Goal: Task Accomplishment & Management: Complete application form

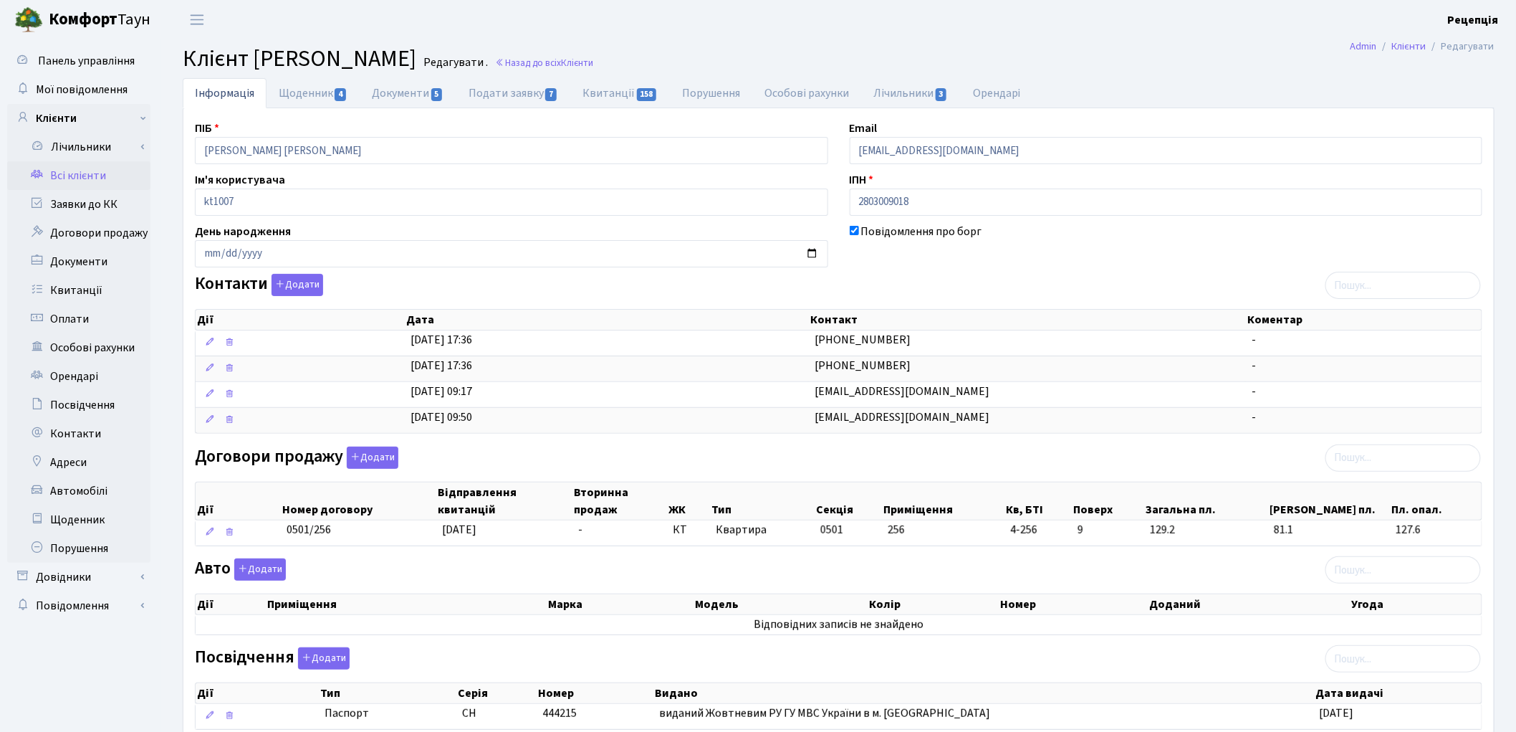
click at [73, 181] on link "Всі клієнти" at bounding box center [78, 175] width 143 height 29
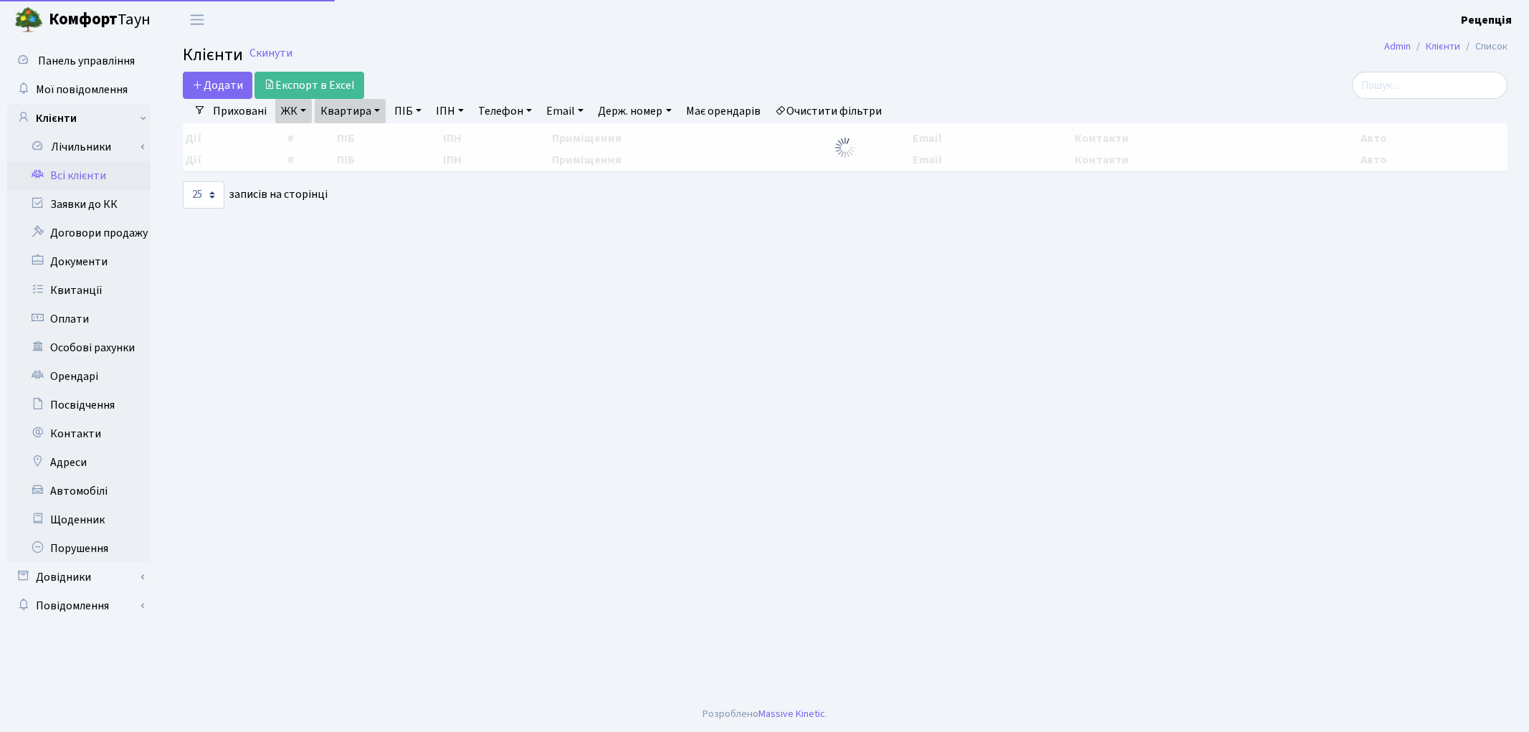
select select "25"
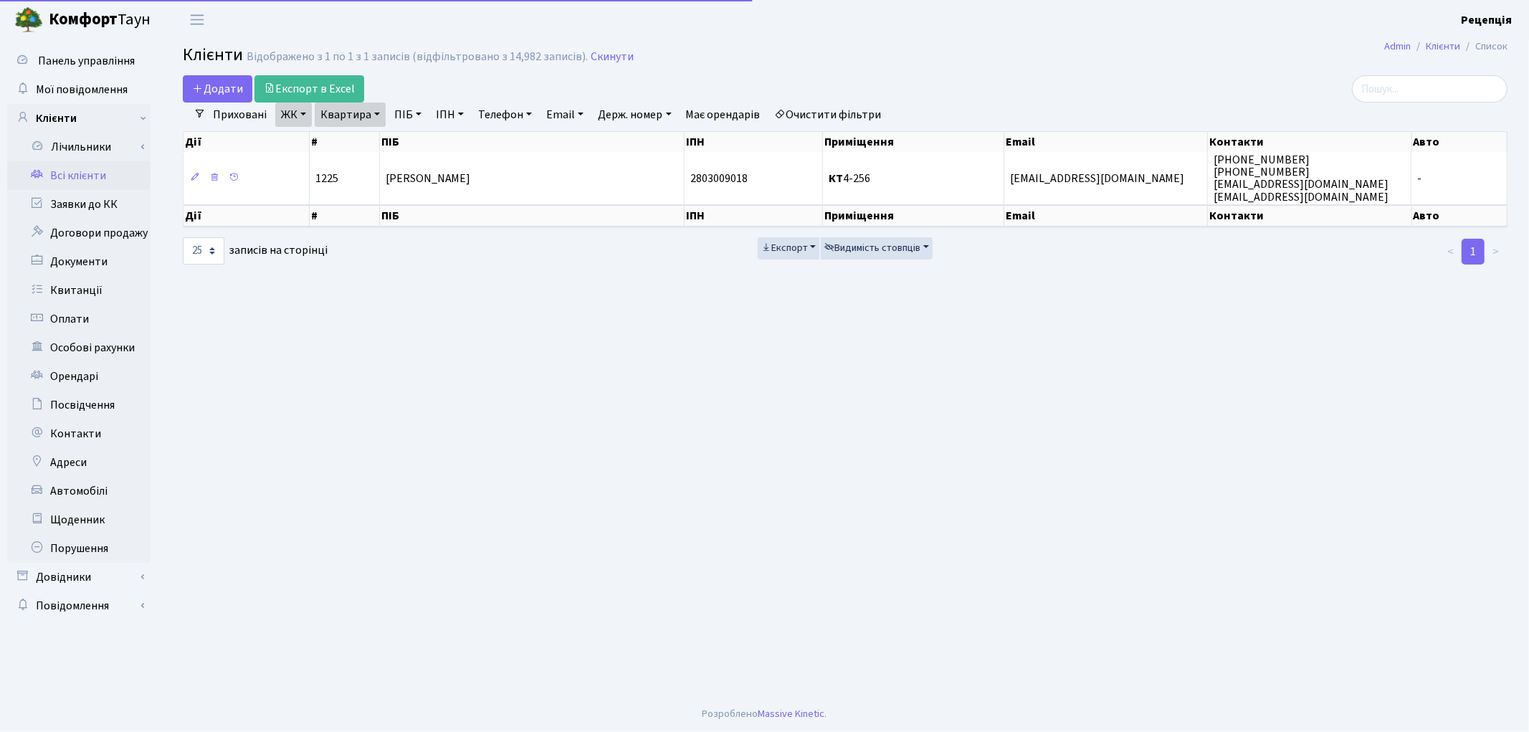
click at [829, 111] on link "Очистити фільтри" at bounding box center [828, 114] width 118 height 24
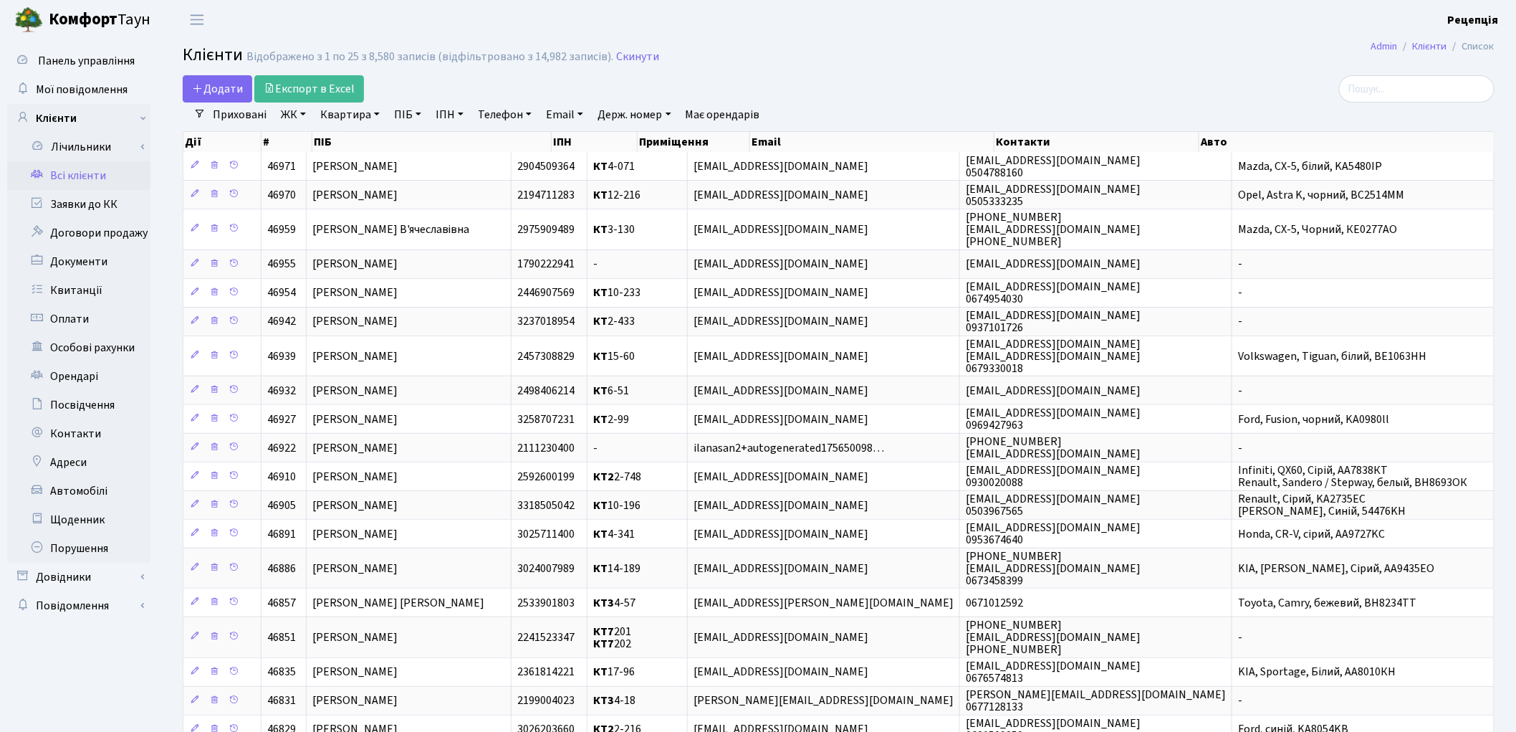
click at [295, 122] on link "ЖК" at bounding box center [293, 114] width 37 height 24
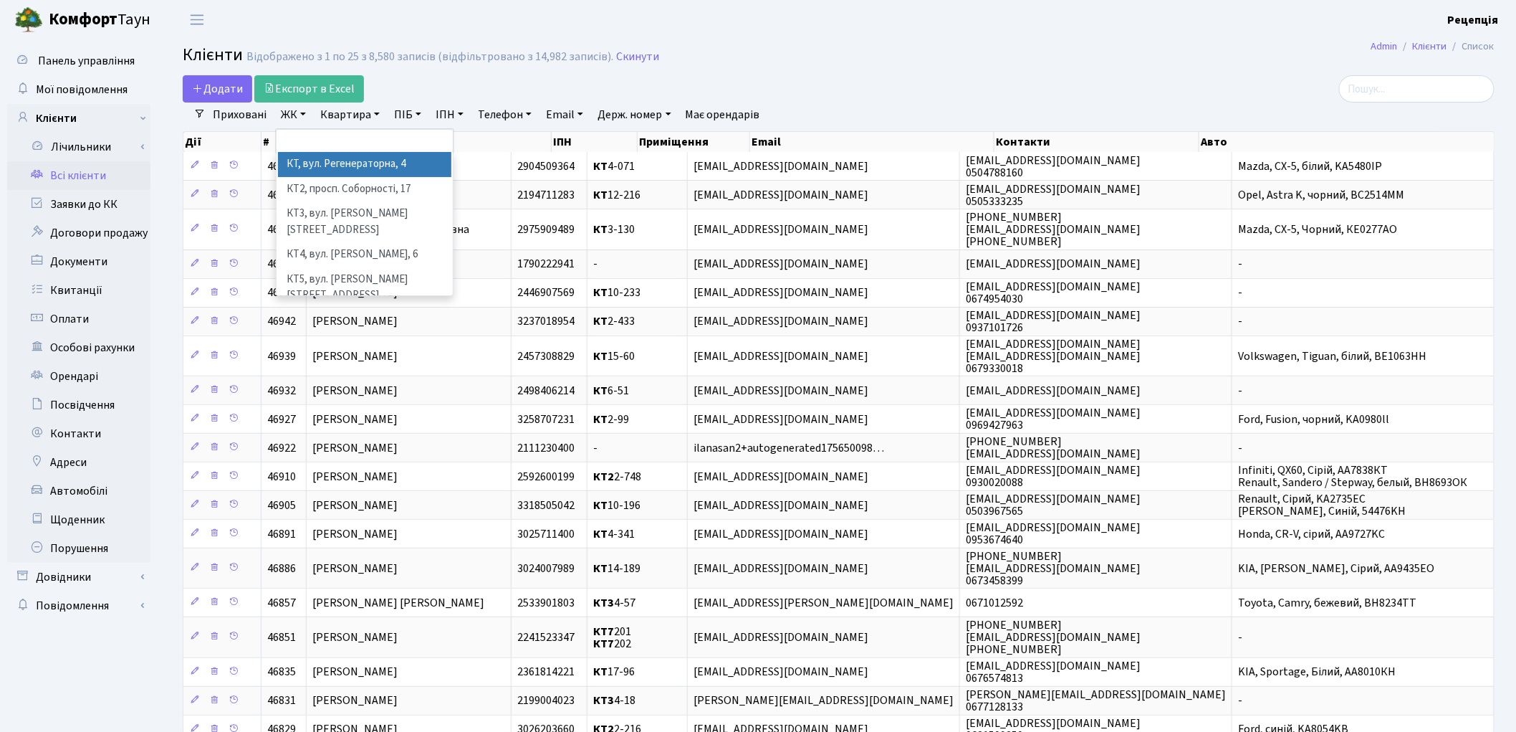
click at [322, 160] on li "КТ, вул. Регенераторна, 4" at bounding box center [364, 164] width 173 height 25
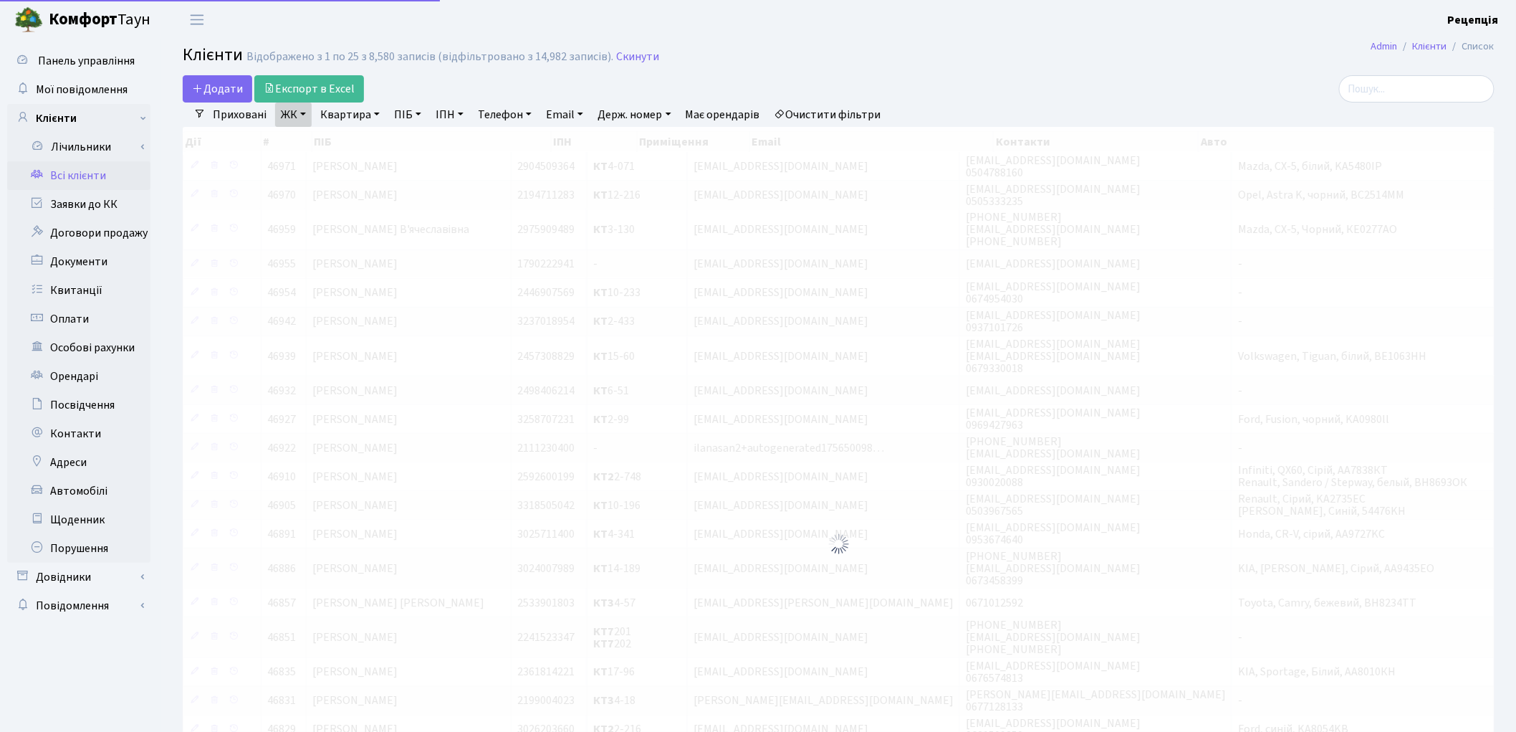
click at [345, 113] on link "Квартира" at bounding box center [350, 114] width 71 height 24
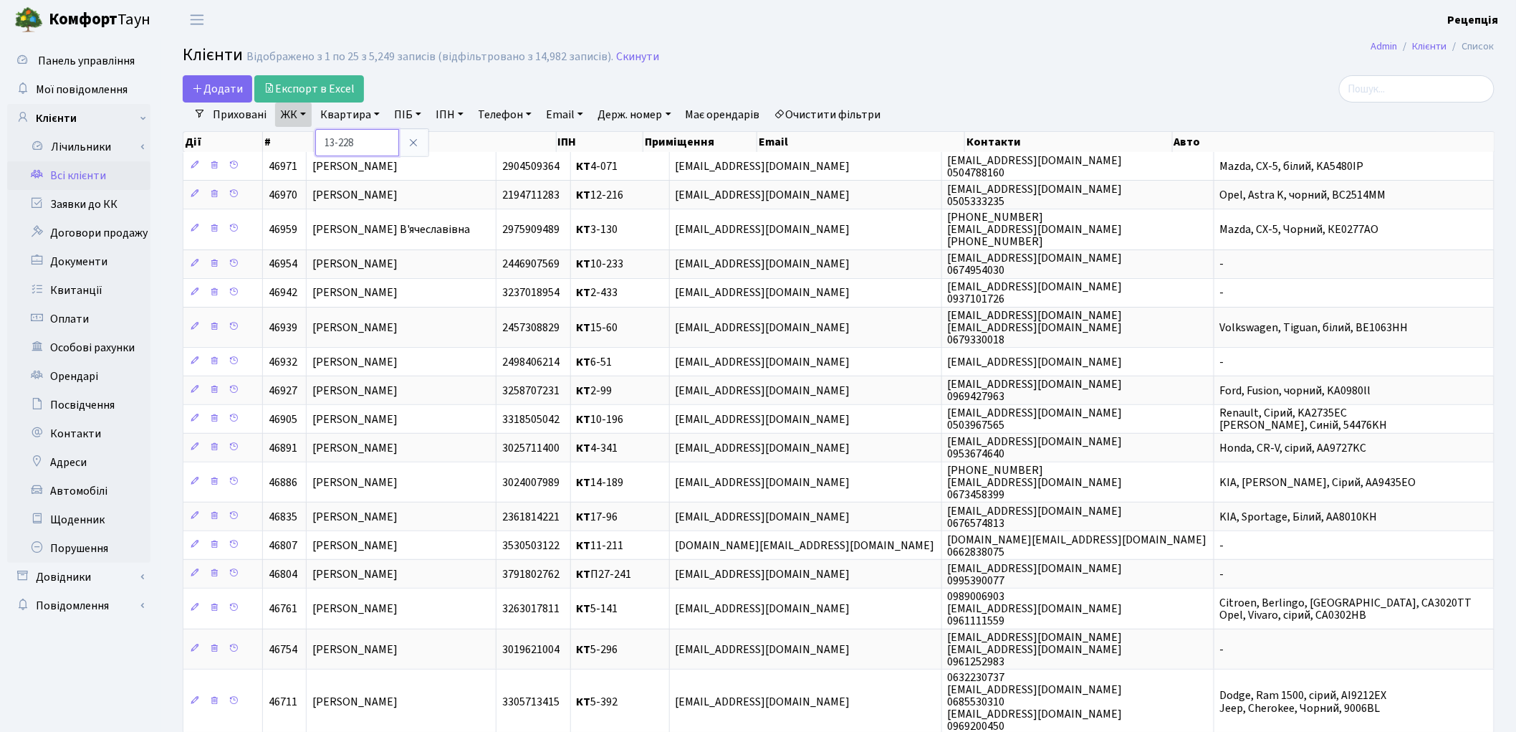
type input "13-228"
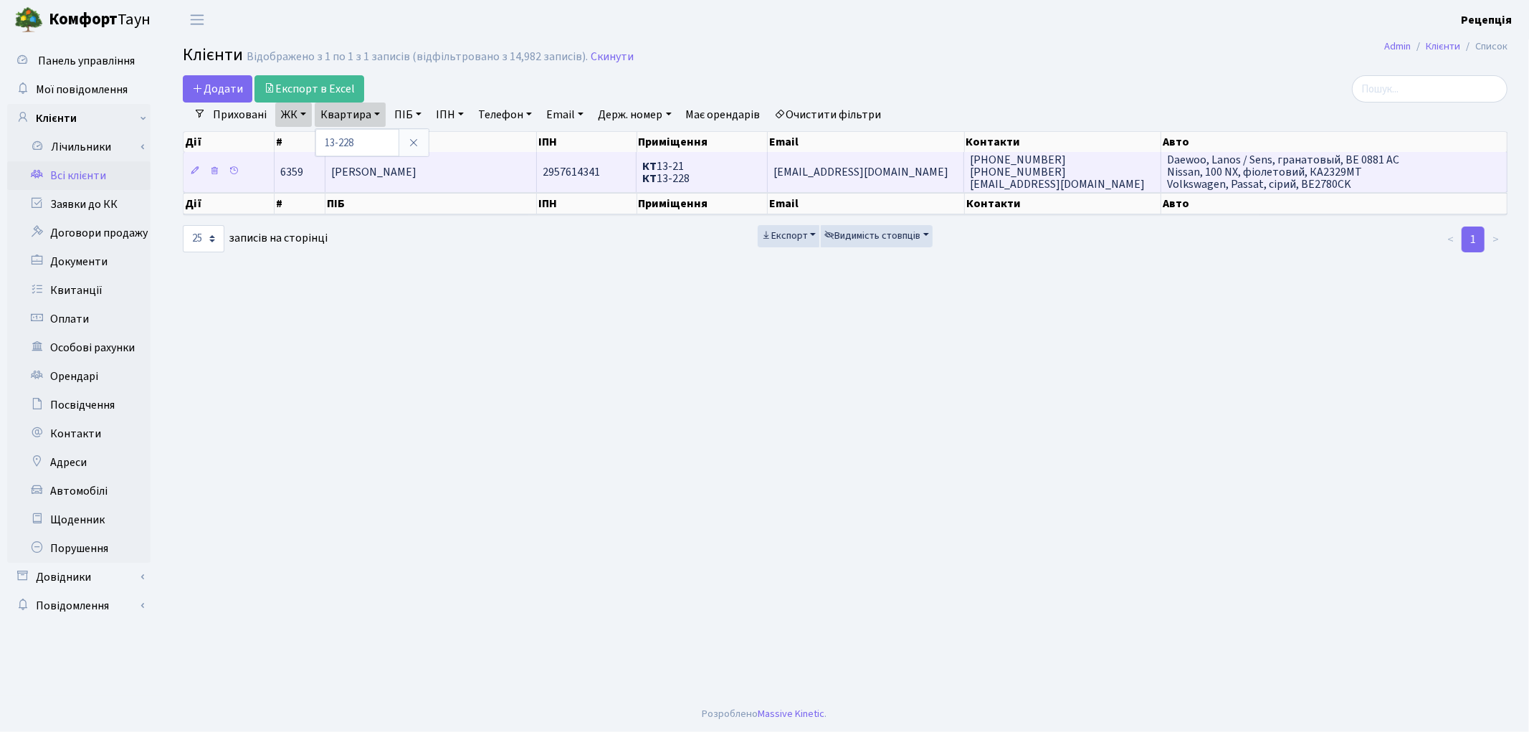
click at [495, 175] on td "Січінава Альона Георгіївна" at bounding box center [430, 171] width 211 height 39
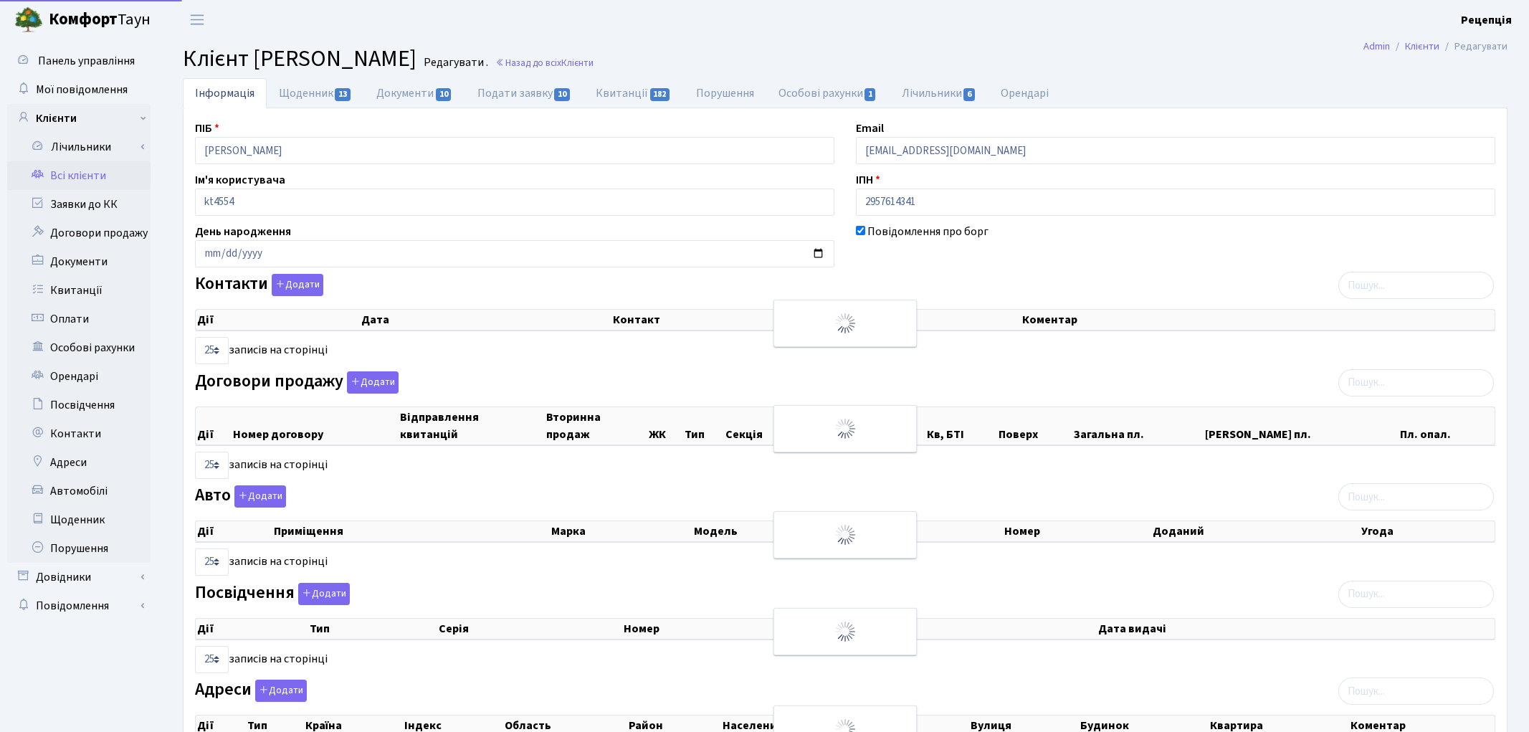
select select "25"
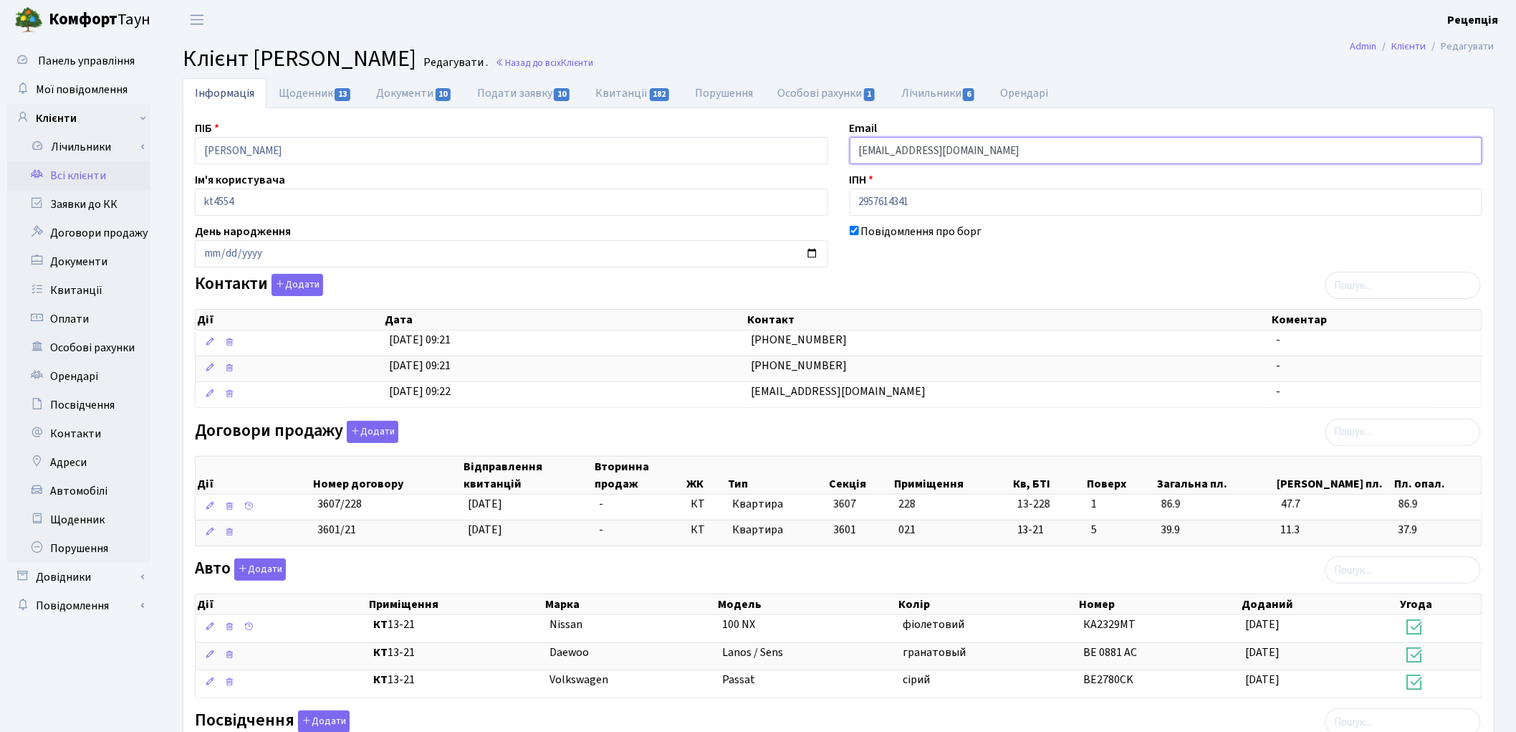
drag, startPoint x: 1009, startPoint y: 156, endPoint x: 827, endPoint y: 161, distance: 182.1
click at [828, 161] on div "ПІБ Січінава Альона Георгіївна Email v.sichinava78@gmail.com Ім'я користувача k…" at bounding box center [838, 523] width 1309 height 806
click at [103, 170] on link "Всі клієнти" at bounding box center [78, 175] width 143 height 29
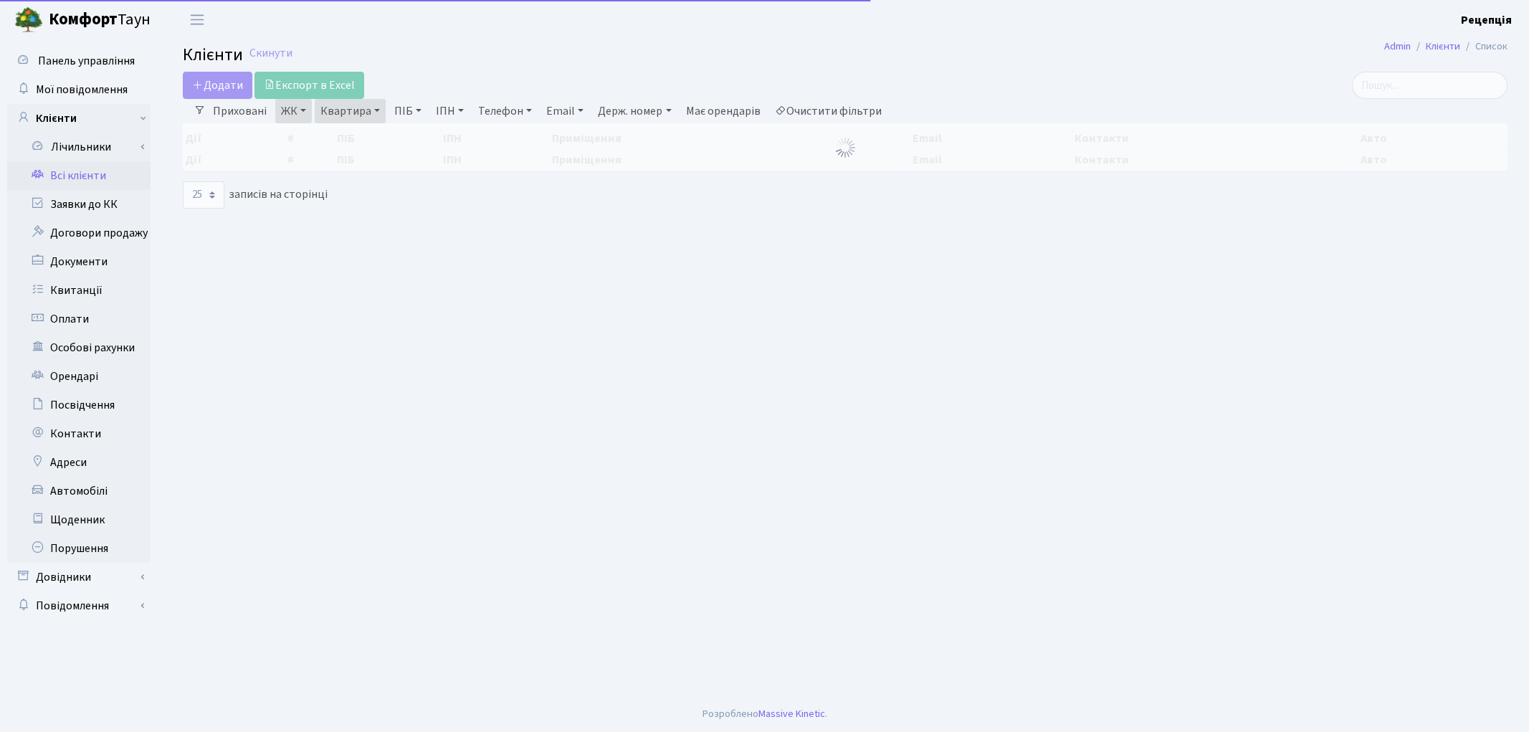
select select "25"
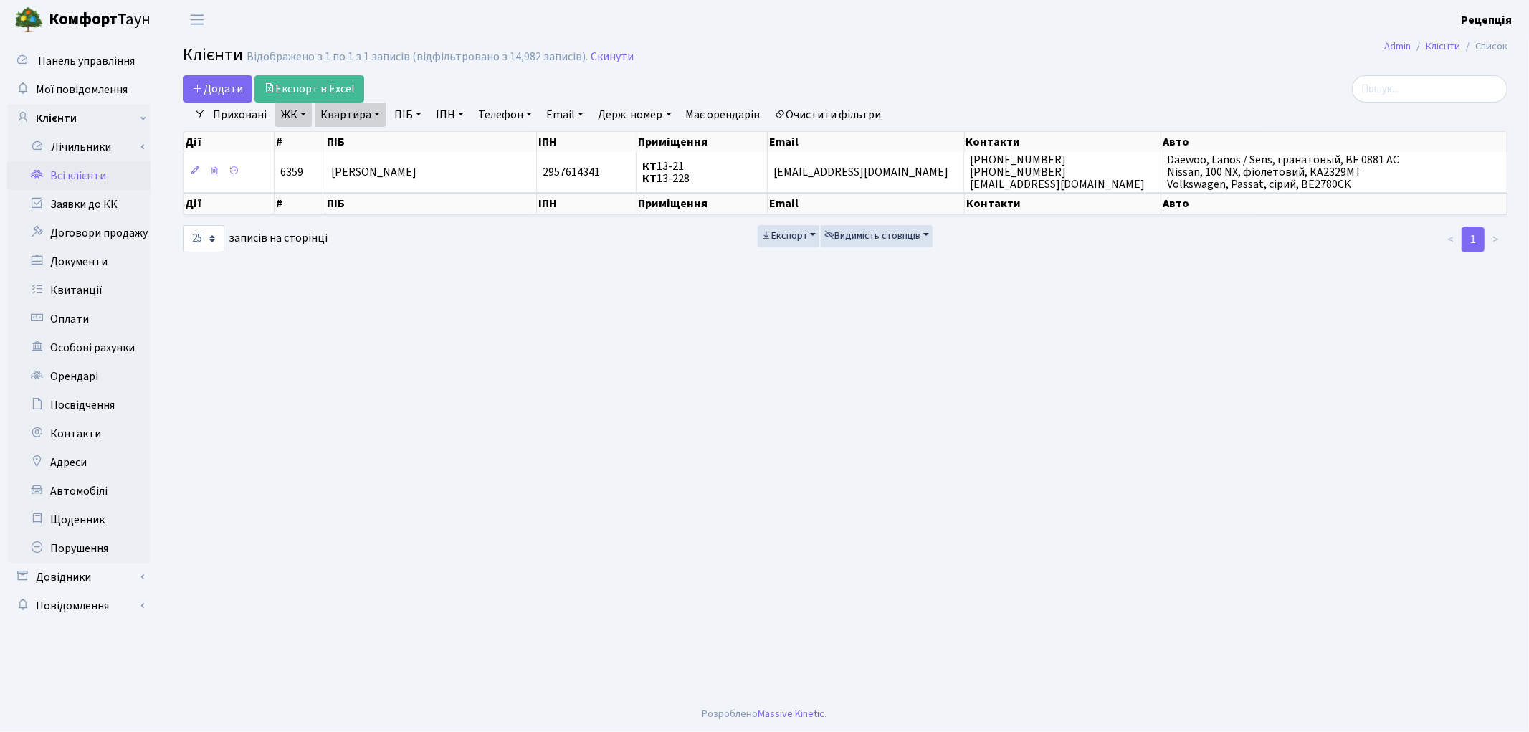
drag, startPoint x: 866, startPoint y: 110, endPoint x: 861, endPoint y: 98, distance: 12.9
click at [866, 110] on link "Очистити фільтри" at bounding box center [828, 114] width 118 height 24
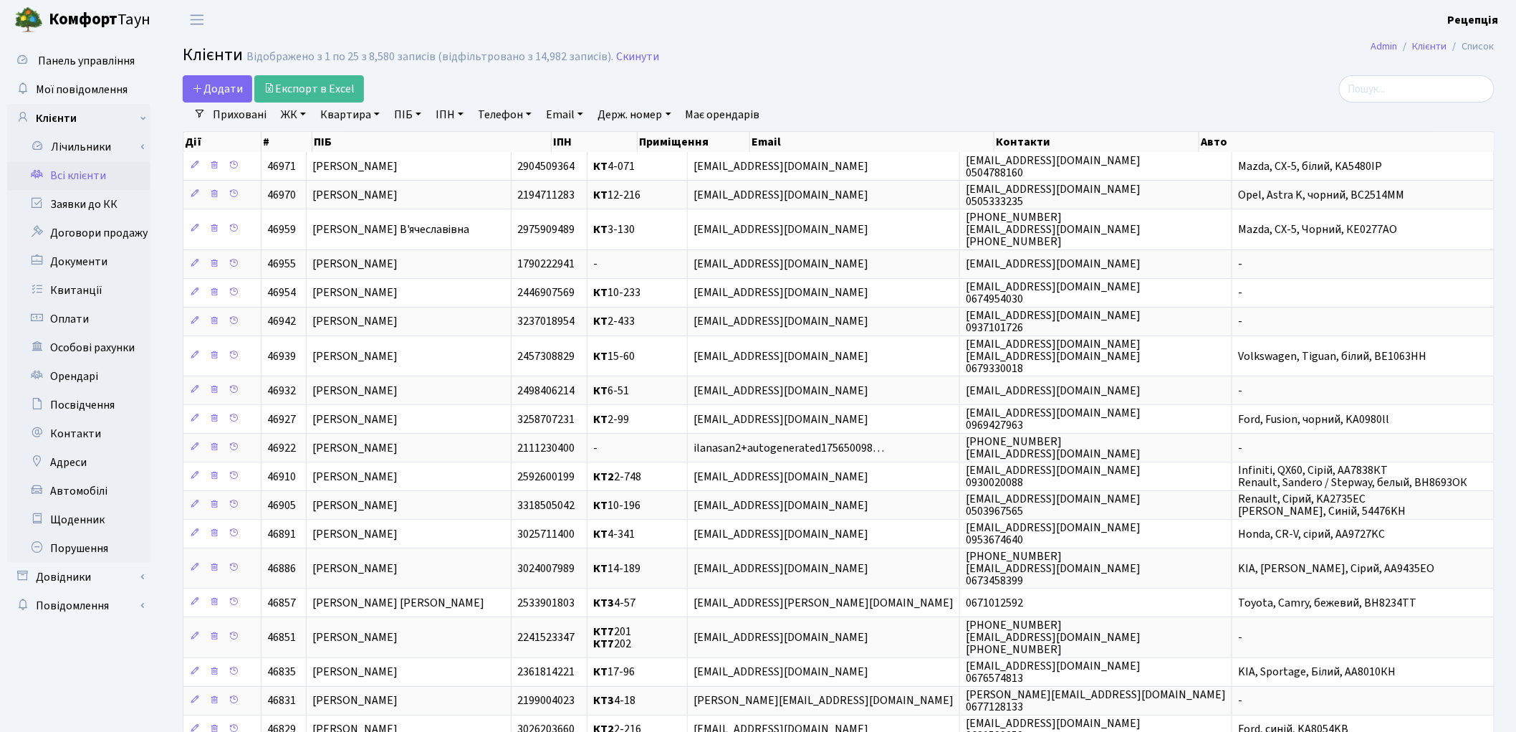
click at [299, 119] on link "ЖК" at bounding box center [293, 114] width 37 height 24
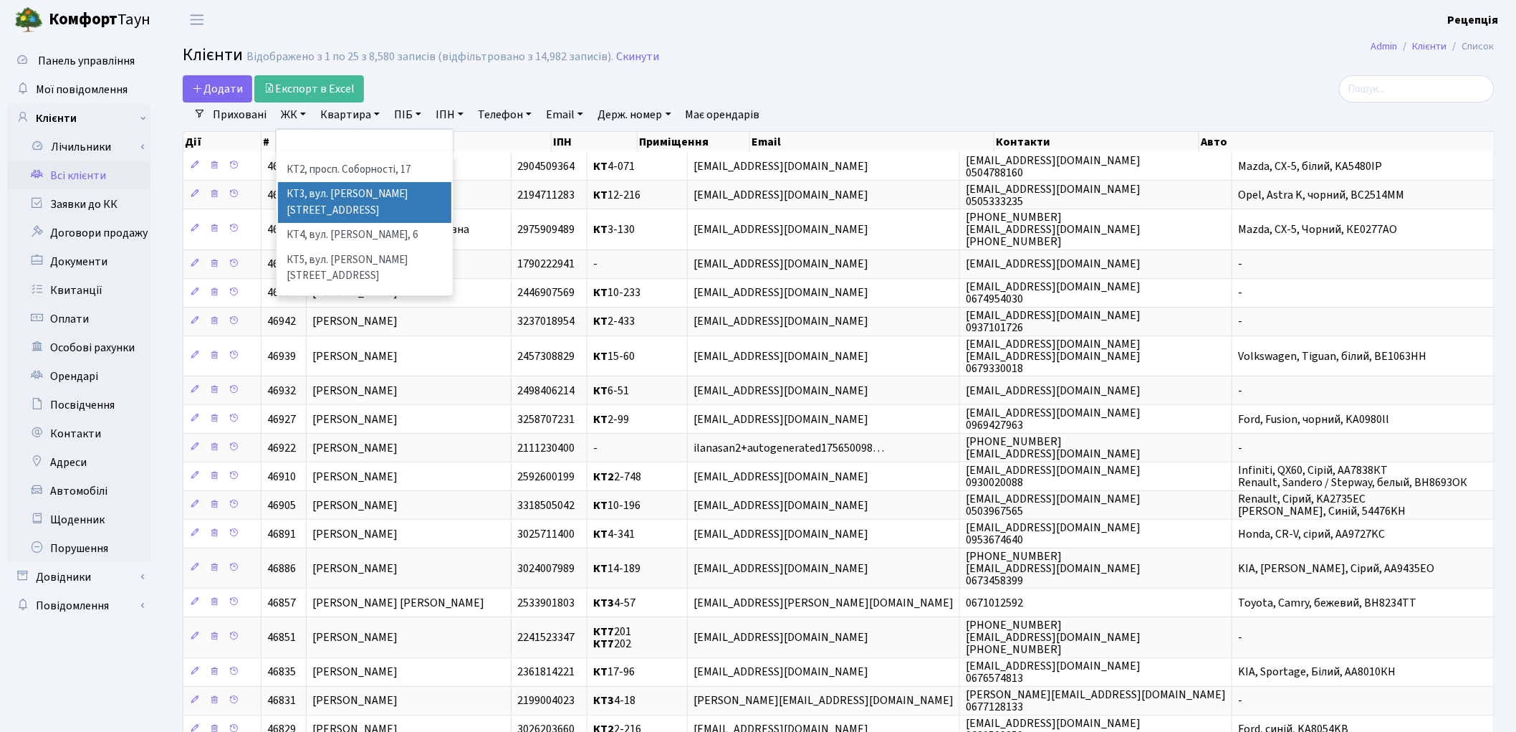
scroll to position [29, 0]
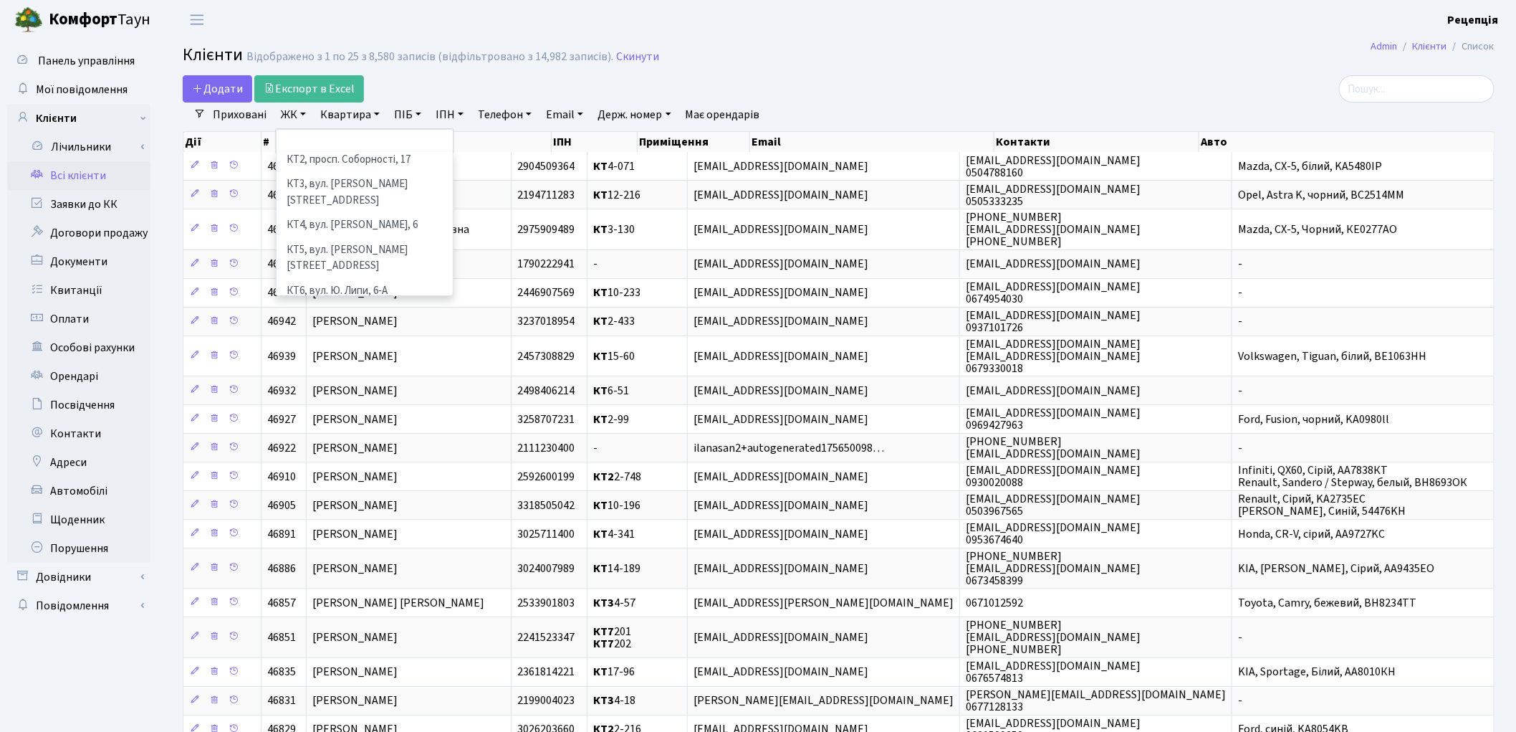
click at [406, 303] on li "КТ7, вул. [PERSON_NAME][STREET_ADDRESS]" at bounding box center [364, 323] width 173 height 41
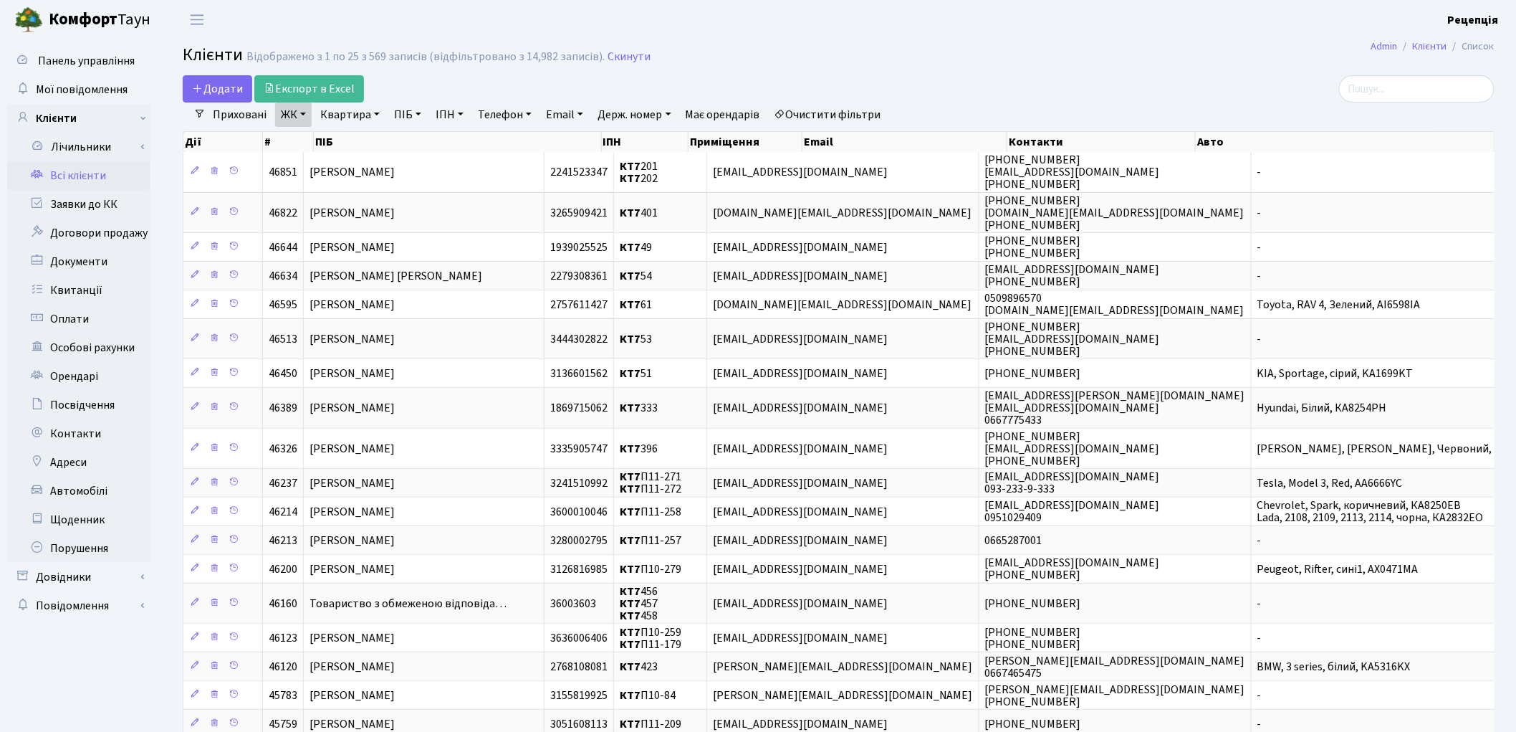
click at [361, 115] on link "Квартира" at bounding box center [350, 114] width 71 height 24
type input "107"
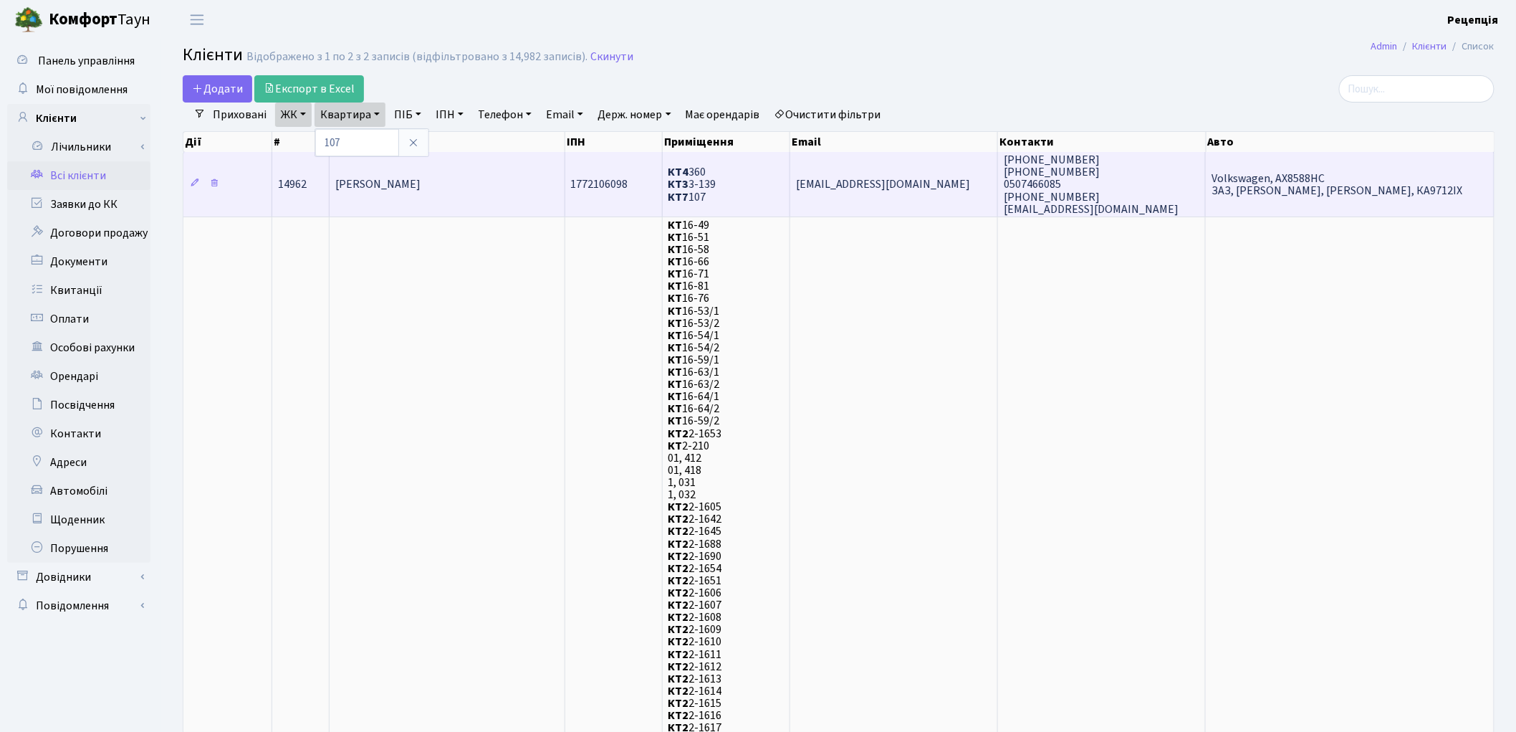
click at [522, 182] on td "[PERSON_NAME]" at bounding box center [447, 184] width 235 height 64
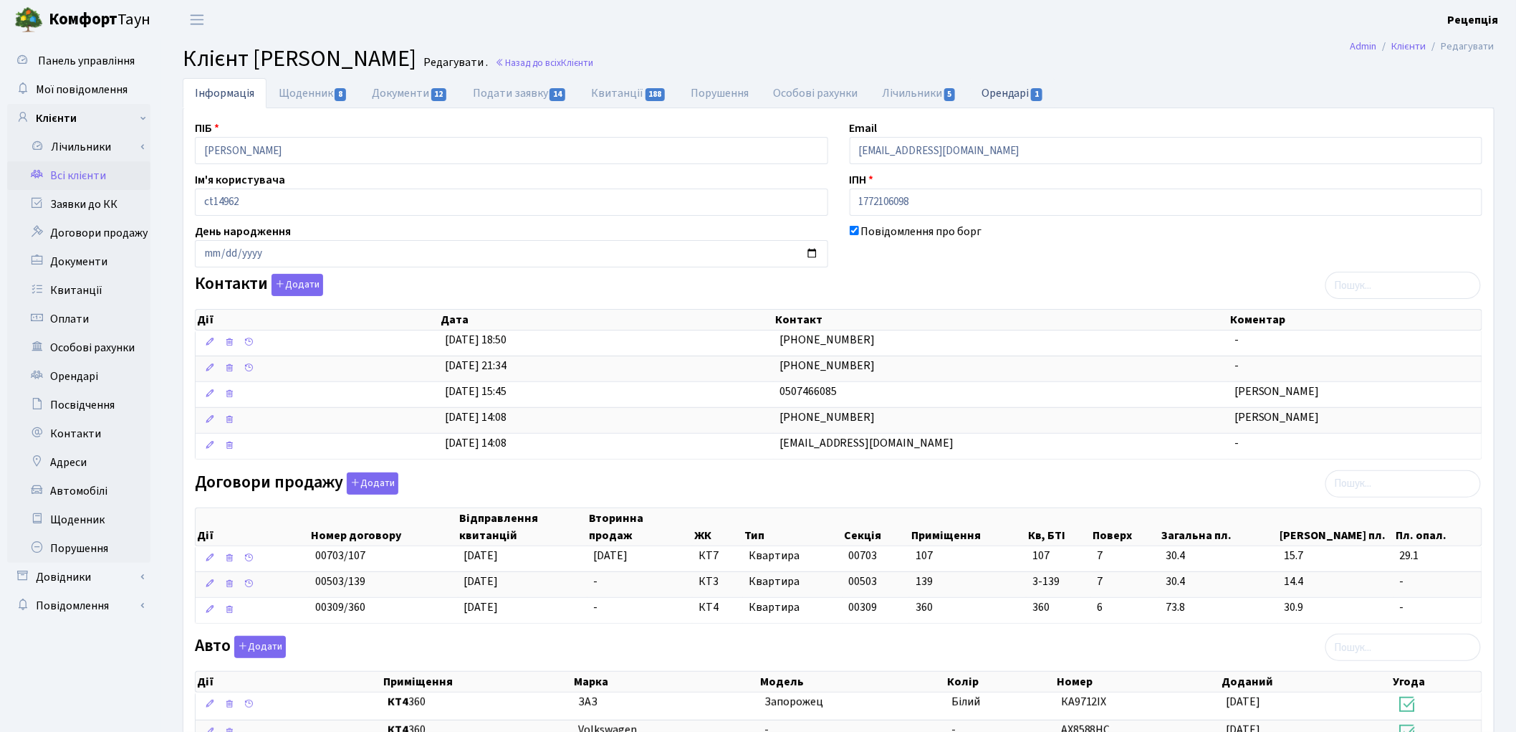
click at [1037, 91] on span "1" at bounding box center [1036, 94] width 11 height 13
select select "25"
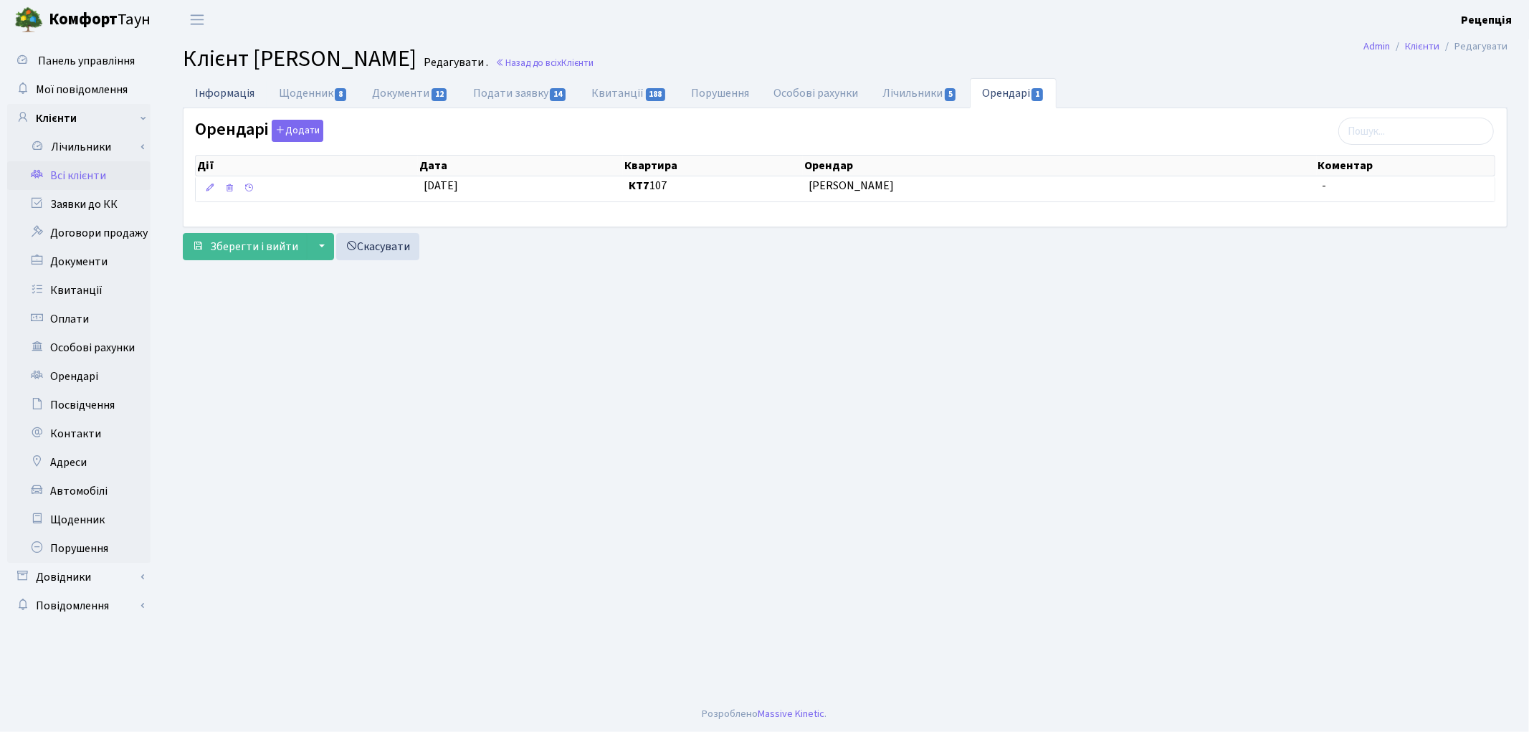
click at [224, 105] on link "Інформація" at bounding box center [225, 92] width 84 height 29
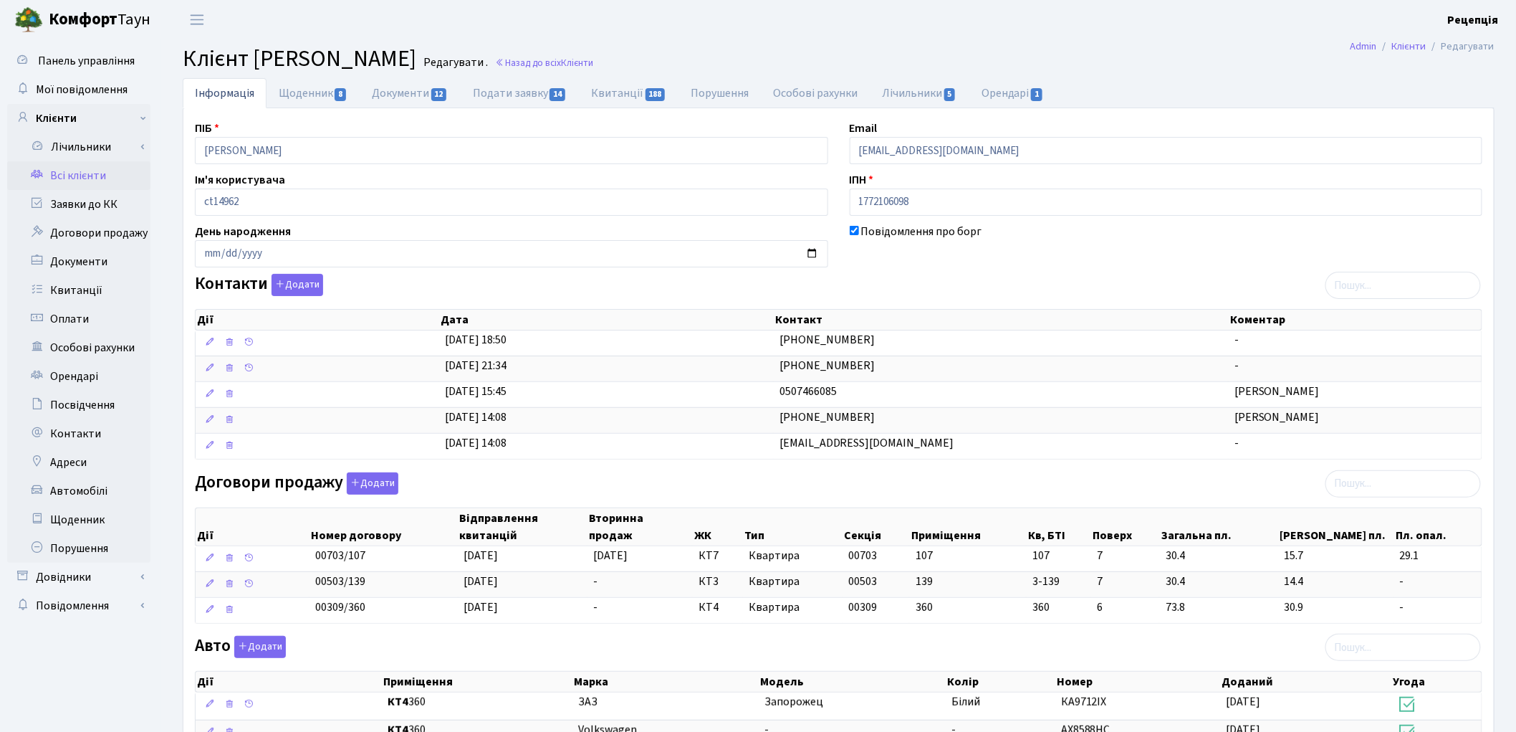
click at [80, 170] on link "Всі клієнти" at bounding box center [78, 175] width 143 height 29
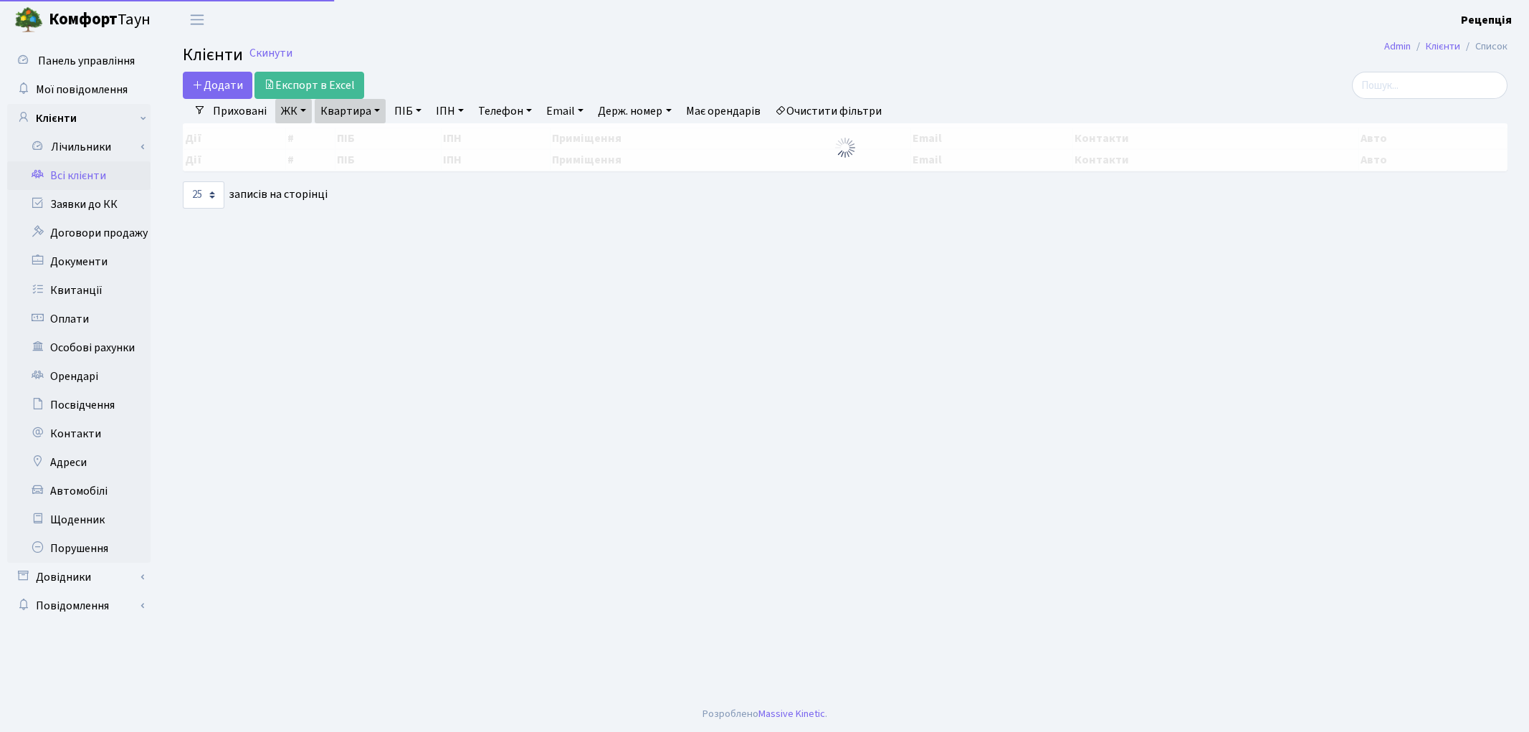
select select "25"
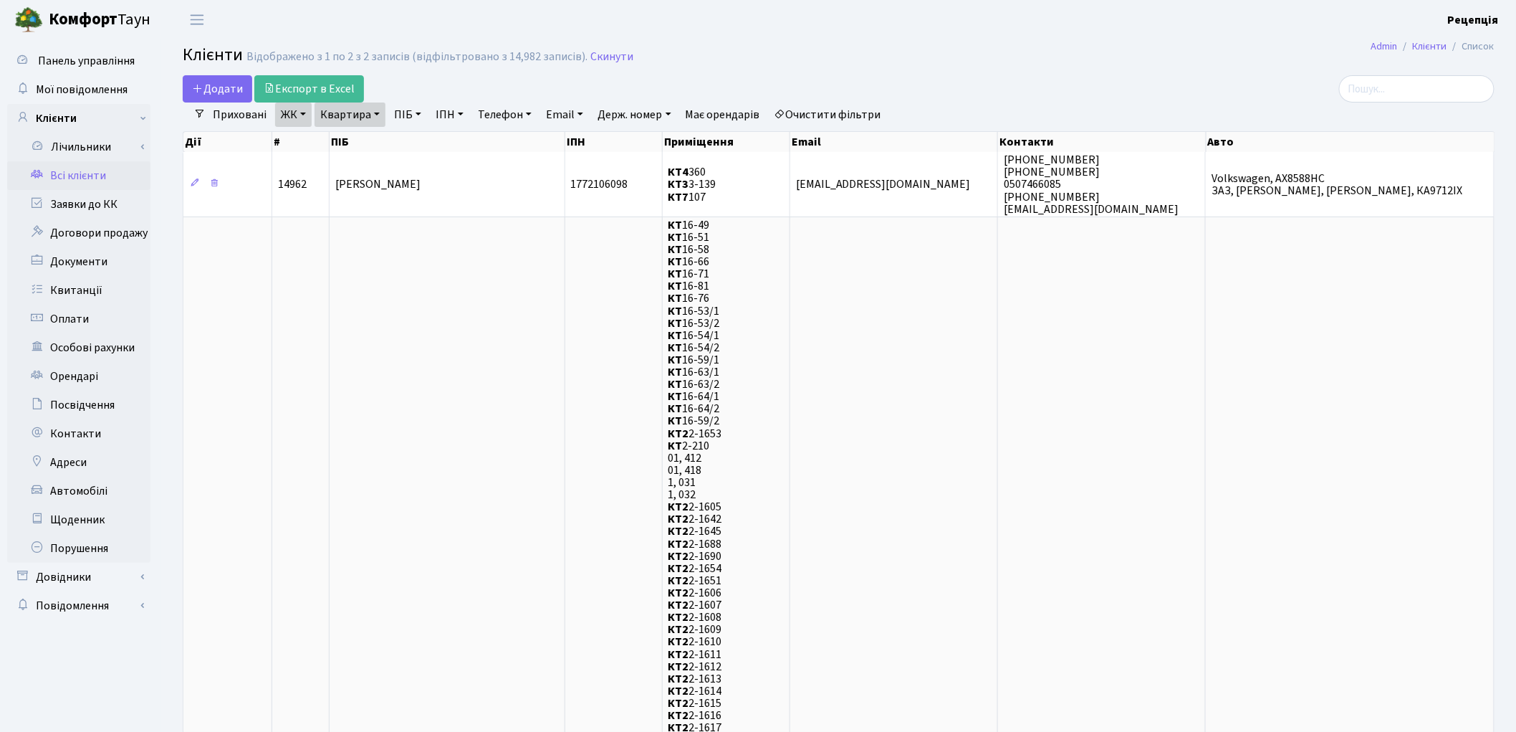
click at [818, 111] on link "Очистити фільтри" at bounding box center [828, 114] width 118 height 24
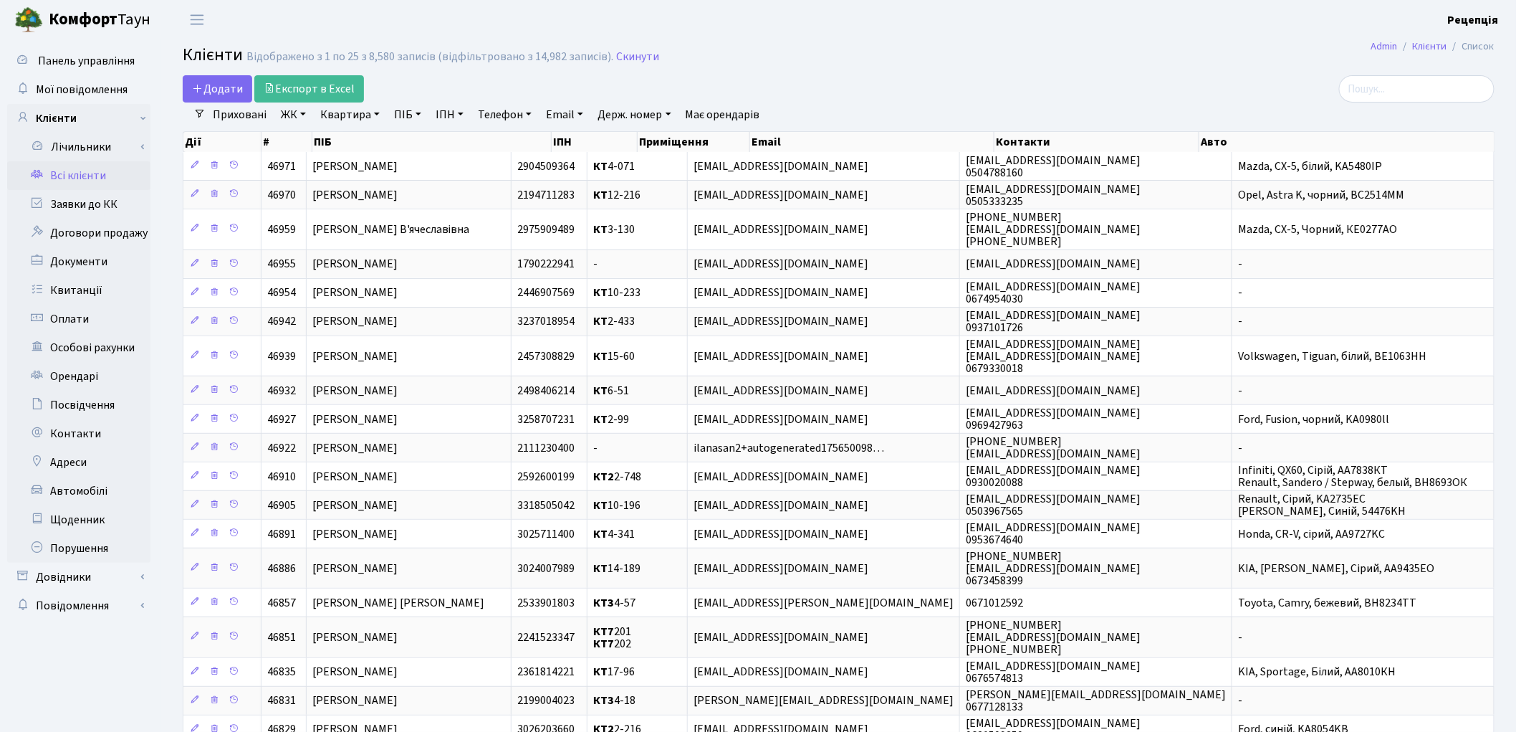
click at [297, 109] on link "ЖК" at bounding box center [293, 114] width 37 height 24
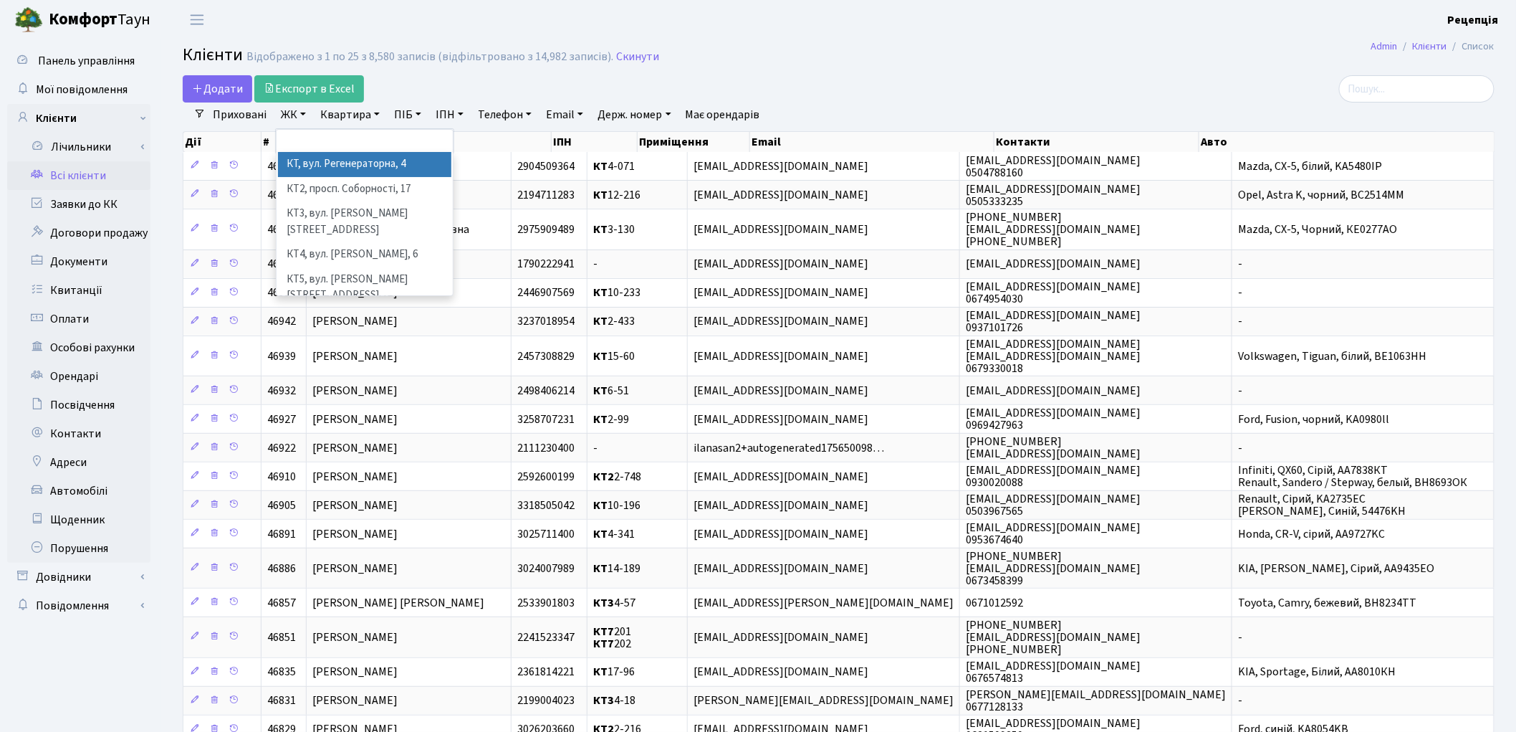
click at [333, 156] on li "КТ, вул. Регенераторна, 4" at bounding box center [364, 164] width 173 height 25
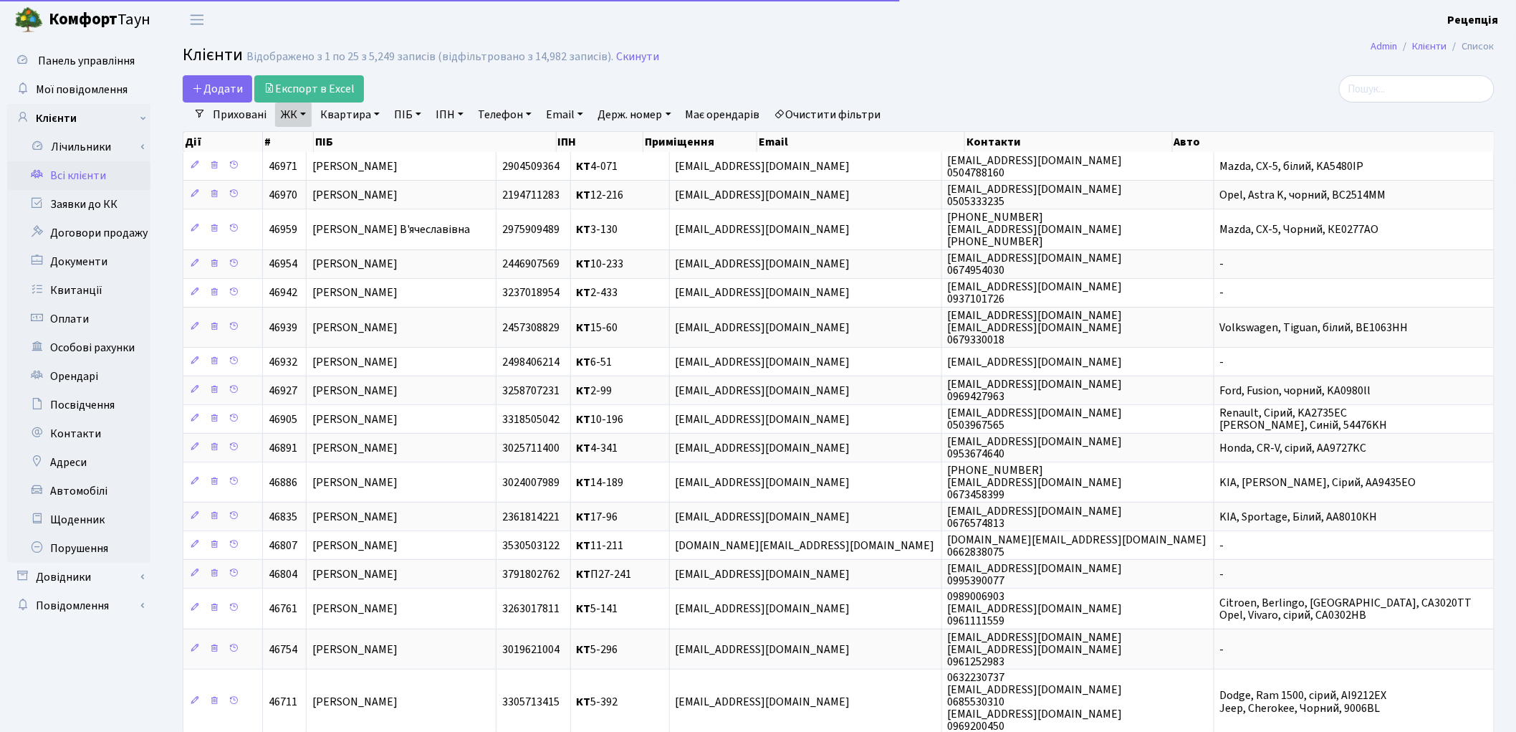
click at [348, 120] on link "Квартира" at bounding box center [350, 114] width 71 height 24
type input "7-289"
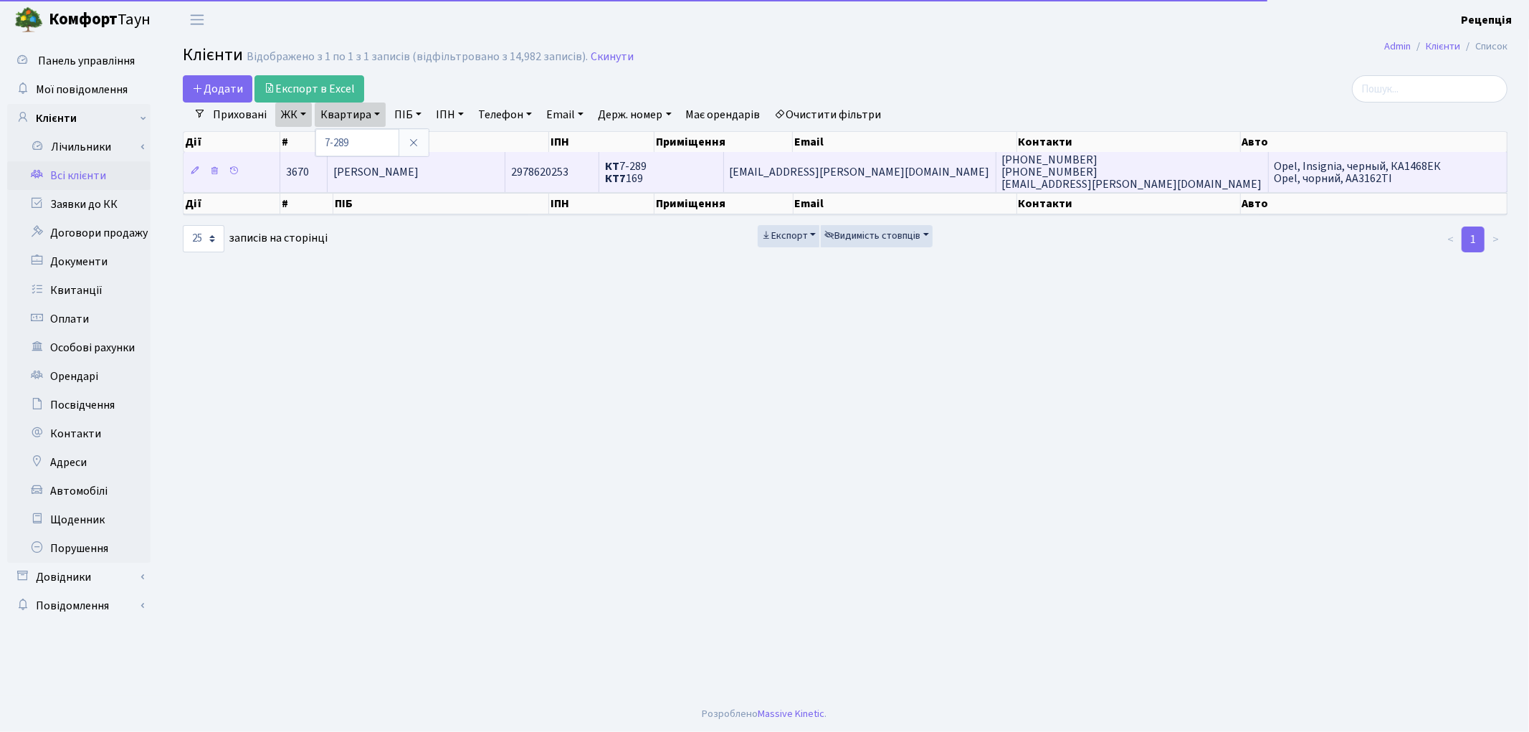
click at [419, 166] on span "[PERSON_NAME]" at bounding box center [375, 172] width 85 height 16
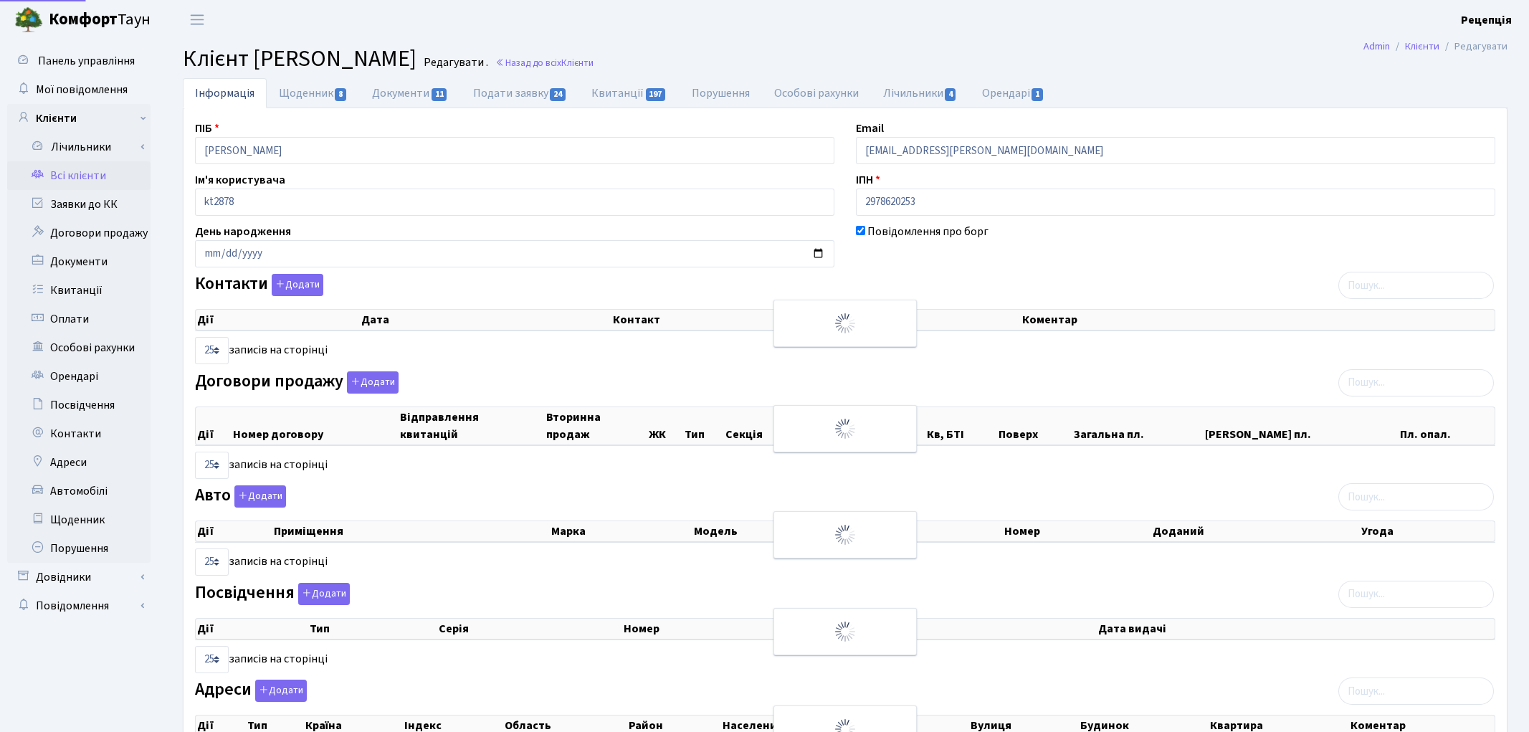
select select "25"
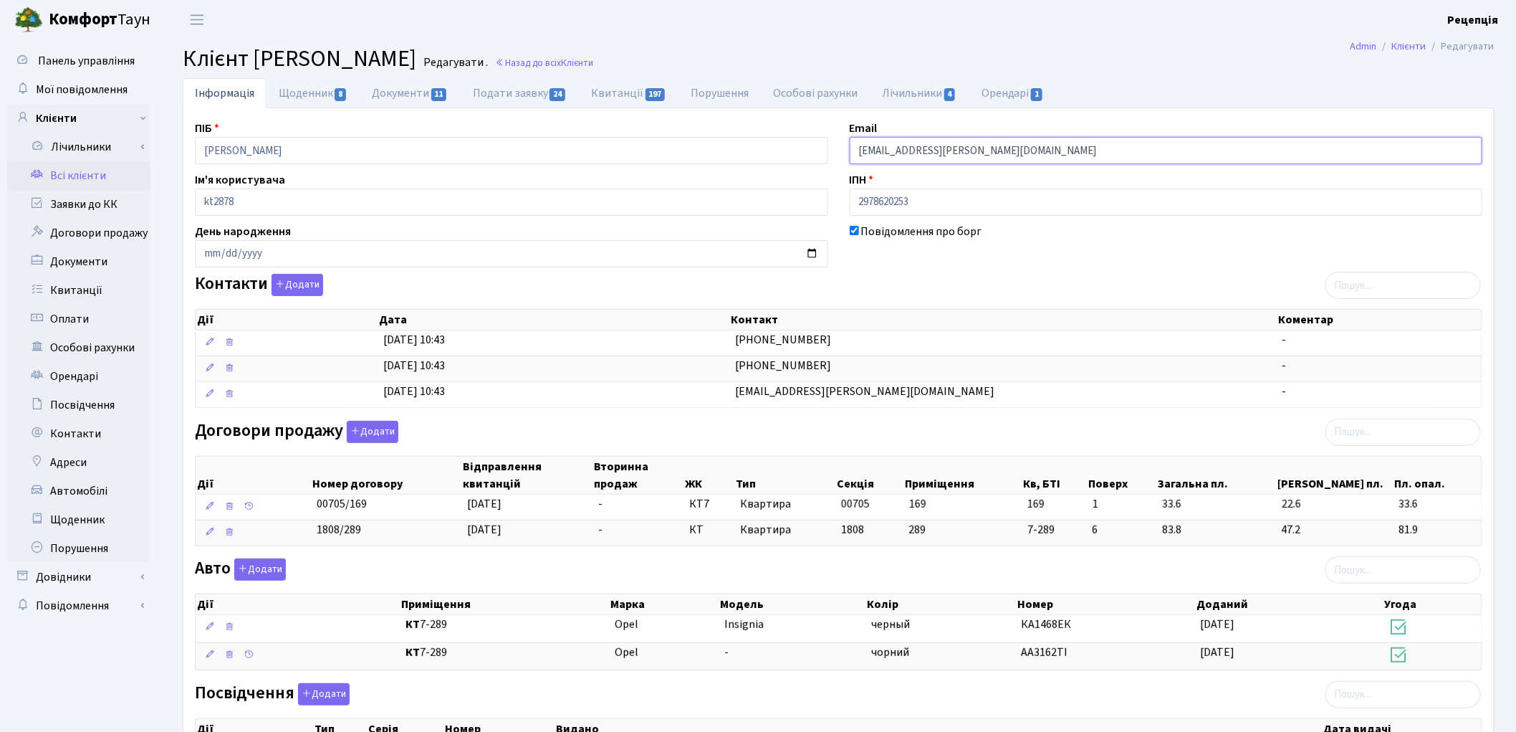
drag, startPoint x: 1006, startPoint y: 154, endPoint x: 795, endPoint y: 148, distance: 210.8
click at [795, 148] on div "ПІБ Гончарук Іван Сергійович Email goncharuk.ivan@gmail.com Ім'я користувача kt…" at bounding box center [838, 535] width 1309 height 830
click at [125, 170] on link "Всі клієнти" at bounding box center [78, 175] width 143 height 29
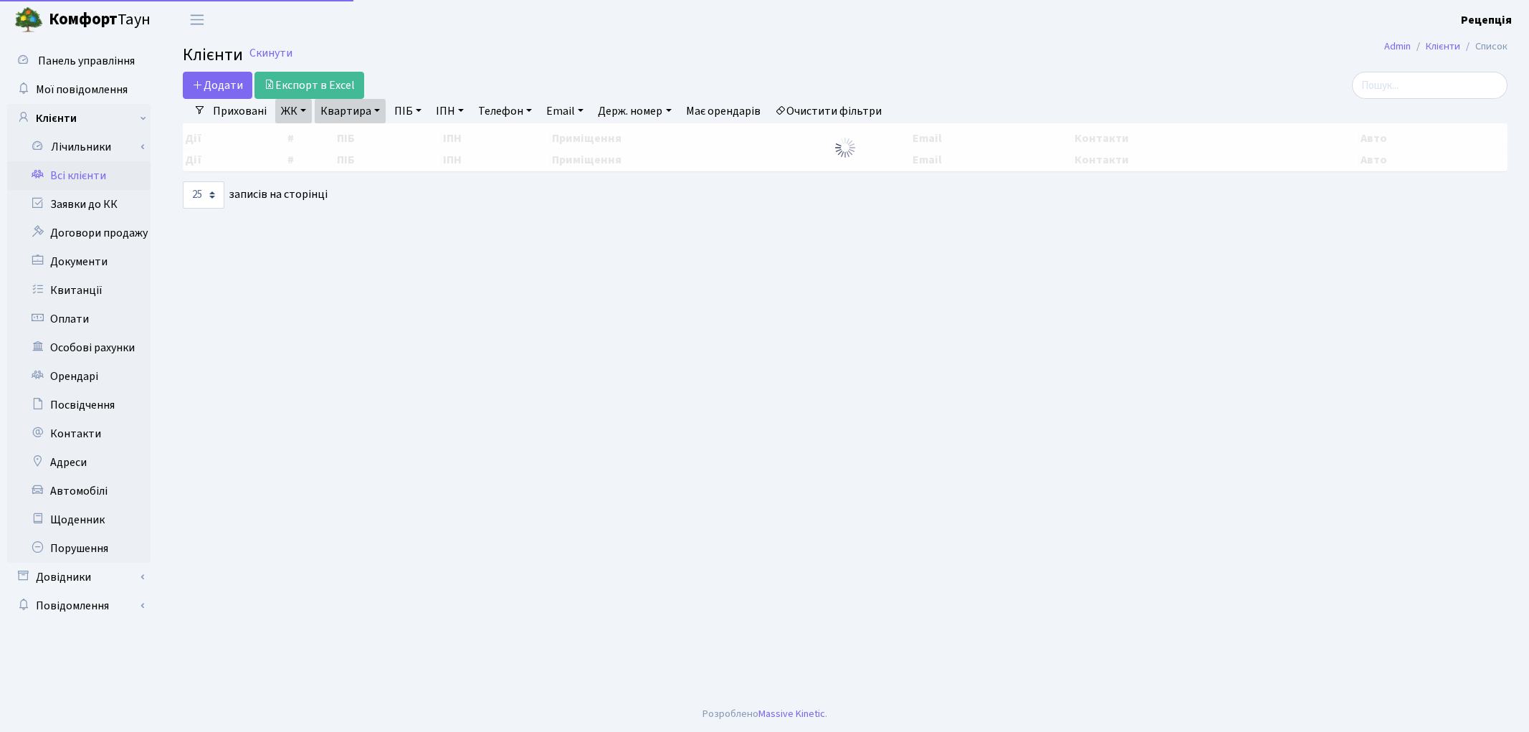
select select "25"
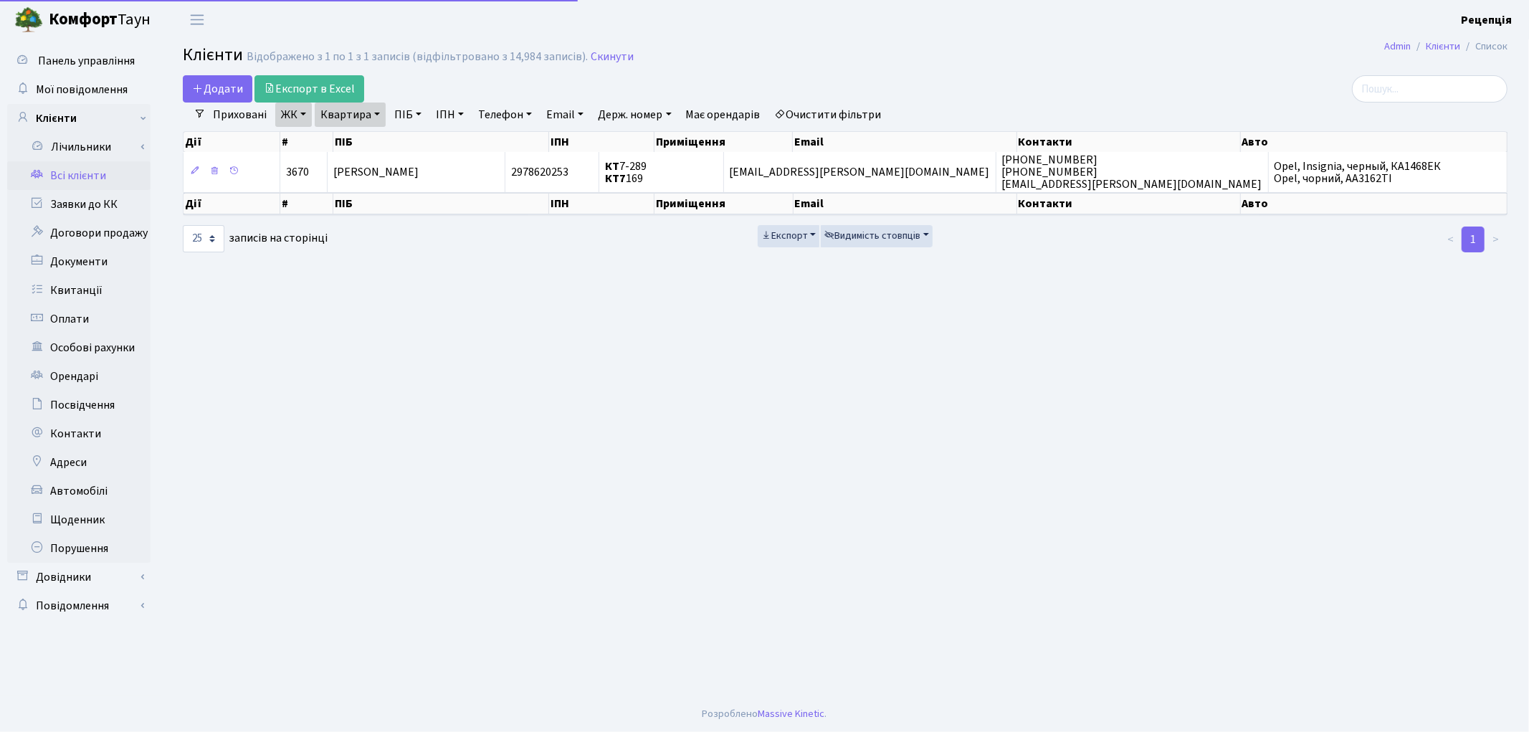
click at [808, 107] on link "Очистити фільтри" at bounding box center [828, 114] width 118 height 24
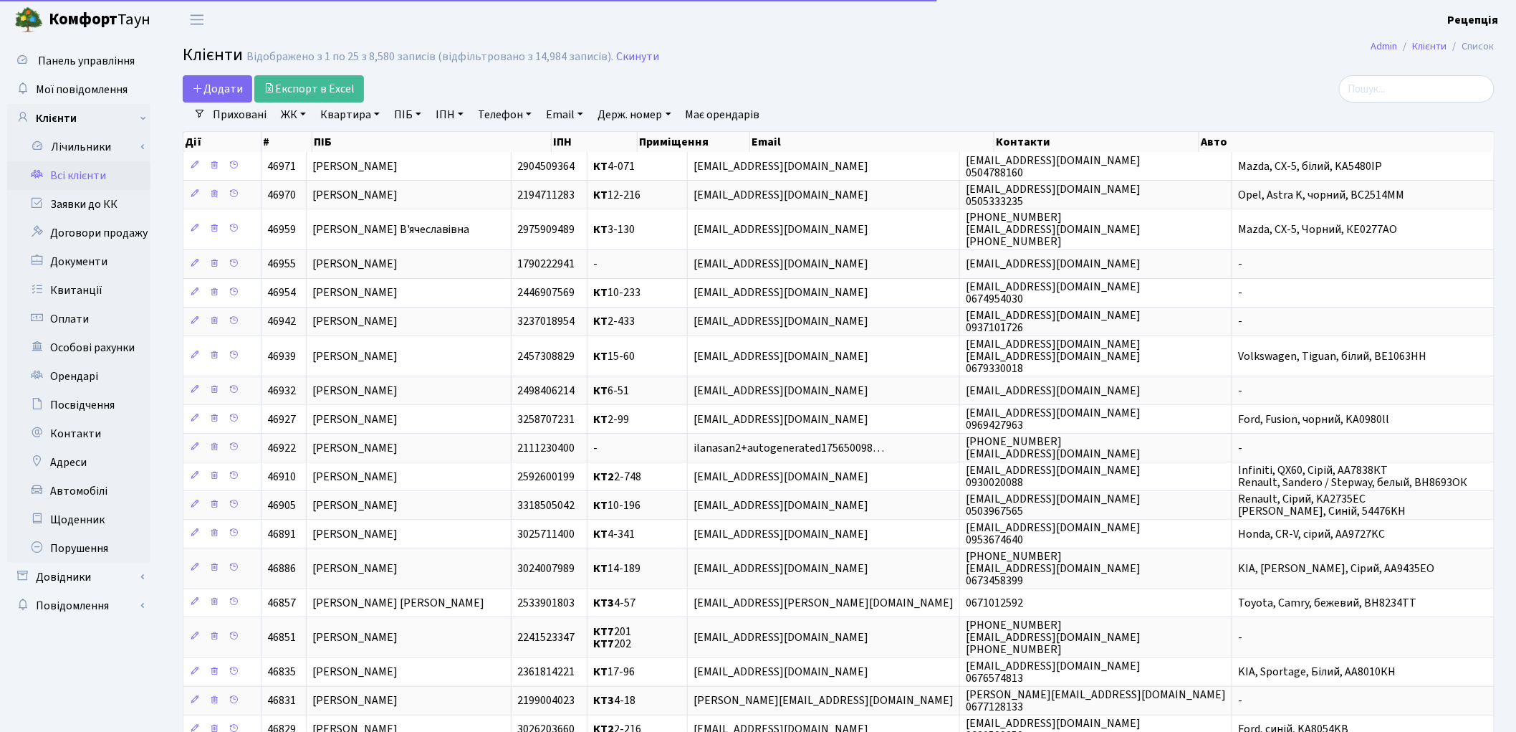
click at [307, 108] on link "ЖК" at bounding box center [293, 114] width 37 height 24
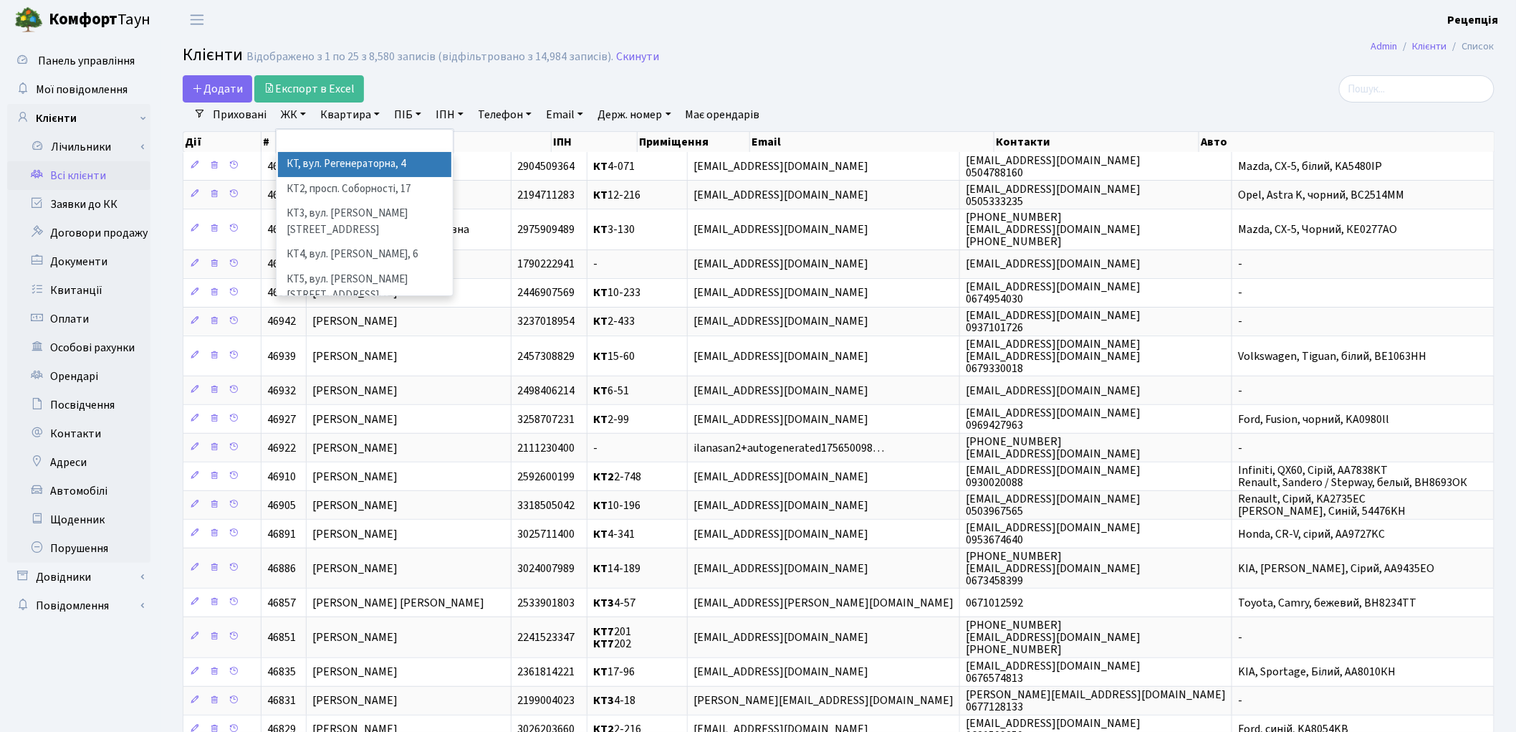
click at [380, 159] on li "КТ, вул. Регенераторна, 4" at bounding box center [364, 164] width 173 height 25
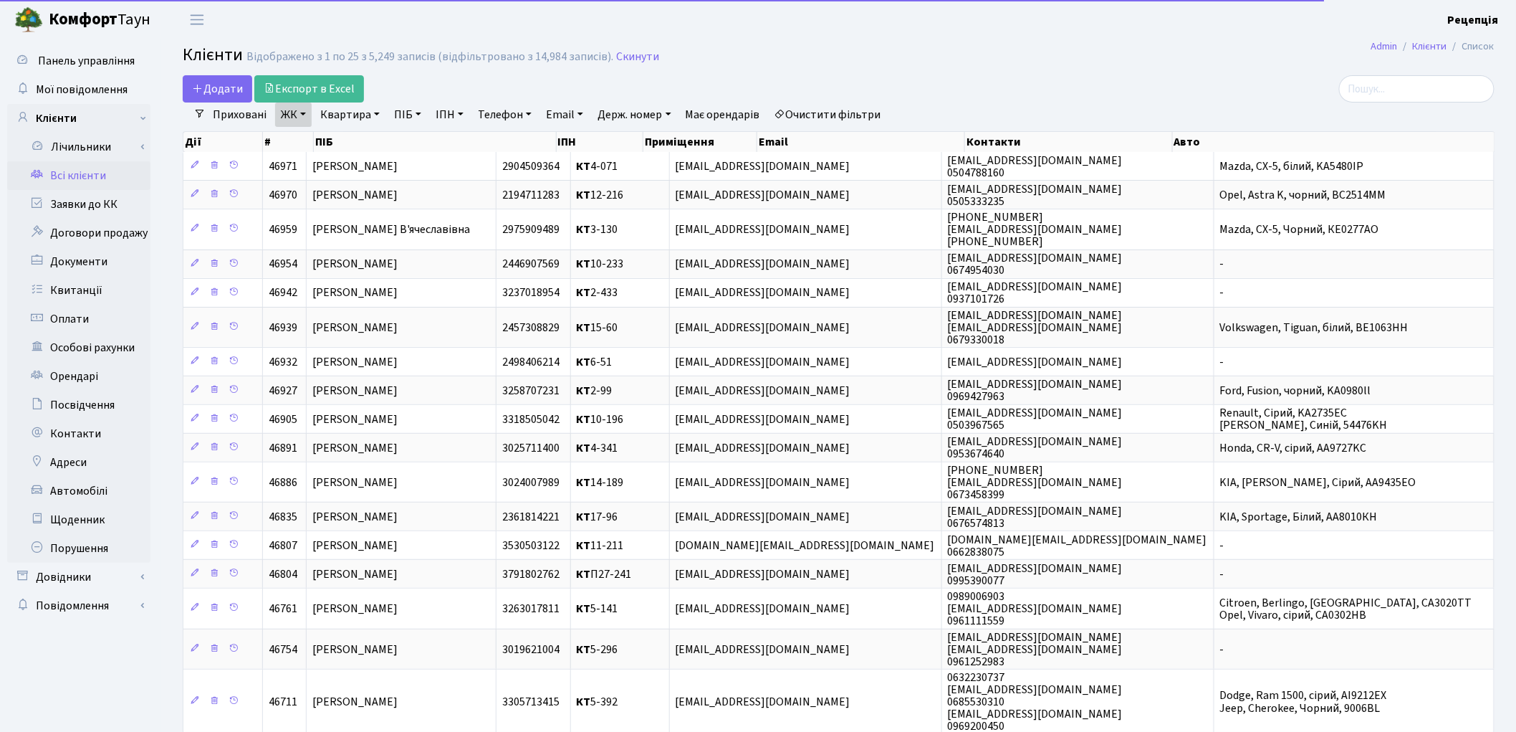
click at [360, 116] on link "Квартира" at bounding box center [350, 114] width 71 height 24
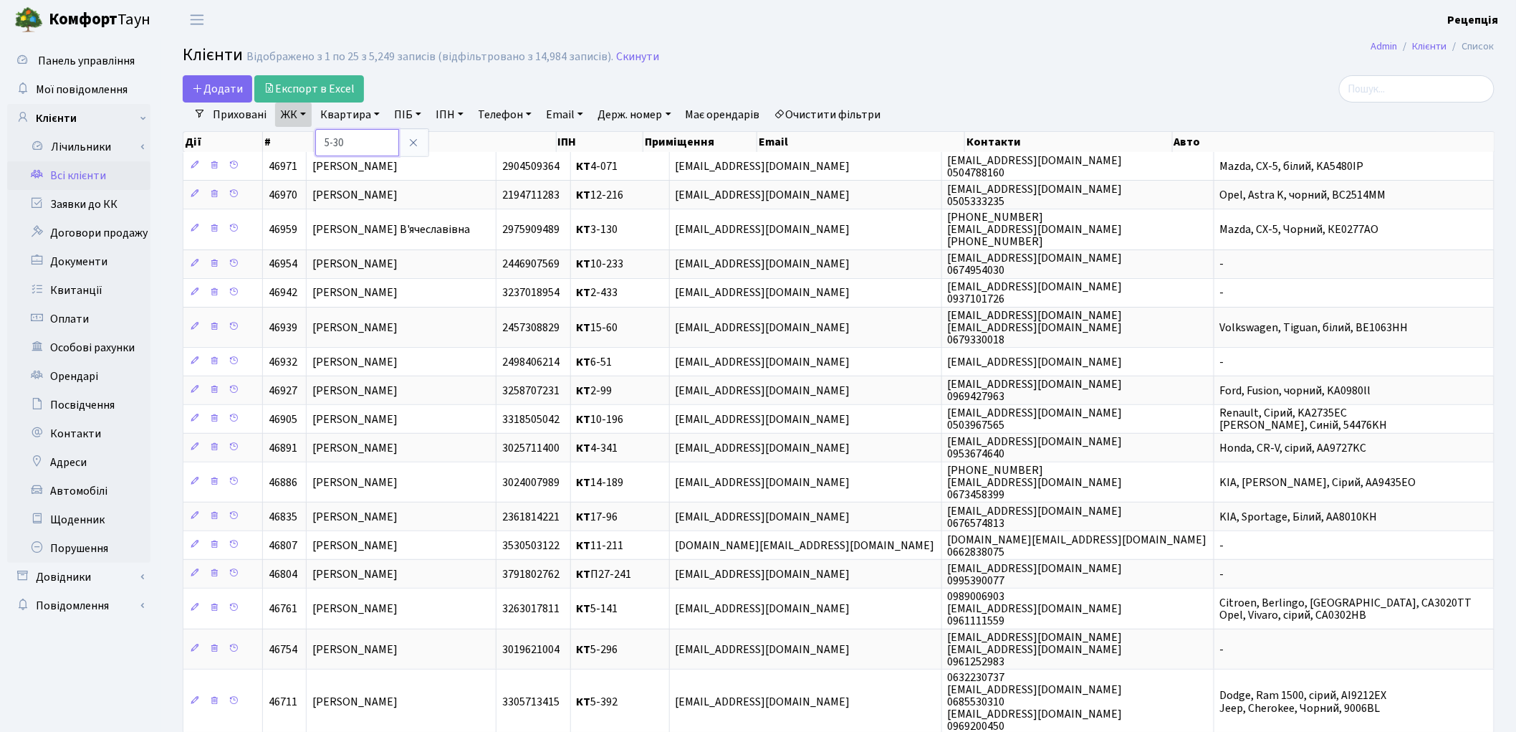
type input "5-30"
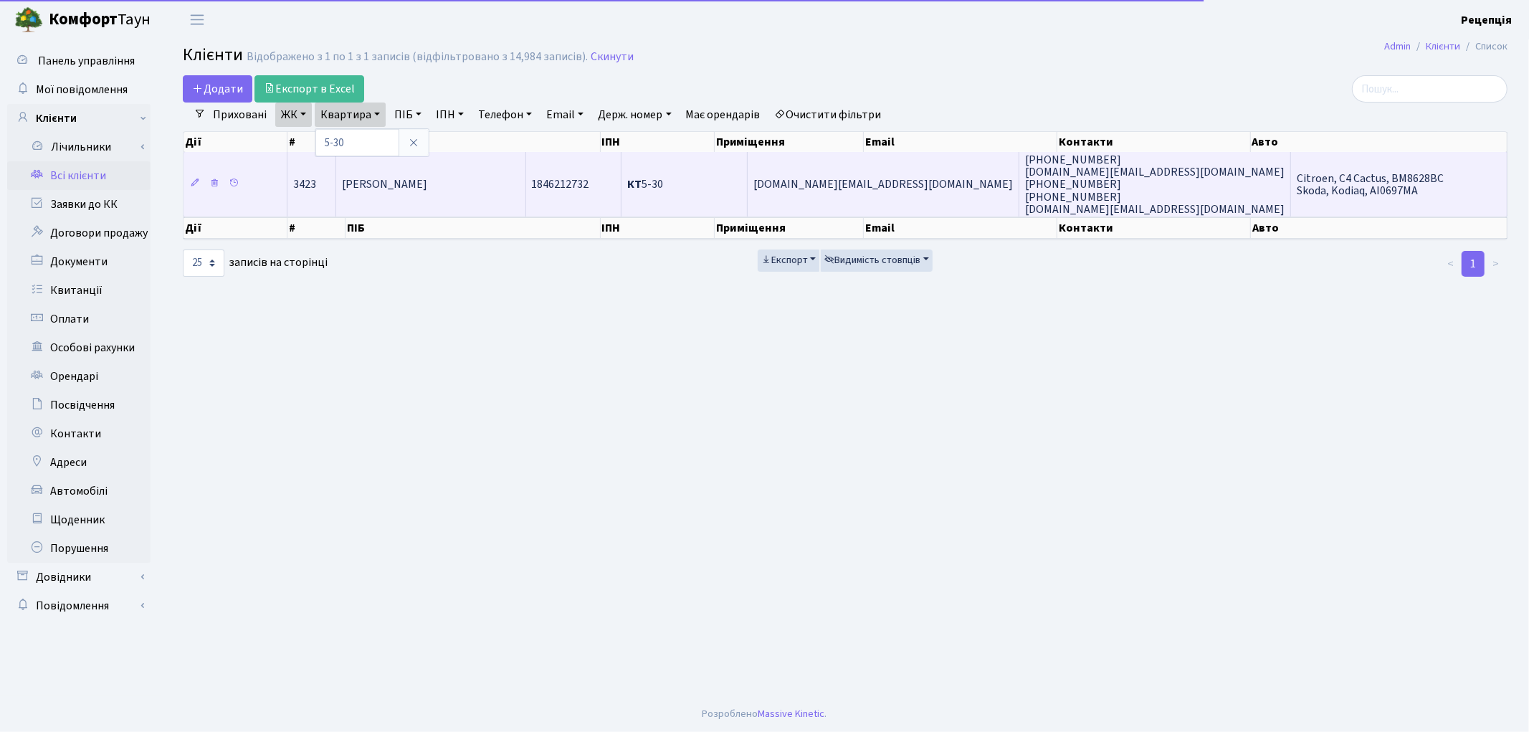
click at [427, 177] on span "Внуков Сергій Миколайович" at bounding box center [384, 185] width 85 height 16
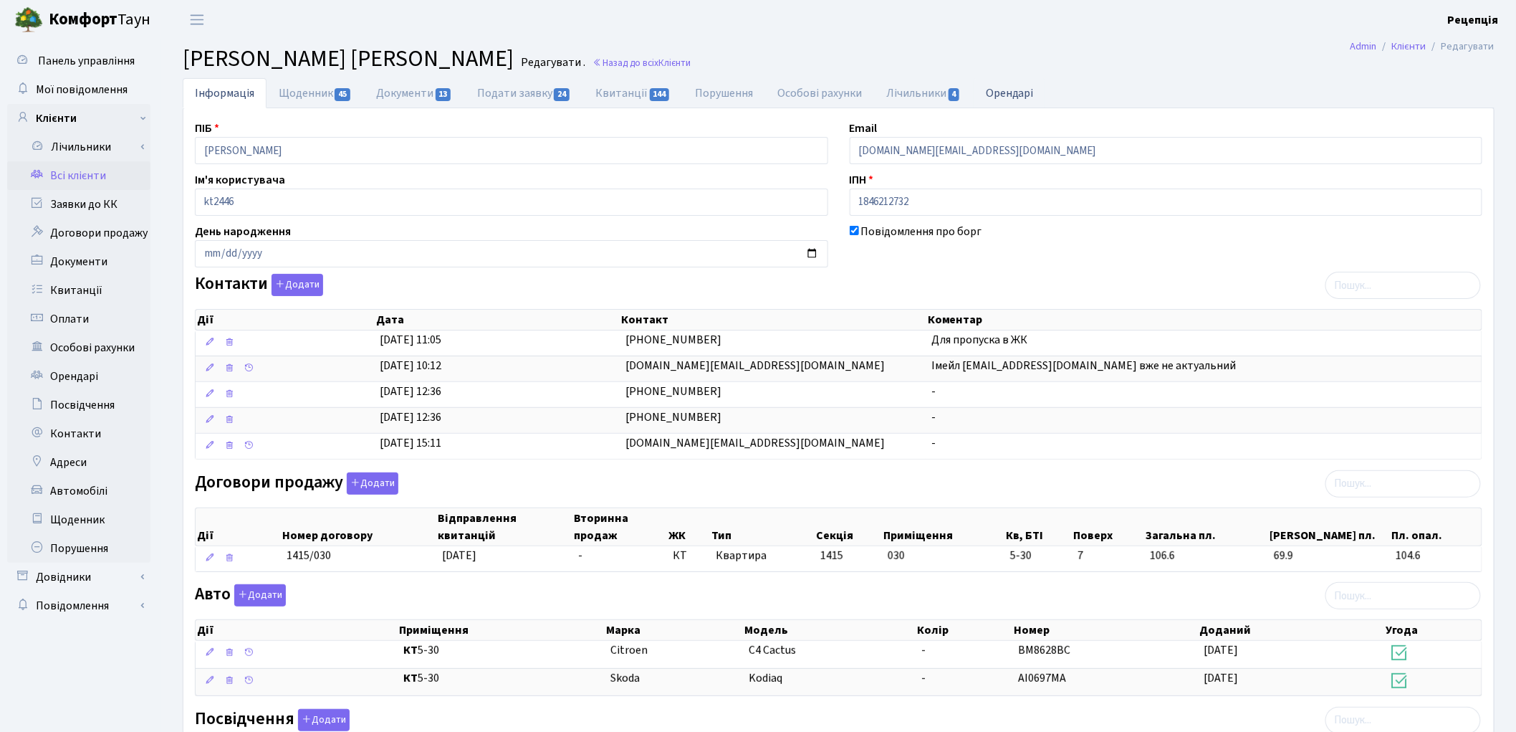
click at [1009, 96] on link "Орендарі" at bounding box center [1010, 92] width 72 height 29
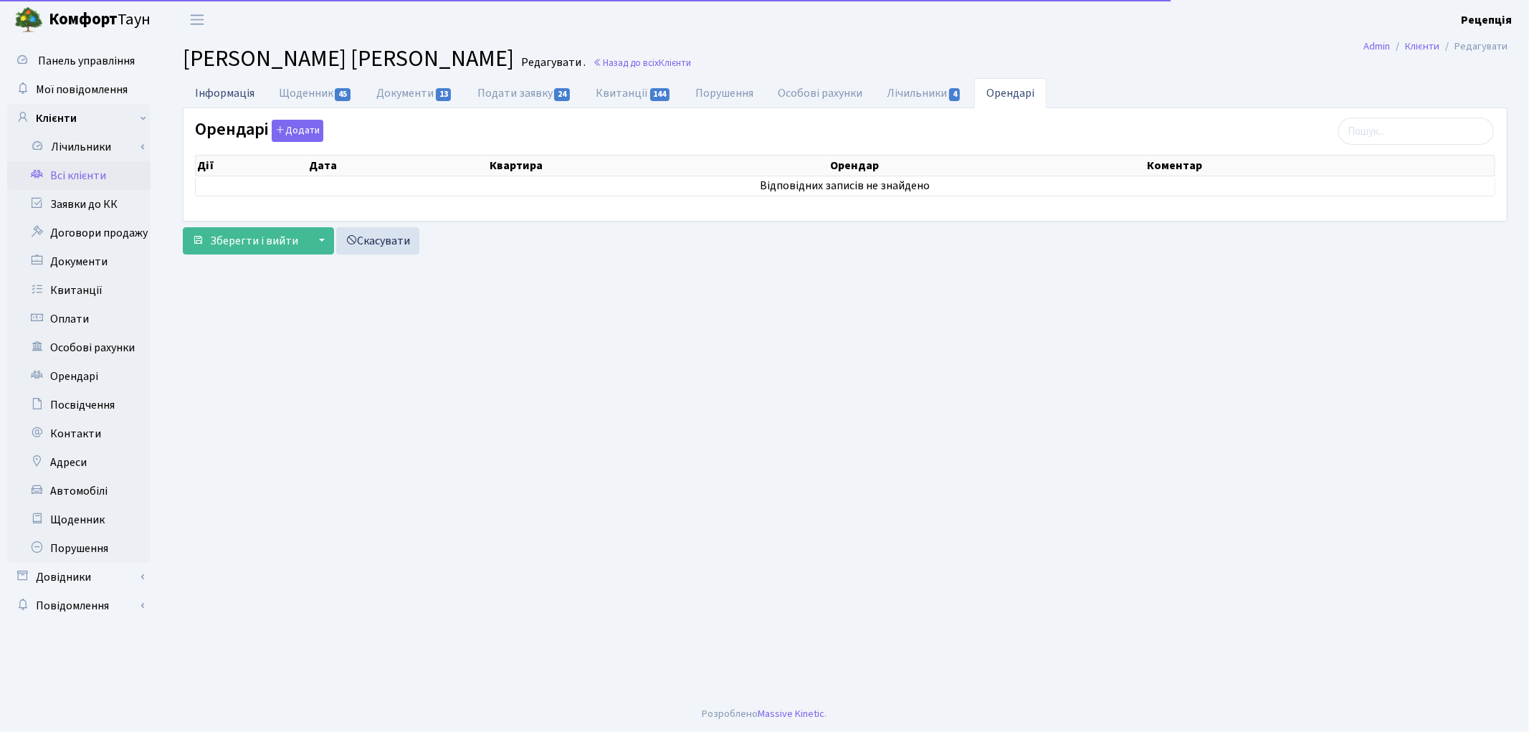
click at [246, 97] on link "Інформація" at bounding box center [225, 92] width 84 height 29
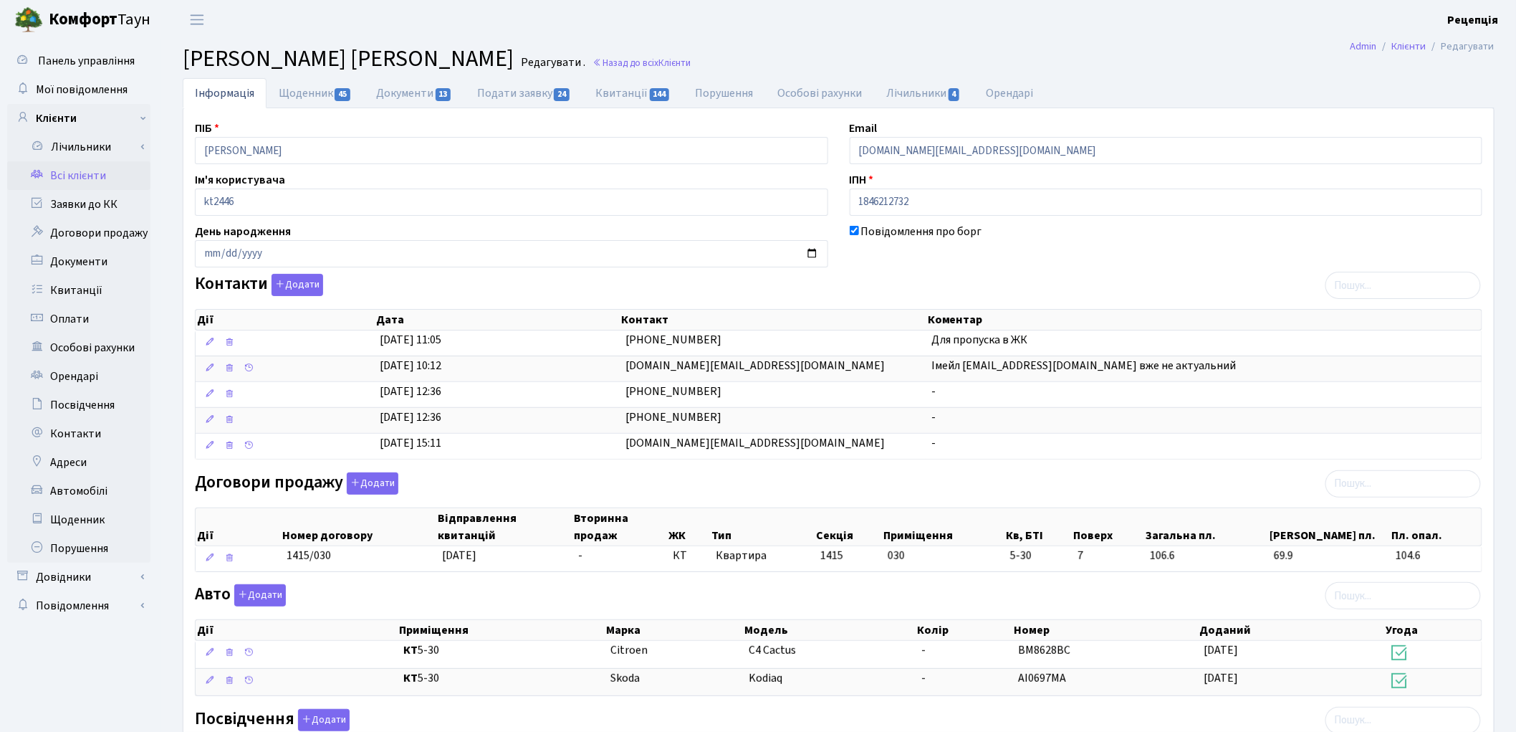
click at [108, 173] on link "Всі клієнти" at bounding box center [78, 175] width 143 height 29
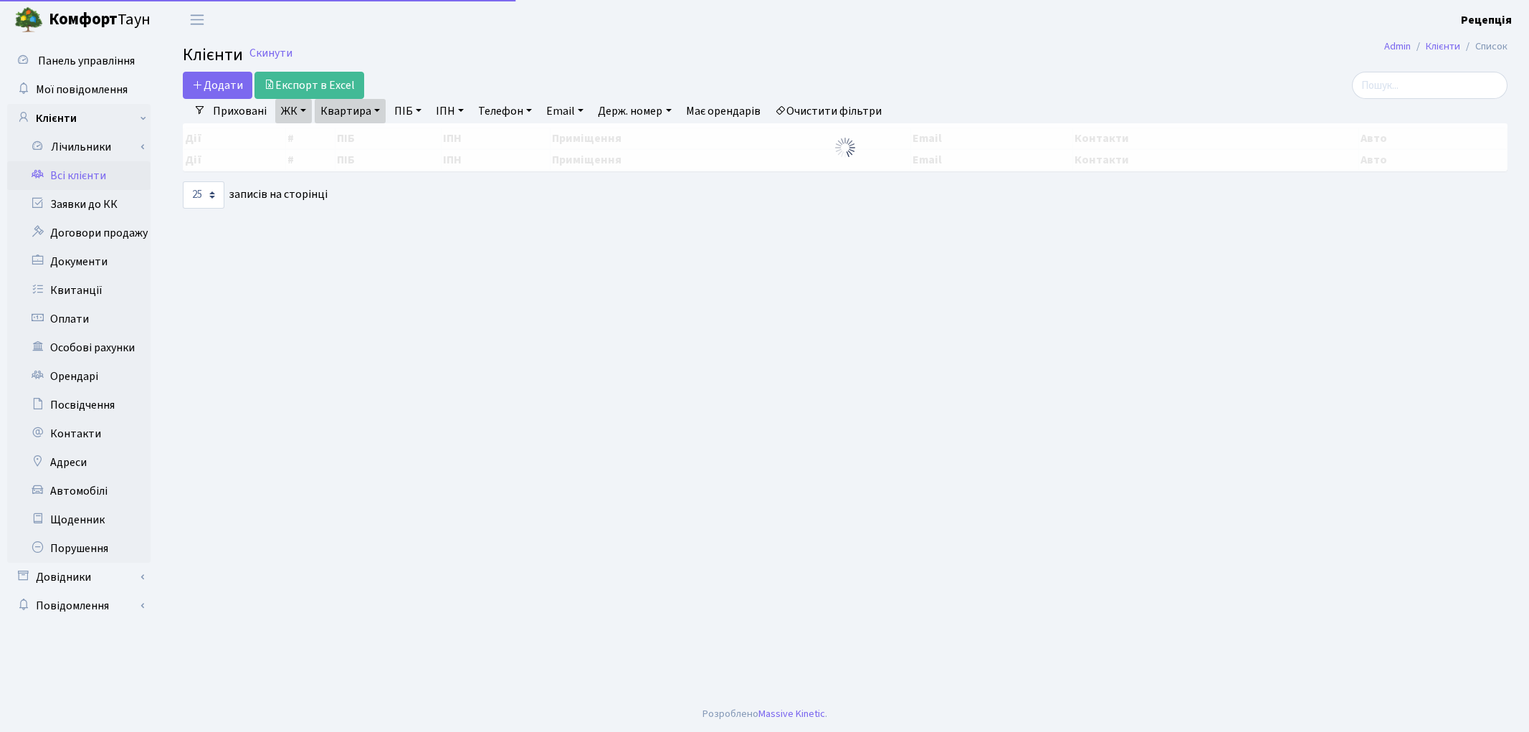
select select "25"
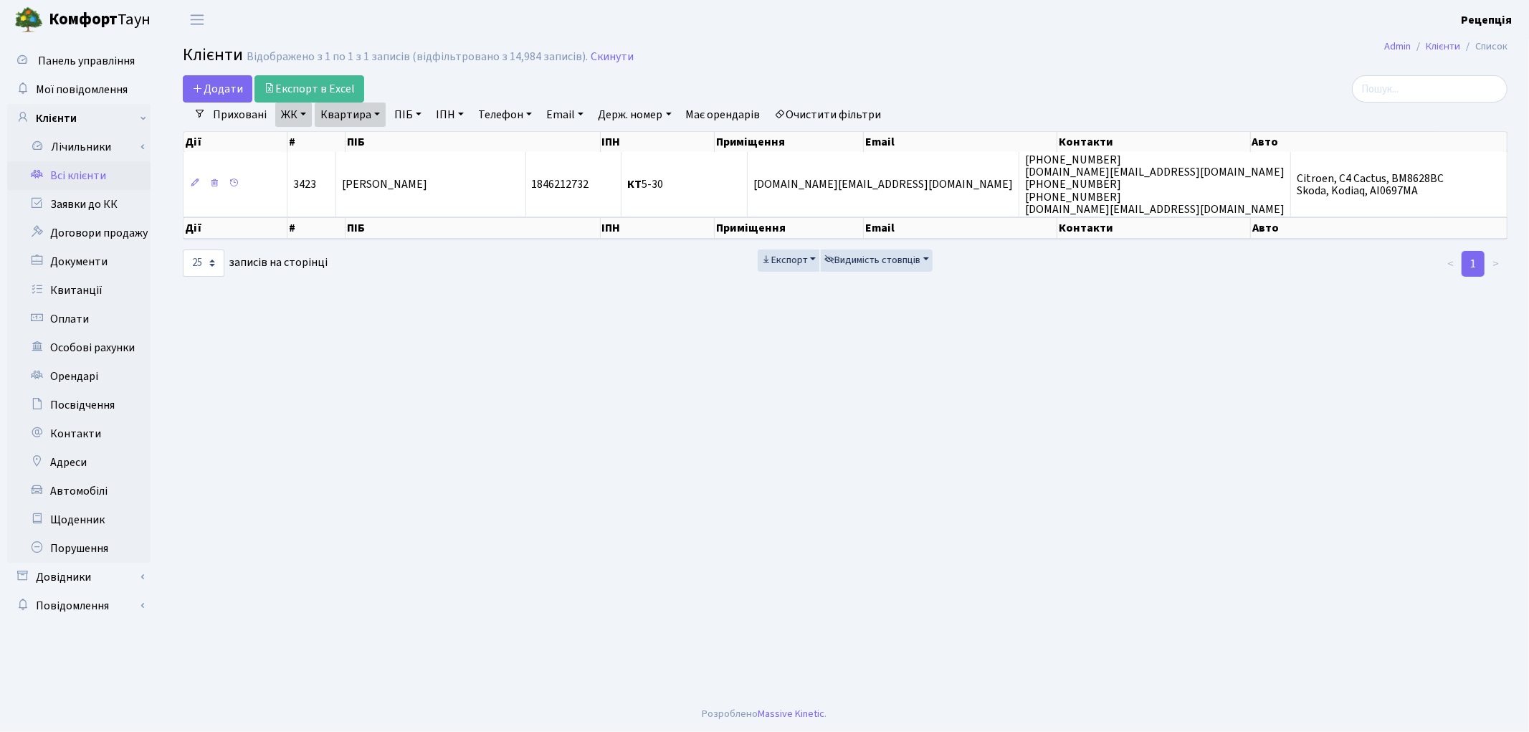
click at [800, 118] on link "Очистити фільтри" at bounding box center [828, 114] width 118 height 24
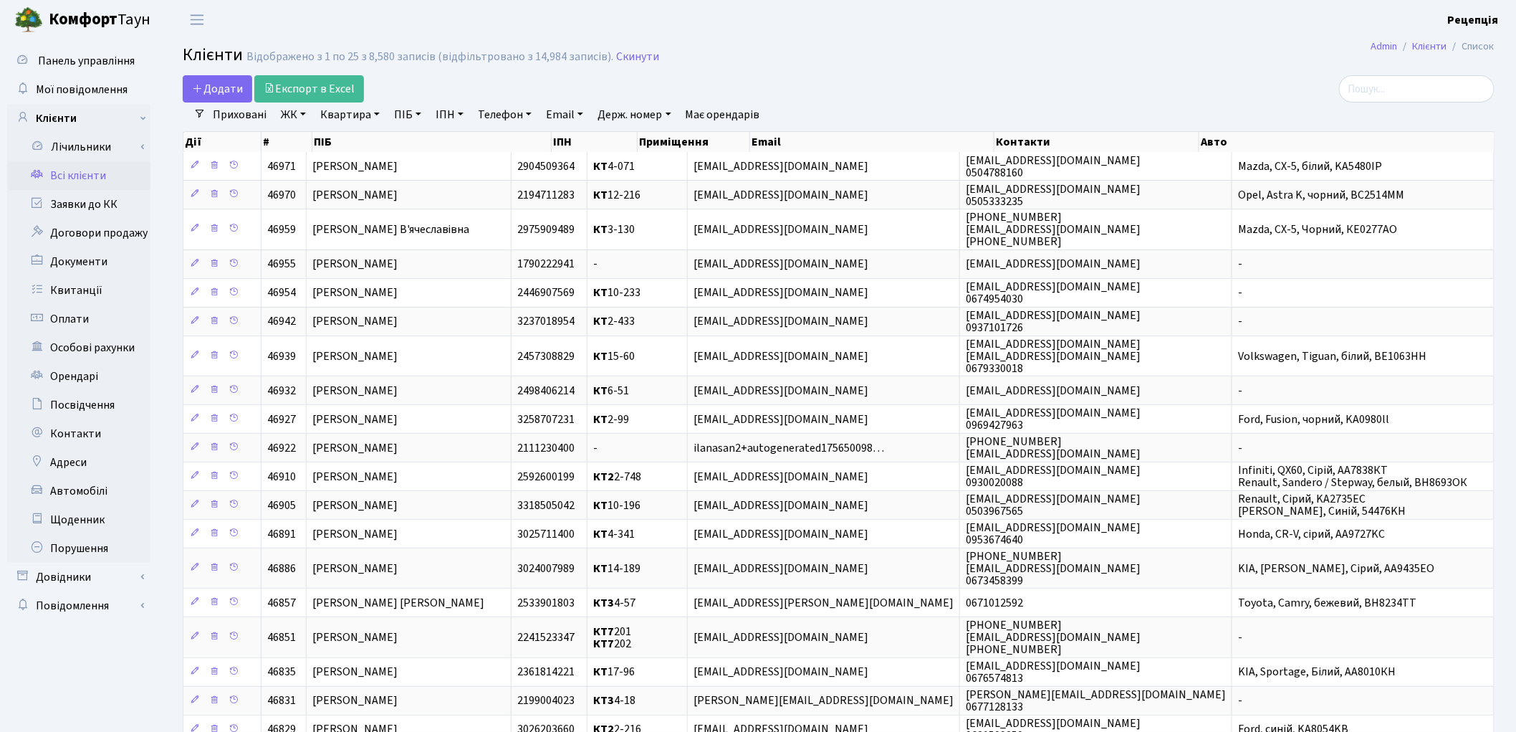
click at [292, 118] on link "ЖК" at bounding box center [293, 114] width 37 height 24
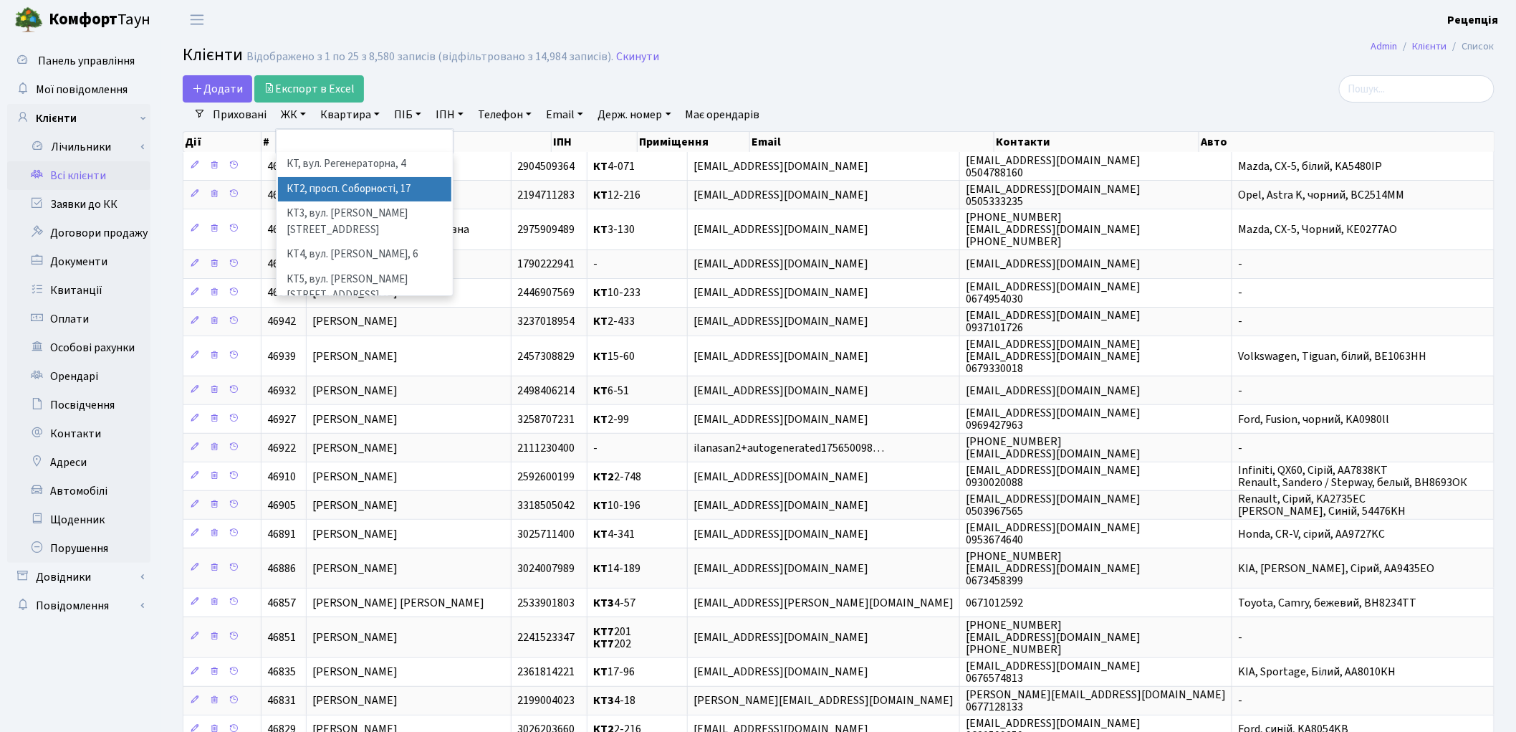
click at [320, 183] on li "КТ2, просп. Соборності, 17" at bounding box center [364, 189] width 173 height 25
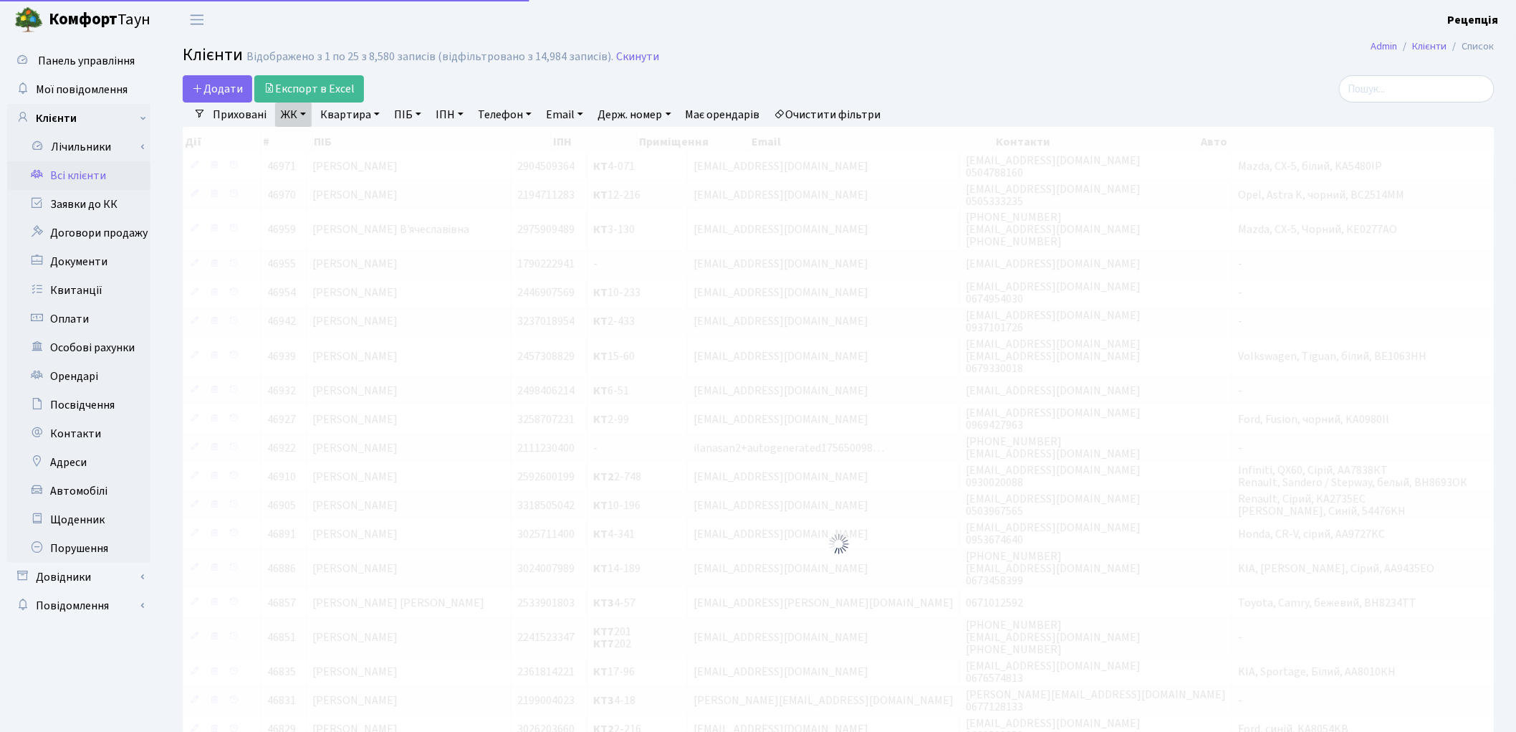
click at [364, 107] on link "Квартира" at bounding box center [350, 114] width 71 height 24
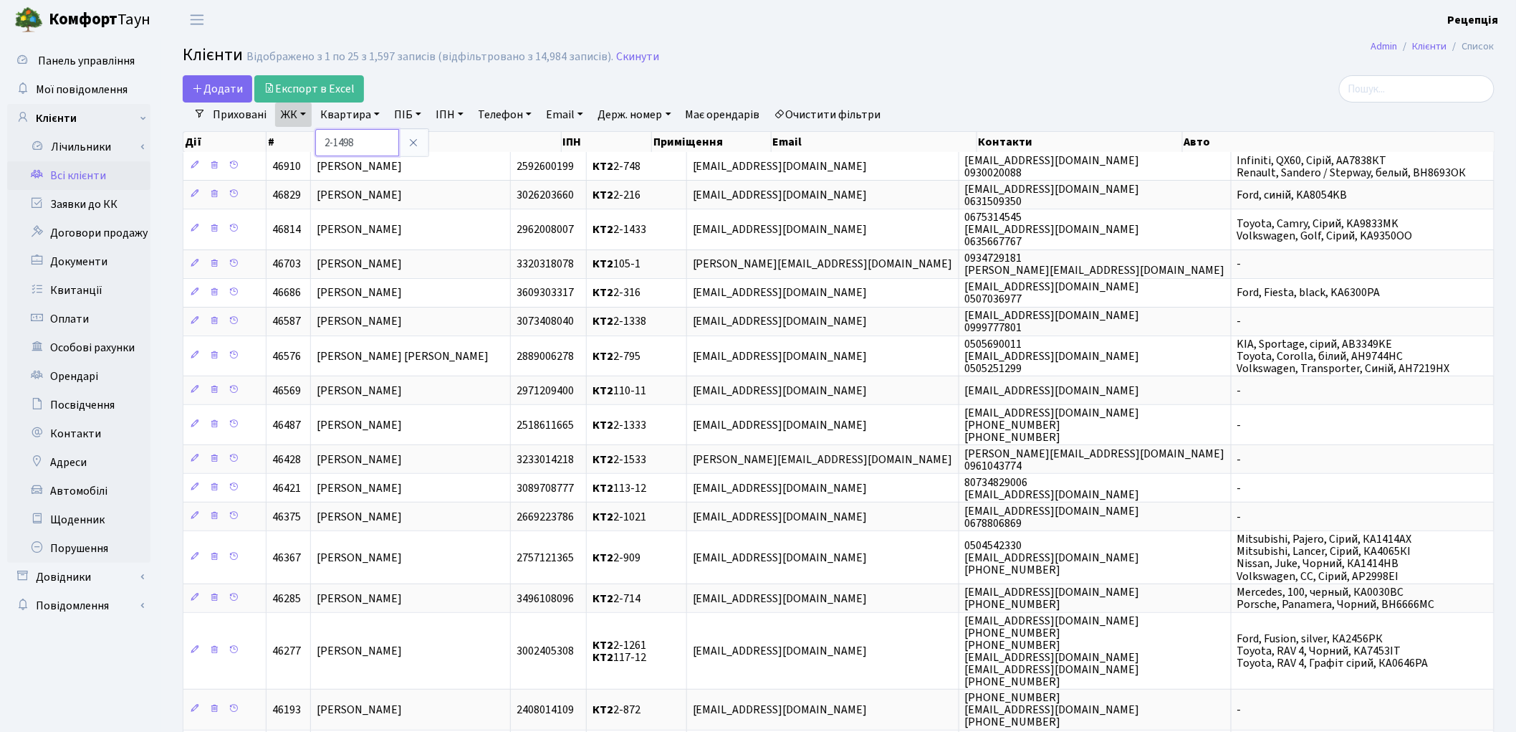
type input "2-1498"
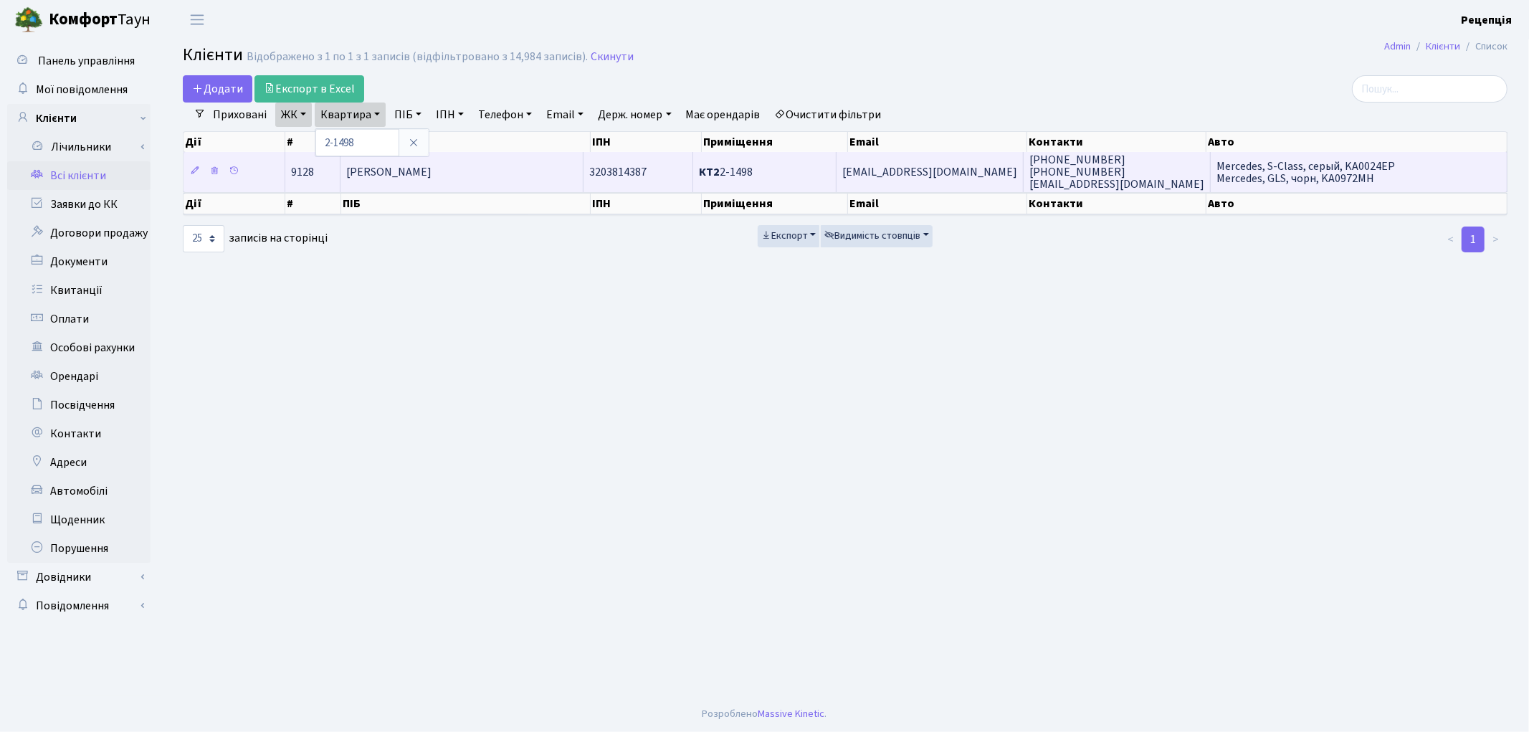
click at [431, 171] on span "Черненок Катерина Юріївна" at bounding box center [388, 172] width 85 height 16
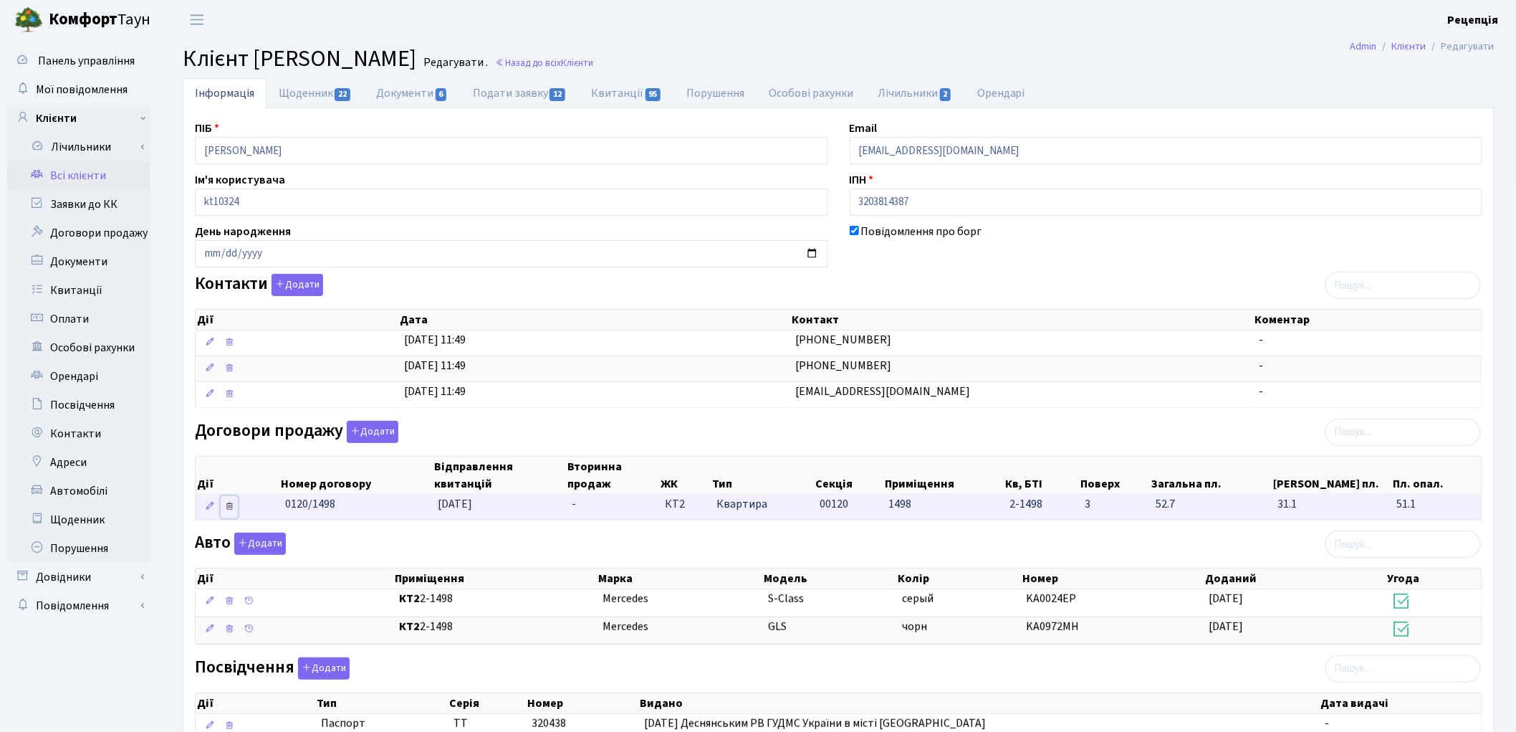
click at [228, 509] on icon at bounding box center [229, 506] width 10 height 10
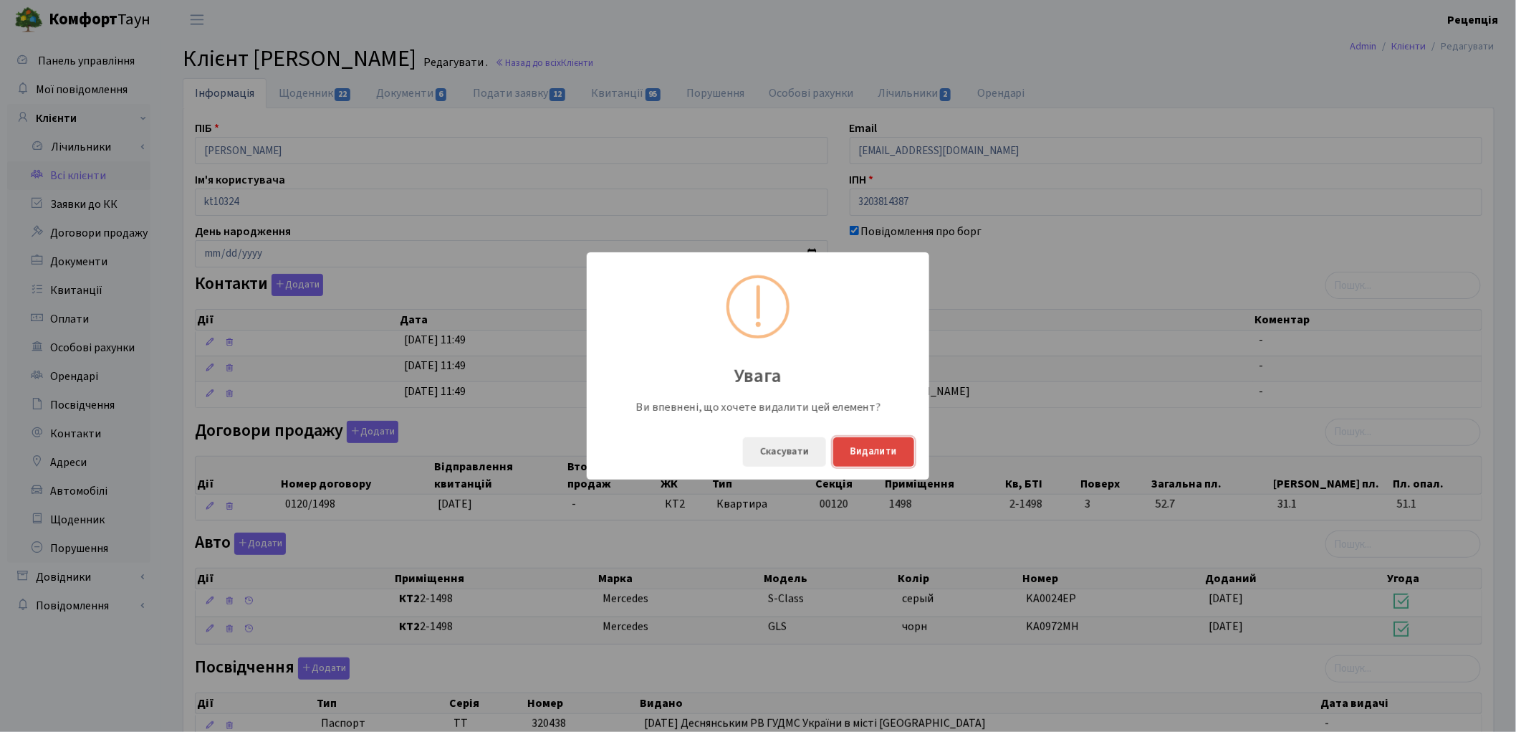
click at [881, 452] on button "Видалити" at bounding box center [873, 451] width 81 height 29
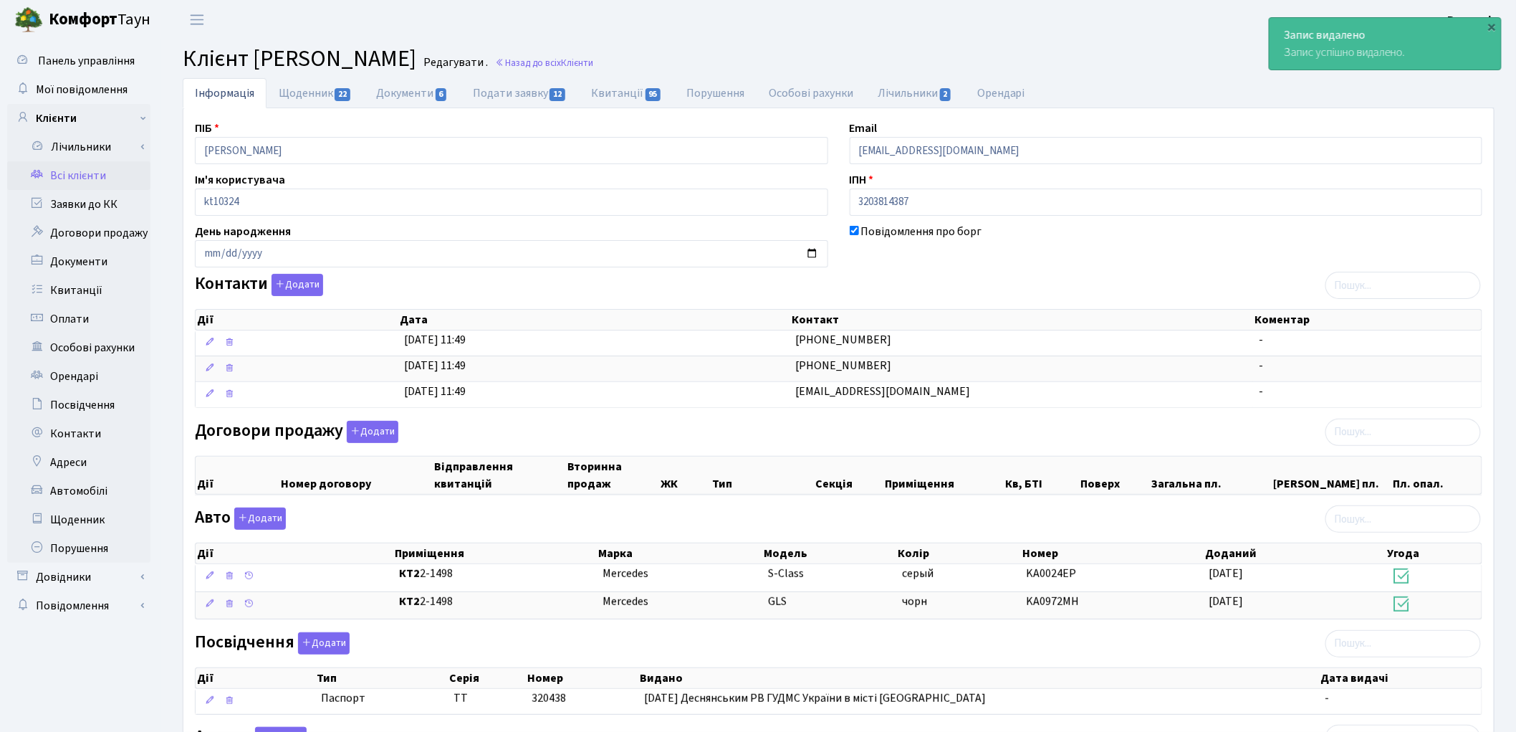
scroll to position [206, 0]
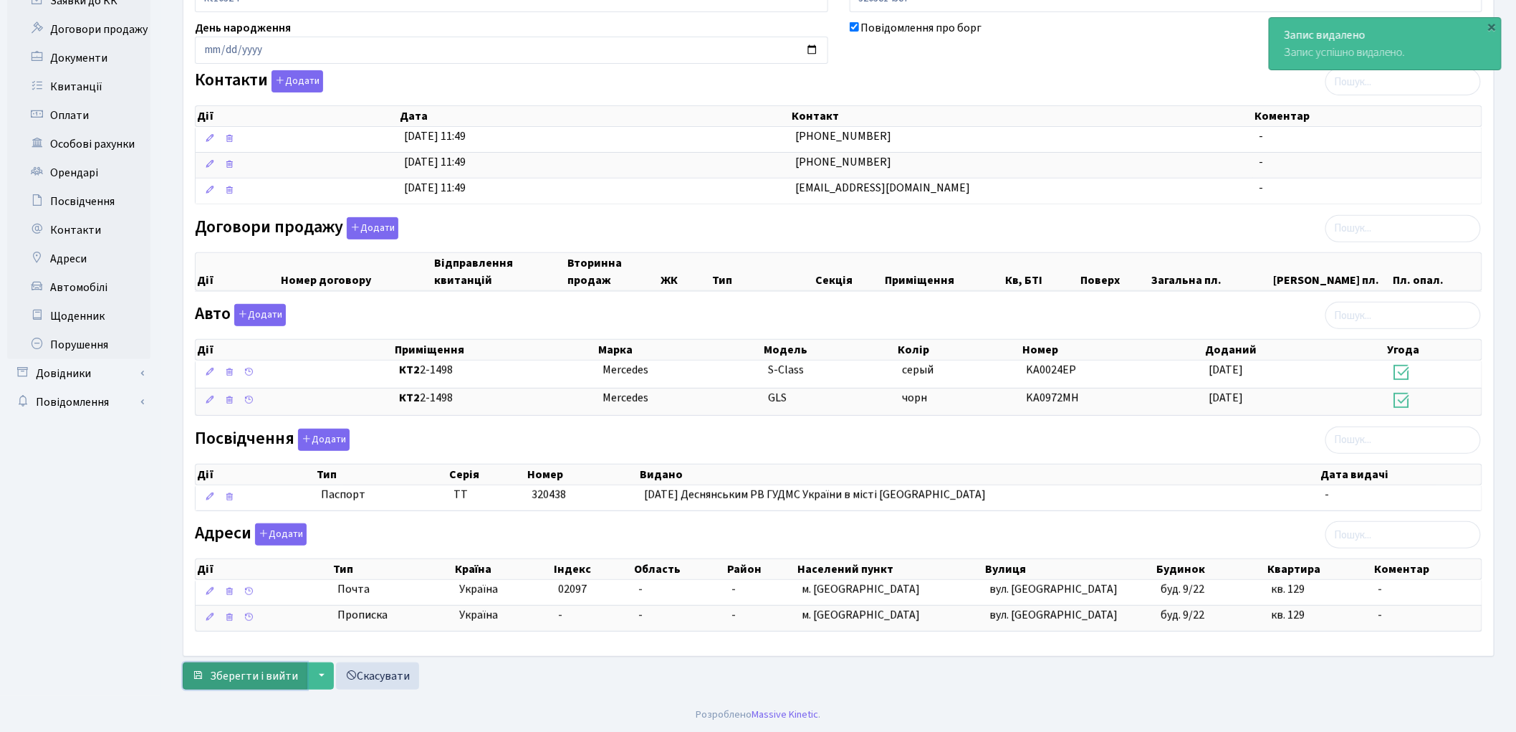
click at [258, 677] on span "Зберегти і вийти" at bounding box center [254, 676] width 88 height 16
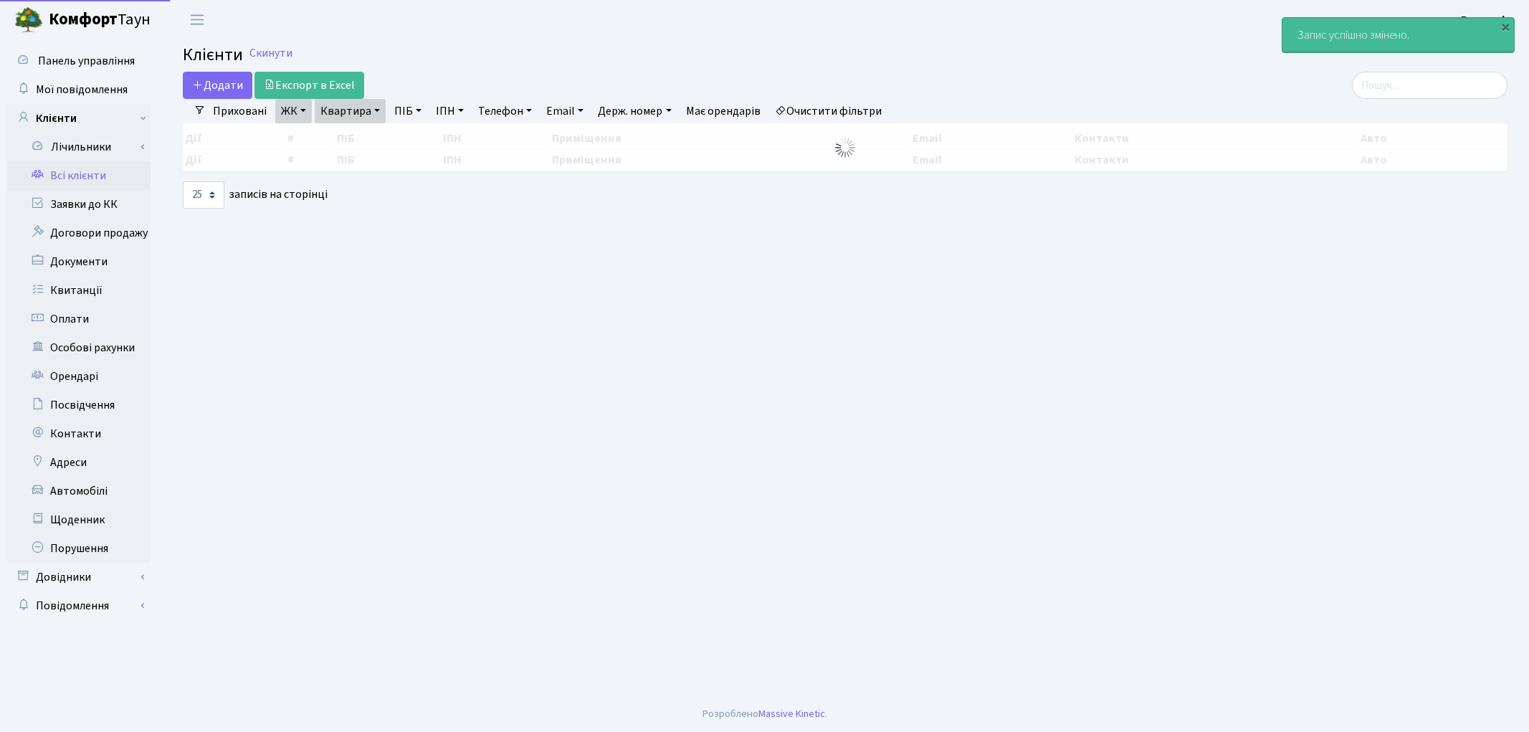
select select "25"
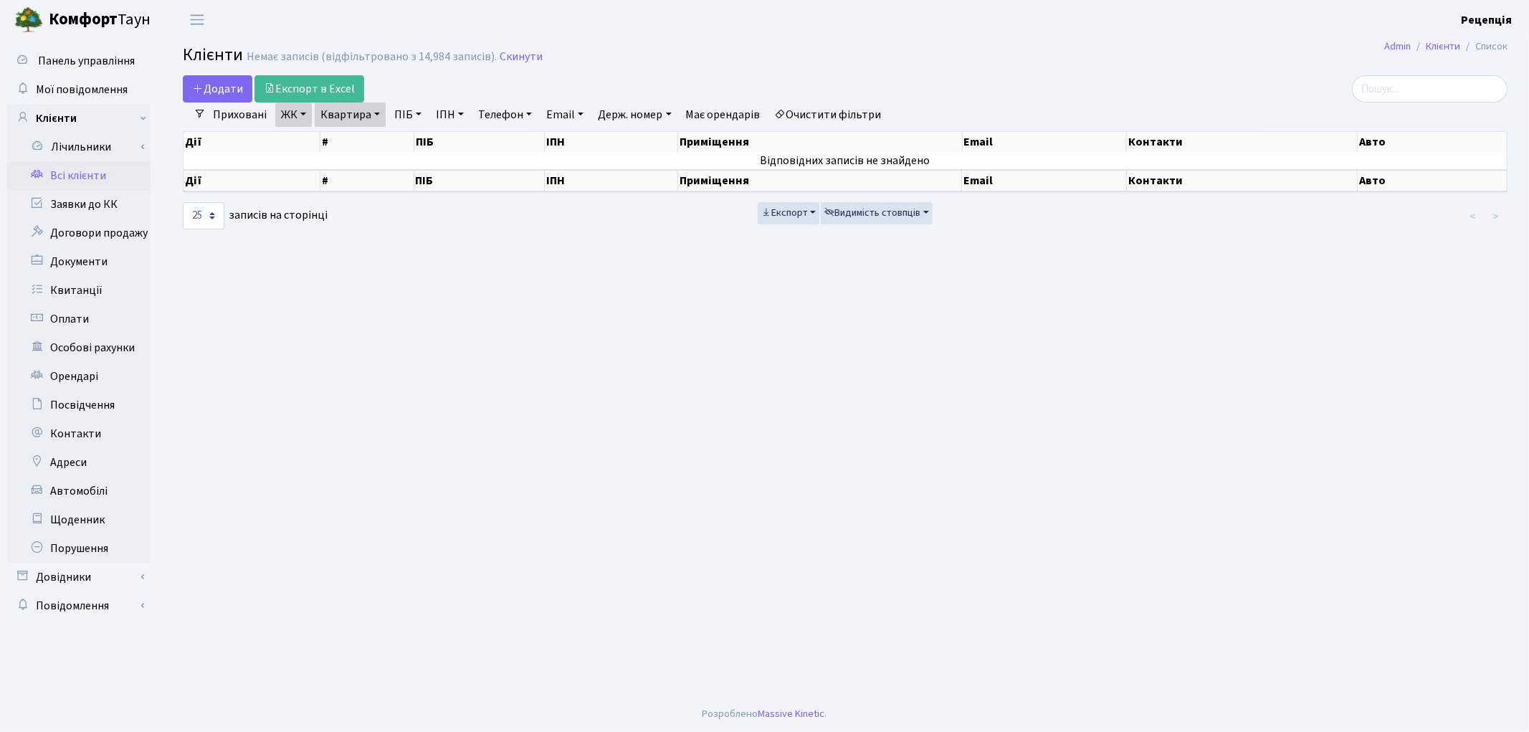
click at [828, 110] on link "Очистити фільтри" at bounding box center [828, 114] width 118 height 24
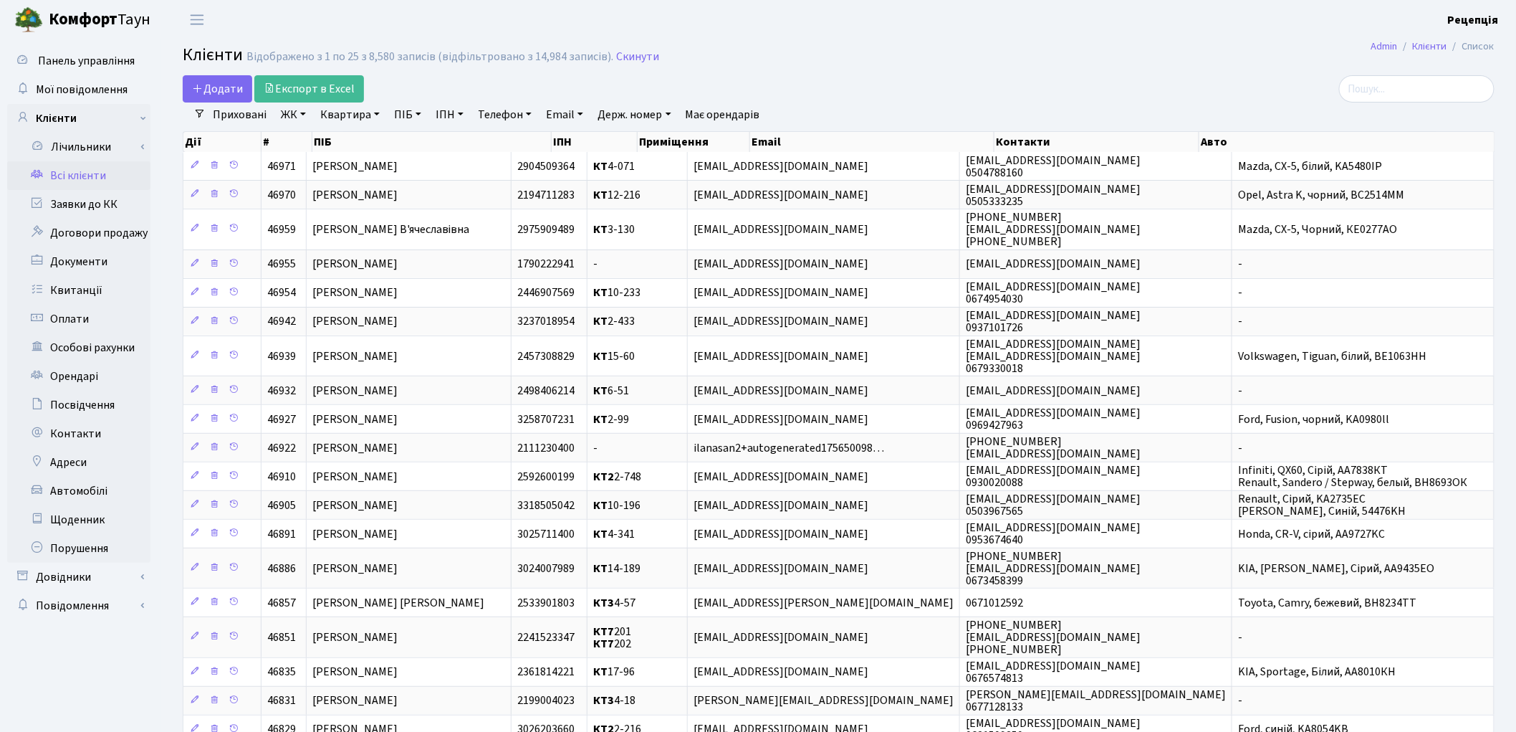
click at [397, 115] on link "ПІБ" at bounding box center [407, 114] width 39 height 24
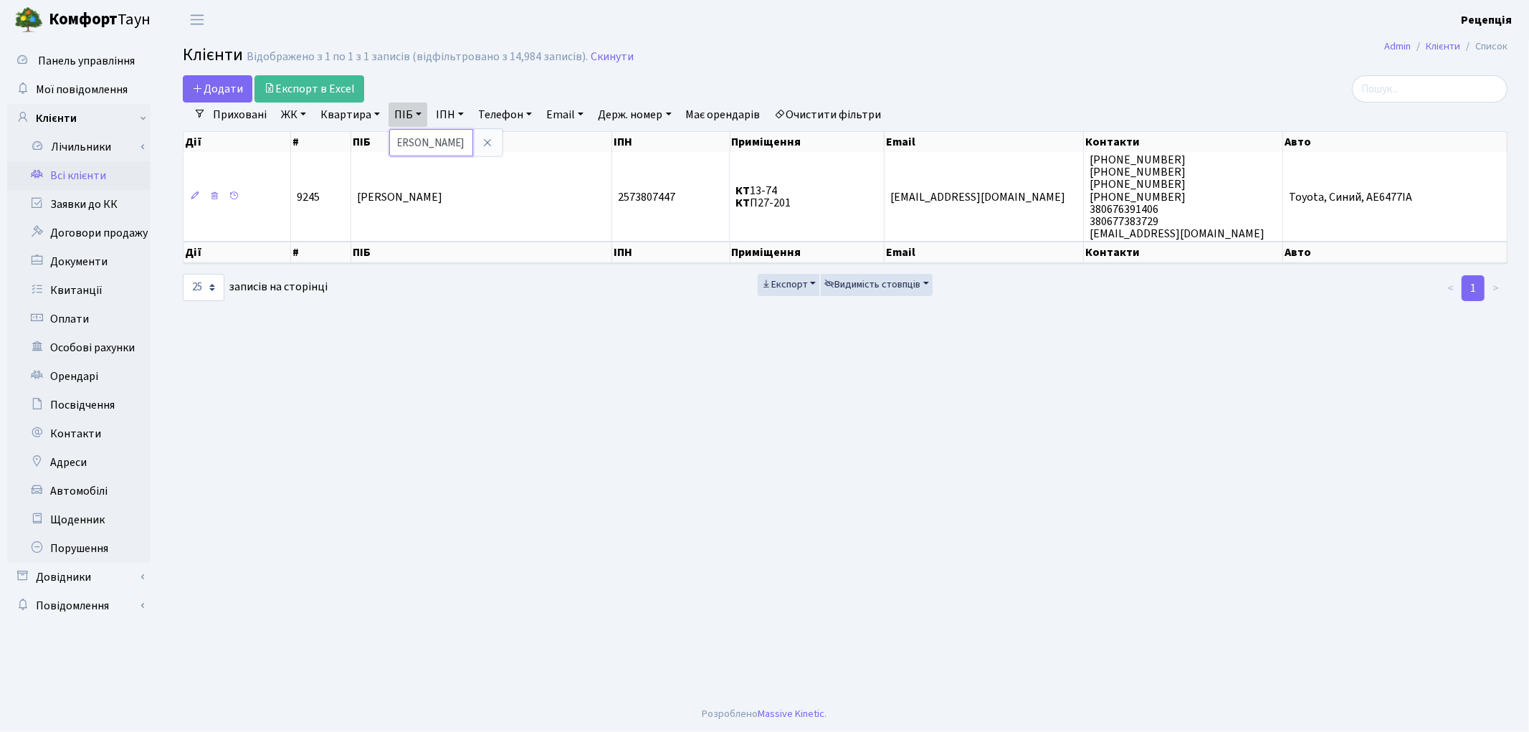
scroll to position [0, 20]
type input "савчин владислав"
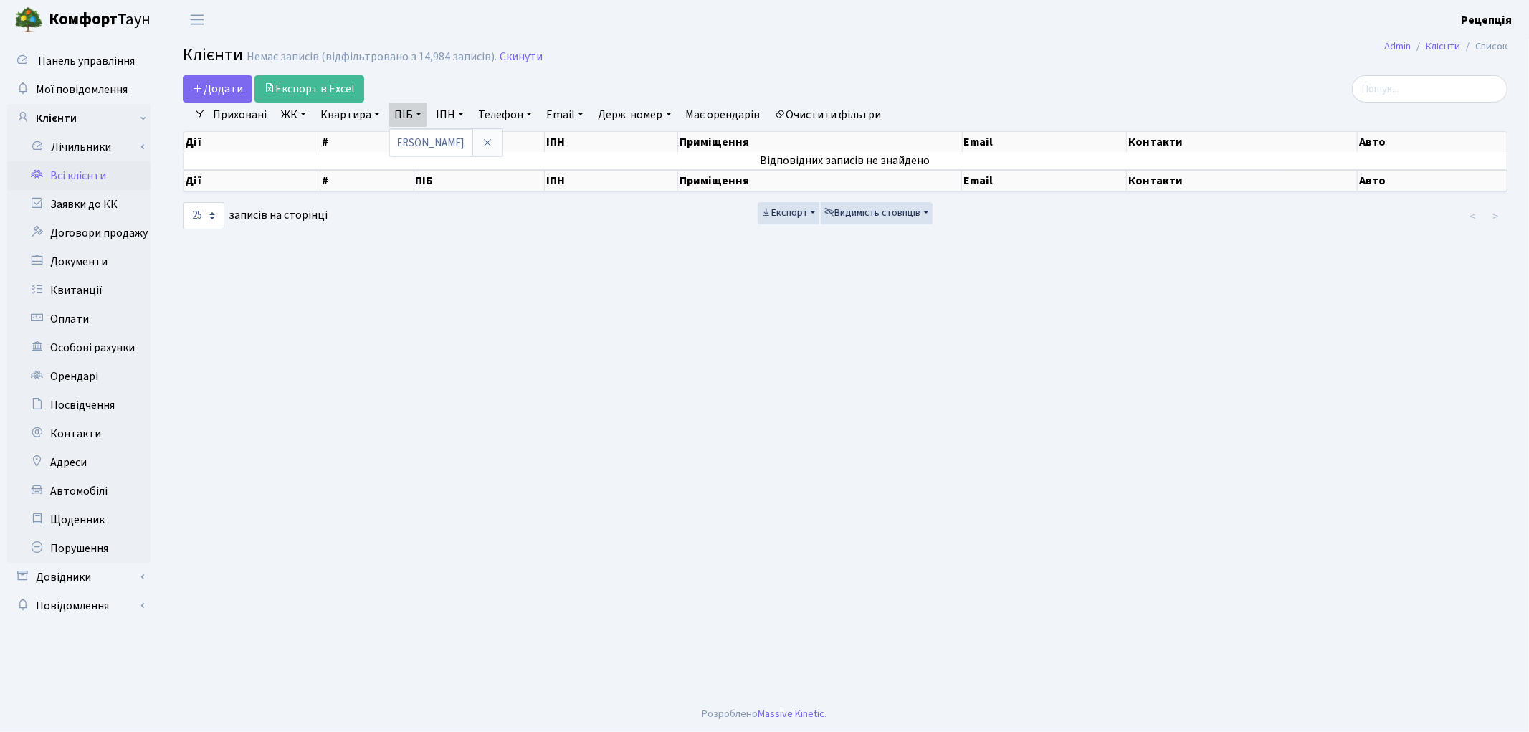
click at [850, 116] on link "Очистити фільтри" at bounding box center [828, 114] width 118 height 24
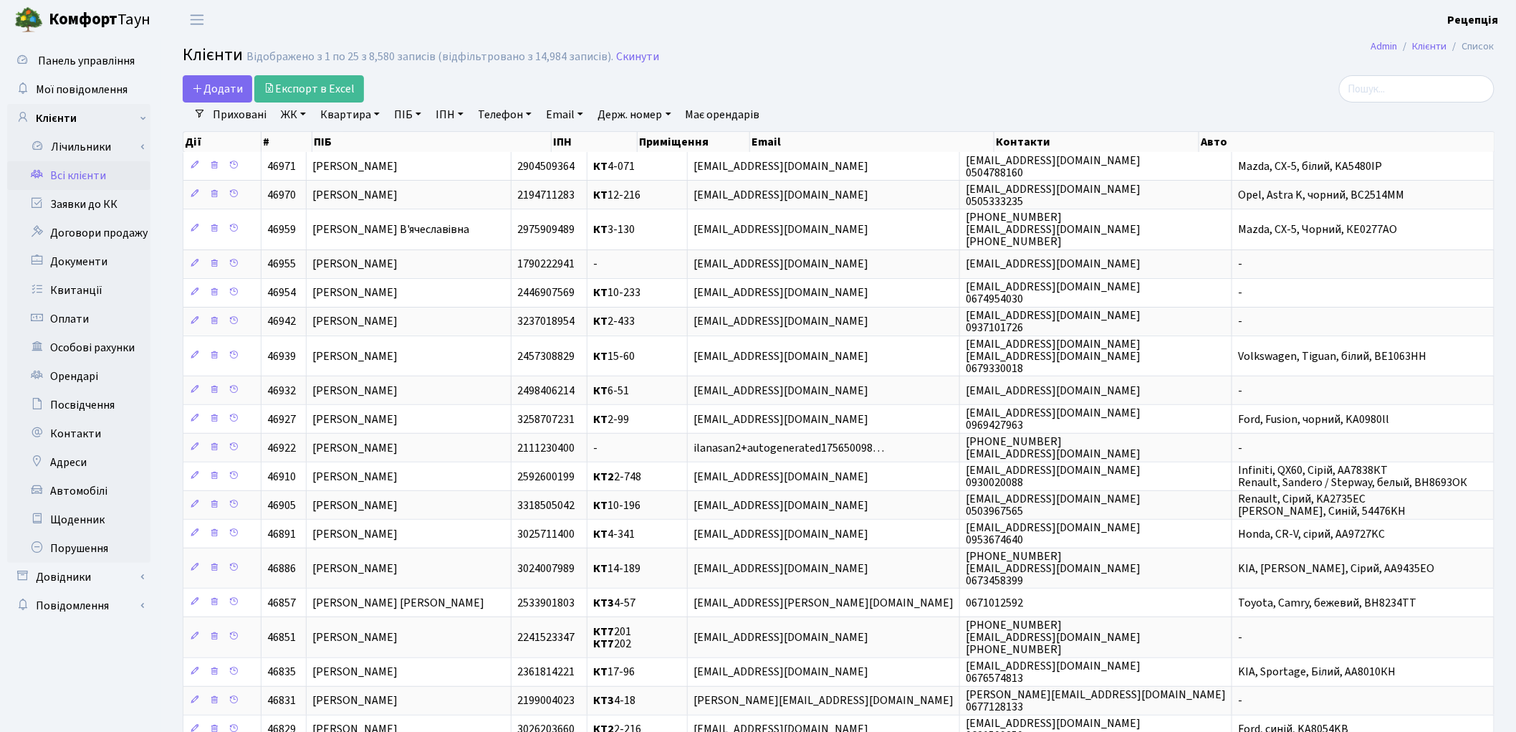
click at [405, 108] on link "ПІБ" at bounding box center [407, 114] width 39 height 24
click at [803, 54] on h2 "Клієнти Відображено з 1 по 25 з 8,580 записів (відфільтровано з 14,984 записів)…" at bounding box center [839, 57] width 1312 height 24
click at [644, 113] on link "Держ. номер" at bounding box center [634, 114] width 85 height 24
type input "0324"
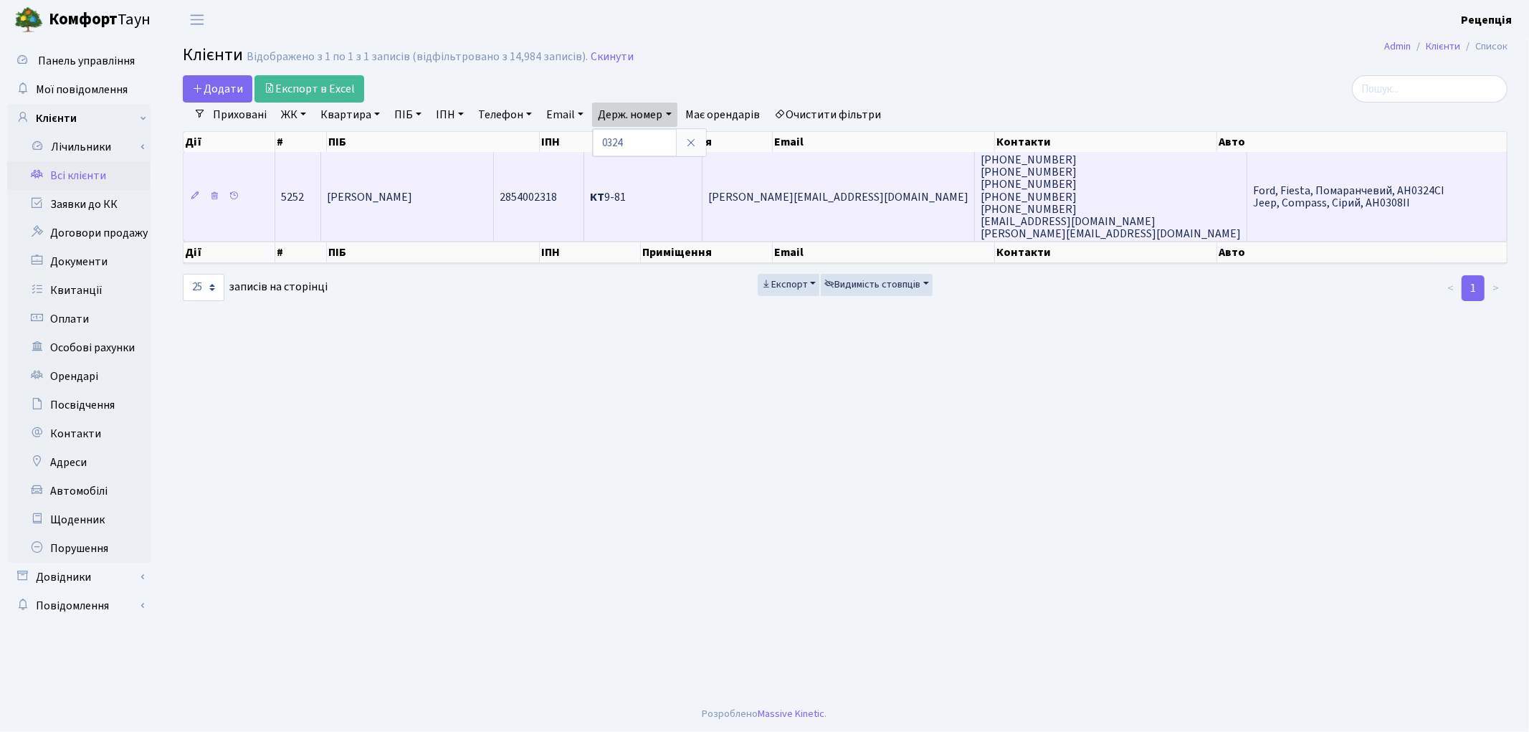
click at [656, 175] on td "КТ 9-81" at bounding box center [643, 196] width 118 height 89
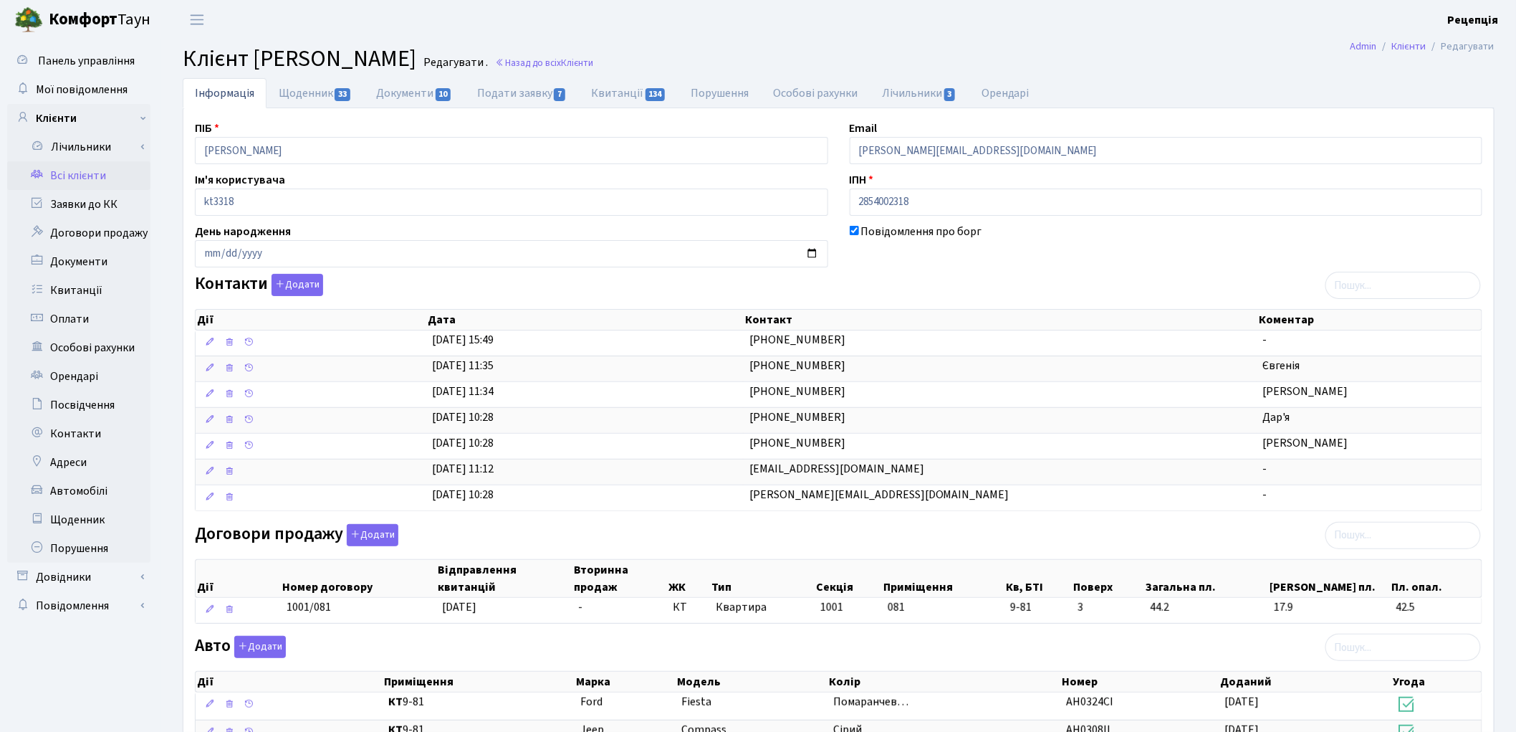
click at [83, 176] on link "Всі клієнти" at bounding box center [78, 175] width 143 height 29
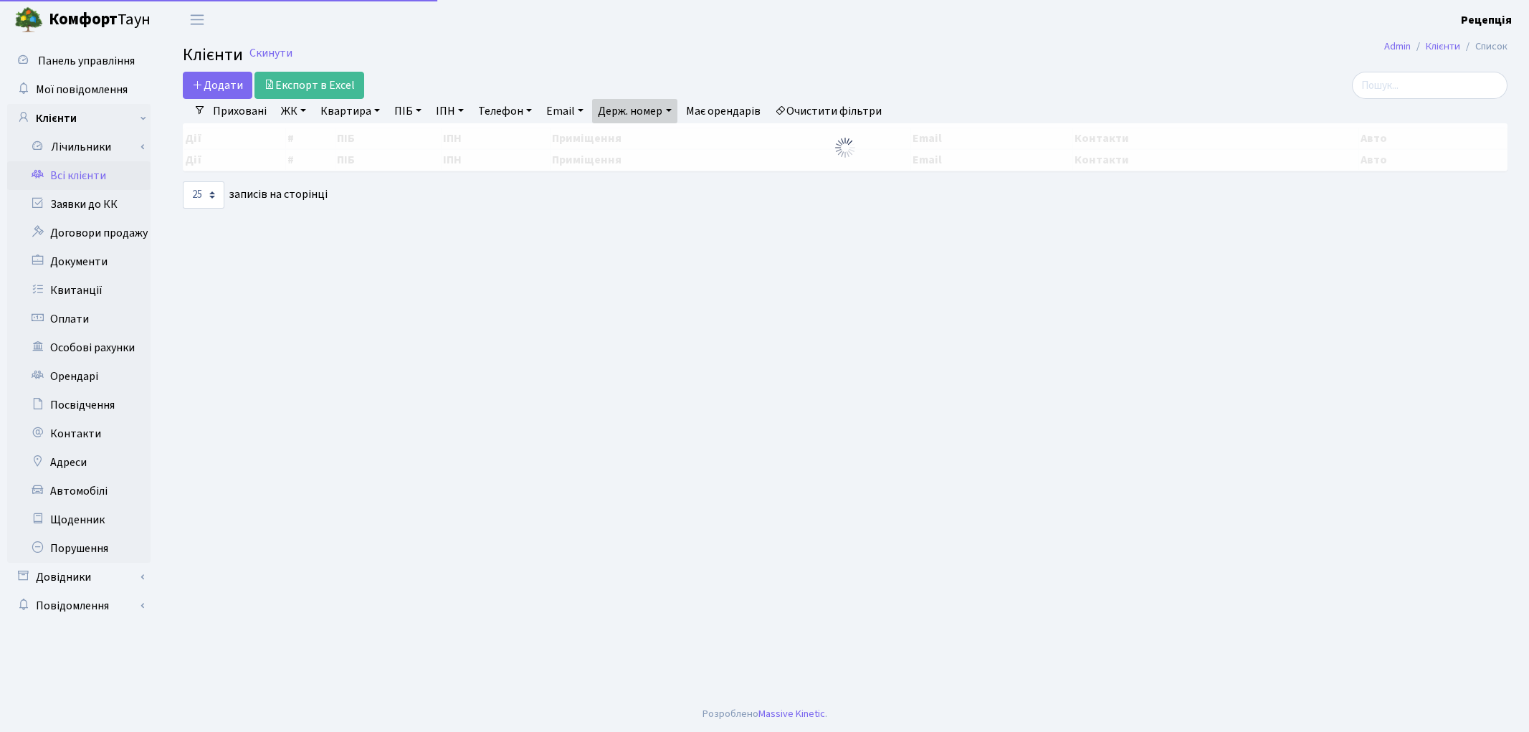
select select "25"
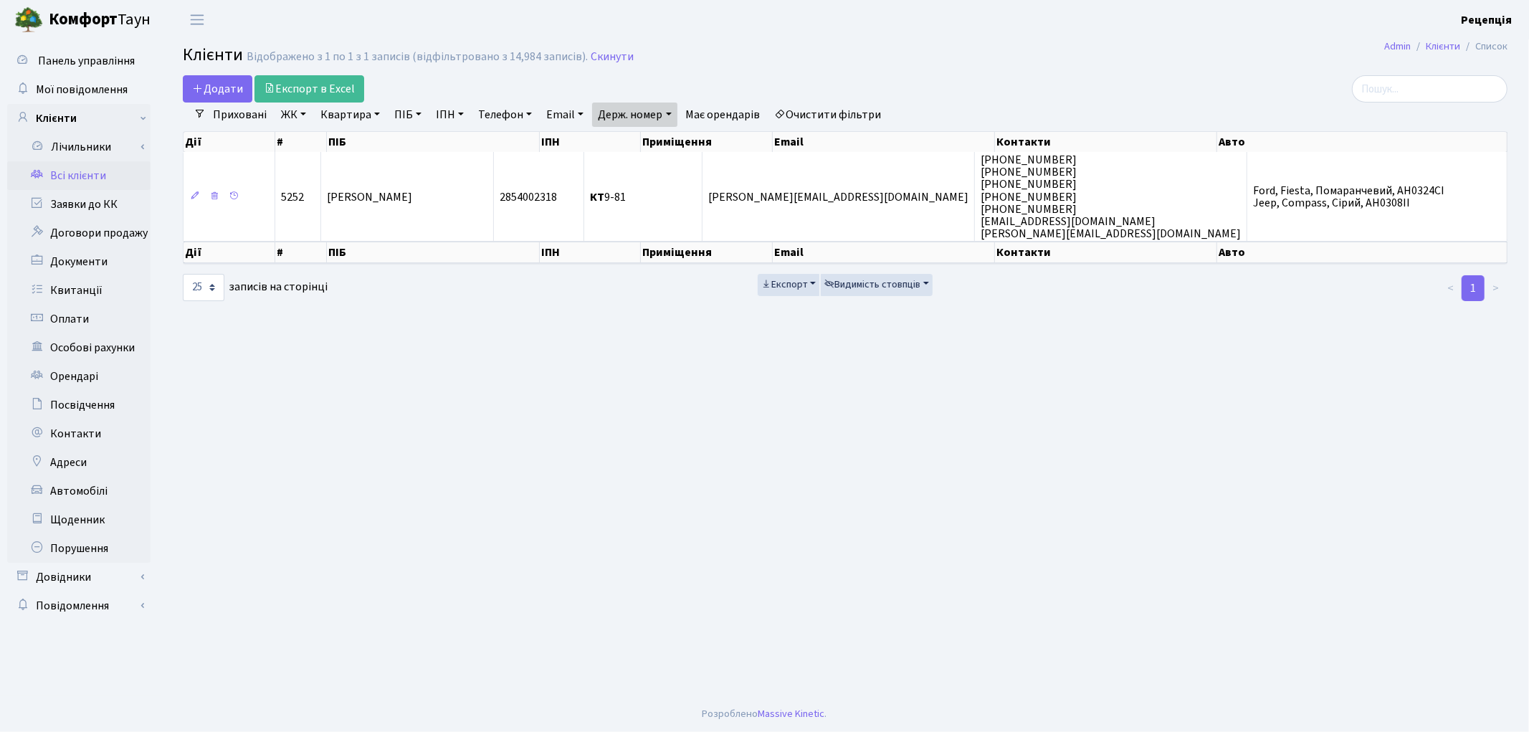
click at [832, 116] on link "Очистити фільтри" at bounding box center [828, 114] width 118 height 24
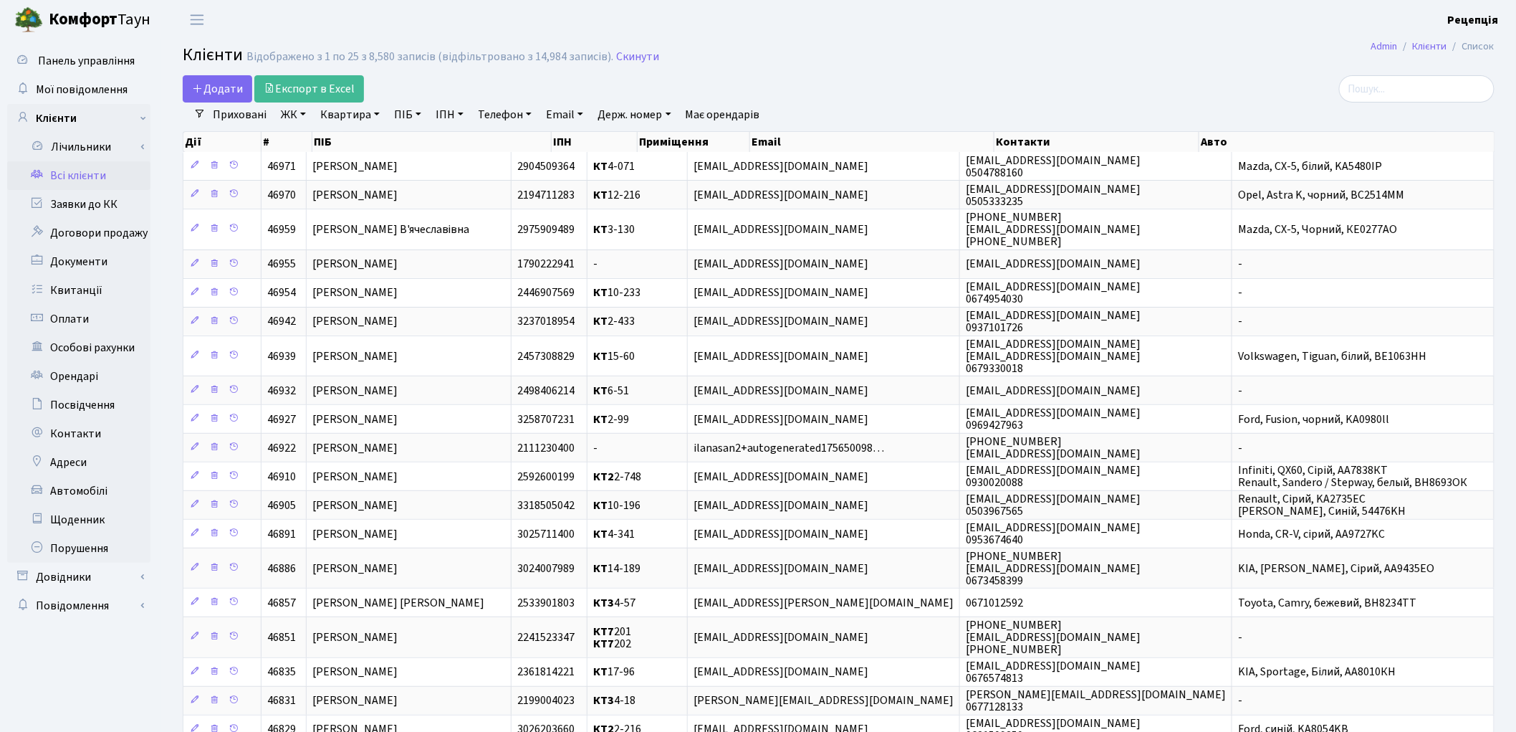
click at [299, 115] on link "ЖК" at bounding box center [293, 114] width 37 height 24
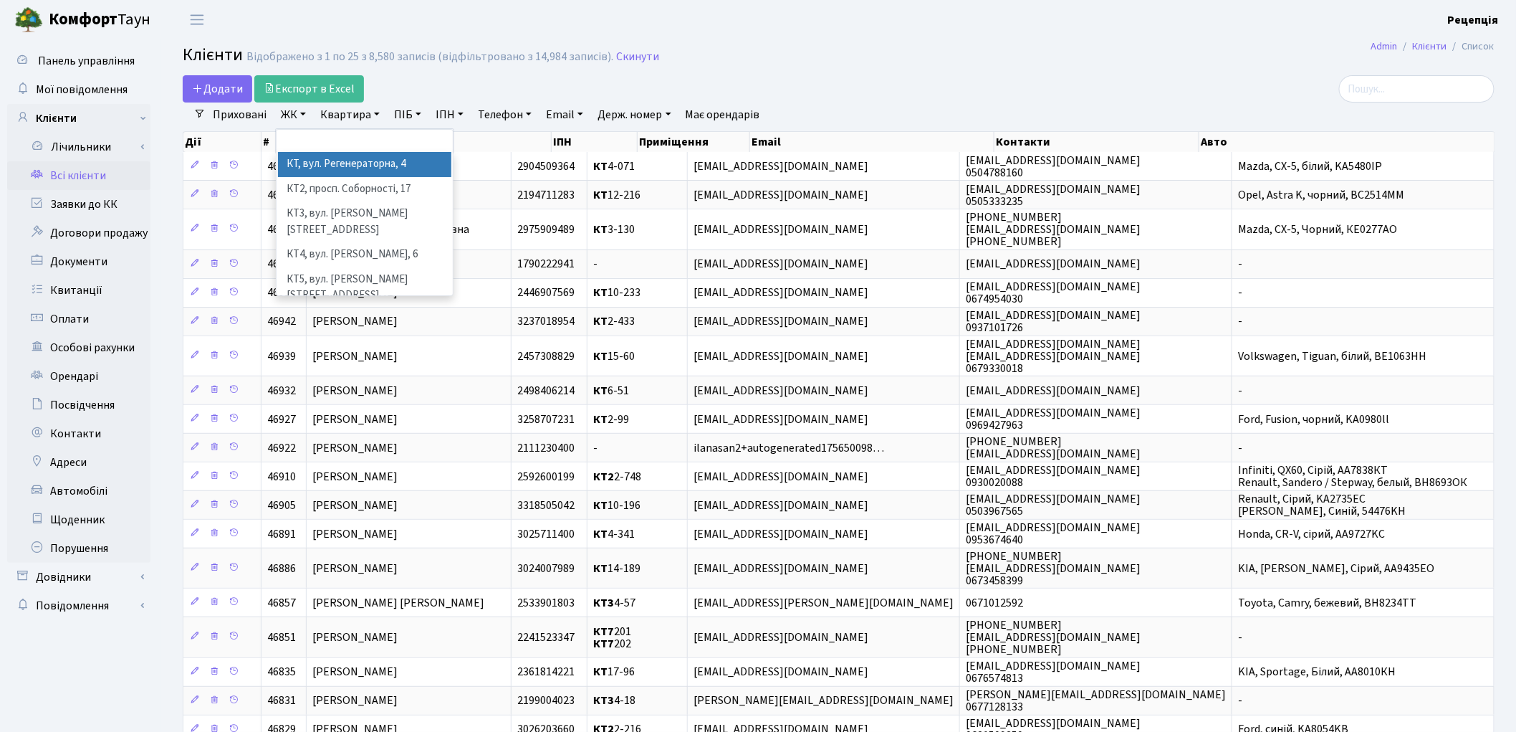
click at [319, 159] on li "КТ, вул. Регенераторна, 4" at bounding box center [364, 164] width 173 height 25
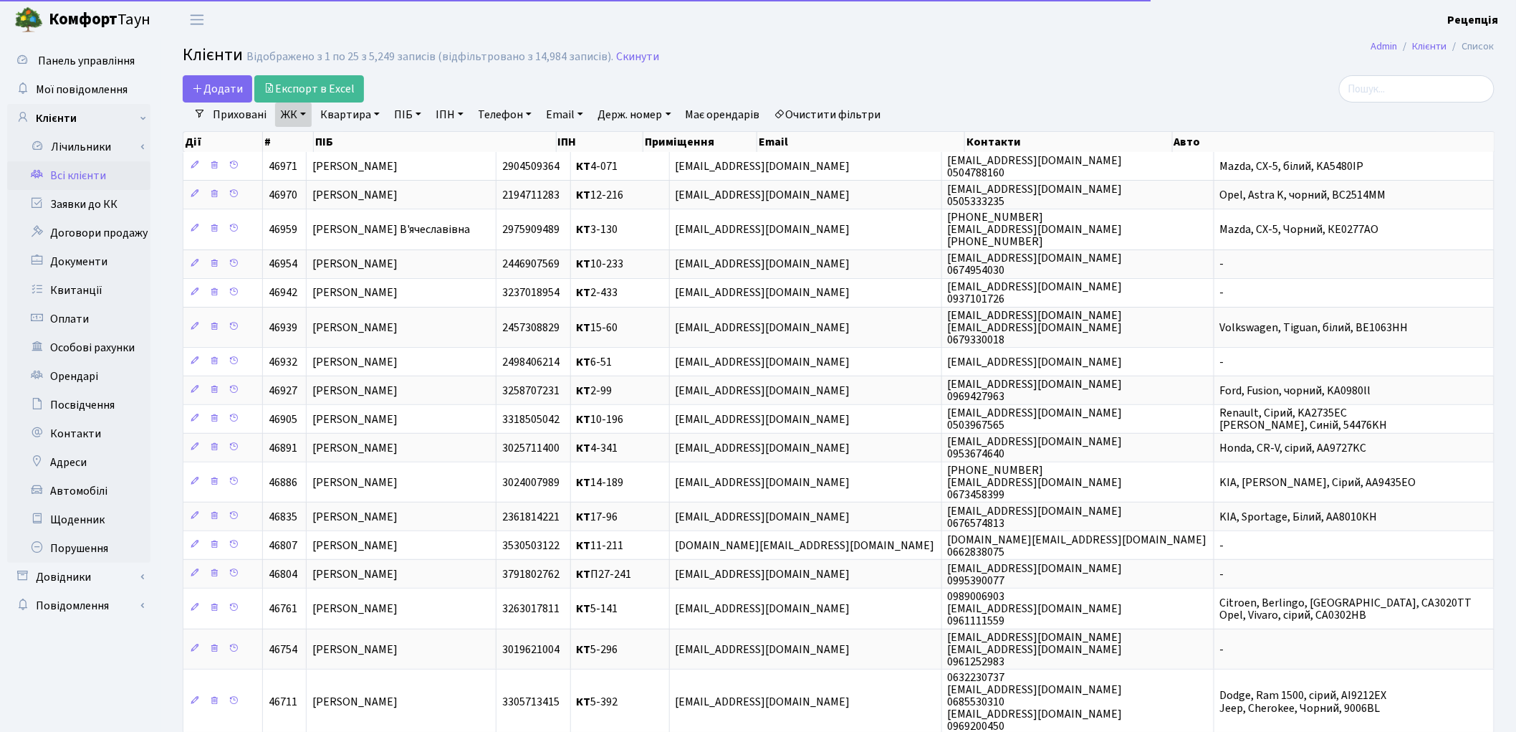
click at [343, 115] on link "Квартира" at bounding box center [350, 114] width 71 height 24
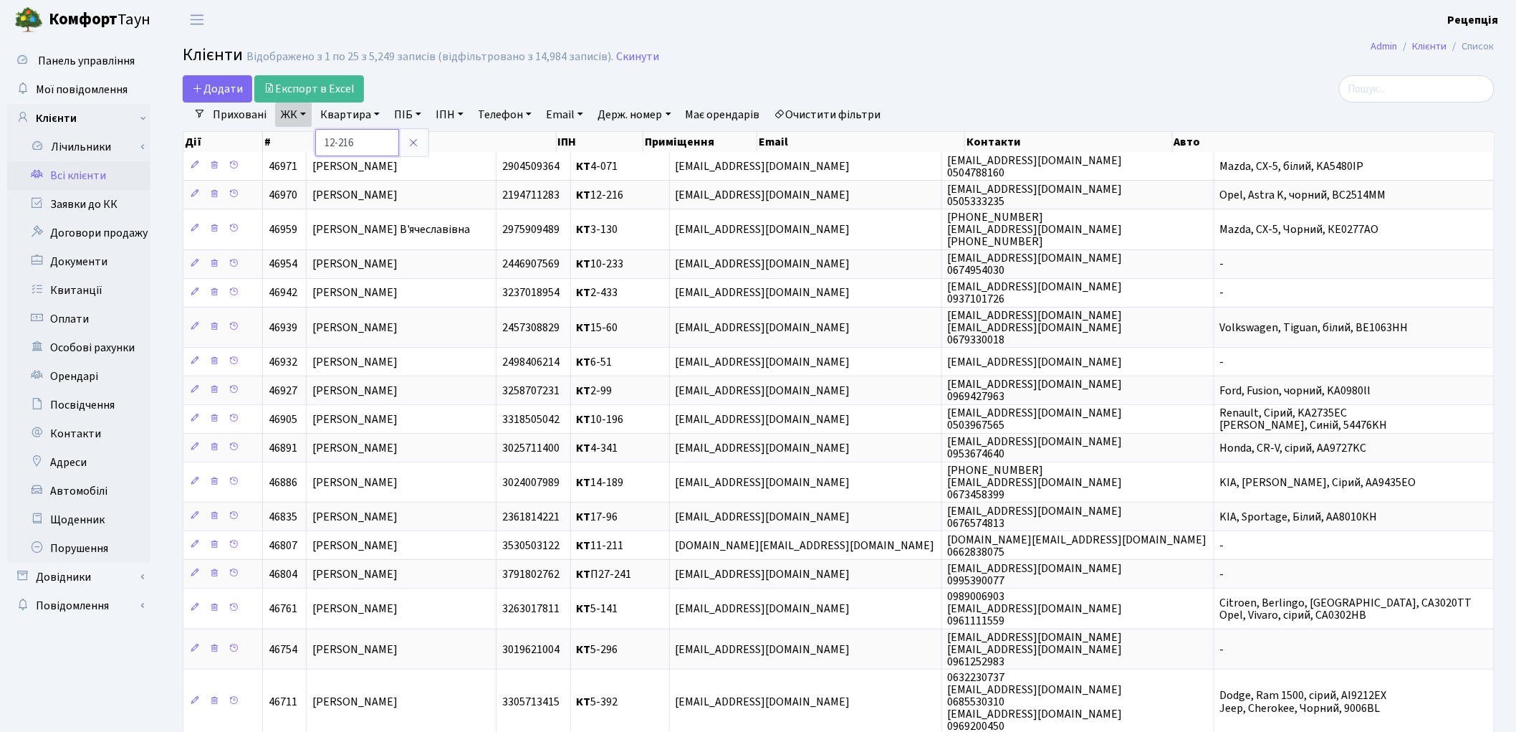
type input "12-216"
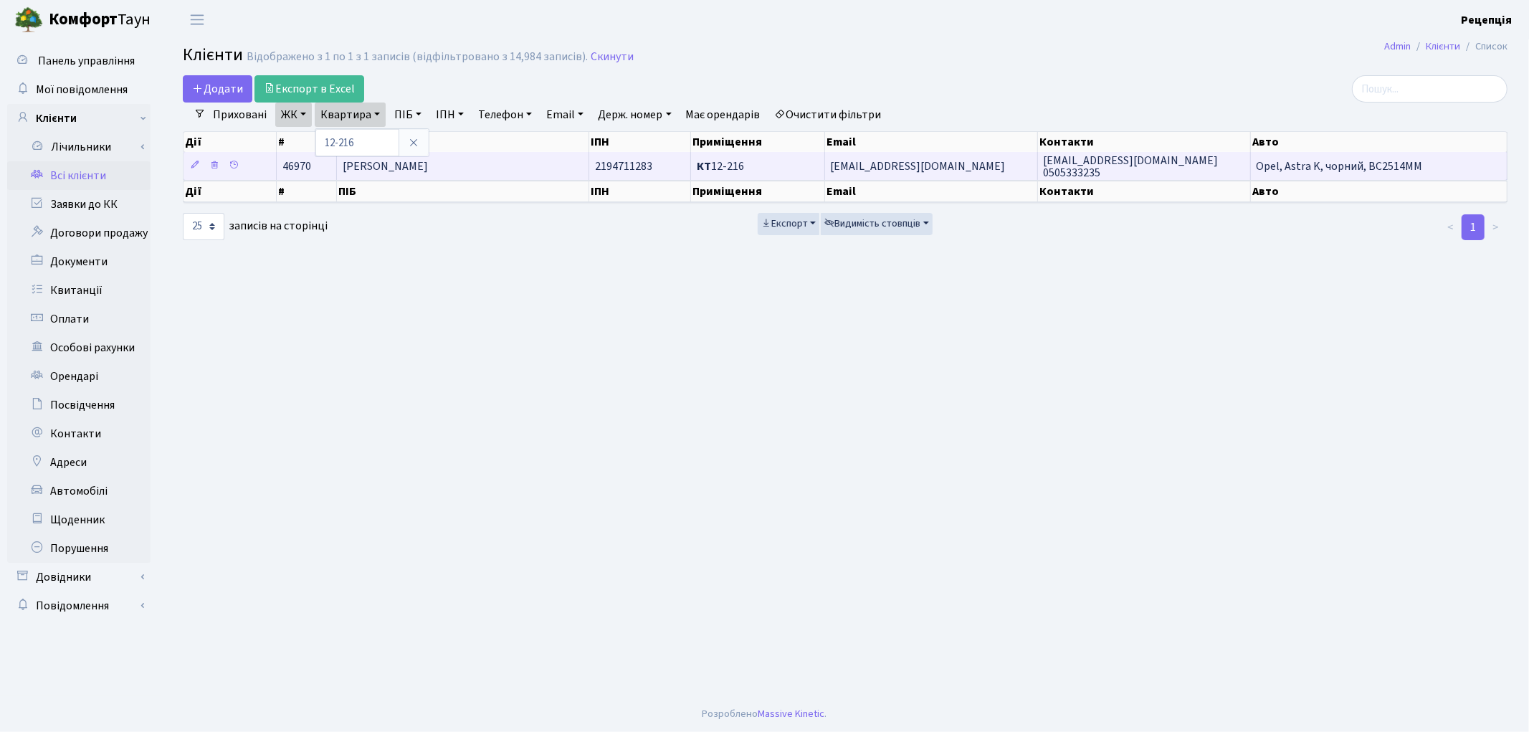
click at [428, 162] on span "Базелюк Галина Олександрівна" at bounding box center [385, 166] width 85 height 16
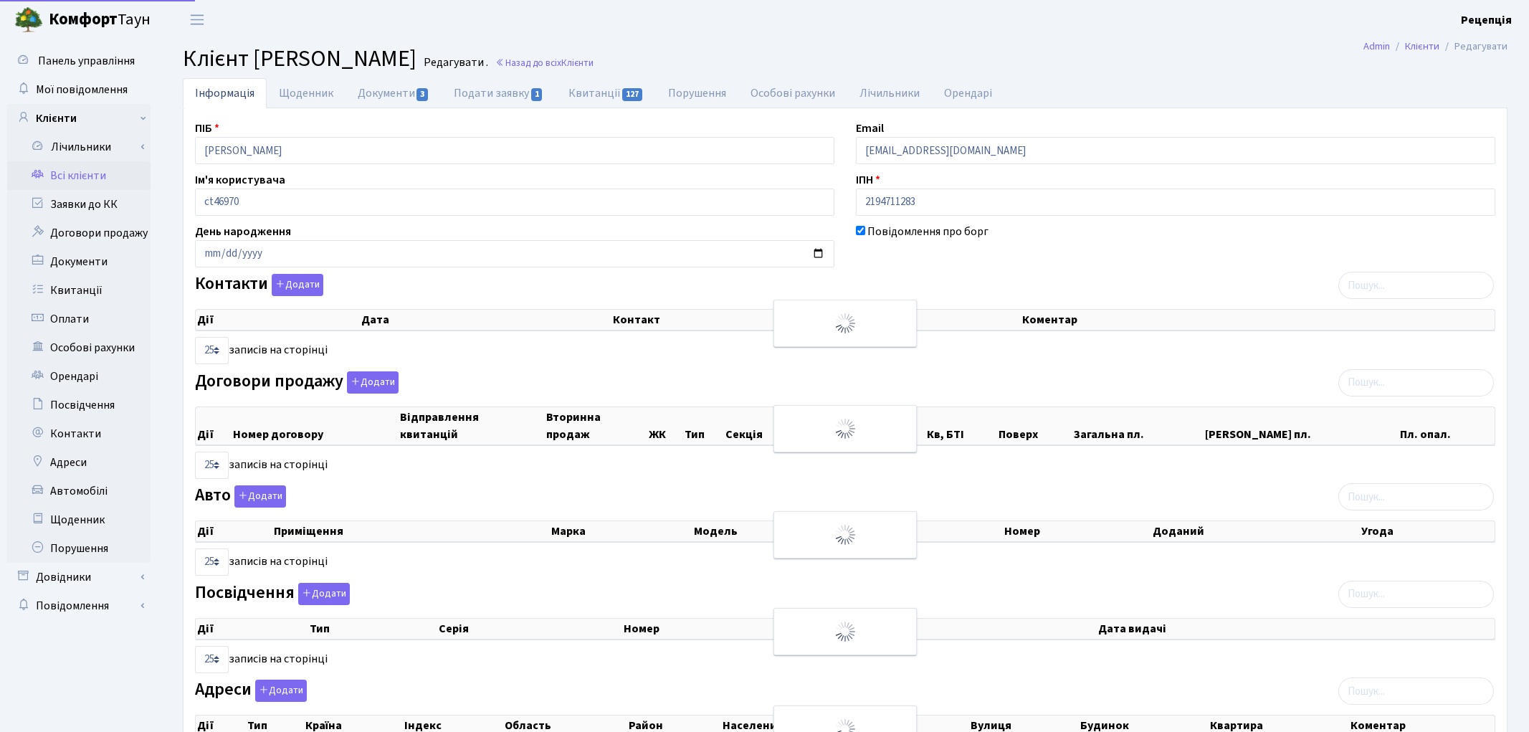
select select "25"
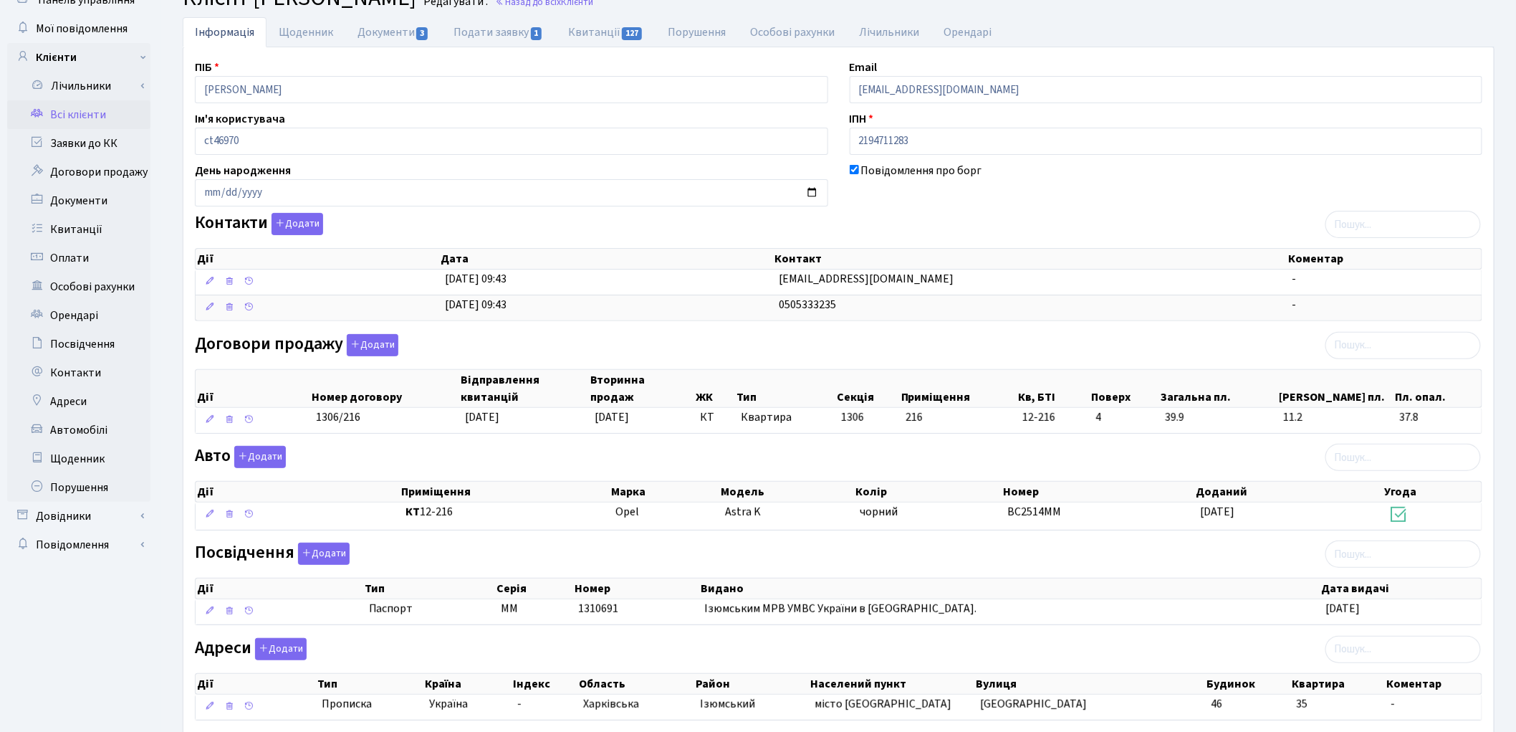
scroll to position [36, 0]
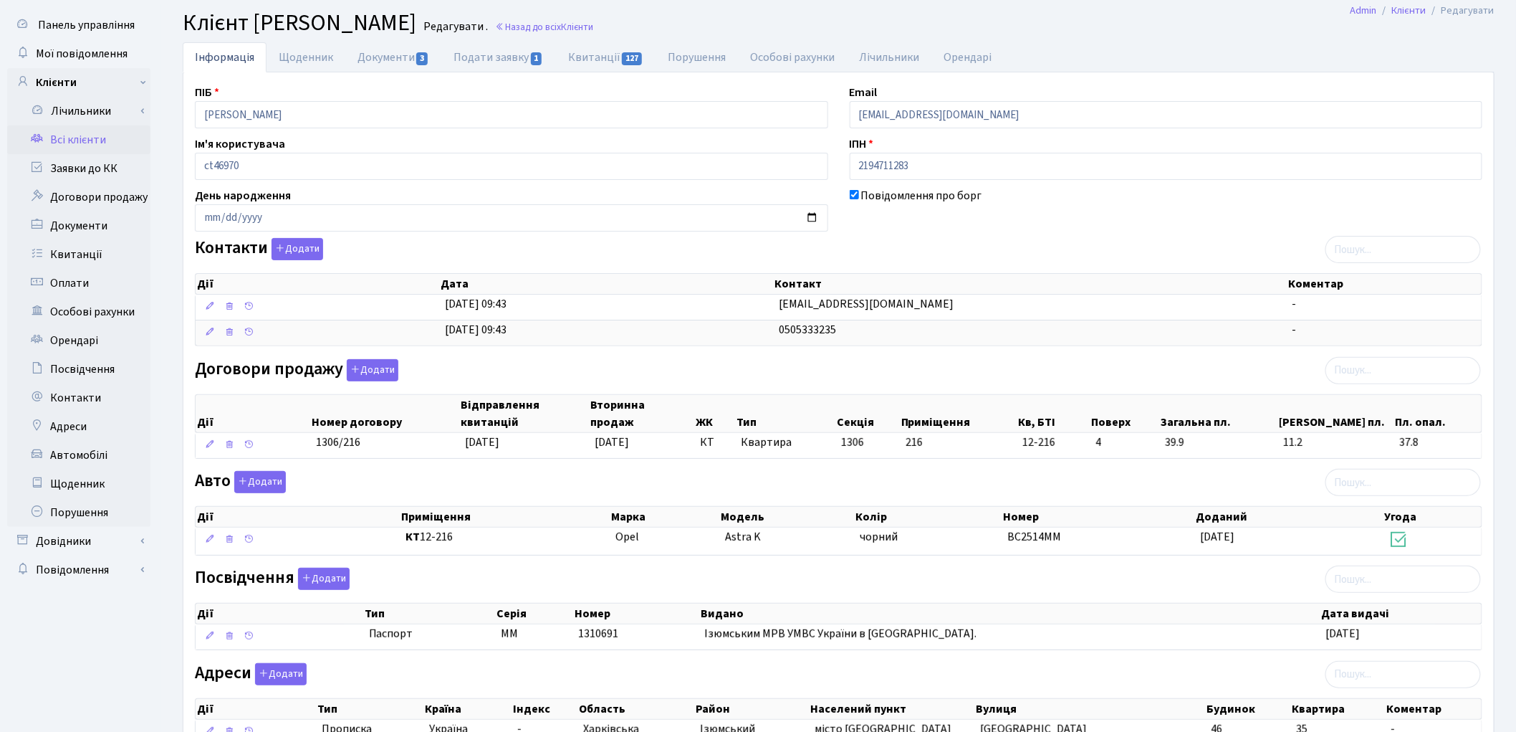
click at [92, 134] on link "Всі клієнти" at bounding box center [78, 139] width 143 height 29
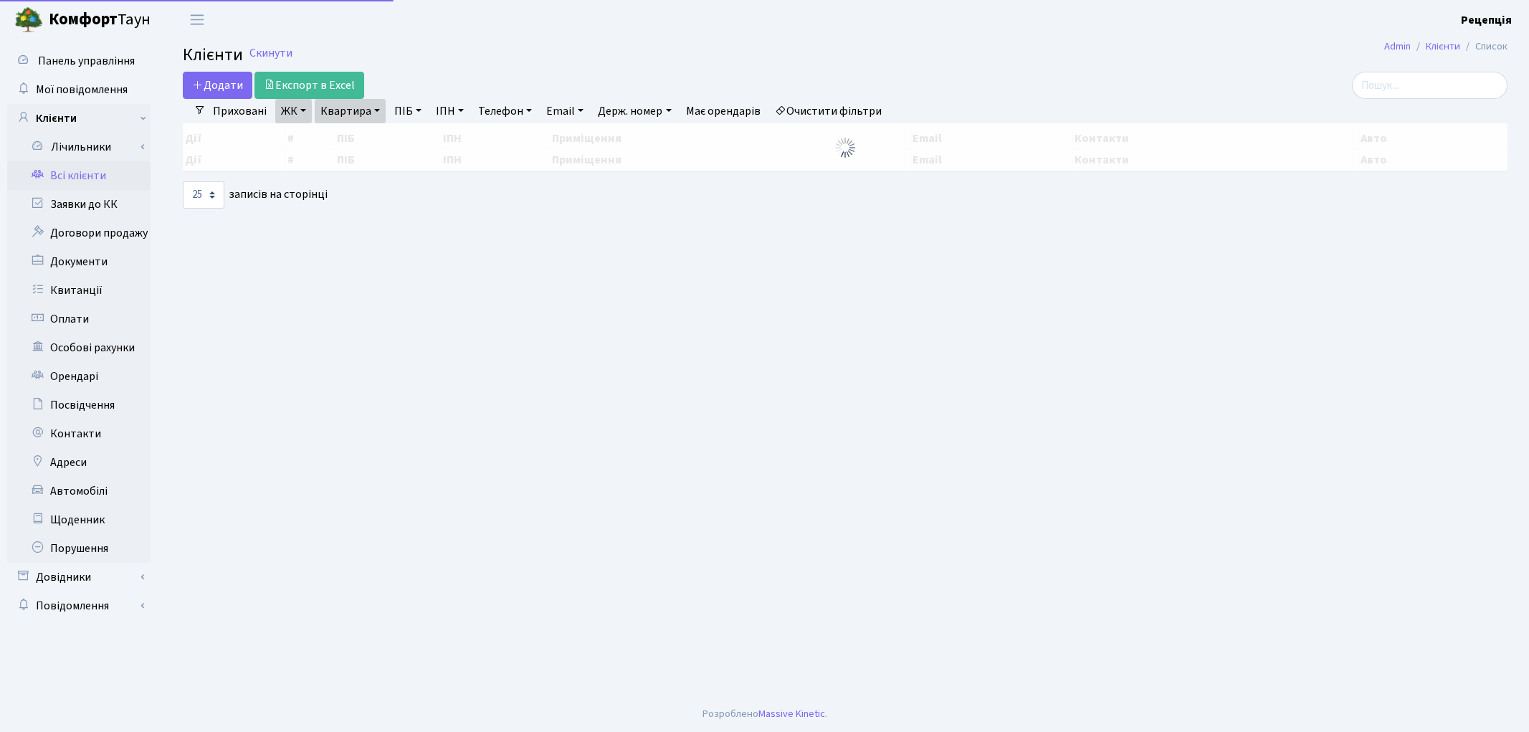
select select "25"
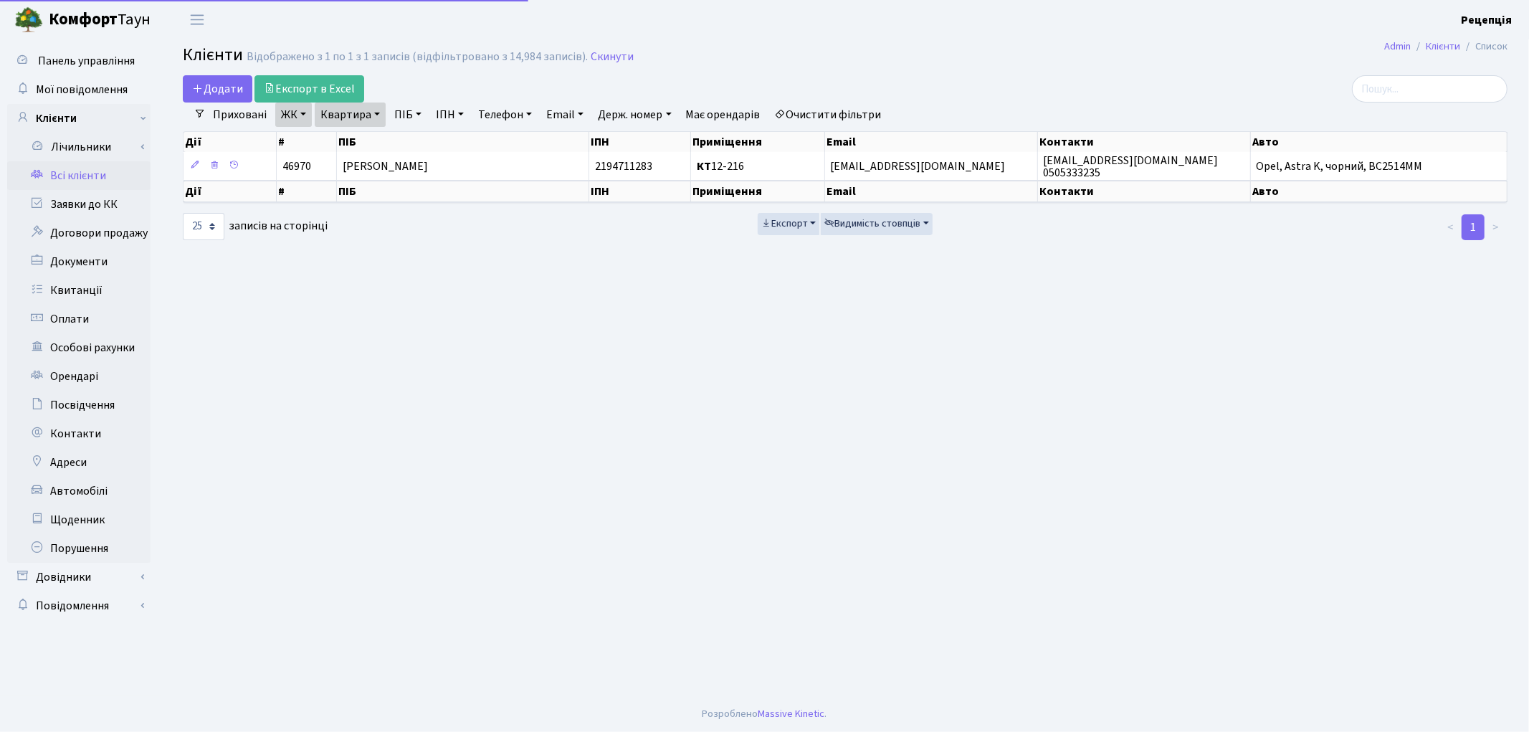
click at [835, 111] on link "Очистити фільтри" at bounding box center [828, 114] width 118 height 24
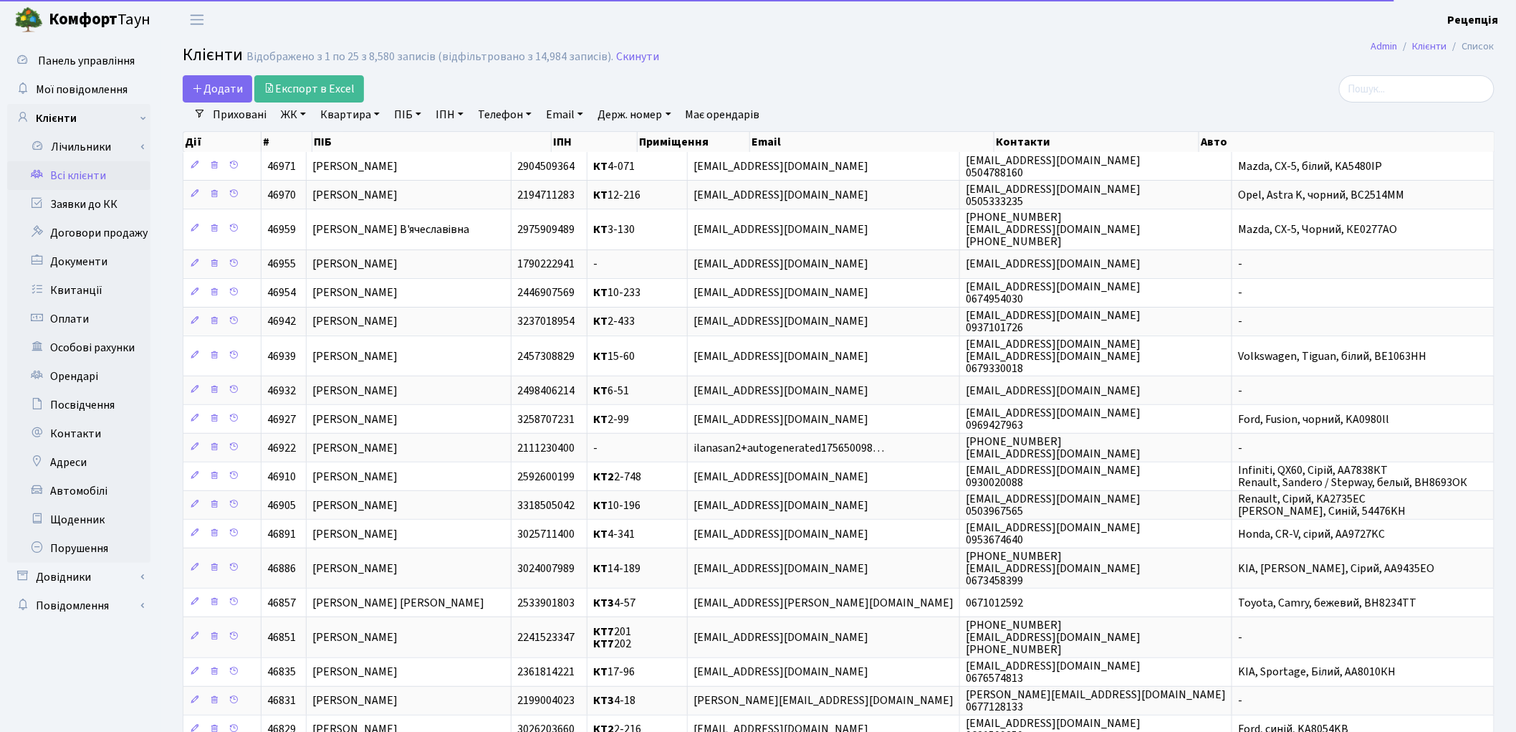
click at [442, 118] on link "ІПН" at bounding box center [449, 114] width 39 height 24
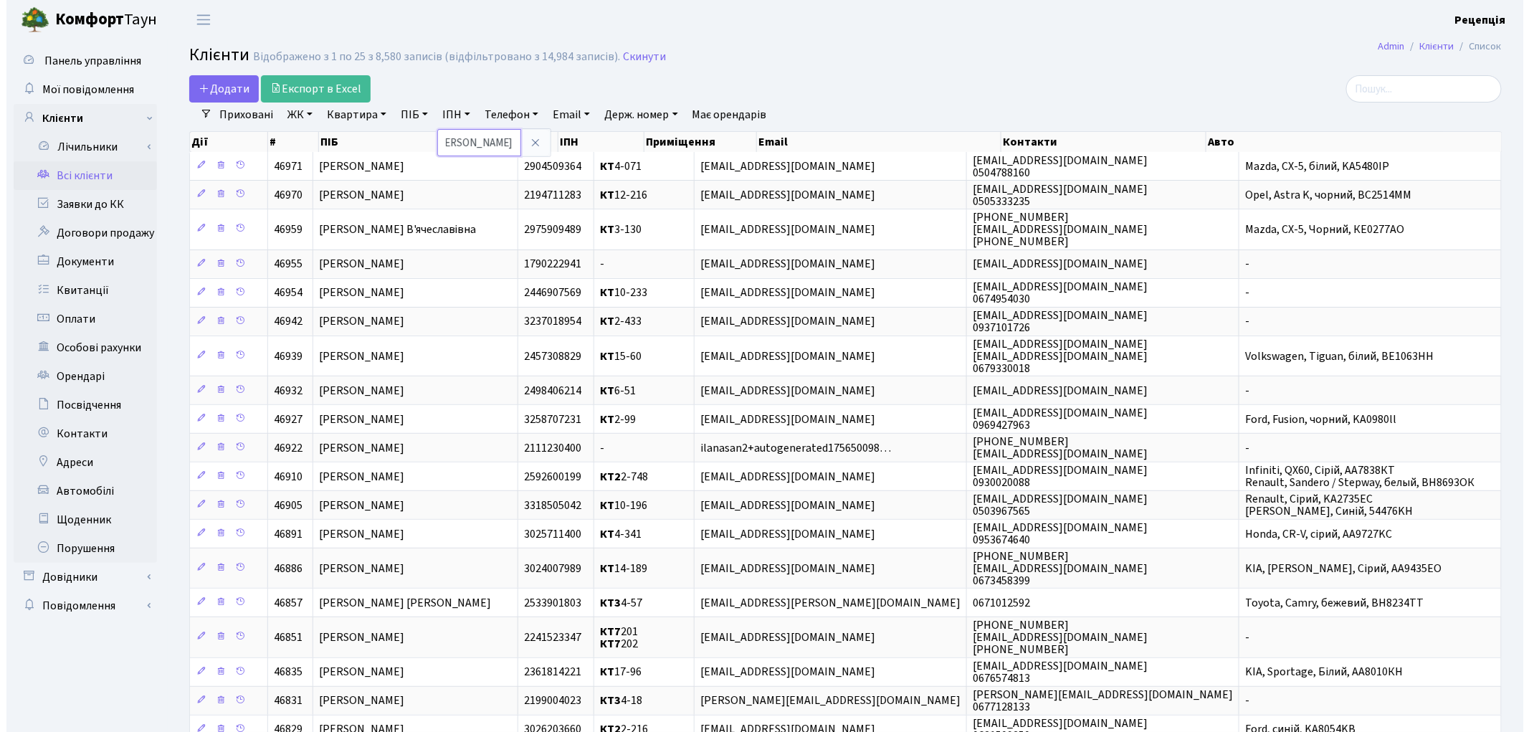
scroll to position [0, 61]
type input "карпенко ольга леонідівна"
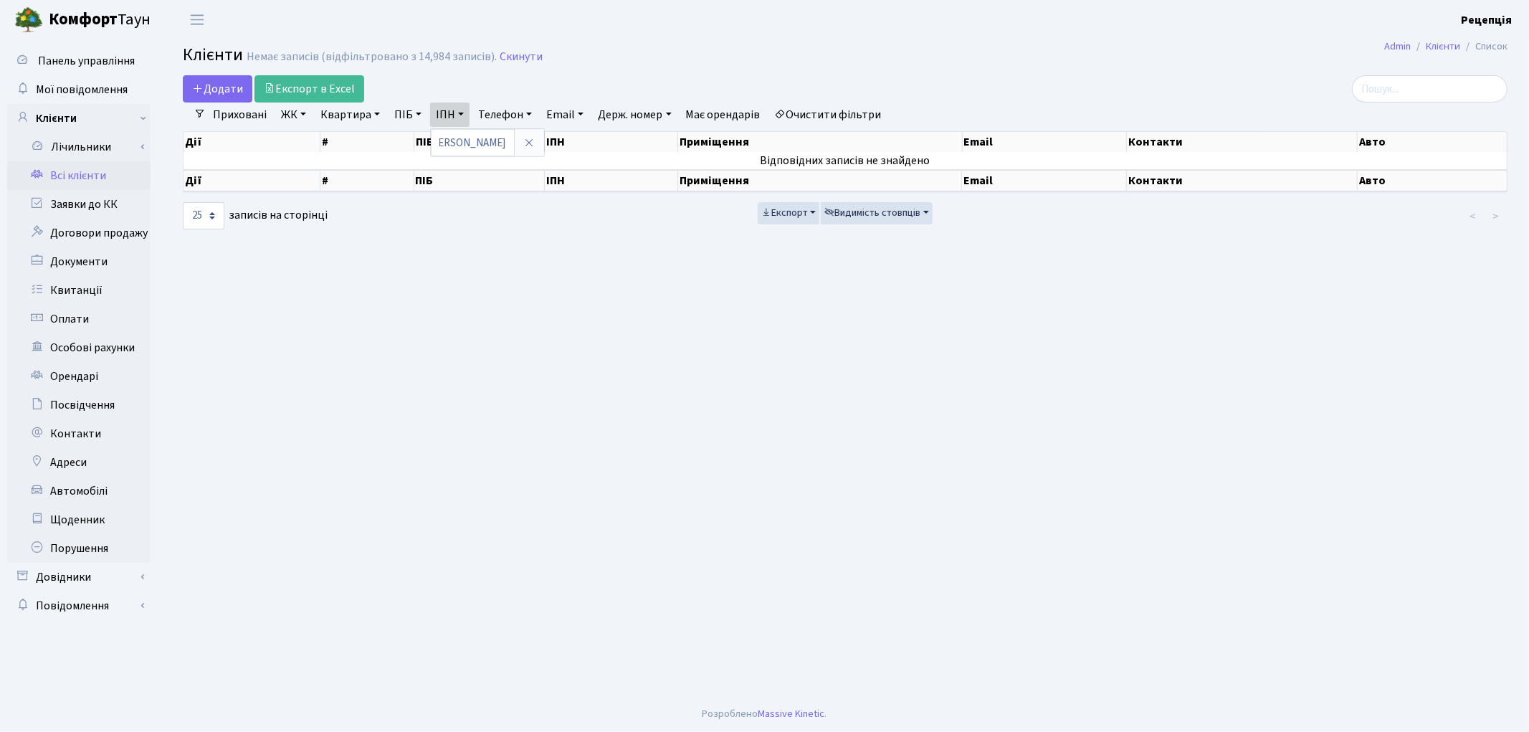
click at [828, 115] on link "Очистити фільтри" at bounding box center [828, 114] width 118 height 24
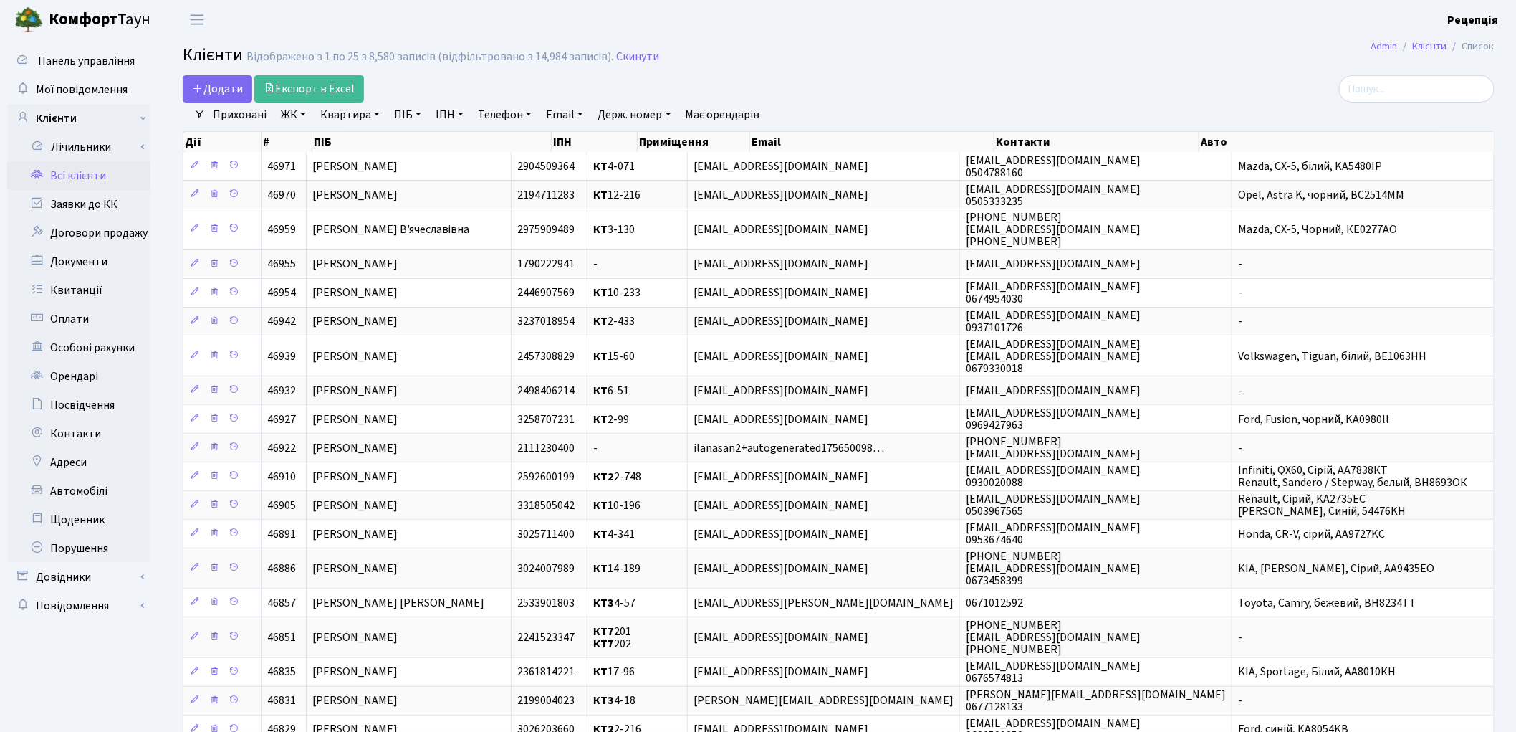
click at [301, 119] on link "ЖК" at bounding box center [293, 114] width 37 height 24
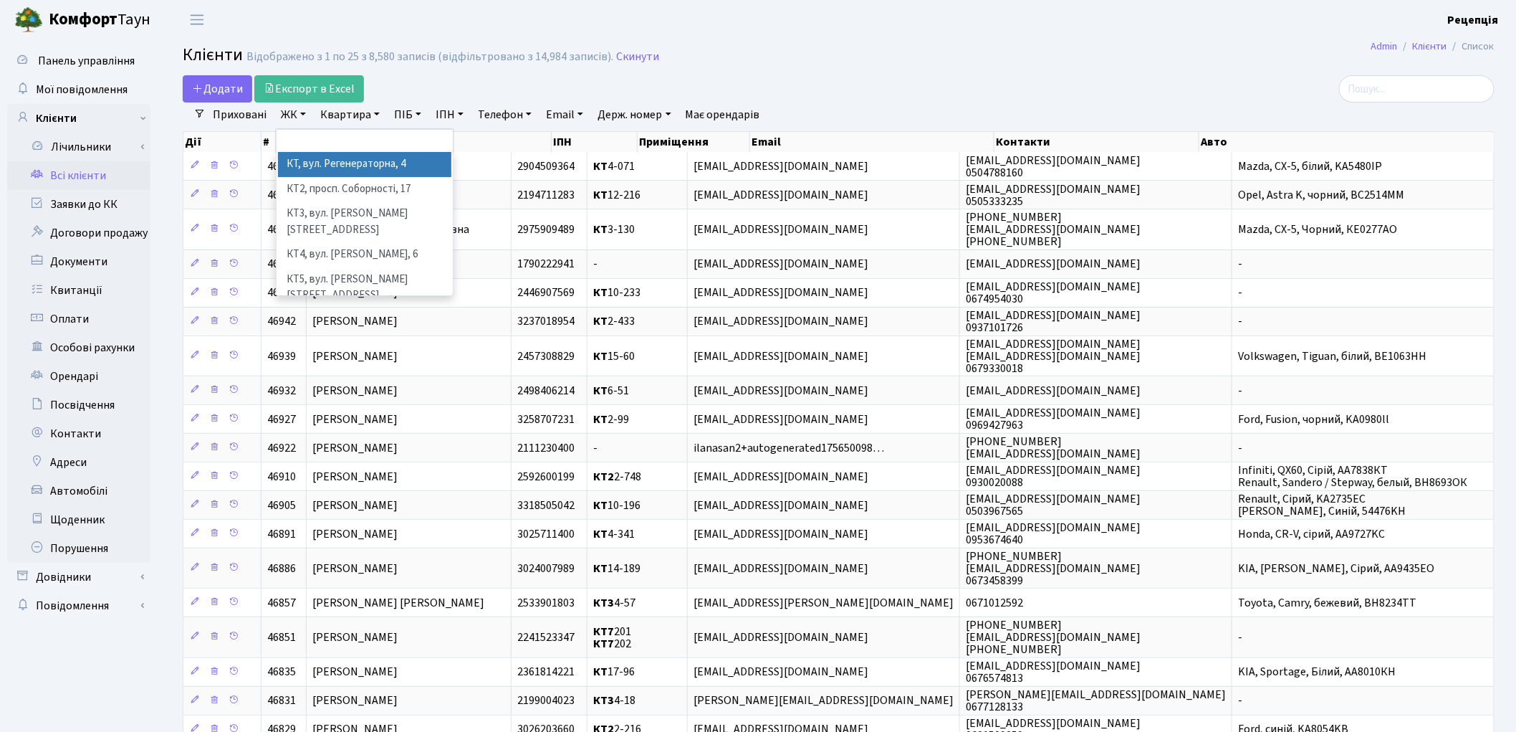
click at [342, 161] on li "КТ, вул. Регенераторна, 4" at bounding box center [364, 164] width 173 height 25
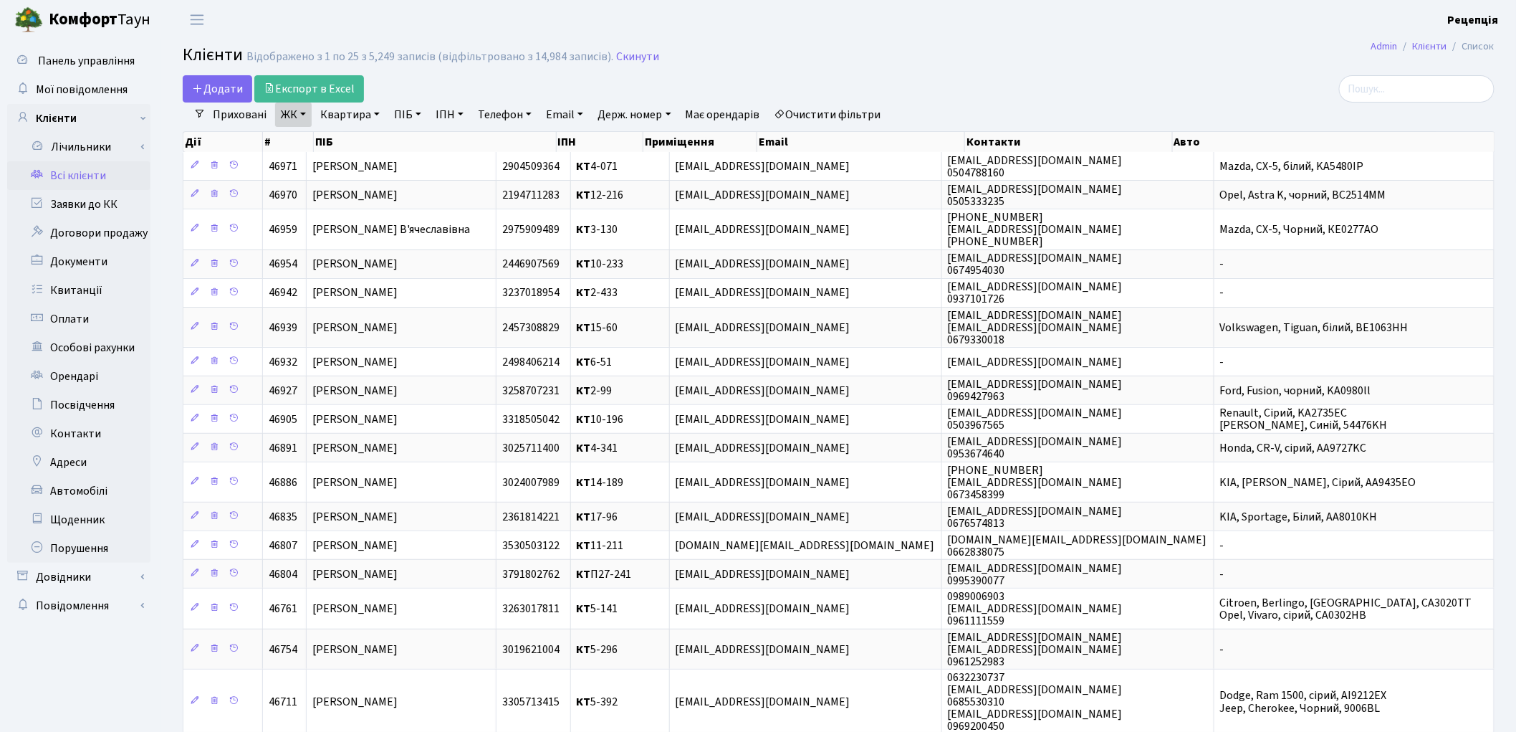
click at [370, 115] on link "Квартира" at bounding box center [350, 114] width 71 height 24
type input "5-150"
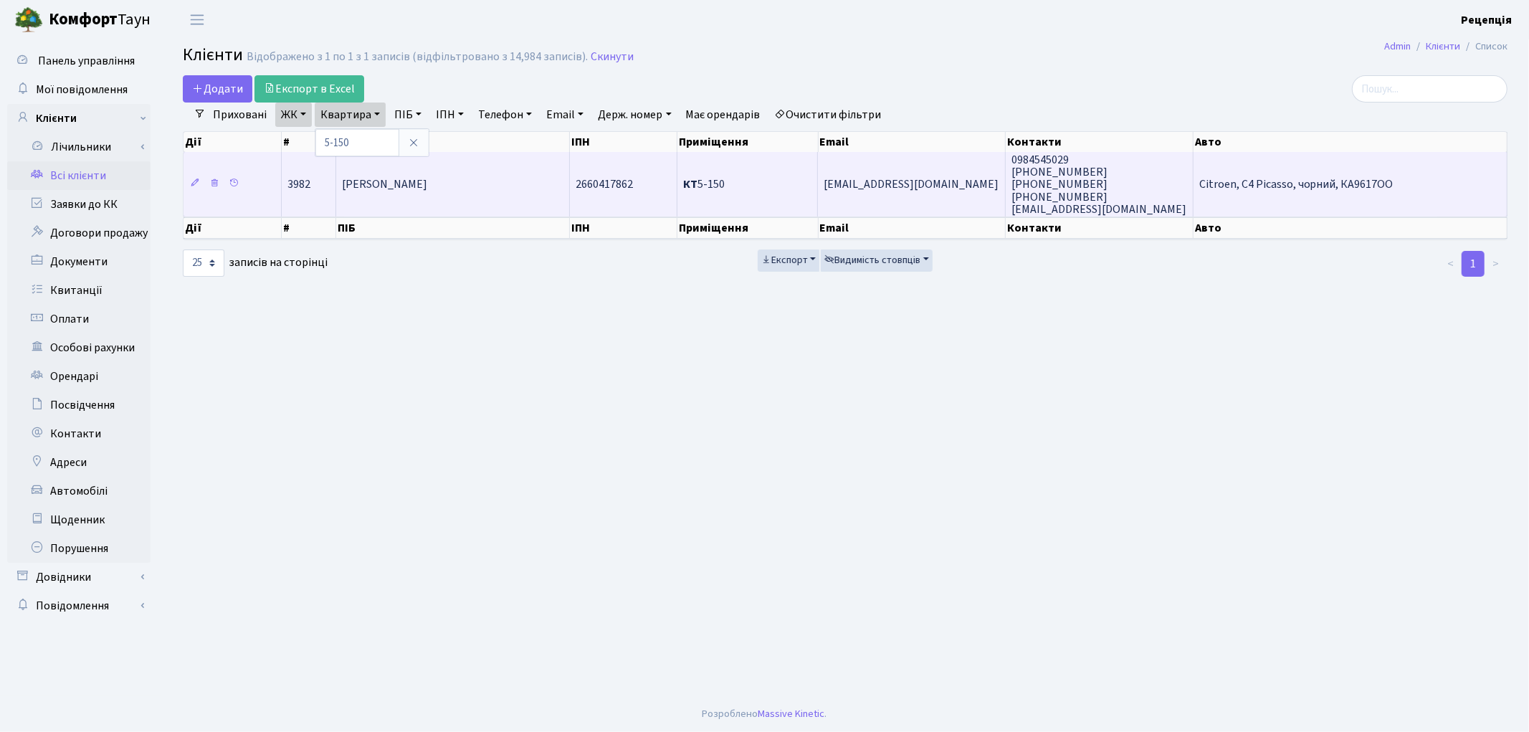
click at [491, 176] on td "Карпенко Ольга Леонідівна" at bounding box center [453, 184] width 234 height 64
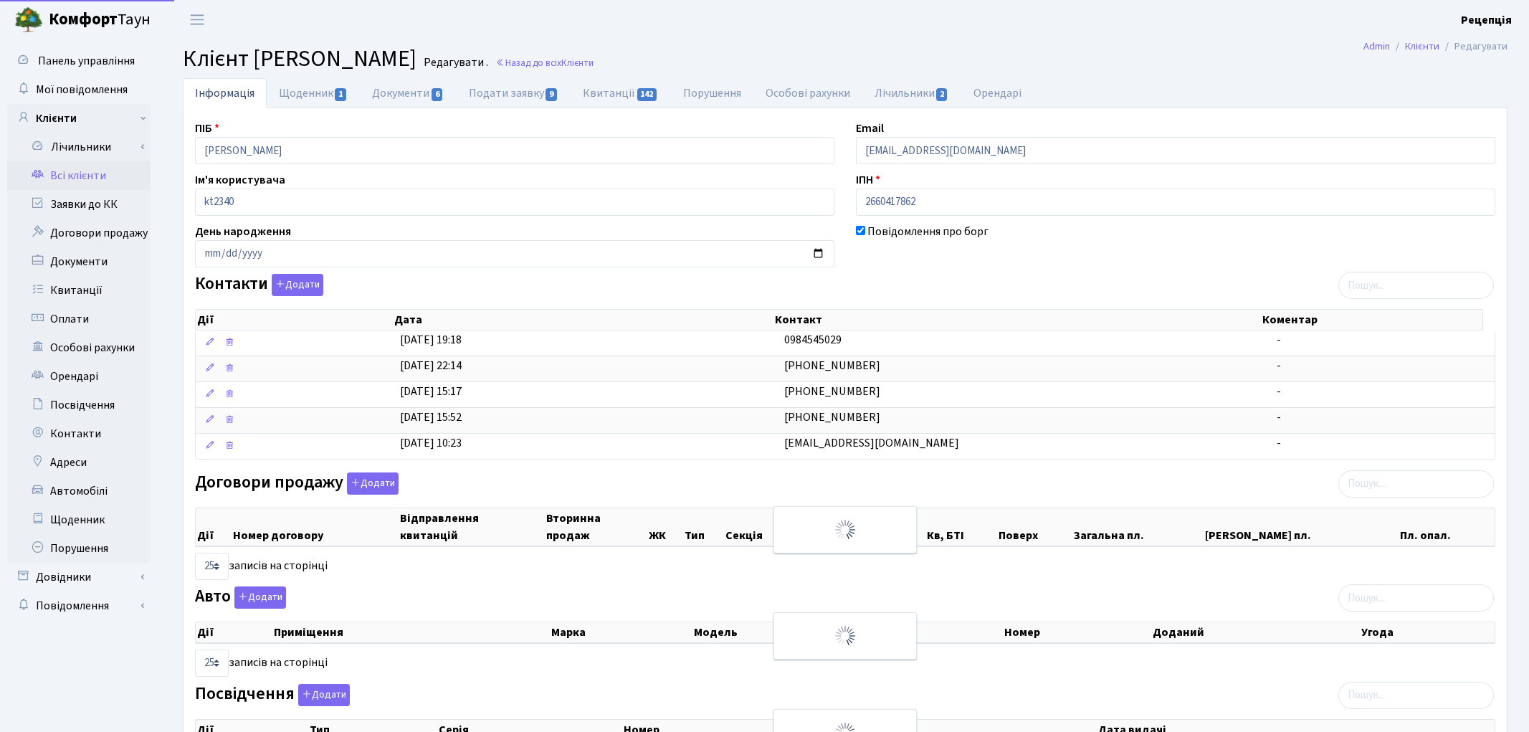
select select "25"
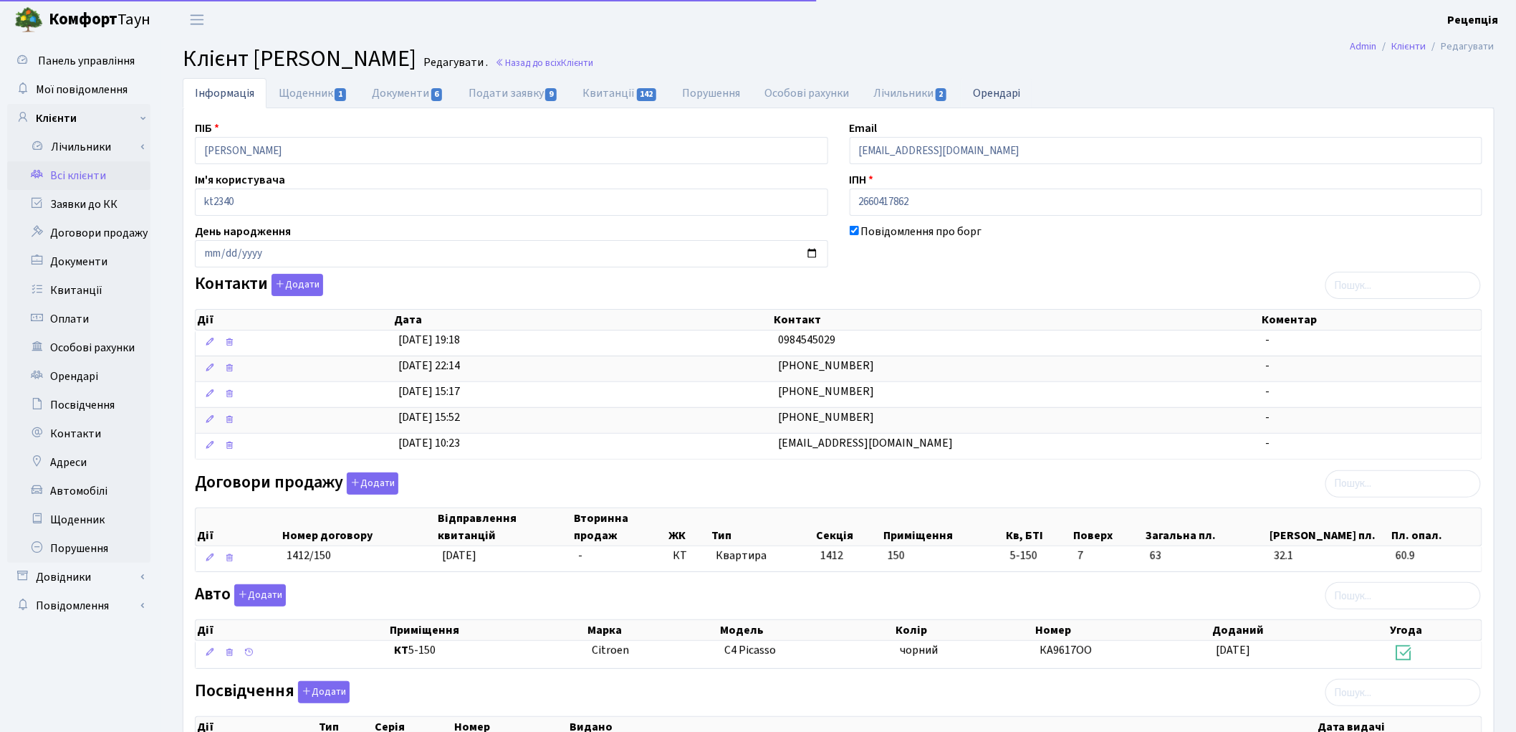
click at [1033, 101] on link "Орендарі" at bounding box center [997, 92] width 72 height 29
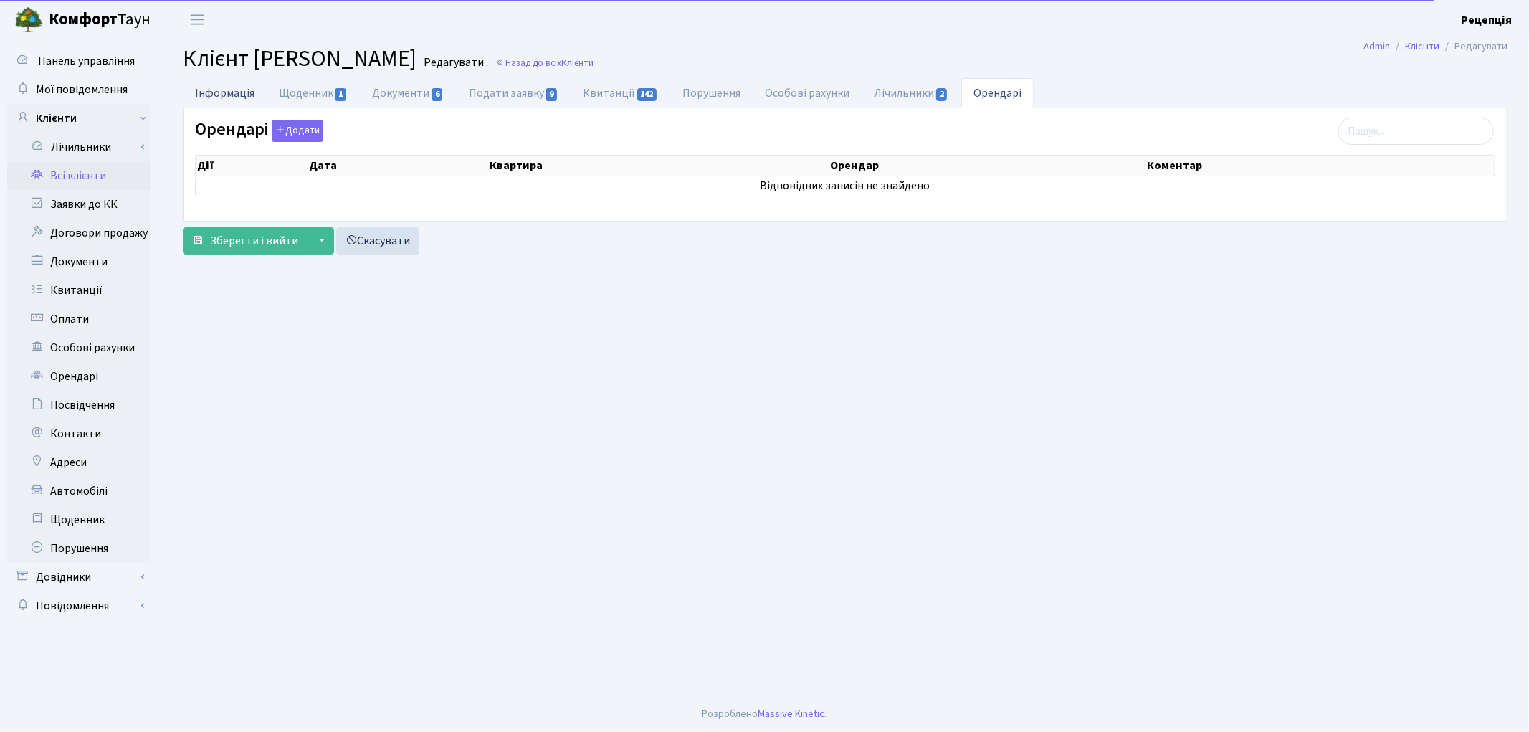
click at [245, 96] on link "Інформація" at bounding box center [225, 92] width 84 height 29
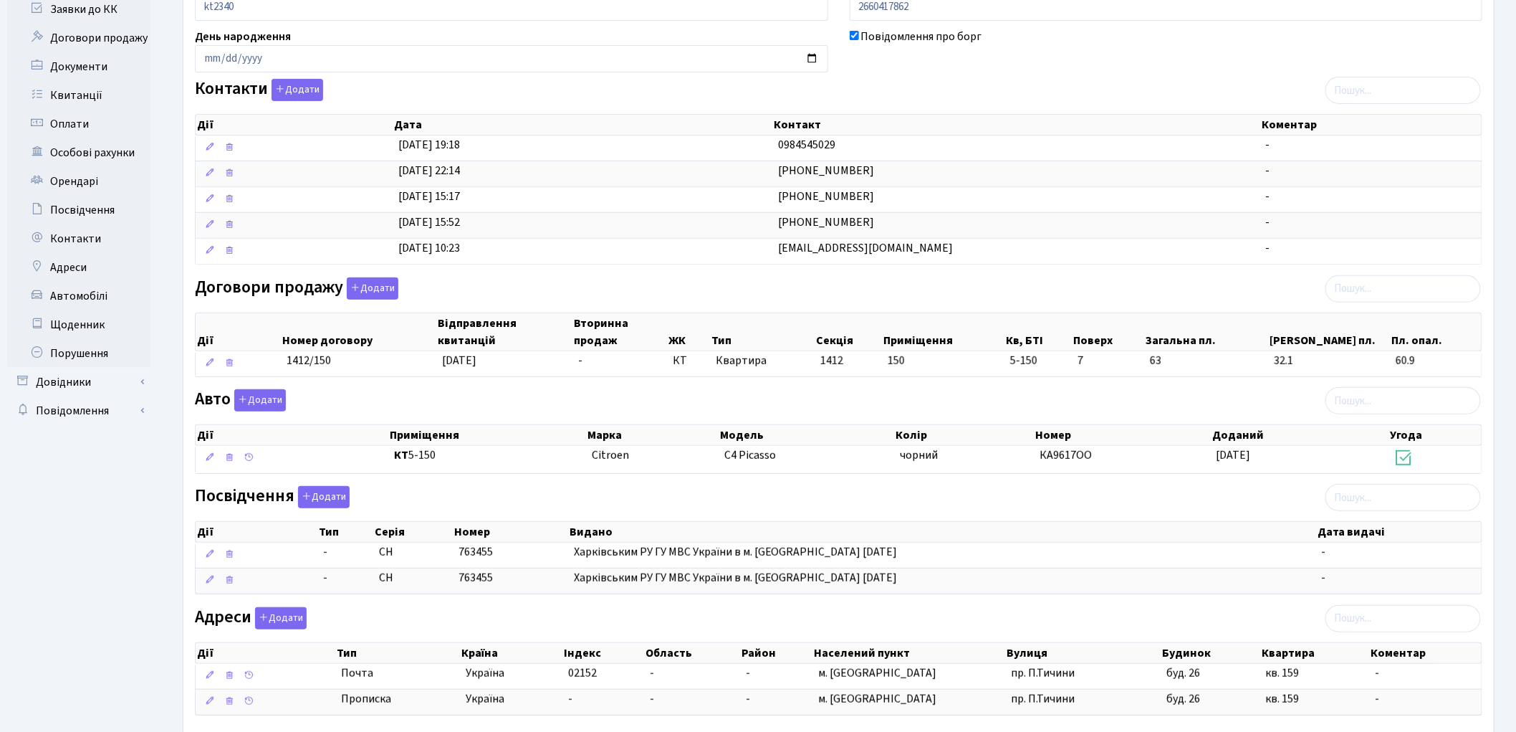
scroll to position [204, 0]
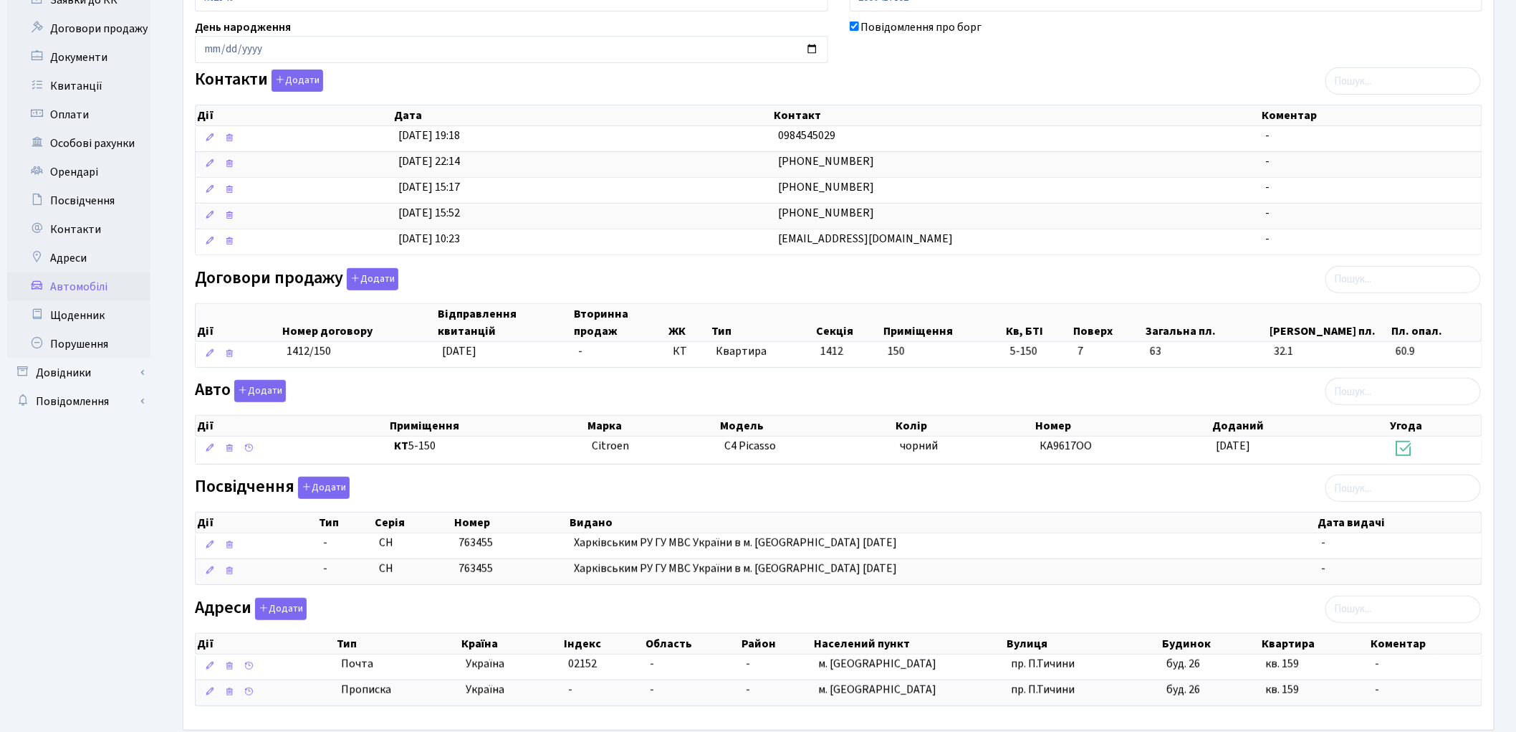
click at [67, 276] on link "Автомобілі" at bounding box center [78, 286] width 143 height 29
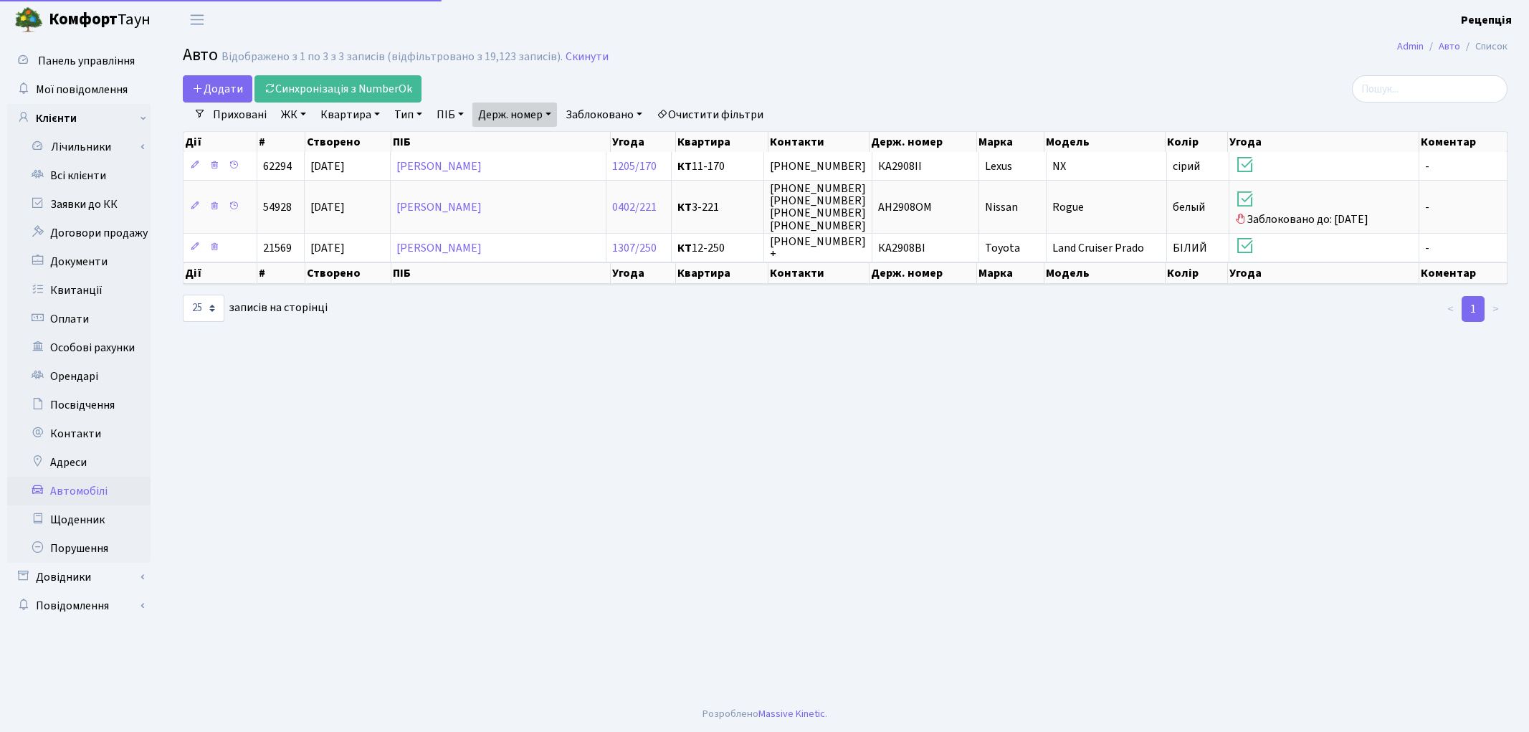
select select "25"
click at [731, 108] on link "Очистити фільтри" at bounding box center [710, 114] width 118 height 24
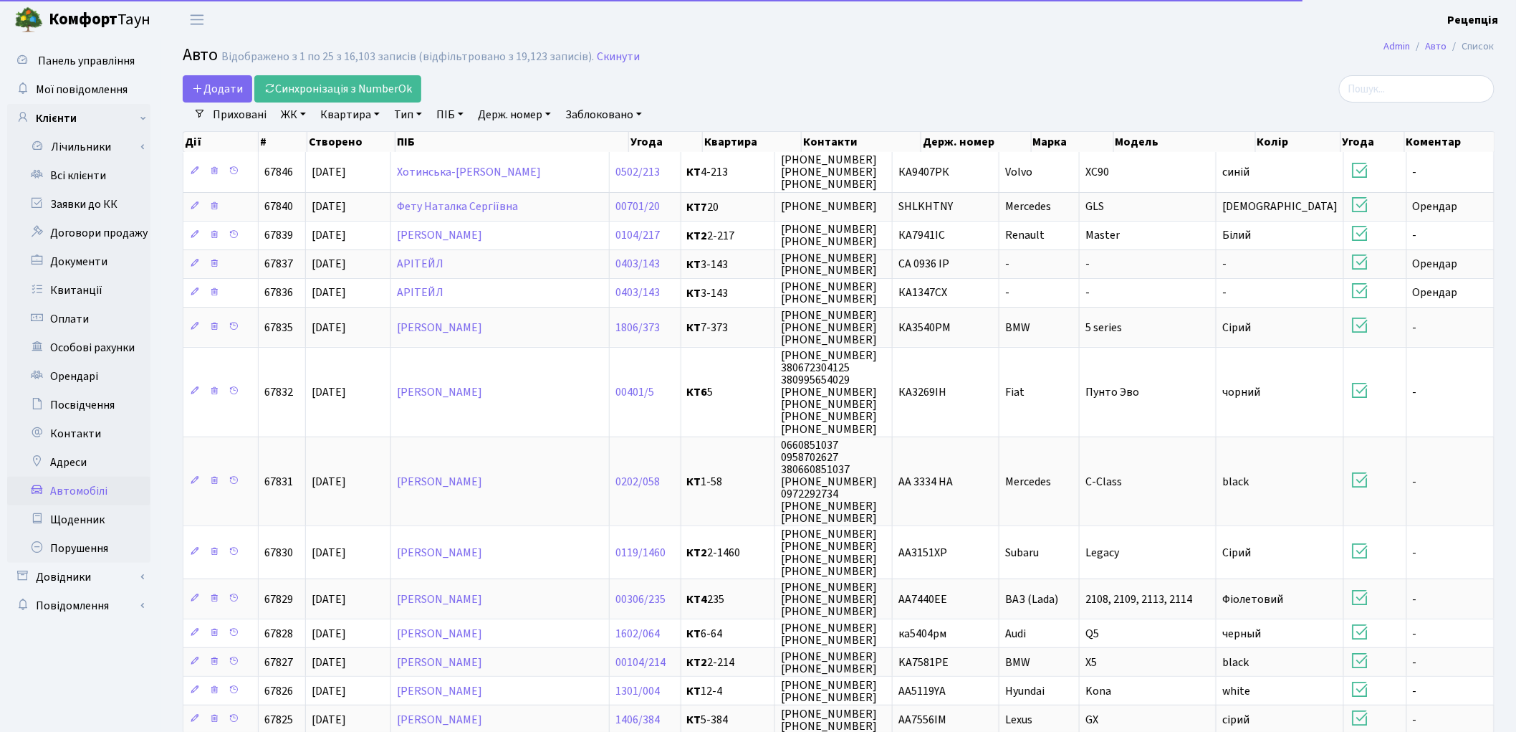
click at [485, 113] on link "Держ. номер" at bounding box center [514, 114] width 85 height 24
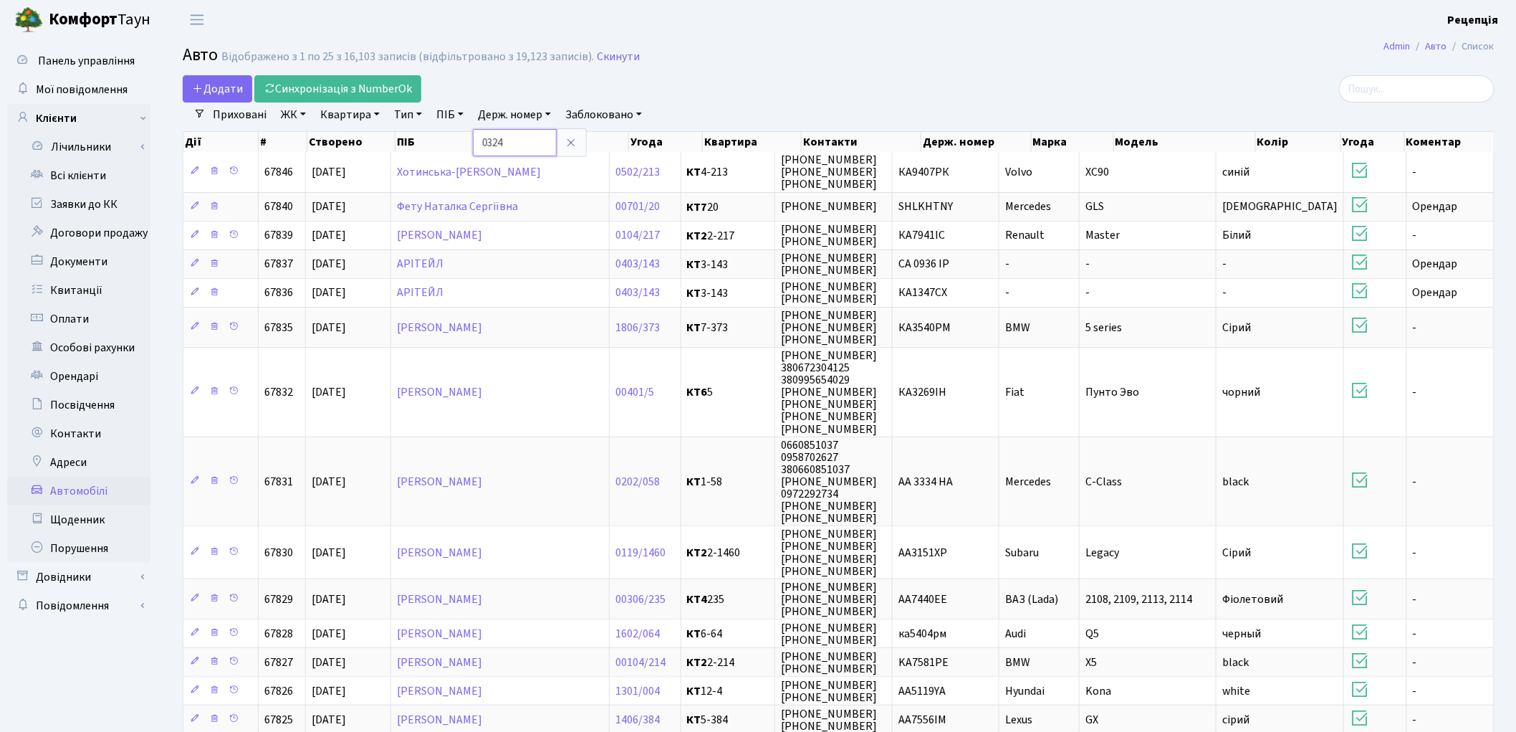
type input "0324"
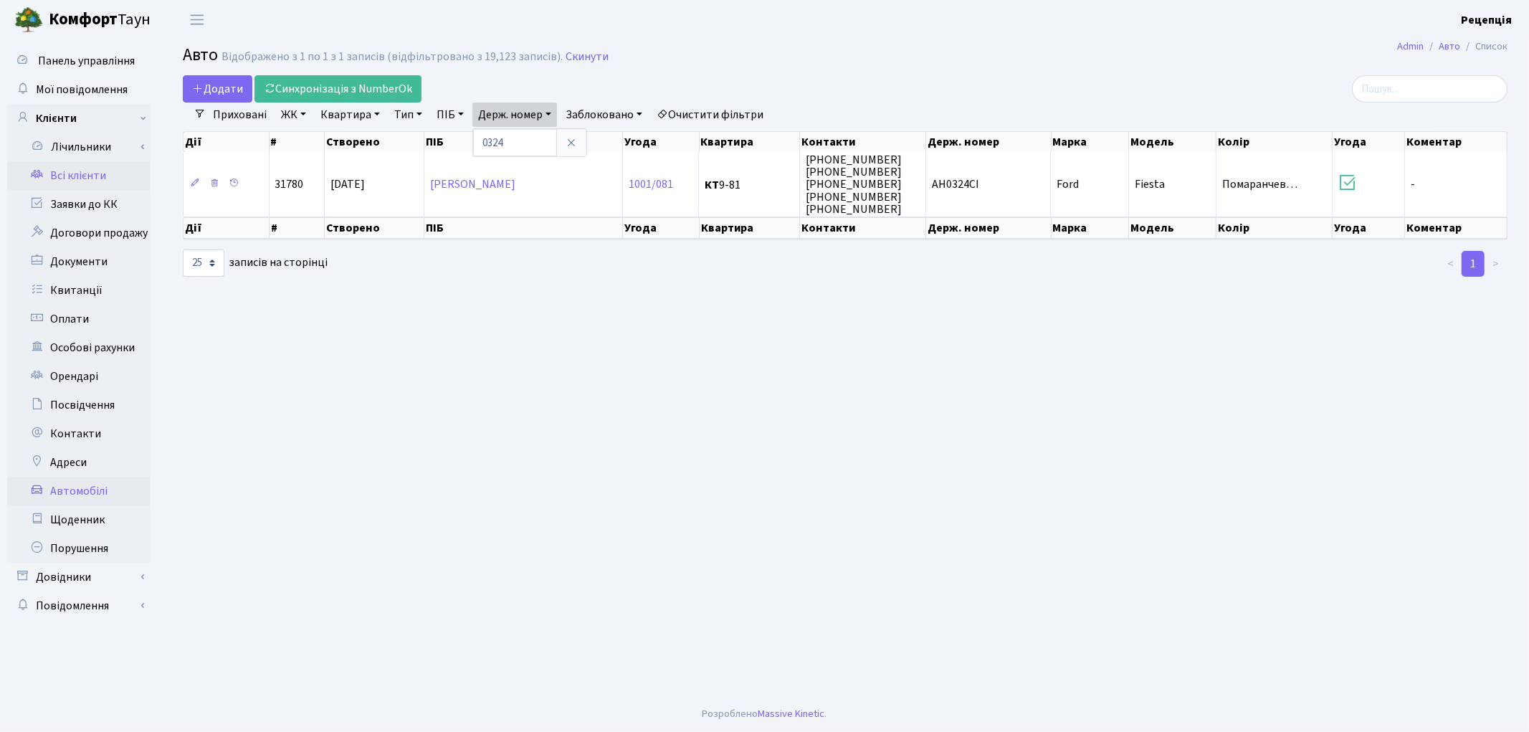
click at [91, 178] on link "Всі клієнти" at bounding box center [78, 175] width 143 height 29
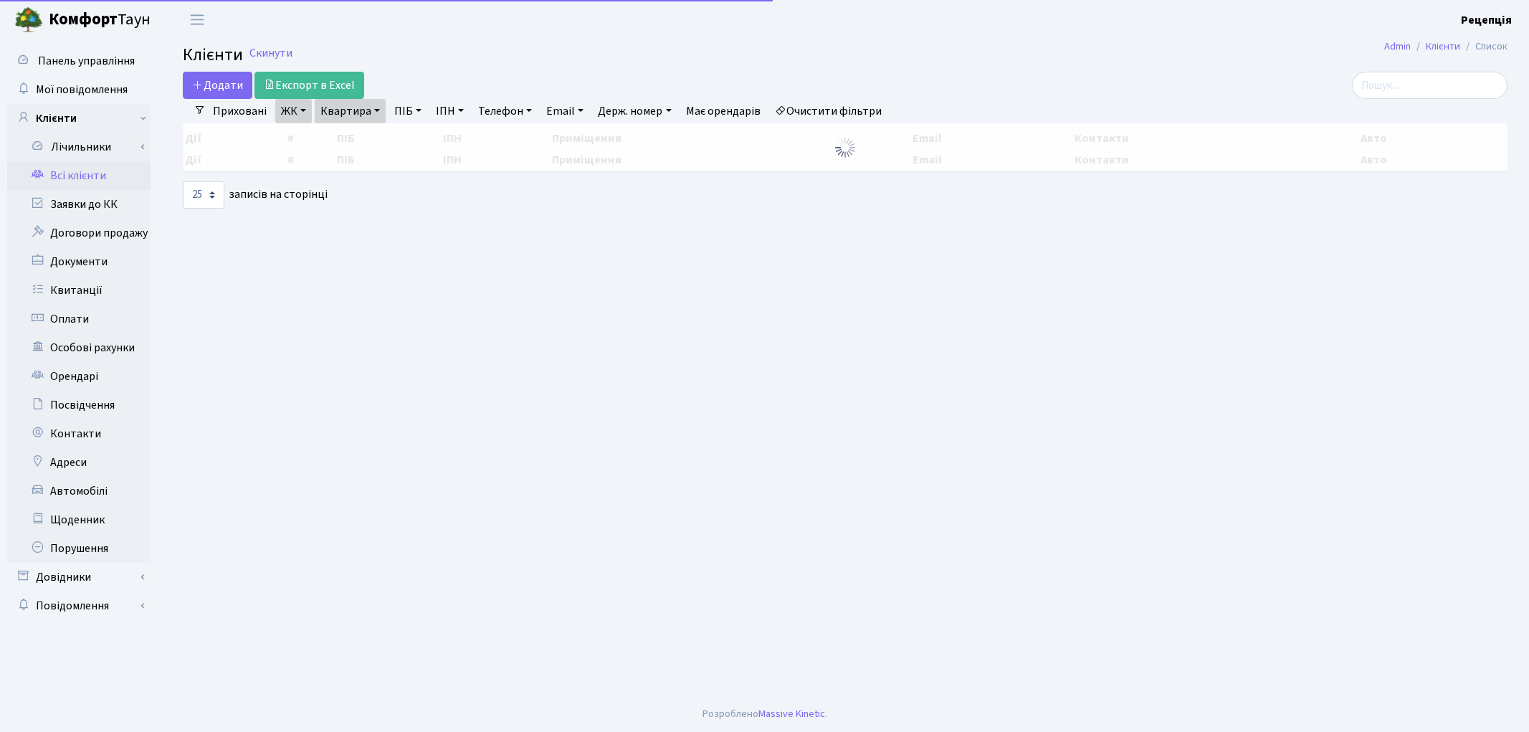
select select "25"
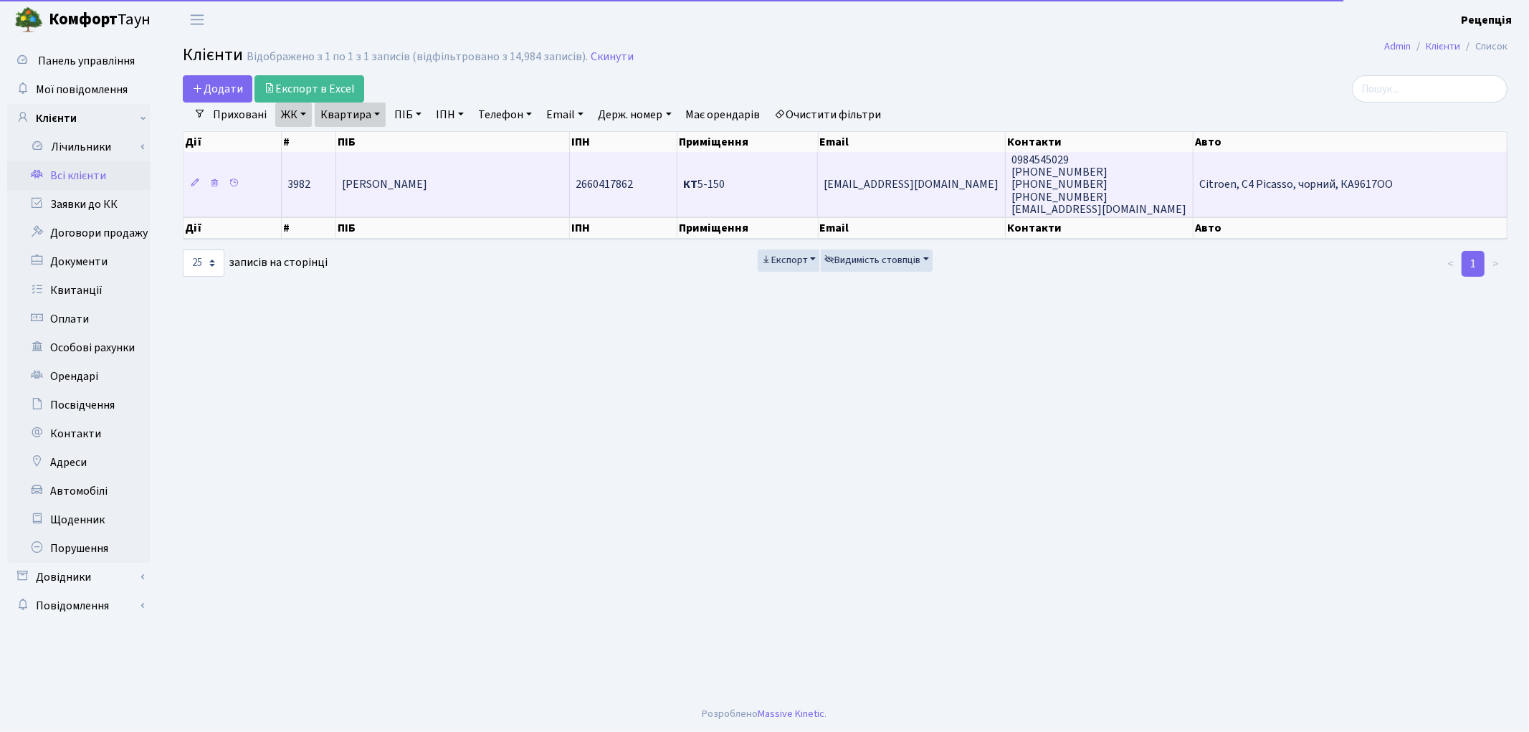
click at [426, 171] on td "[PERSON_NAME]" at bounding box center [453, 184] width 234 height 64
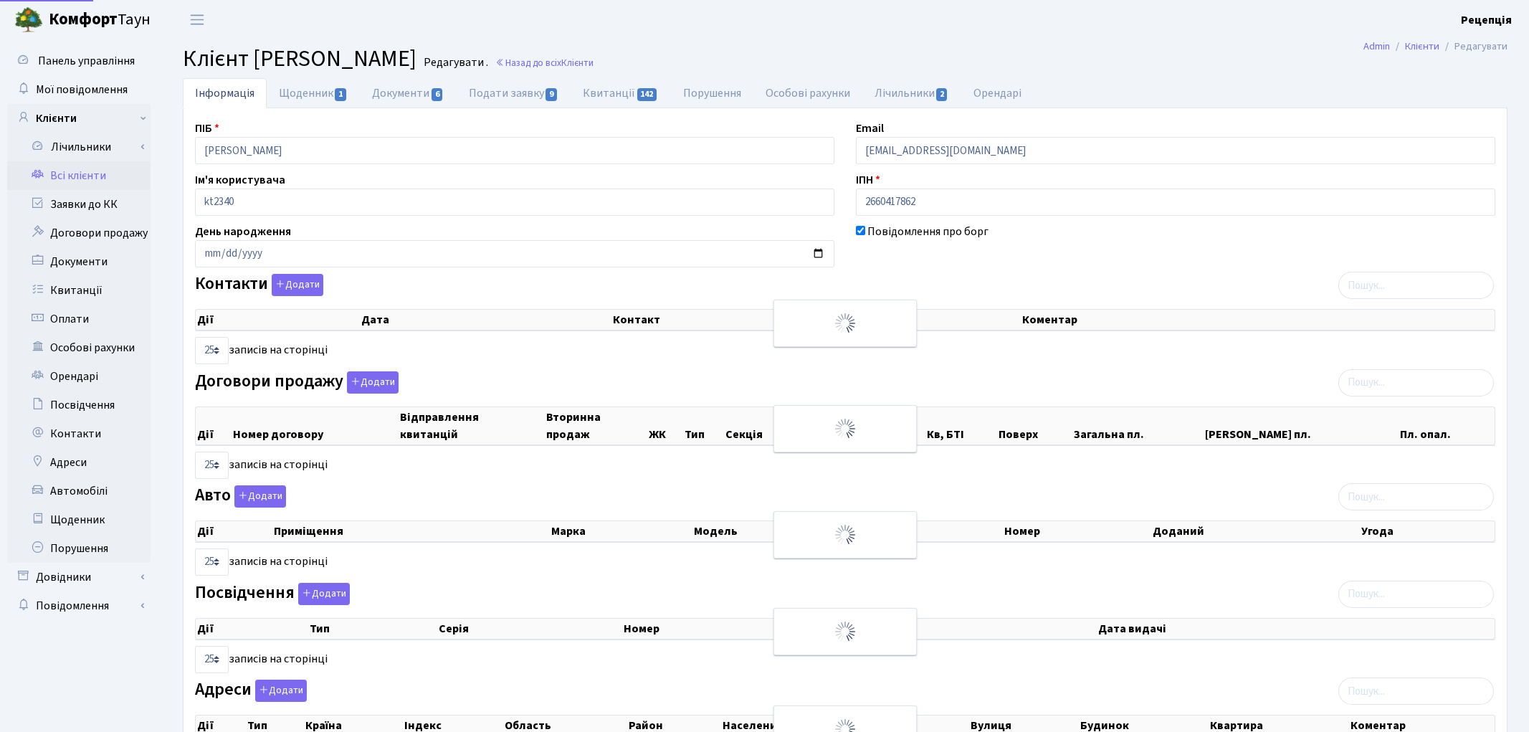
select select "25"
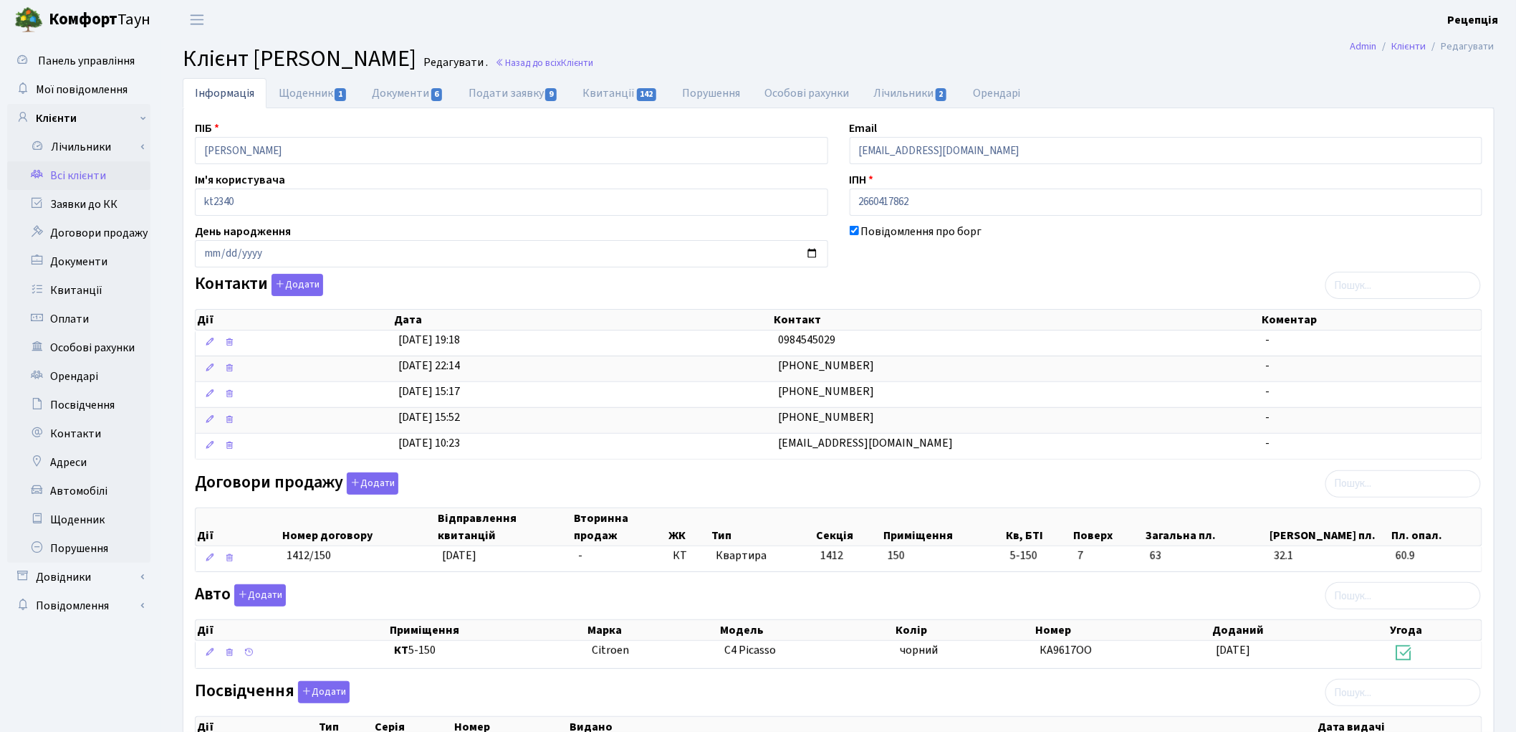
click at [81, 171] on link "Всі клієнти" at bounding box center [78, 175] width 143 height 29
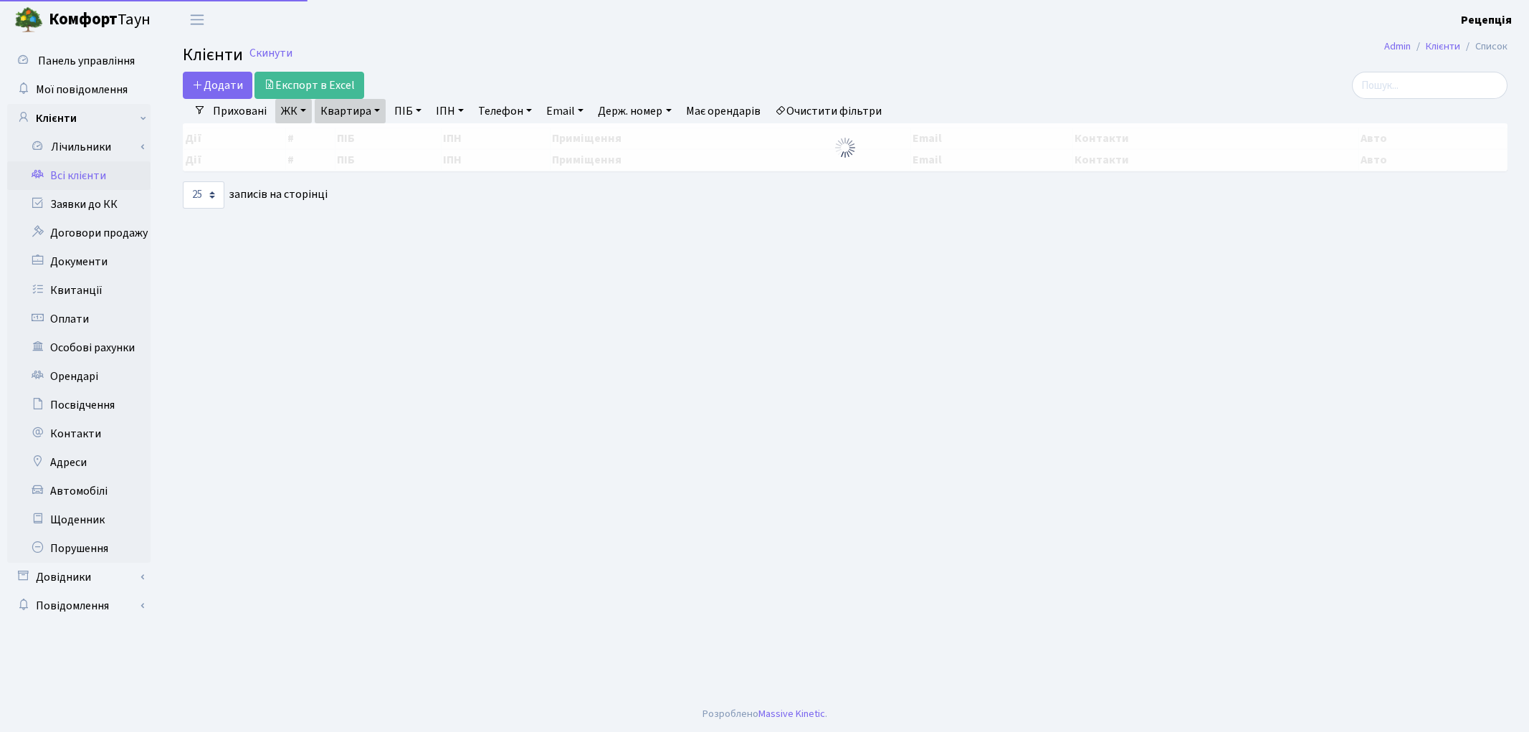
select select "25"
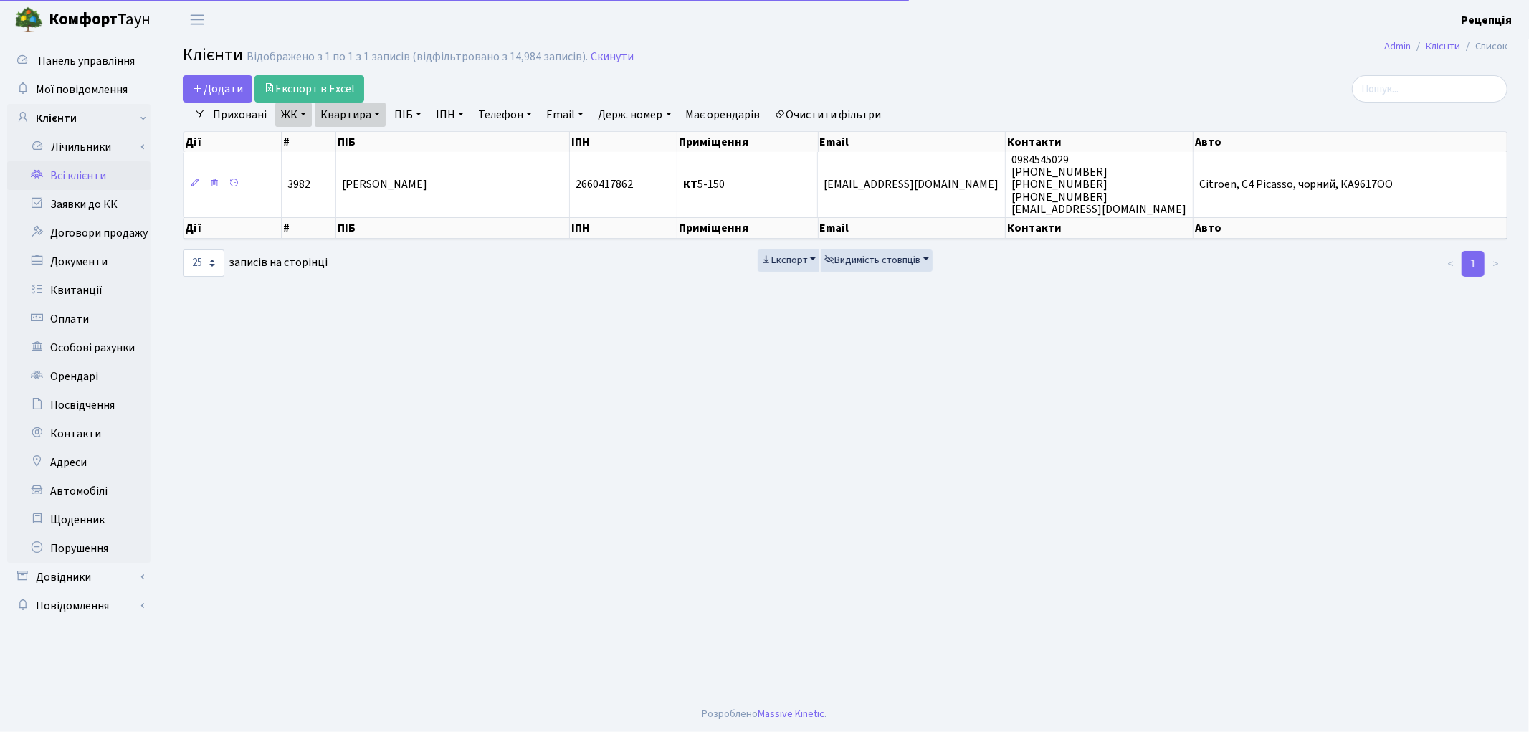
click at [846, 112] on link "Очистити фільтри" at bounding box center [828, 114] width 118 height 24
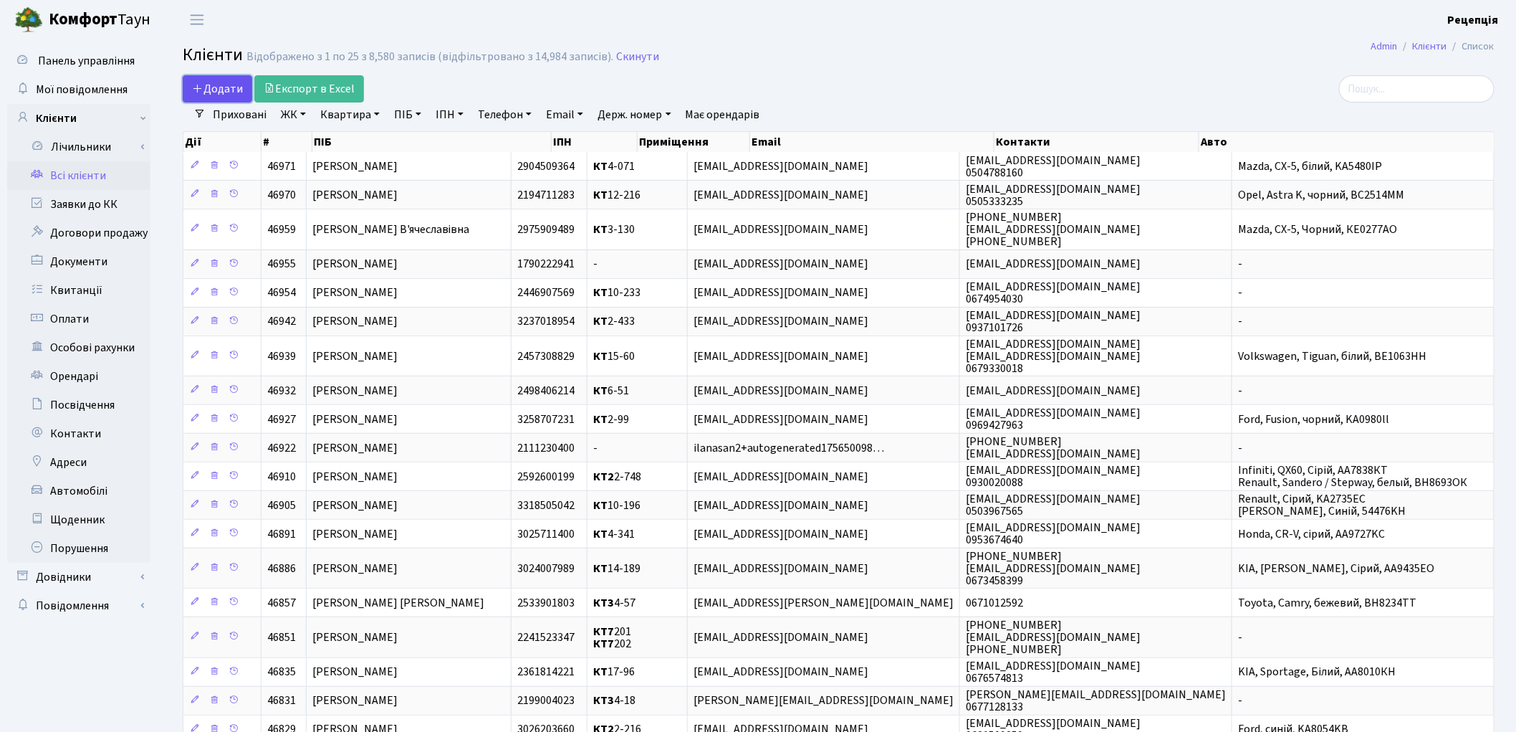
click at [219, 84] on span "Додати" at bounding box center [217, 89] width 51 height 16
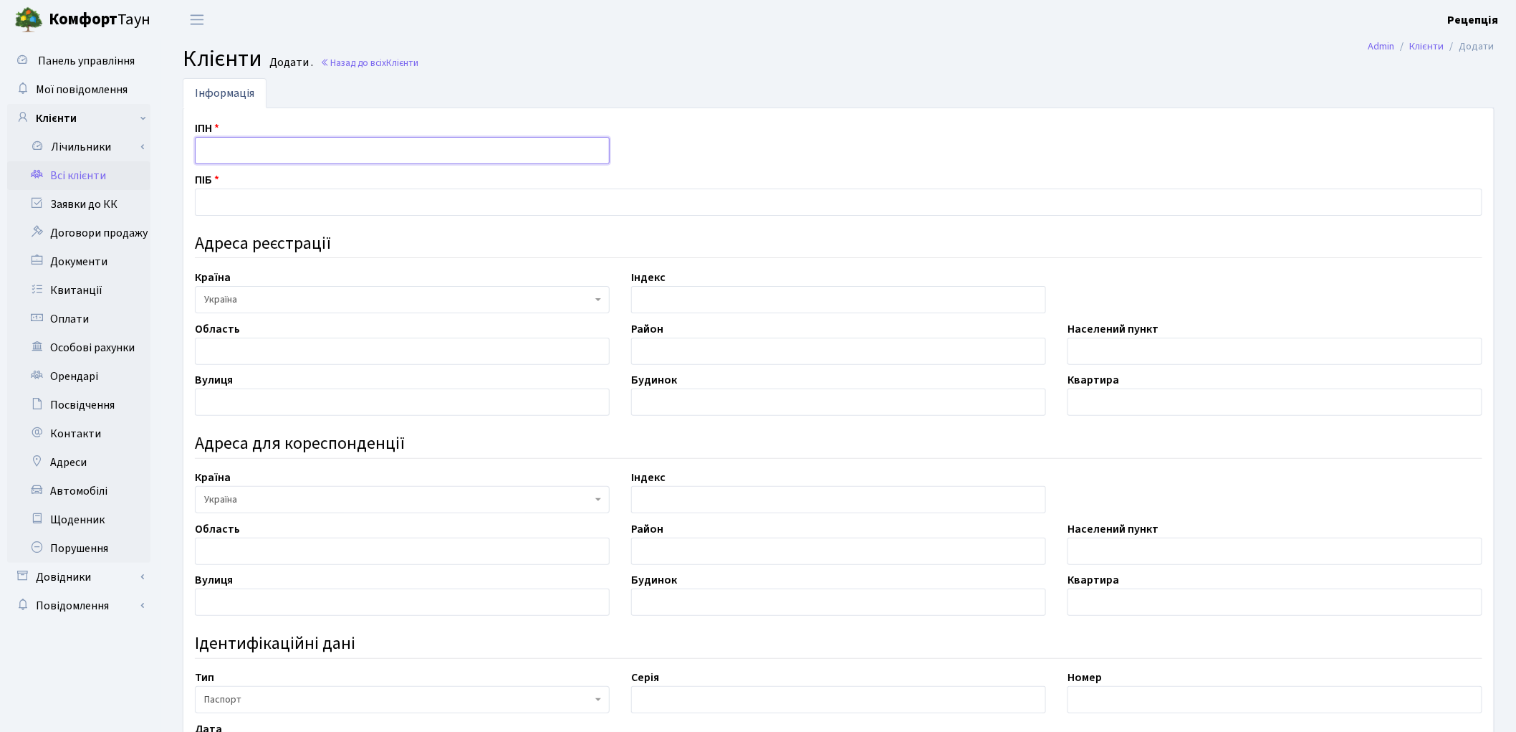
click at [287, 155] on input "text" at bounding box center [402, 150] width 415 height 27
type input "2513601956"
click at [228, 196] on input "text" at bounding box center [839, 201] width 1288 height 27
type input "Савчин Владислав Васильович"
click at [252, 349] on input "text" at bounding box center [402, 351] width 415 height 27
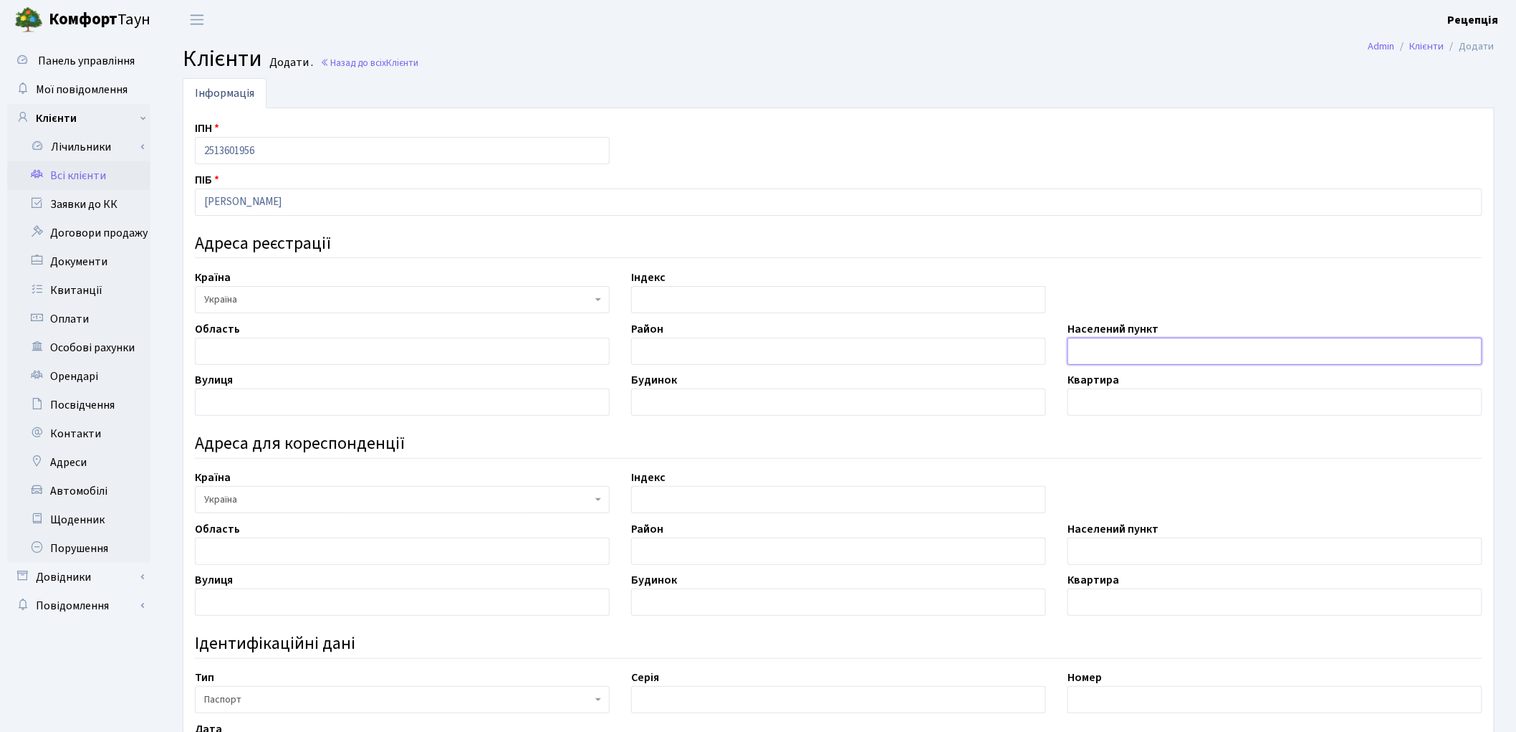
click at [1165, 350] on input "text" at bounding box center [1275, 351] width 415 height 27
click at [277, 391] on input "text" at bounding box center [402, 401] width 415 height 27
type input "о"
type input "[PERSON_NAME]"
click at [650, 403] on input "text" at bounding box center [838, 401] width 415 height 27
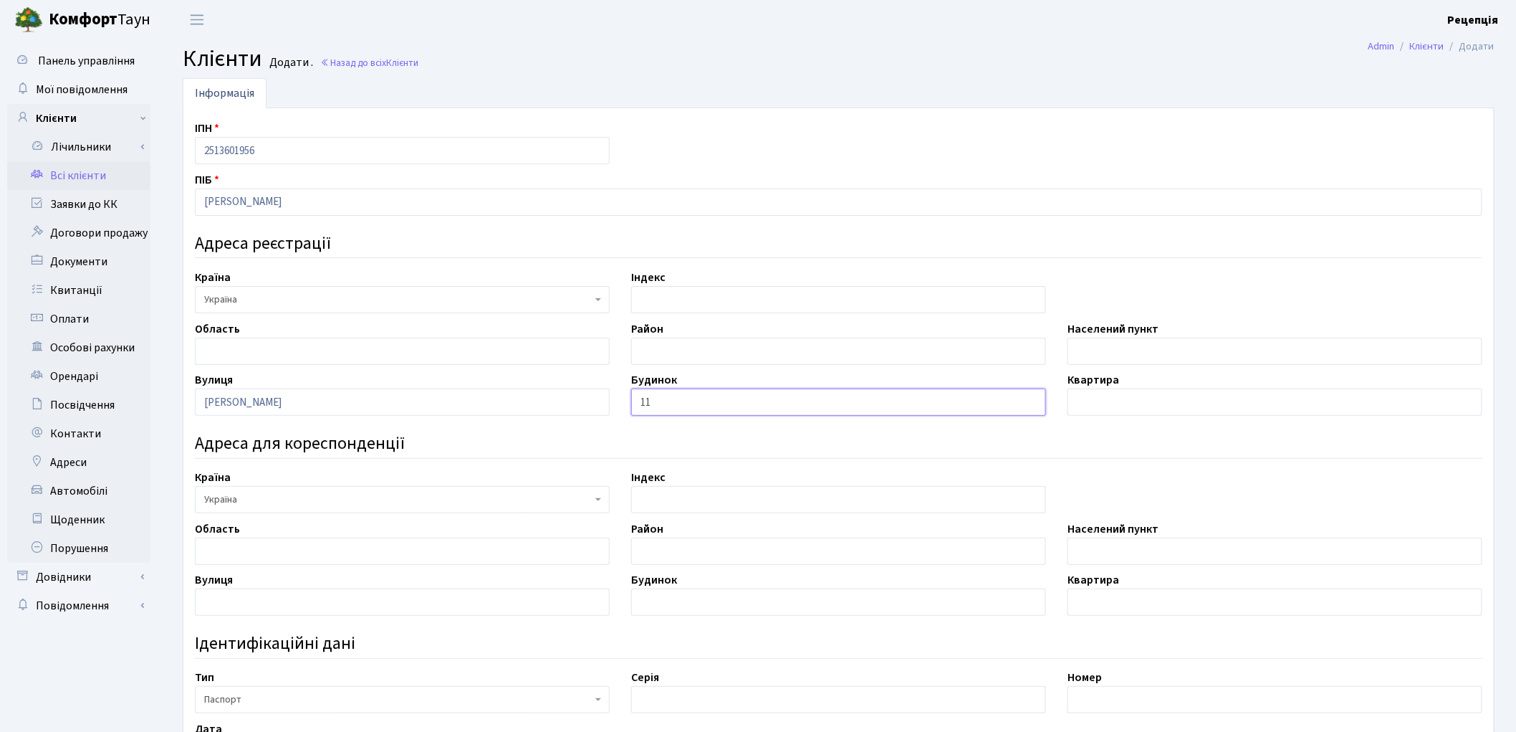
type input "11"
click at [1171, 388] on div "Квартира" at bounding box center [1275, 393] width 436 height 44
click at [1163, 398] on input "text" at bounding box center [1275, 401] width 415 height 27
type input "17"
click at [1141, 354] on input "text" at bounding box center [1275, 351] width 415 height 27
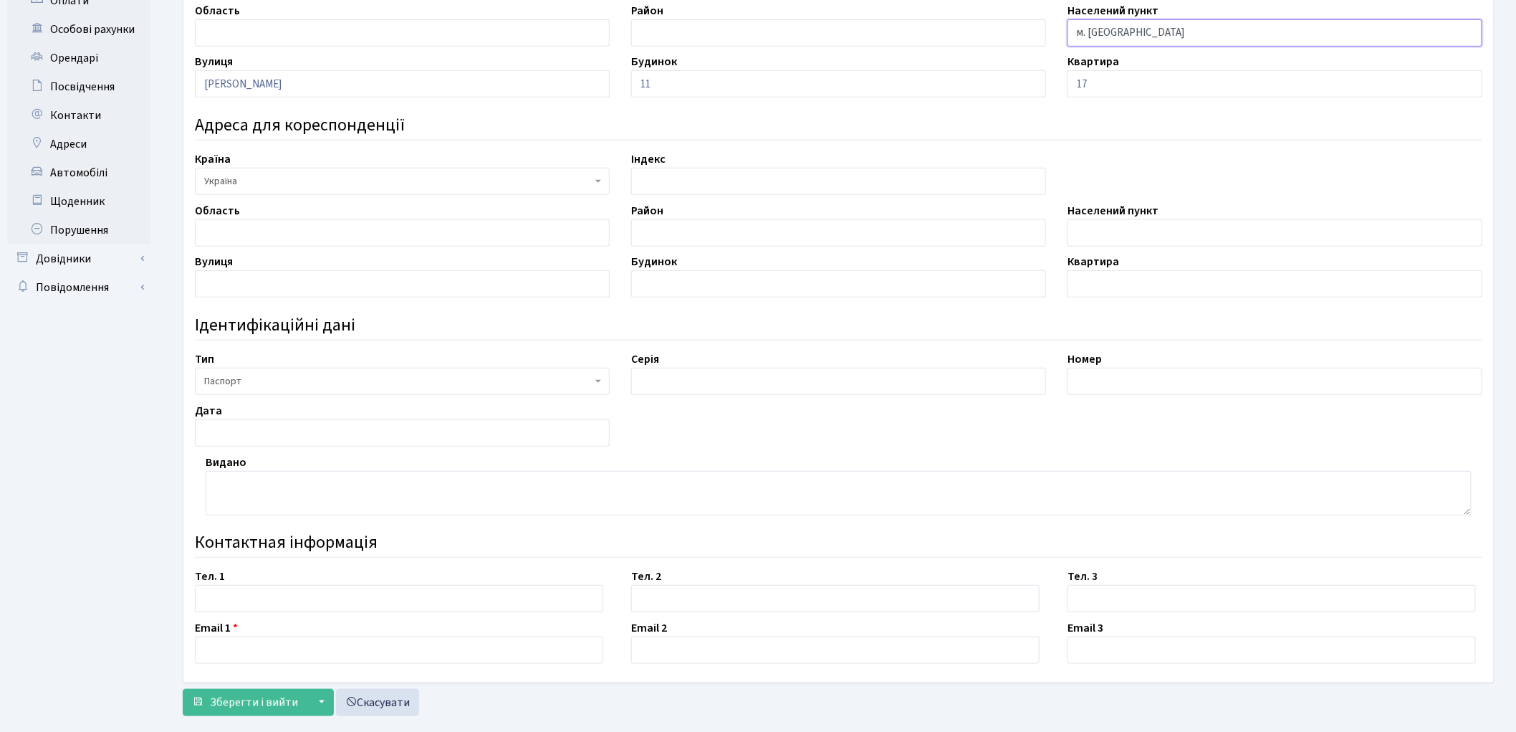
scroll to position [345, 0]
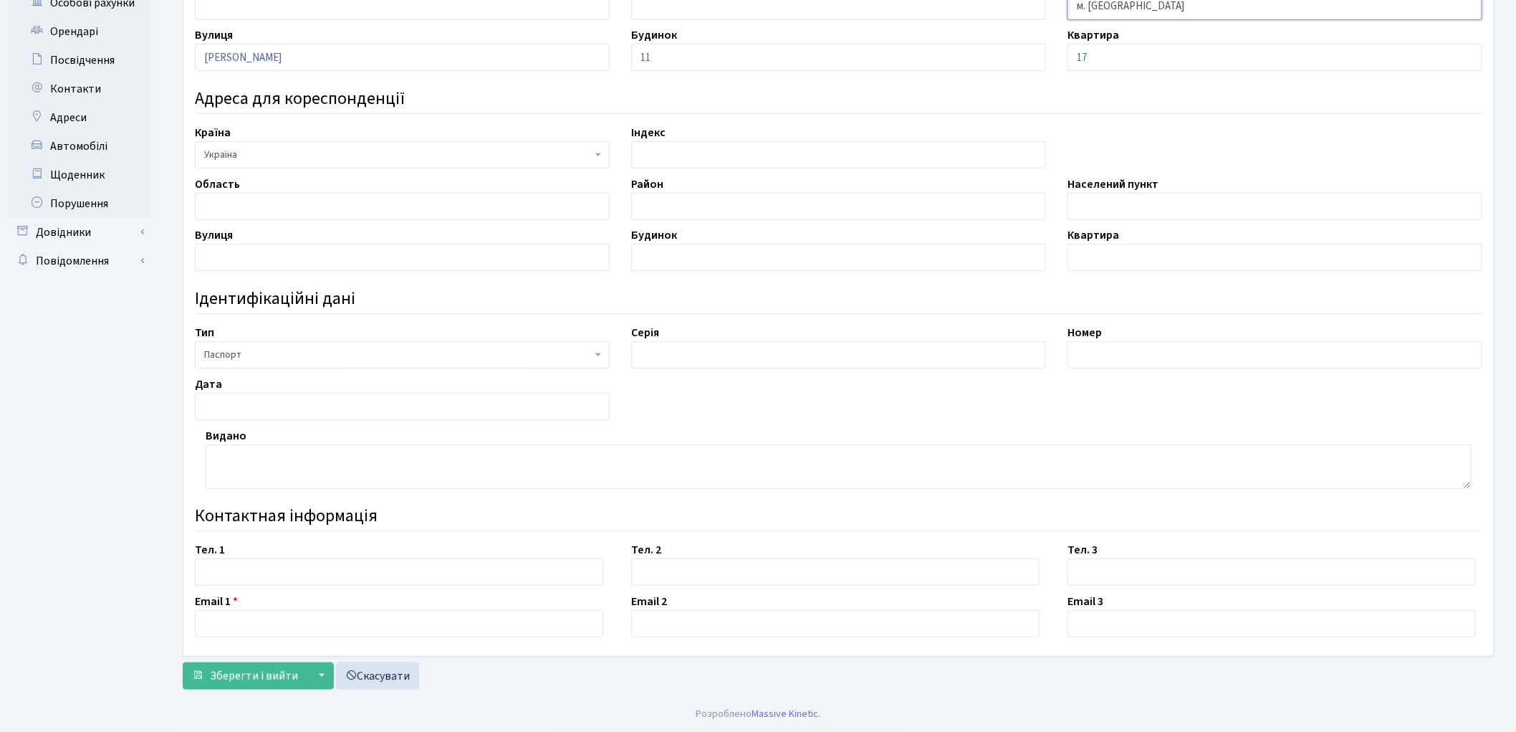
type input "м. Київ"
click at [722, 362] on input "text" at bounding box center [838, 354] width 415 height 27
type input "СН"
click at [1102, 358] on input "text" at bounding box center [1275, 354] width 415 height 27
type input "263349"
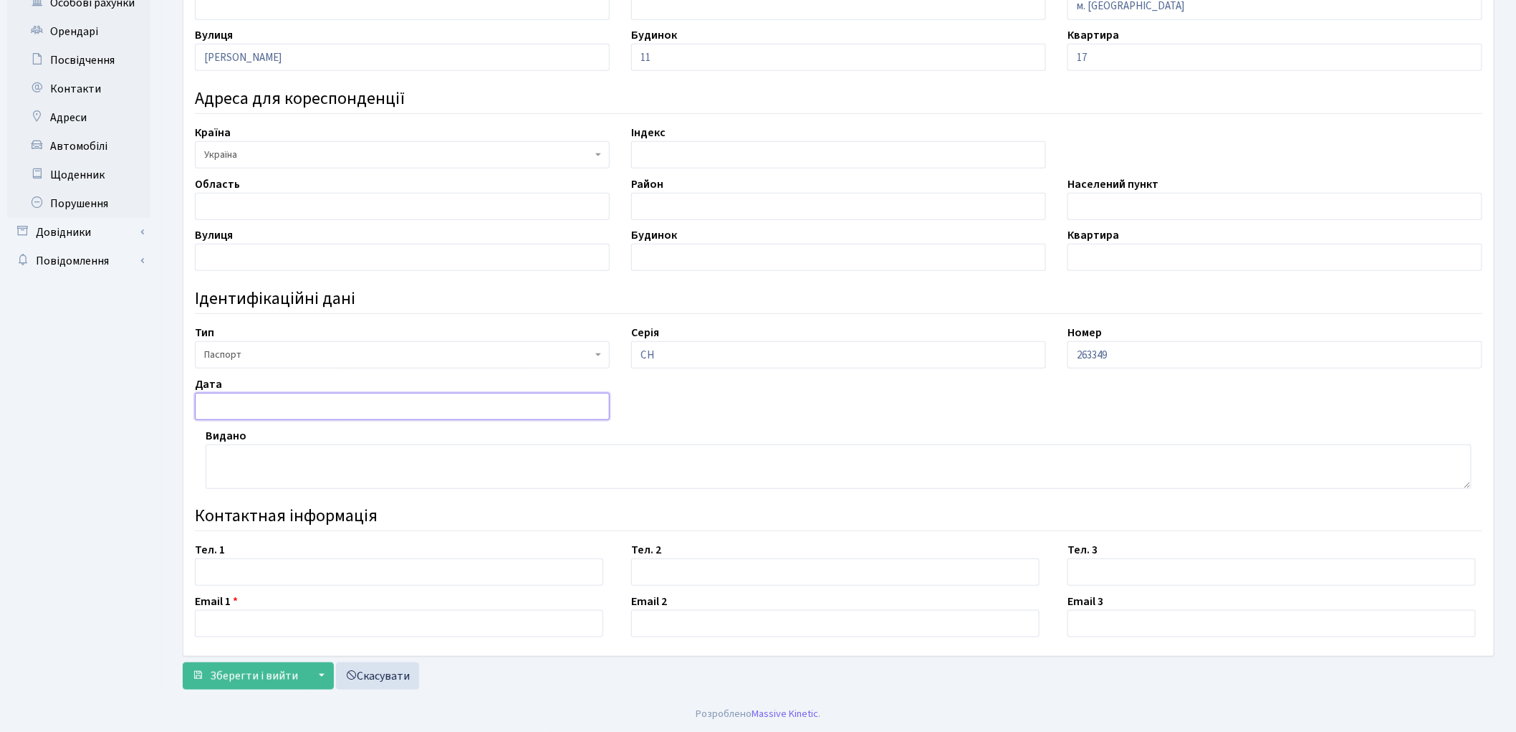
click at [252, 411] on input "text" at bounding box center [402, 406] width 415 height 27
type input "07.08.1996"
click at [304, 454] on textarea at bounding box center [839, 466] width 1266 height 44
type textarea "Шевченківським РУ ГУ МВС України"
click at [282, 571] on input "text" at bounding box center [399, 571] width 408 height 27
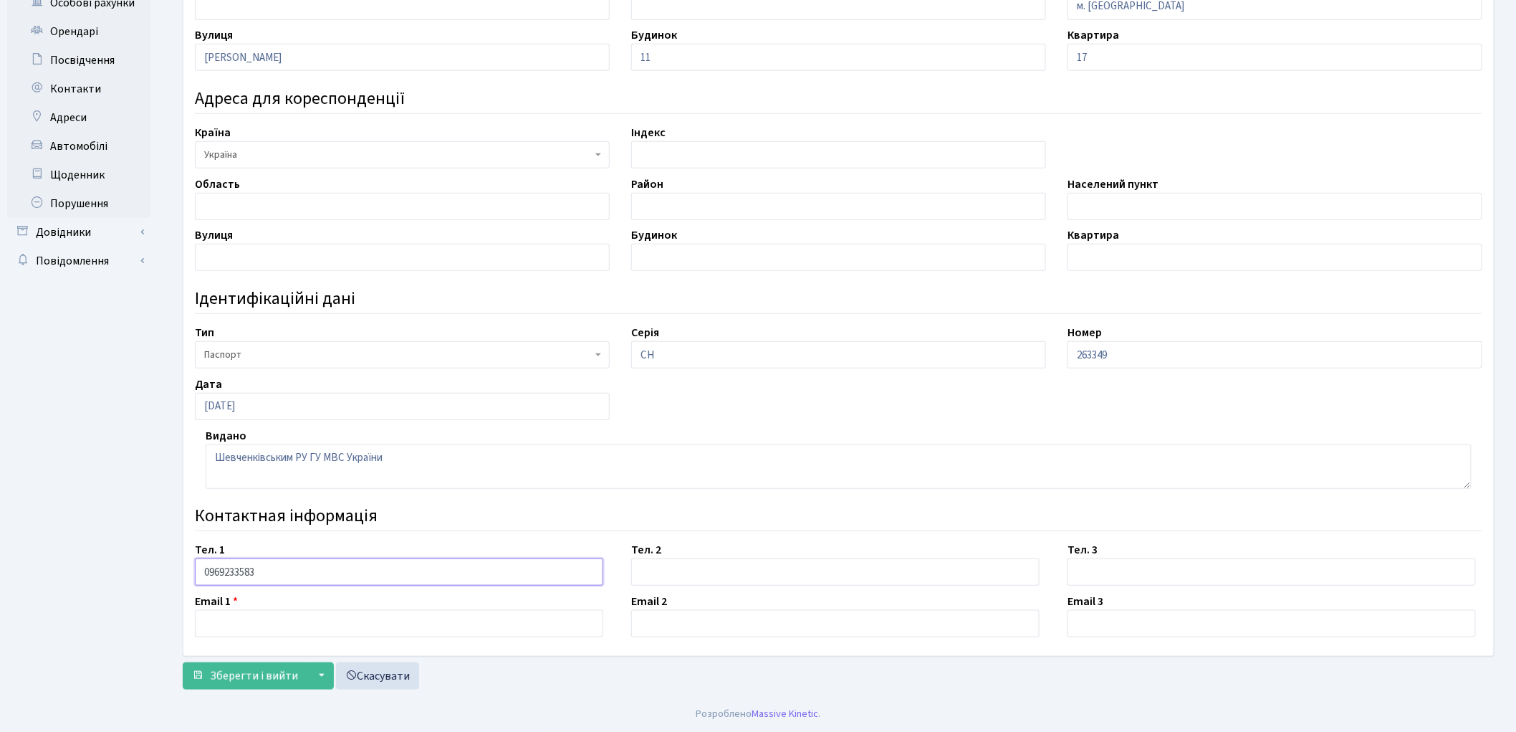
type input "0969233583"
click at [226, 631] on input "text" at bounding box center [399, 623] width 408 height 27
type input "zvprostiz@i.ua"
click at [254, 677] on span "Зберегти і вийти" at bounding box center [254, 676] width 88 height 16
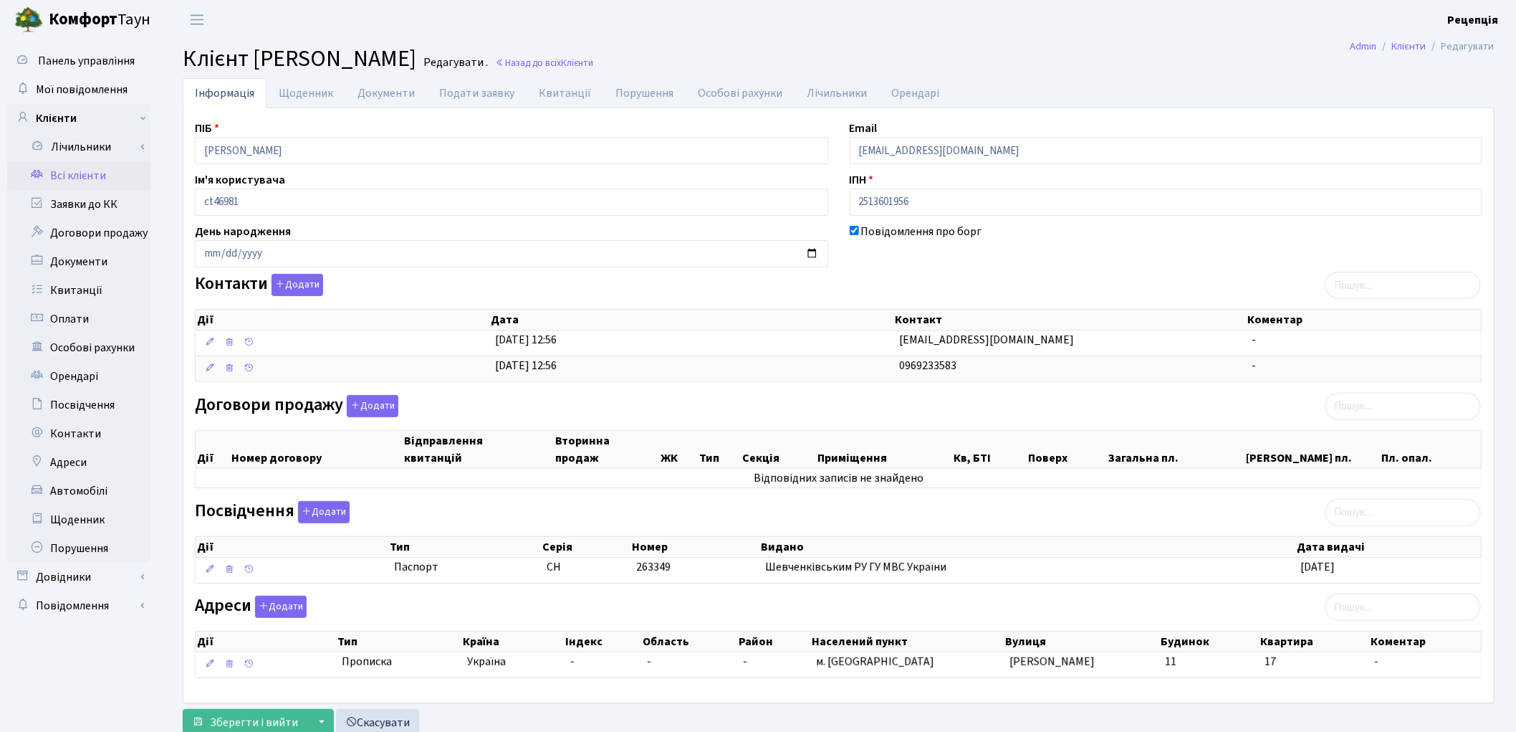
scroll to position [49, 0]
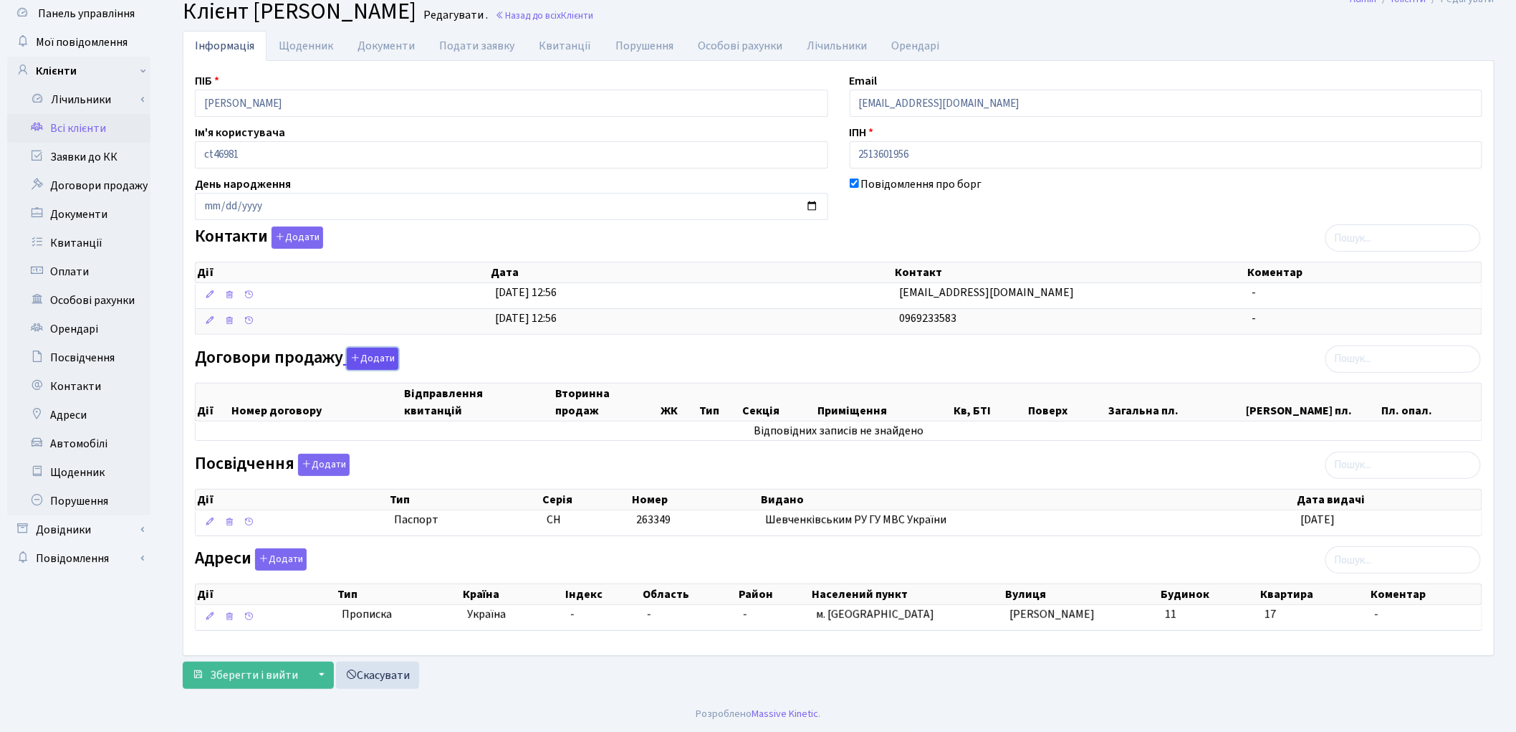
click at [376, 348] on button "Додати" at bounding box center [373, 359] width 52 height 22
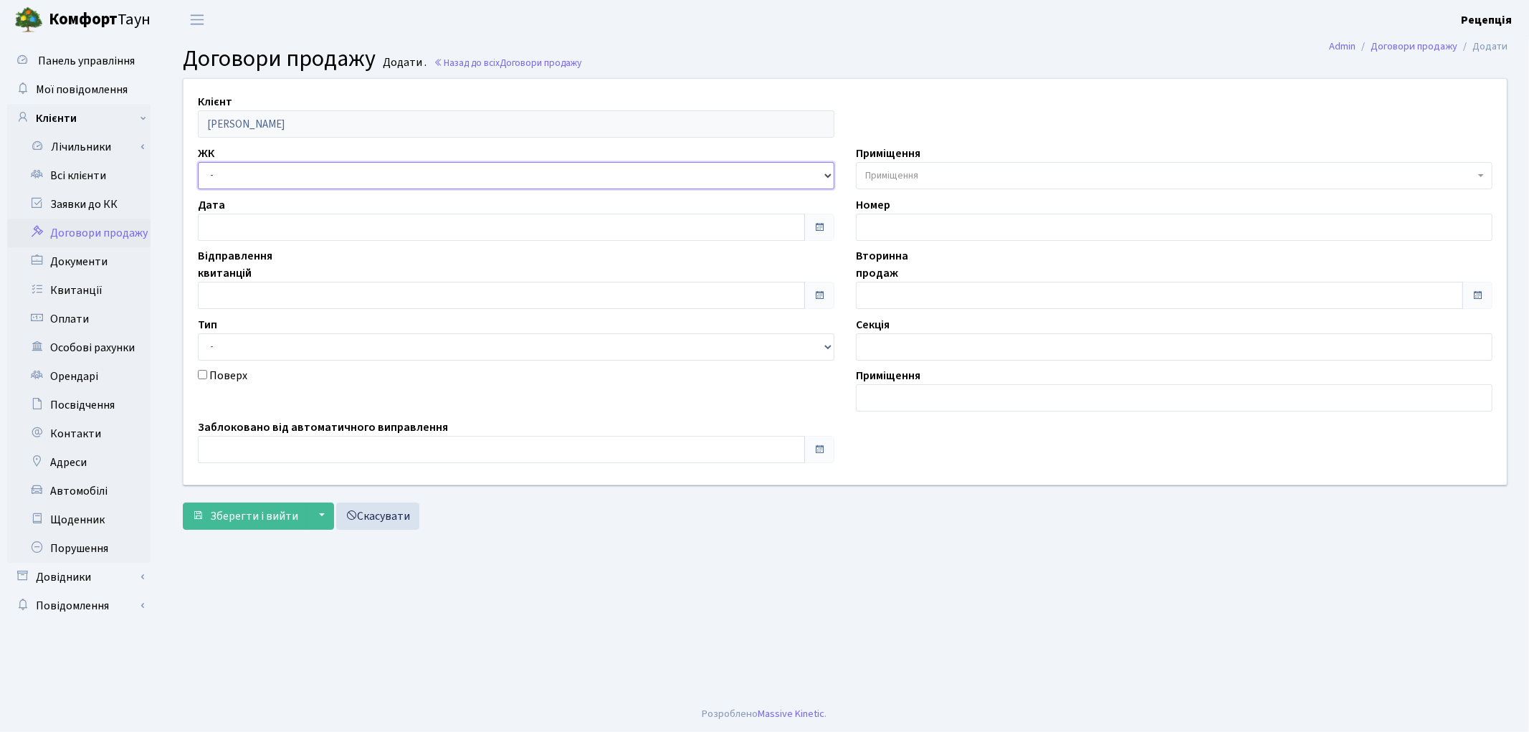
click at [244, 182] on select "- КТ, вул. Регенераторна, 4 КТ2, просп. [STREET_ADDRESS] [STREET_ADDRESS] [PERS…" at bounding box center [516, 175] width 636 height 27
select select "295"
click at [198, 162] on select "- КТ, вул. Регенераторна, 4 КТ2, просп. Соборності, 17 КТ3, вул. Березнева, 16 …" at bounding box center [516, 175] width 636 height 27
select select
click at [924, 170] on span "Приміщення" at bounding box center [1169, 175] width 609 height 14
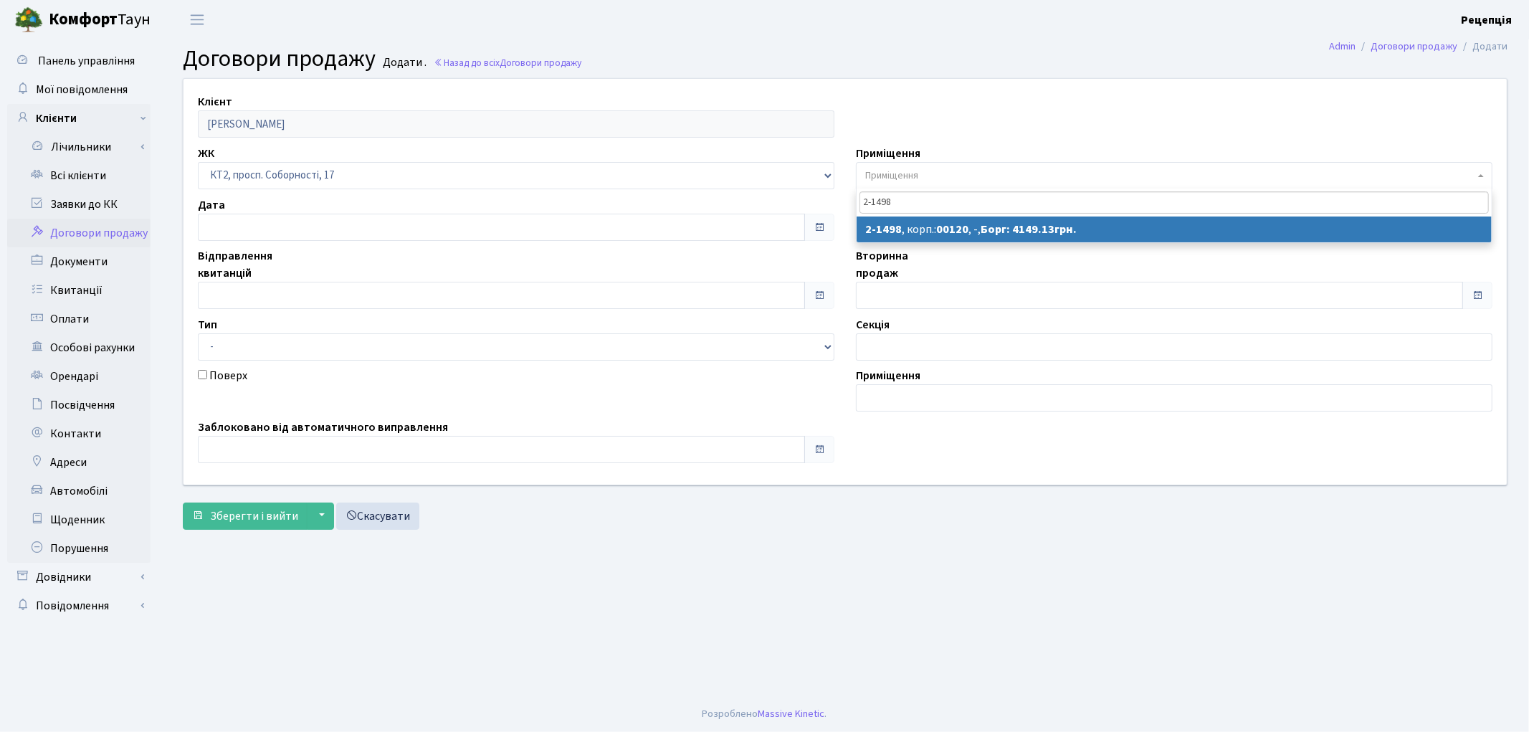
type input "2-1498"
select select "13113"
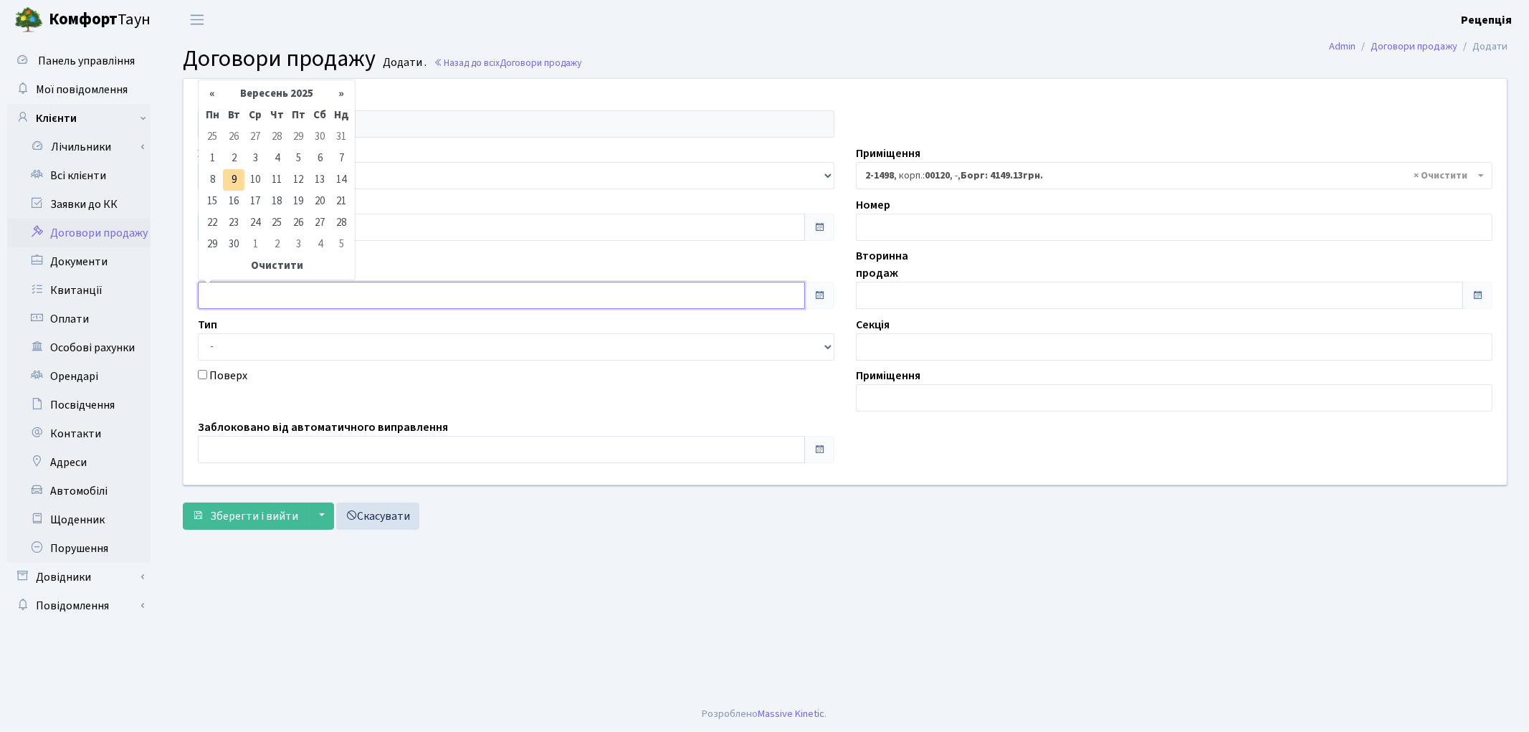
click at [265, 289] on input "text" at bounding box center [501, 295] width 607 height 27
click at [215, 156] on td "1" at bounding box center [211, 158] width 21 height 21
type input "[DATE]"
click at [879, 290] on input "text" at bounding box center [1159, 295] width 607 height 27
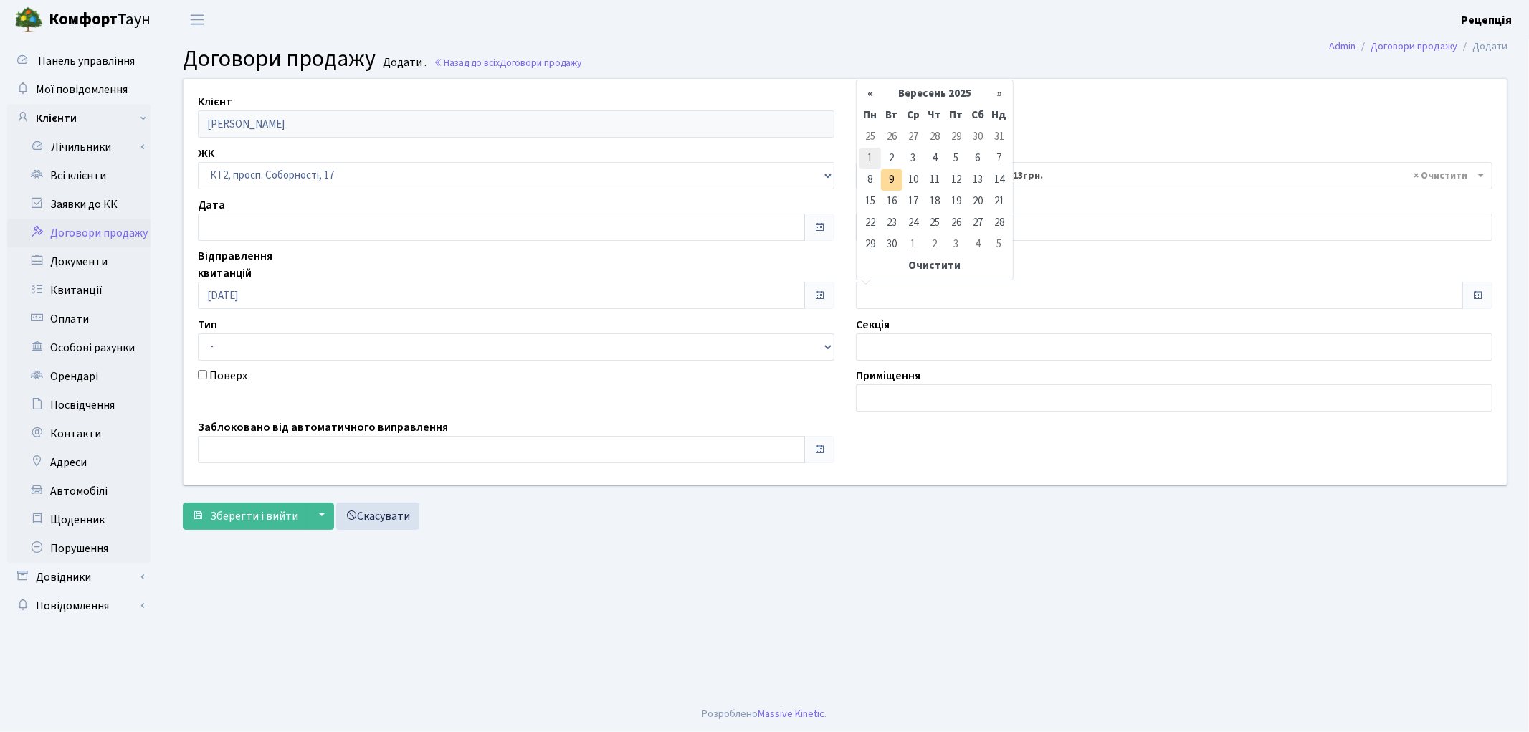
click at [870, 155] on td "1" at bounding box center [869, 158] width 21 height 21
type input "[DATE]"
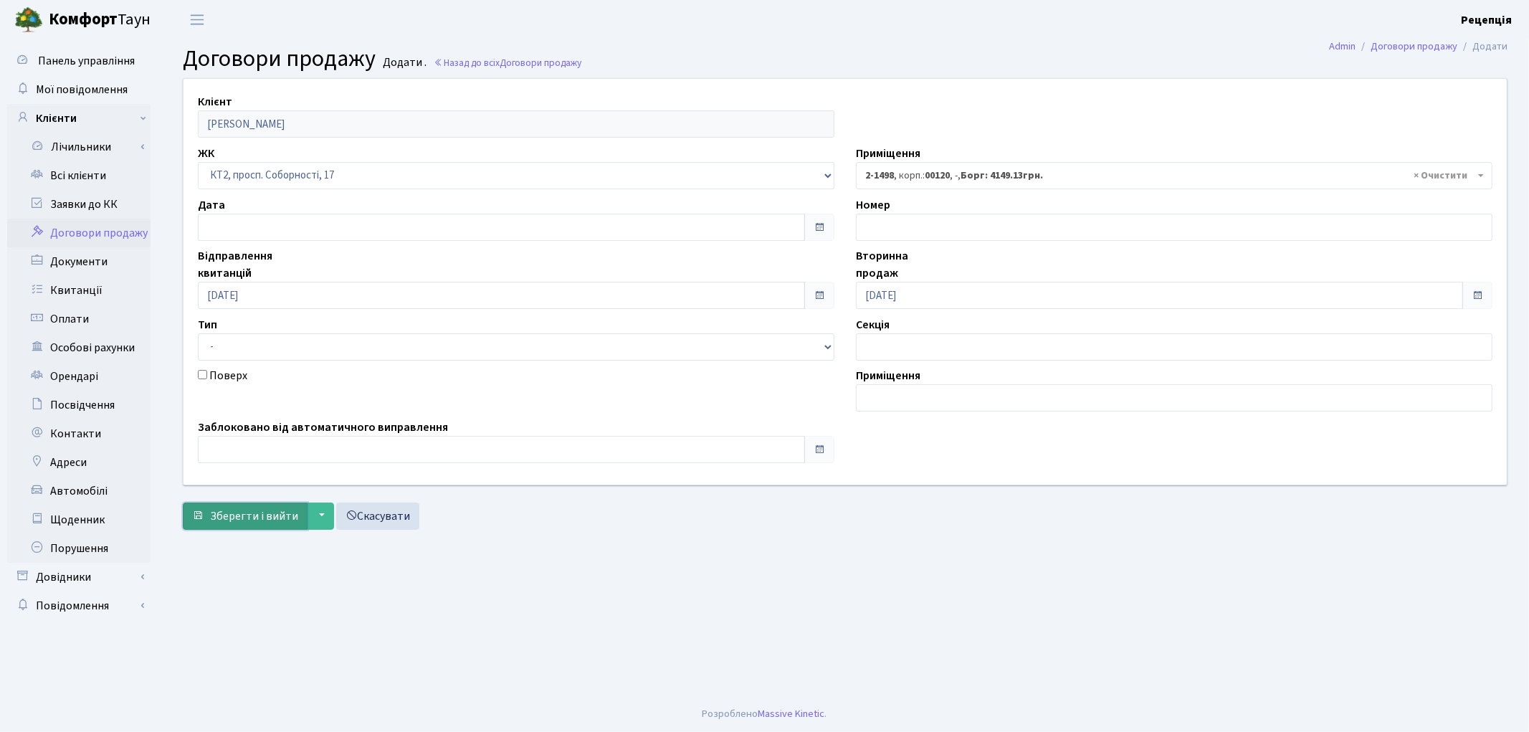
click at [242, 519] on span "Зберегти і вийти" at bounding box center [254, 516] width 88 height 16
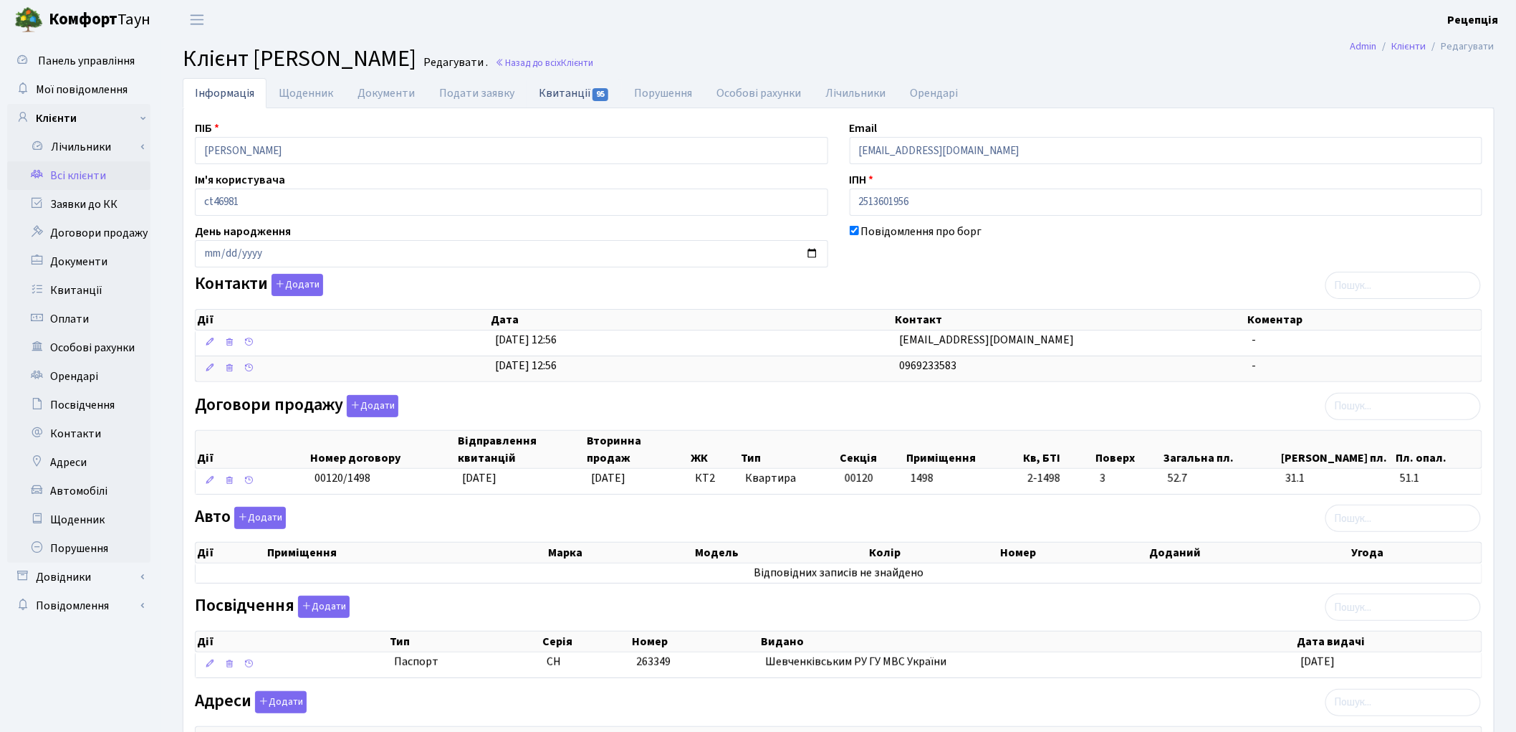
click at [554, 103] on link "Квитанції 95" at bounding box center [574, 92] width 95 height 29
select select "25"
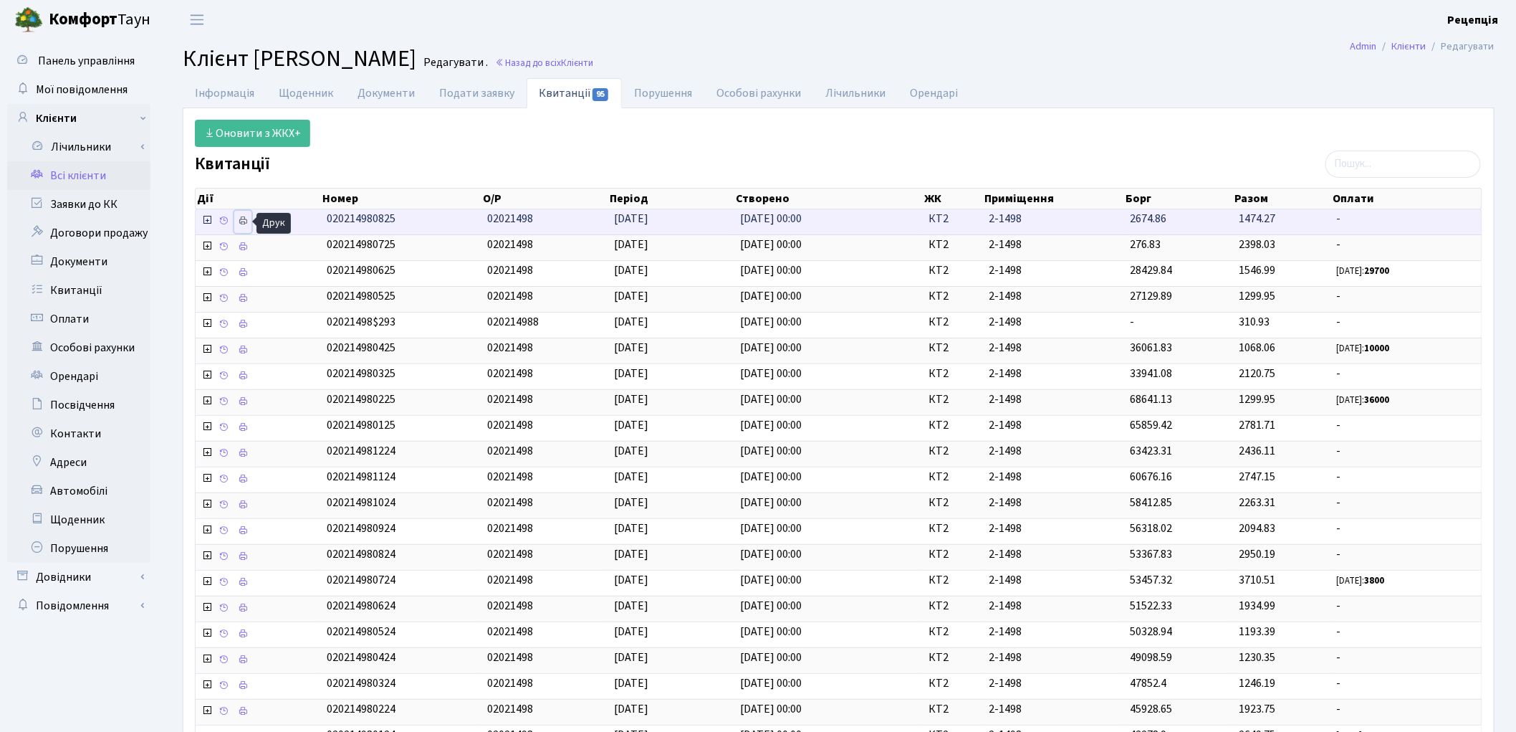
click at [244, 219] on icon at bounding box center [243, 221] width 10 height 10
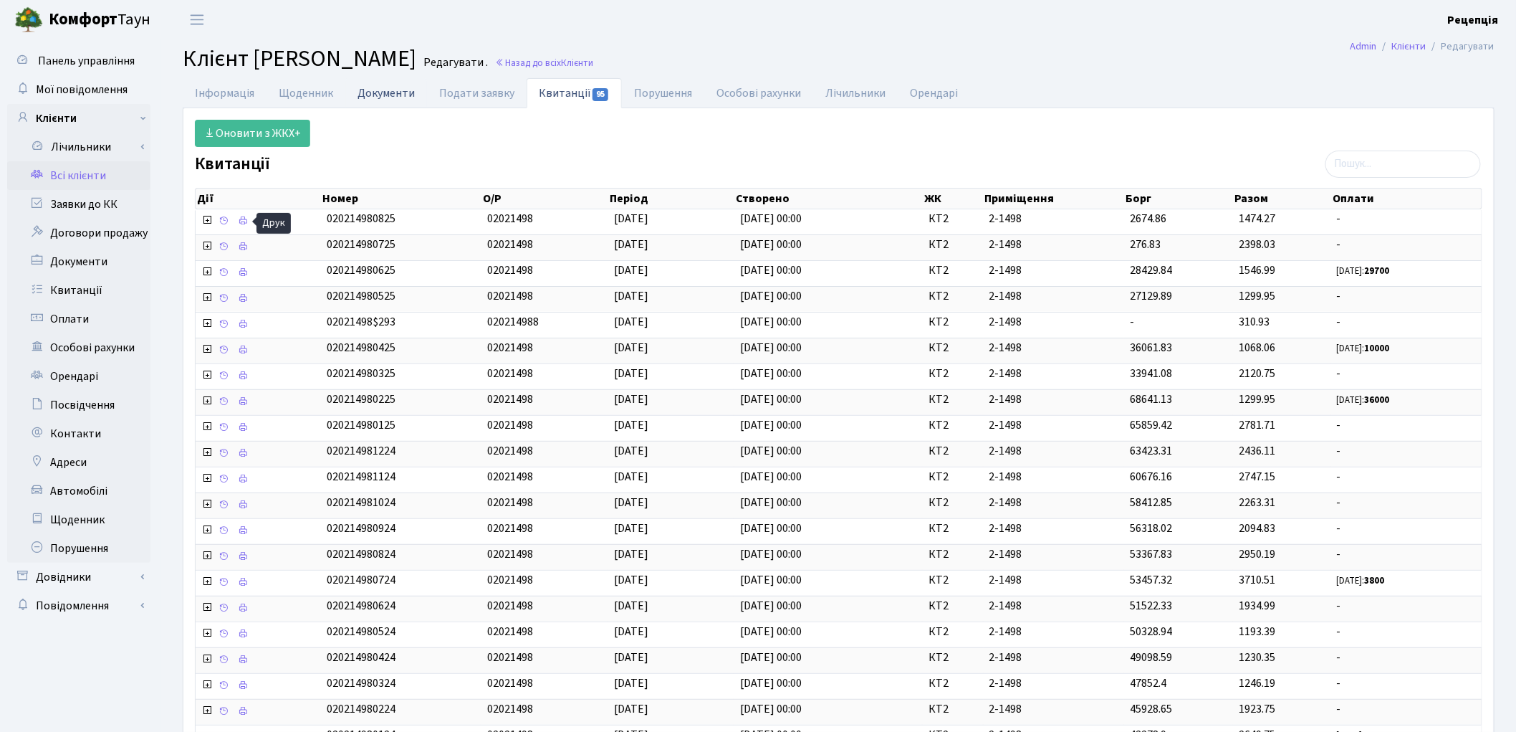
click at [399, 96] on link "Документи" at bounding box center [386, 92] width 82 height 29
select select "25"
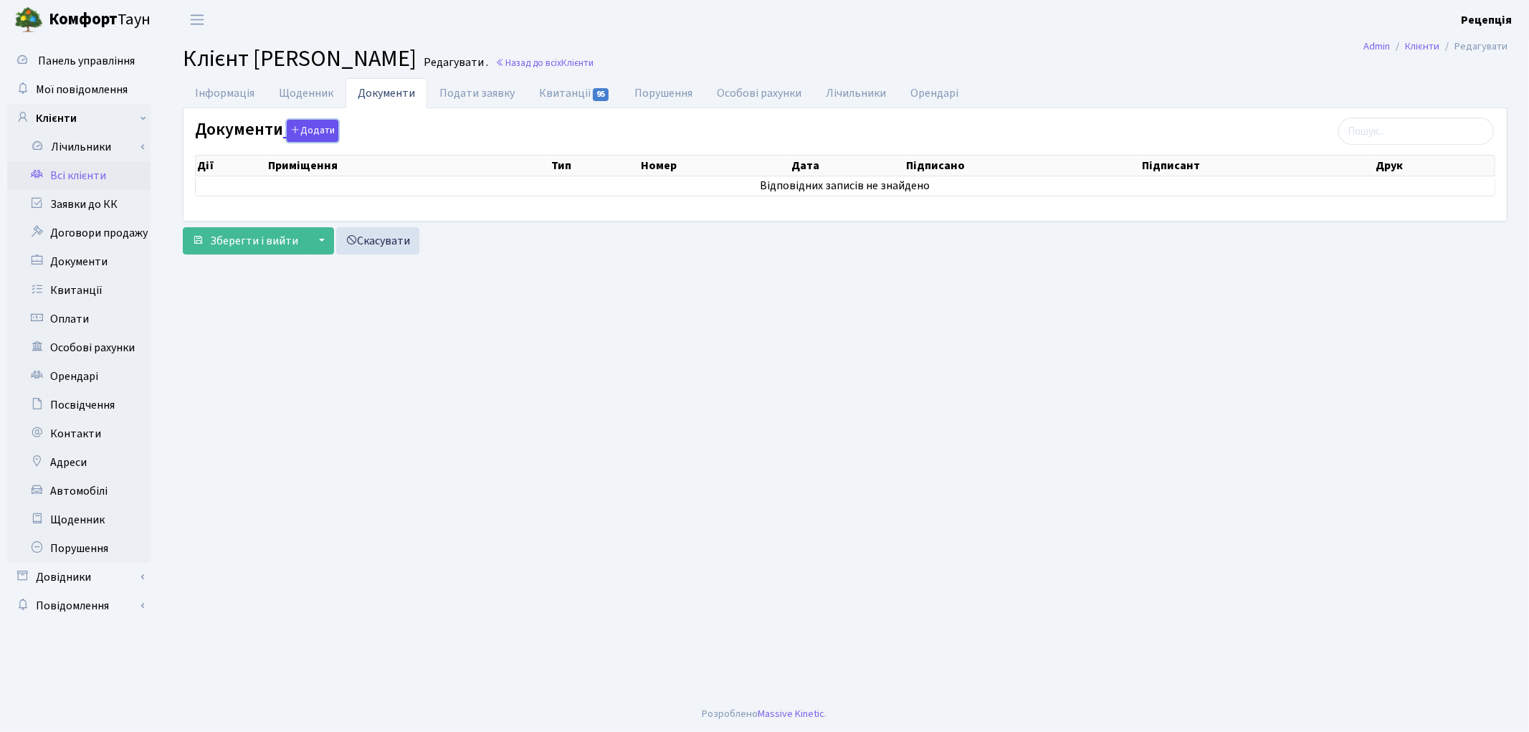
click at [313, 134] on button "Додати" at bounding box center [313, 131] width 52 height 22
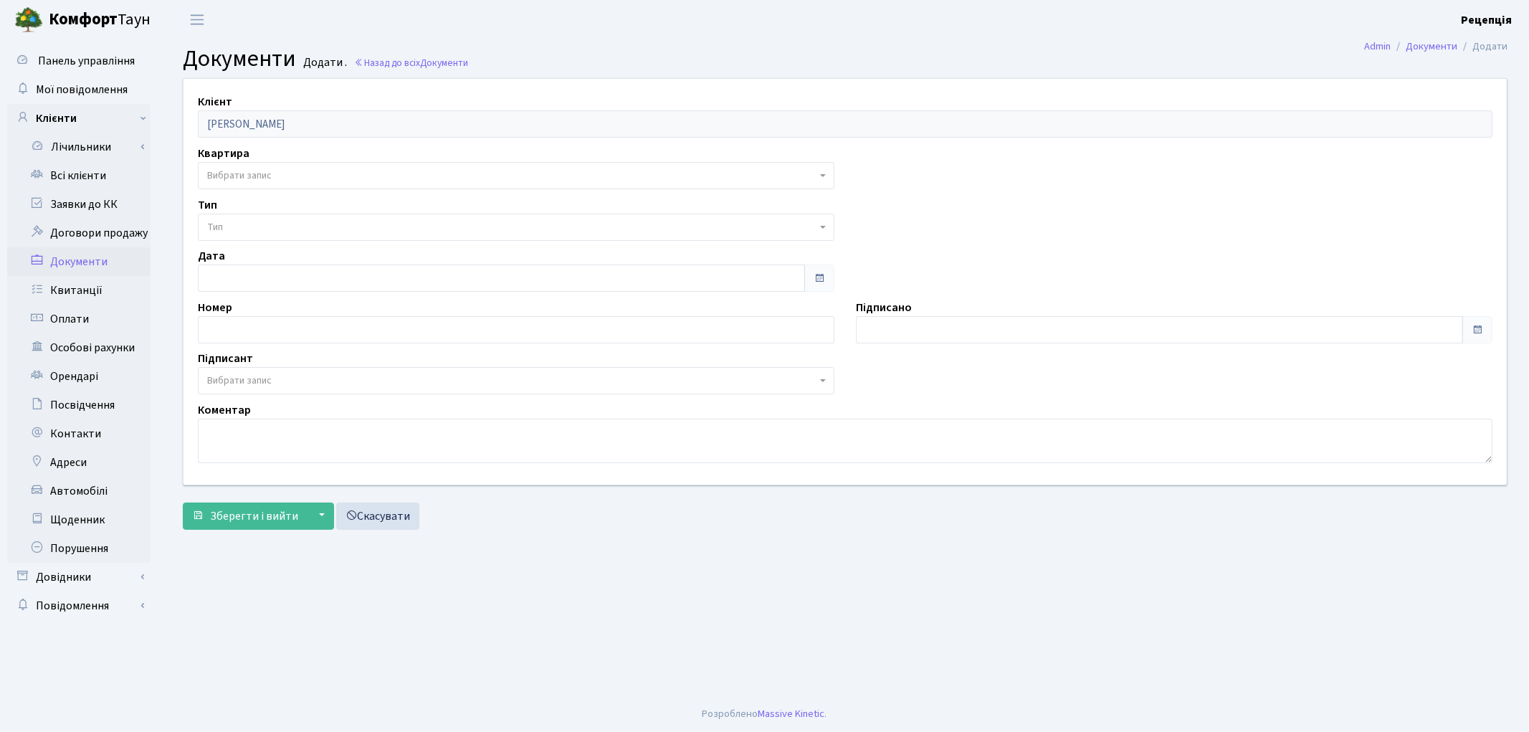
click at [258, 162] on span "Вибрати запис" at bounding box center [516, 175] width 636 height 27
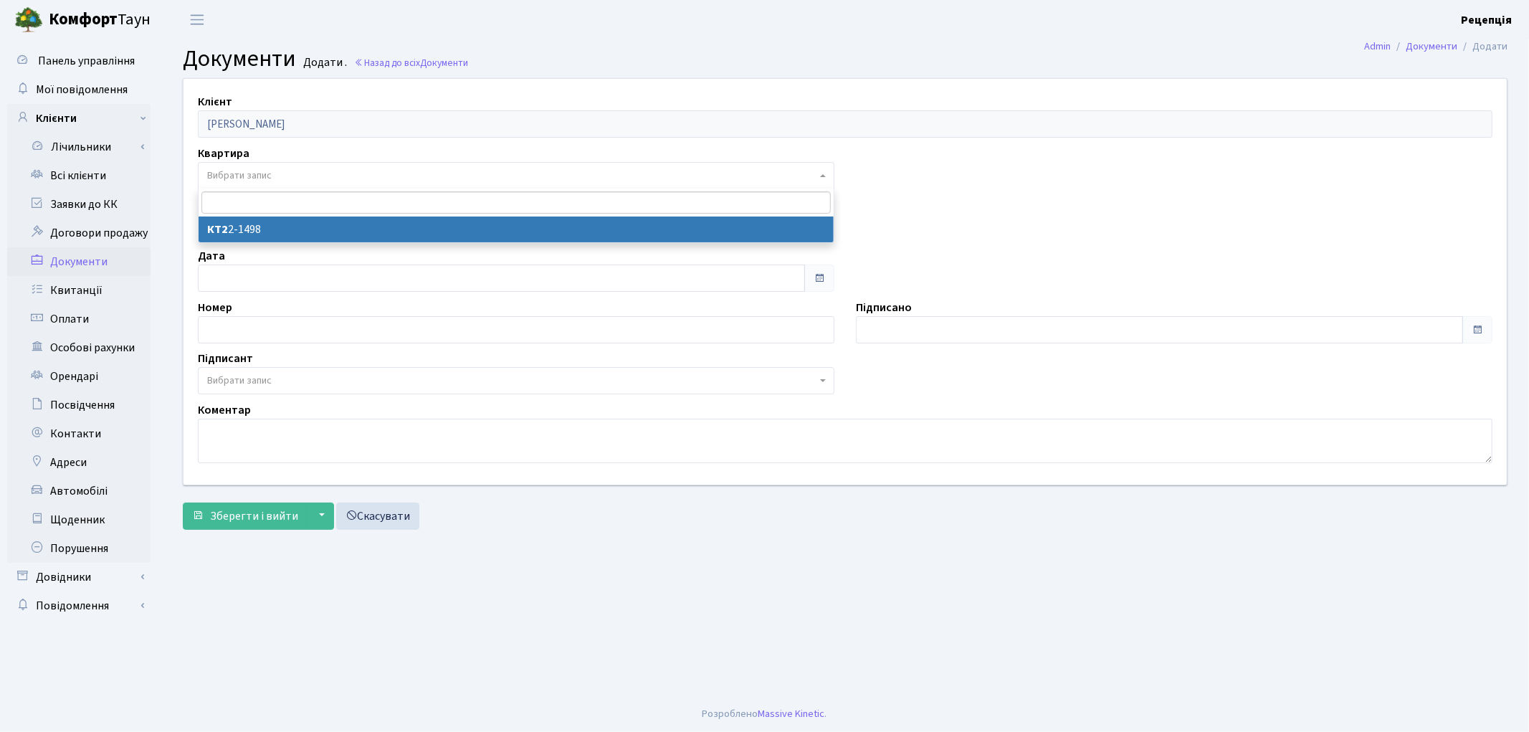
select select "178658"
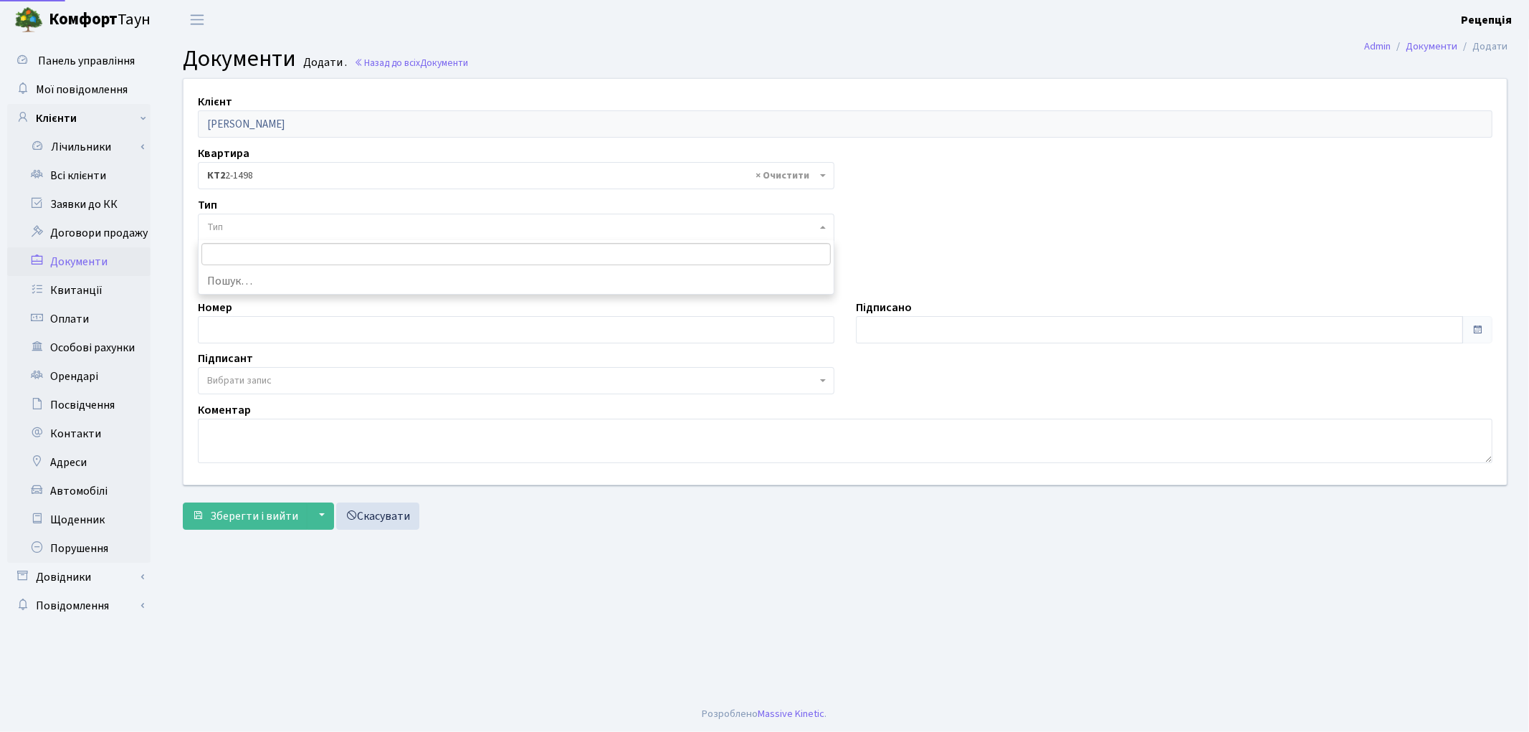
click at [248, 231] on span "Тип" at bounding box center [511, 227] width 609 height 14
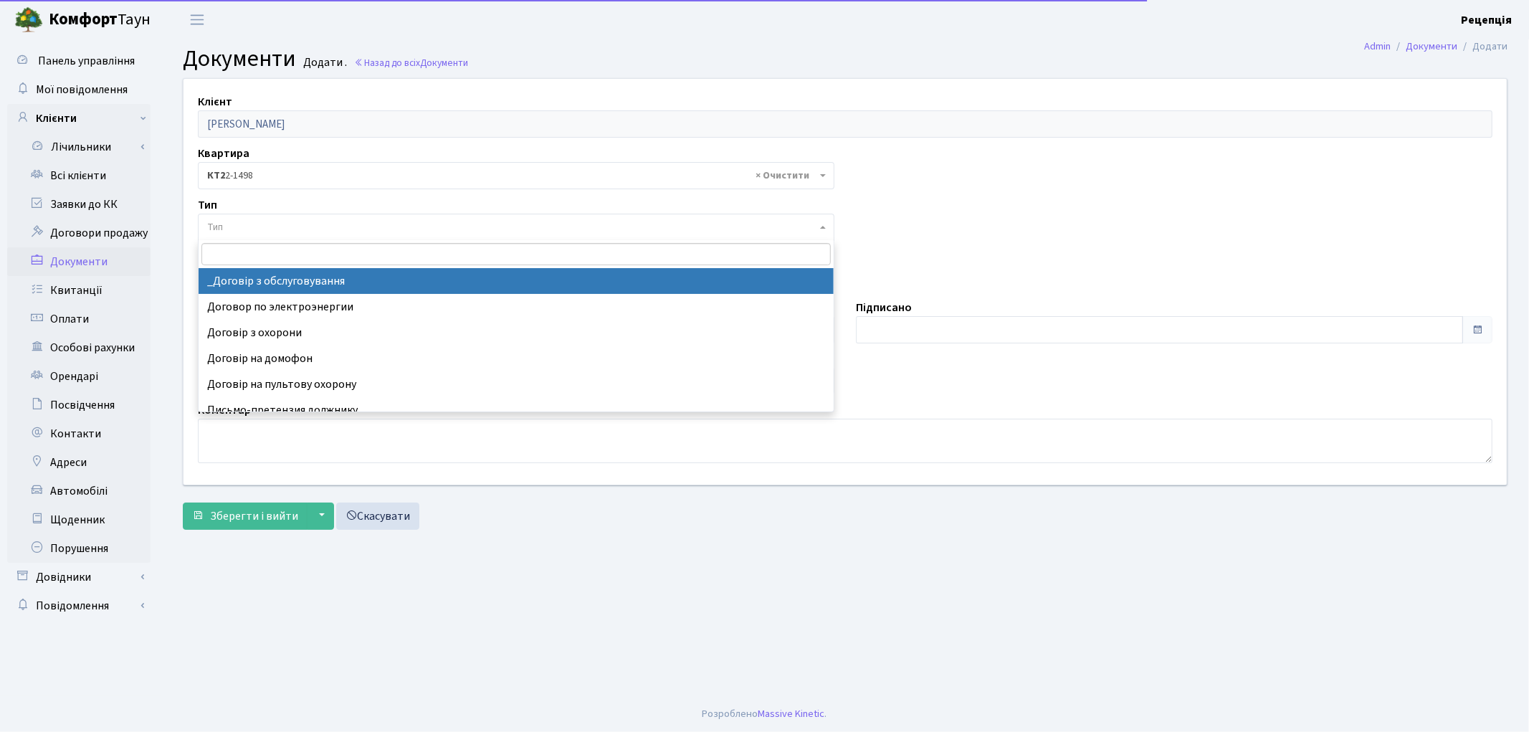
select select "289"
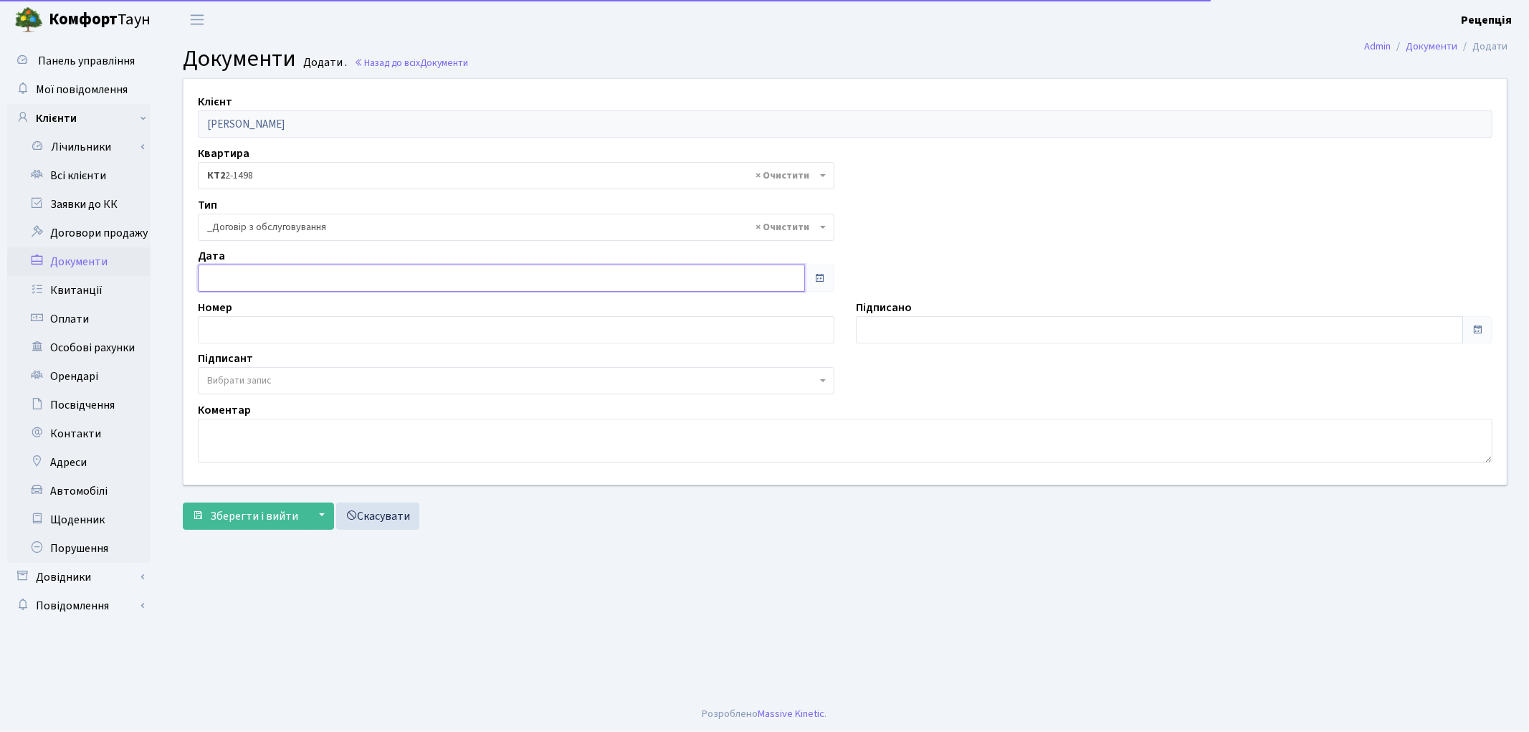
type input "[DATE]"
click at [257, 282] on input "09.09.2025" at bounding box center [501, 277] width 607 height 27
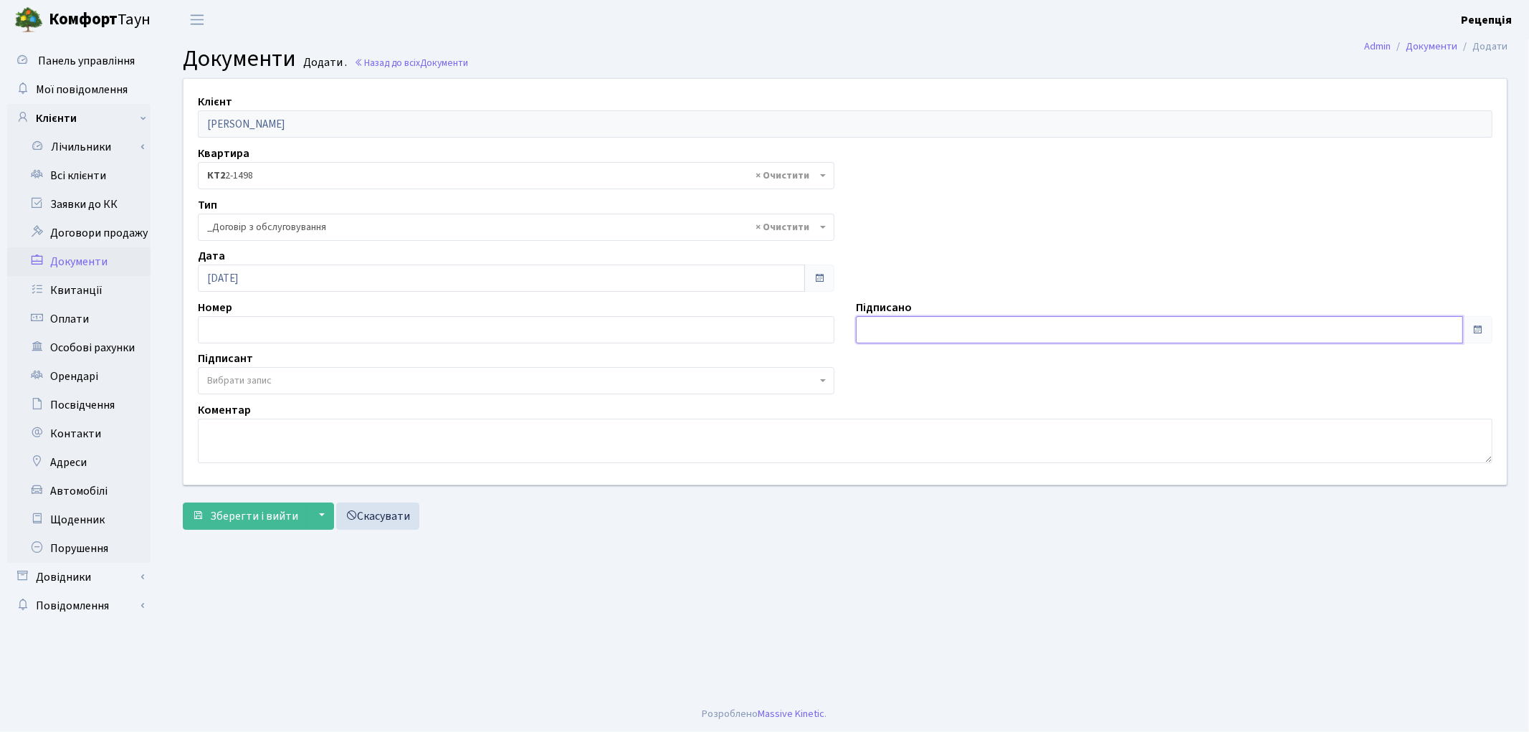
type input "[DATE]"
click at [917, 338] on input "[DATE]" at bounding box center [1159, 329] width 607 height 27
click at [260, 377] on span "Вибрати запис" at bounding box center [239, 380] width 64 height 14
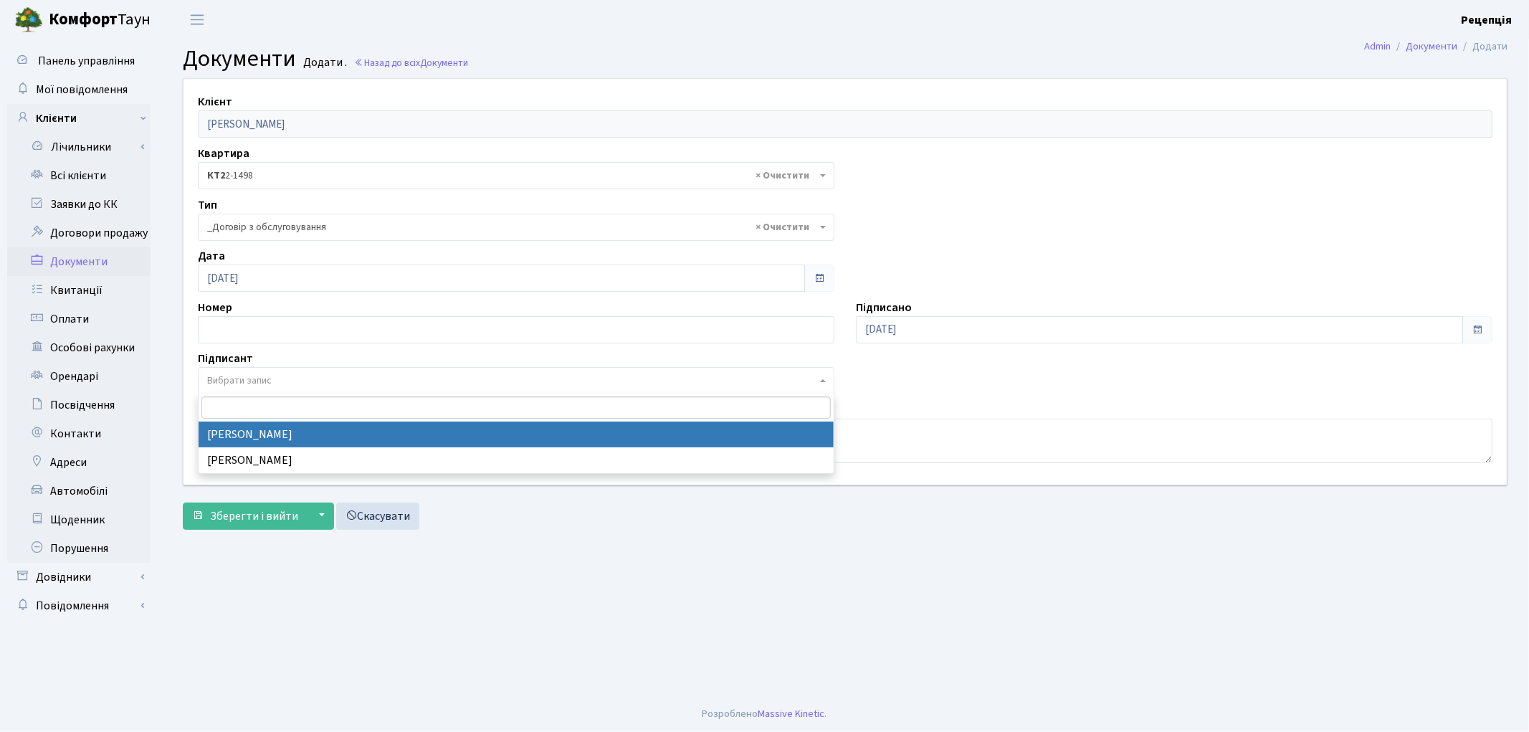
select select "74"
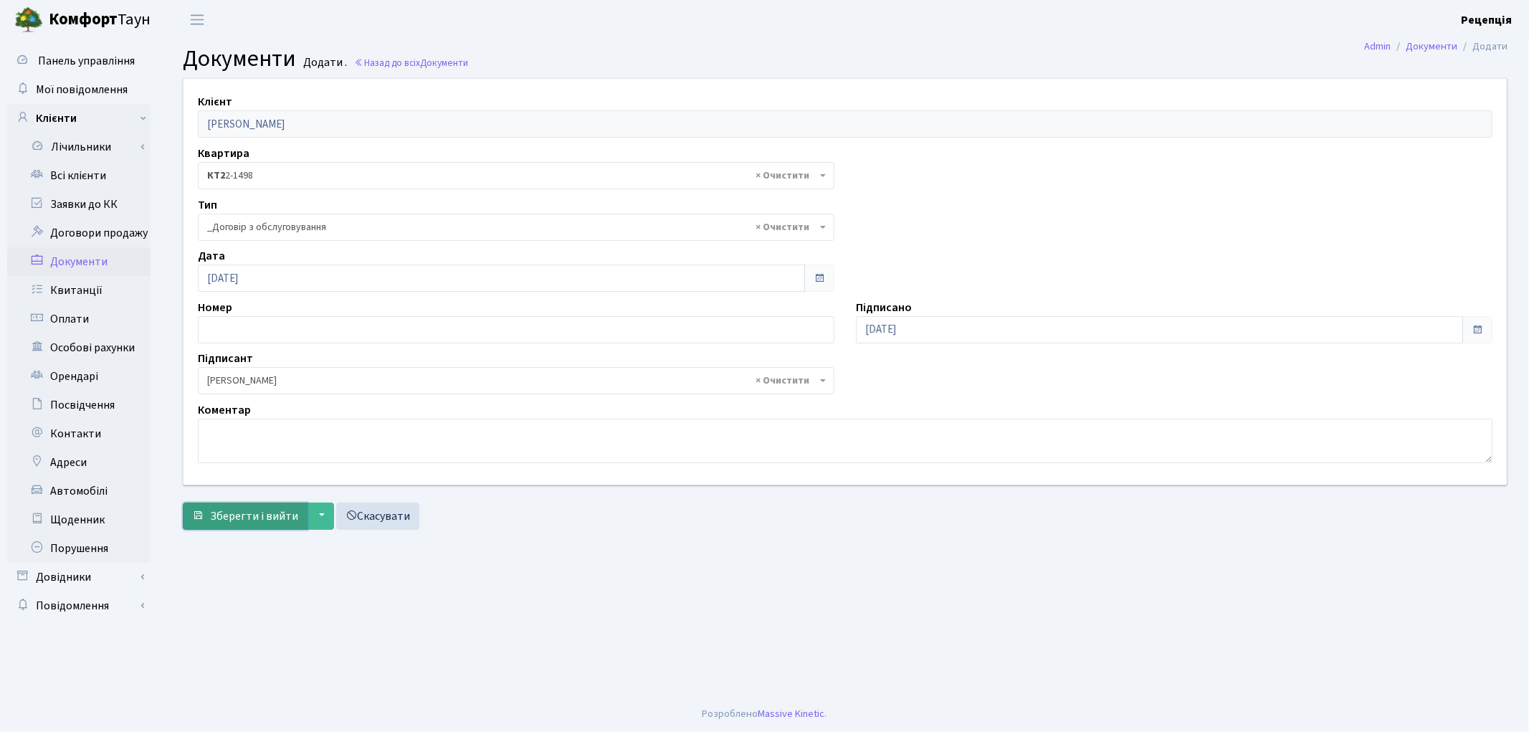
click at [252, 521] on span "Зберегти і вийти" at bounding box center [254, 516] width 88 height 16
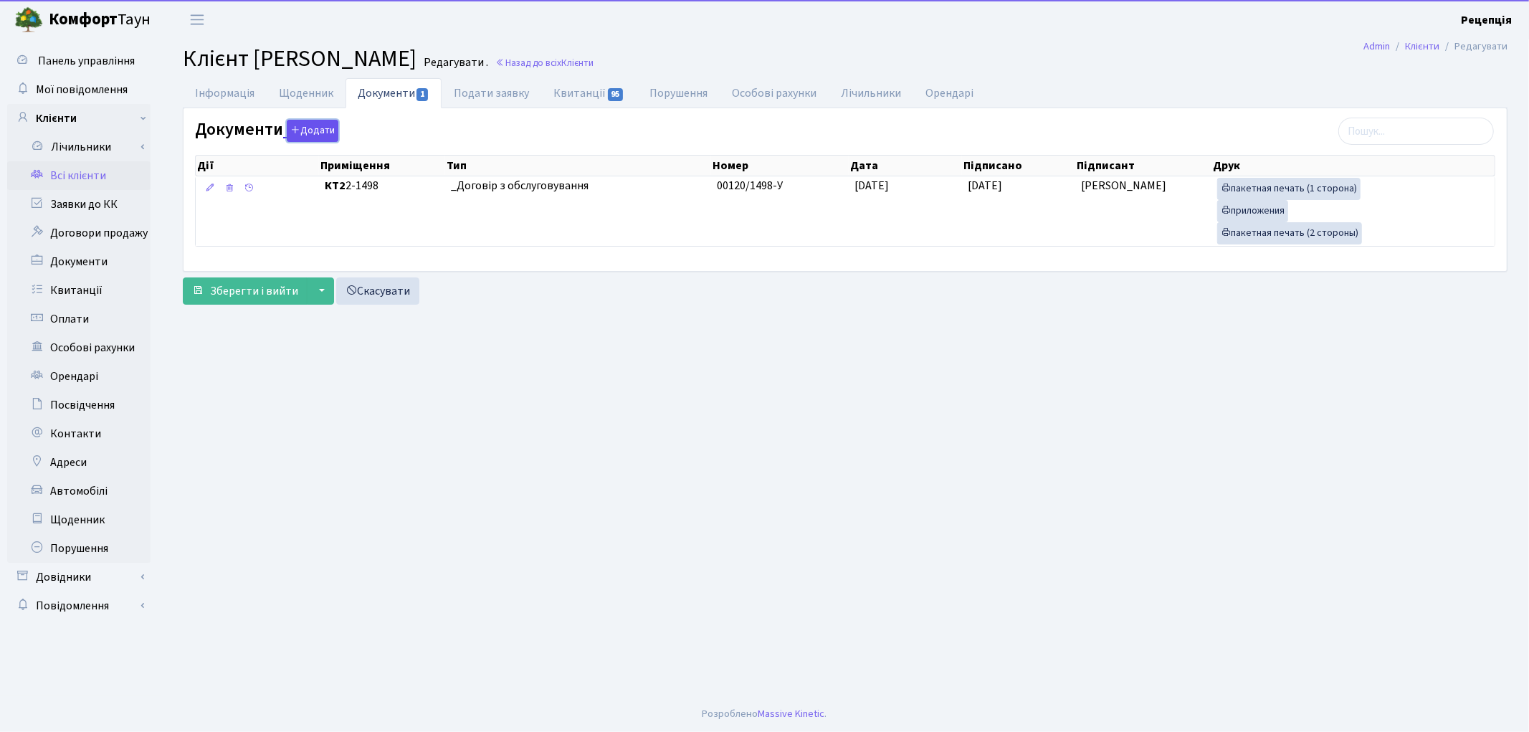
click at [298, 128] on button "Додати" at bounding box center [313, 131] width 52 height 22
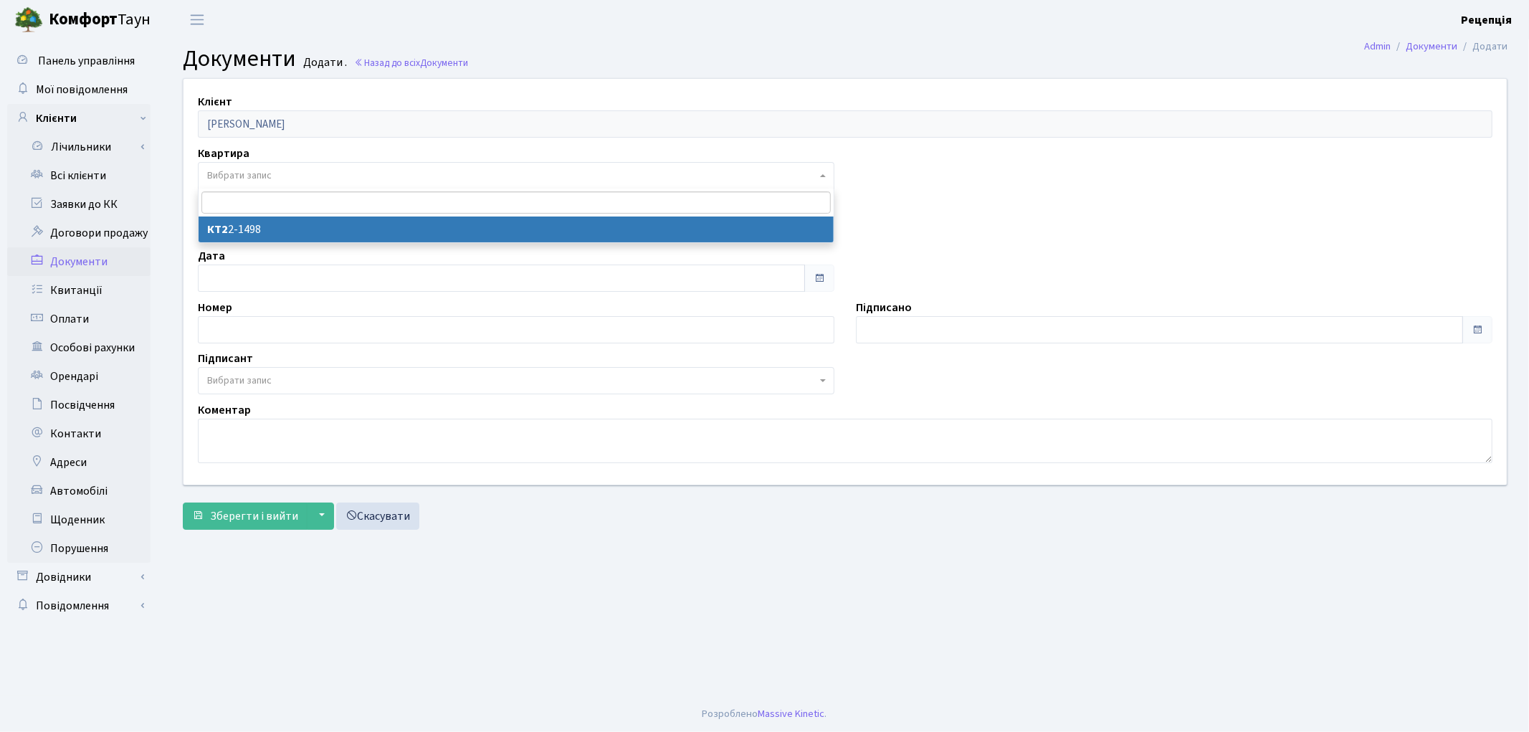
click at [262, 181] on span "Вибрати запис" at bounding box center [239, 175] width 64 height 14
select select "178658"
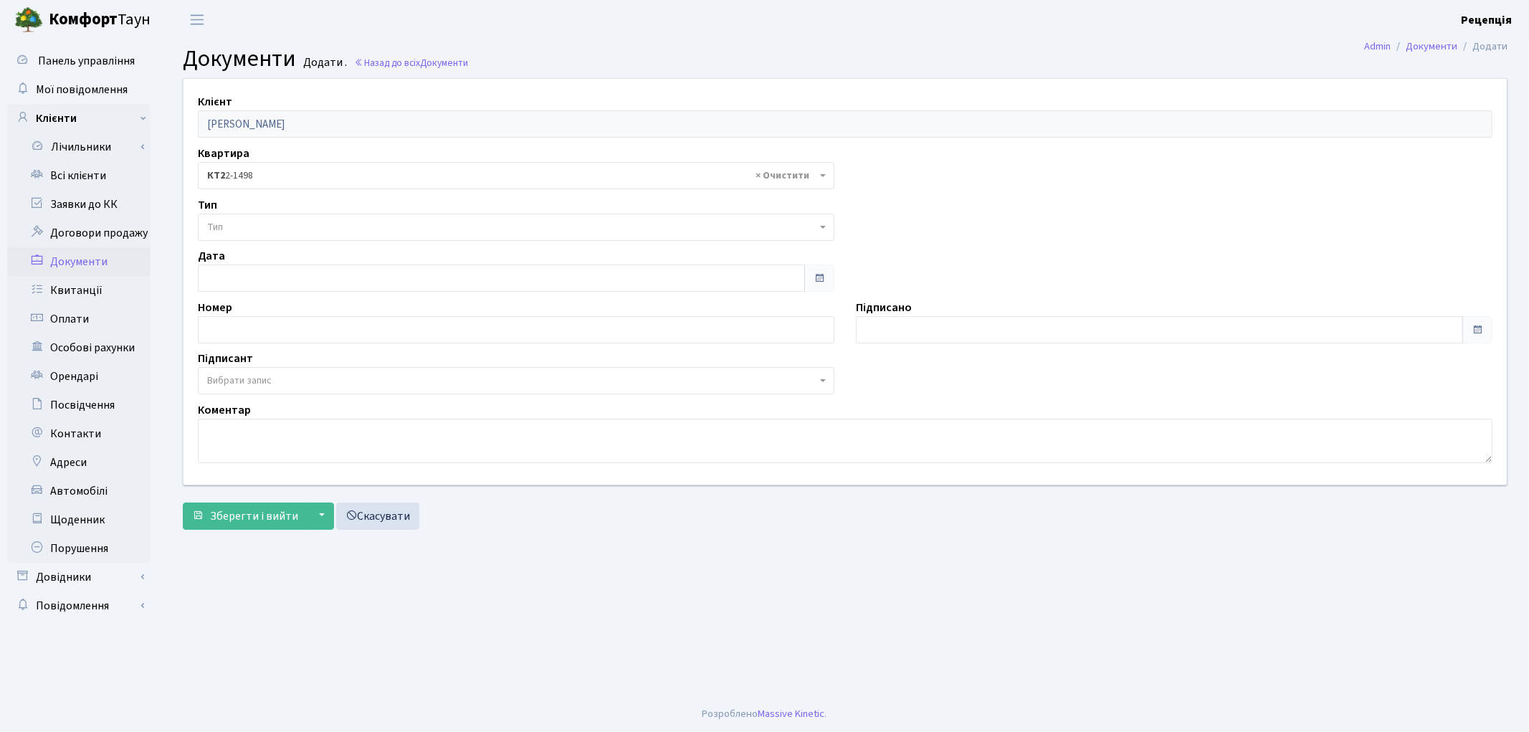
click at [248, 226] on span "Тип" at bounding box center [511, 227] width 609 height 14
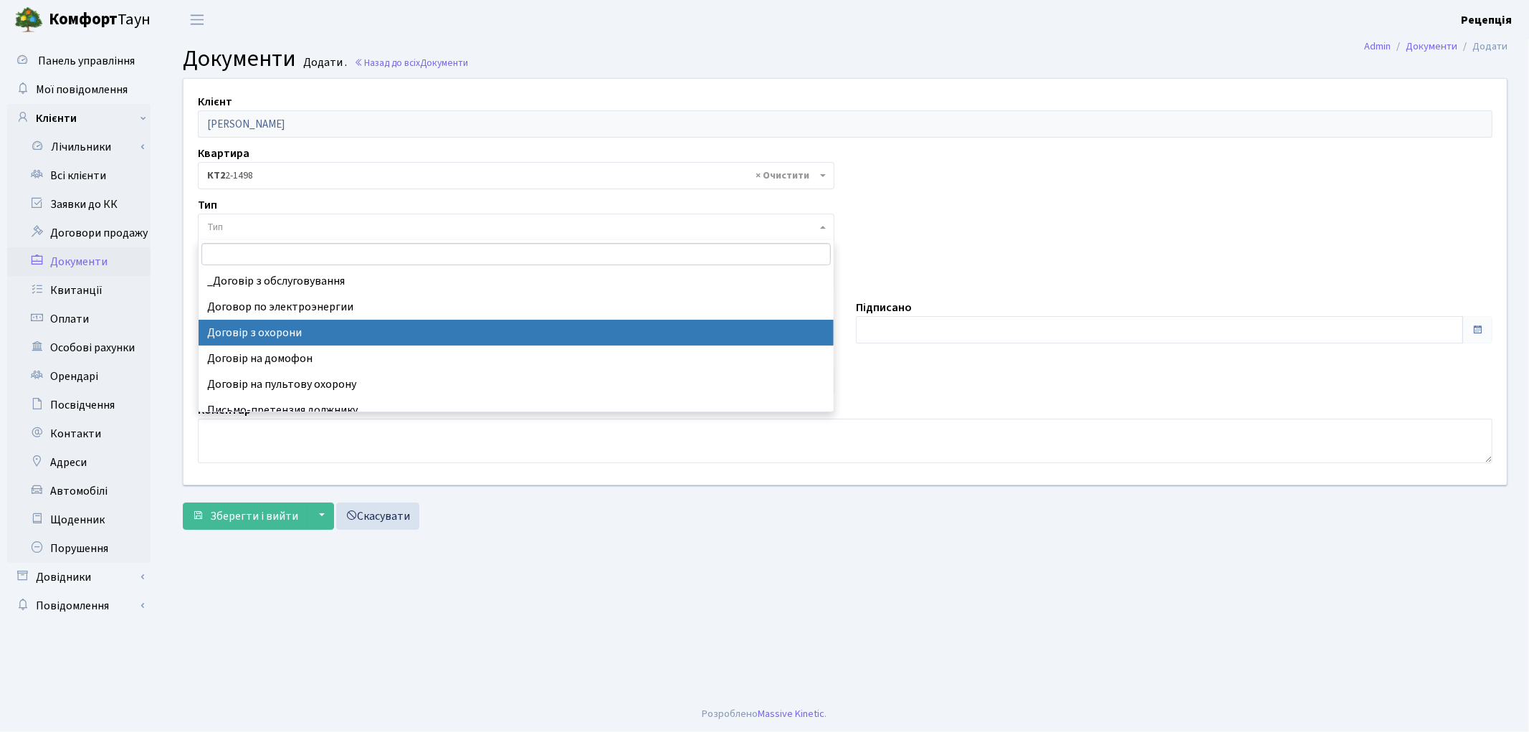
select select "290"
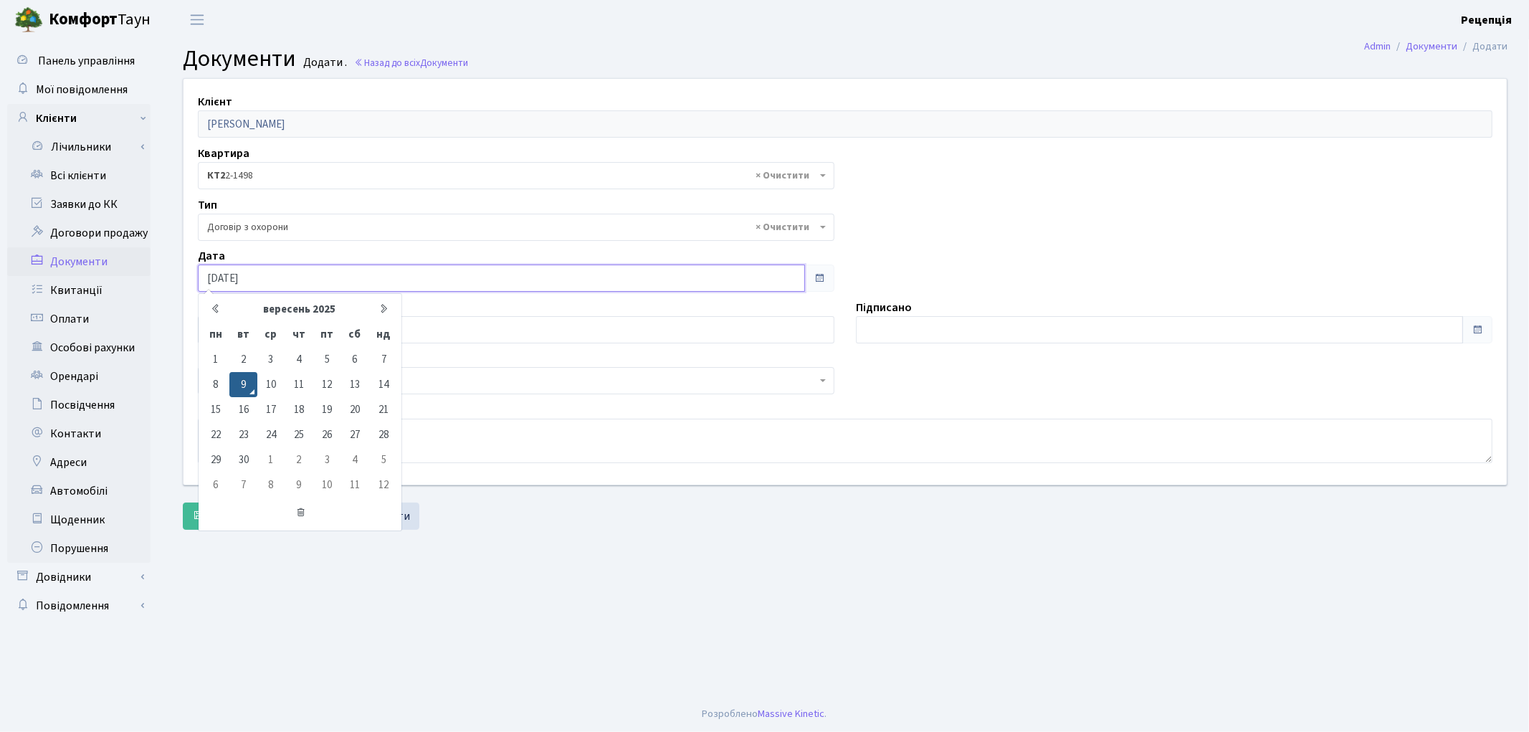
click at [276, 274] on input "[DATE]" at bounding box center [501, 277] width 607 height 27
type input "[DATE]"
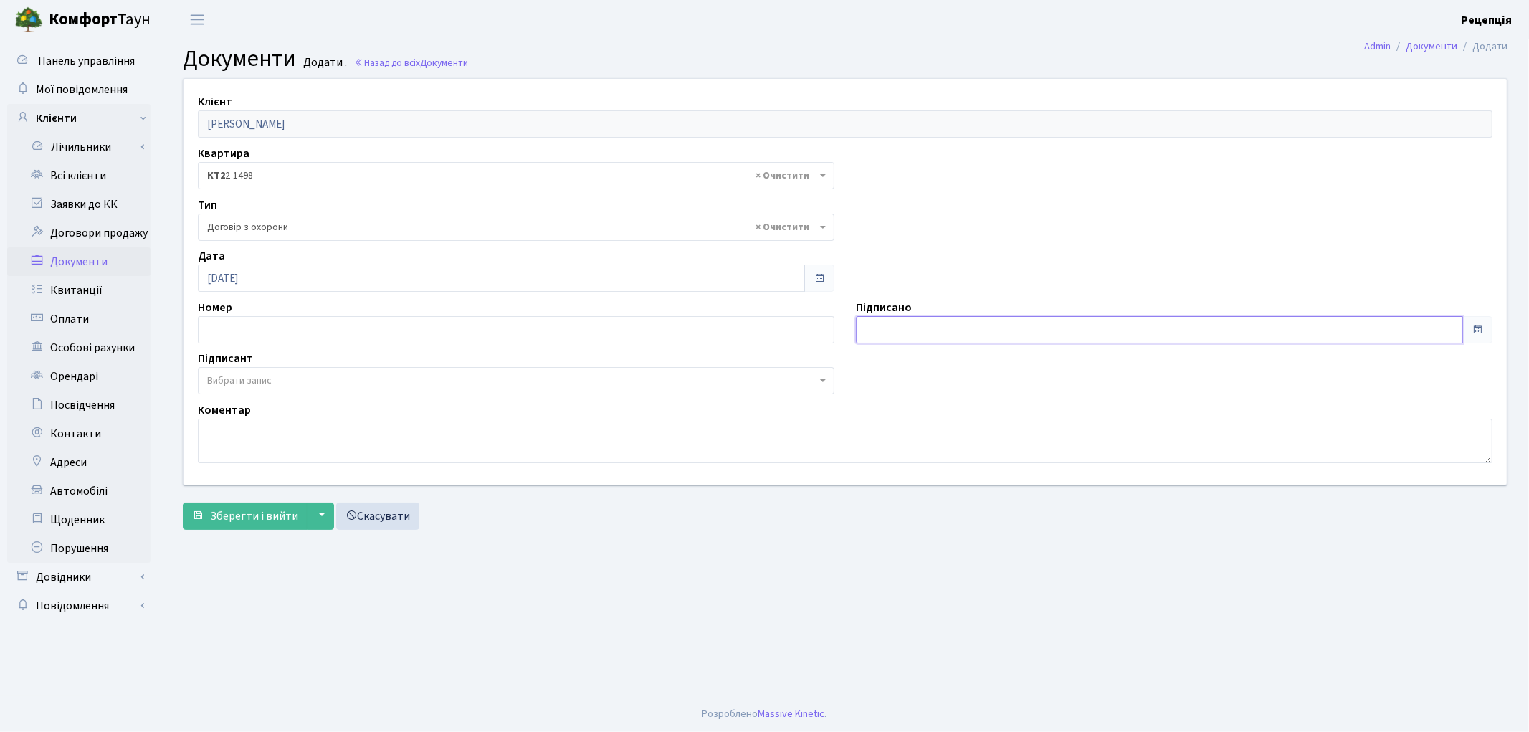
click at [941, 320] on input "text" at bounding box center [1159, 329] width 607 height 27
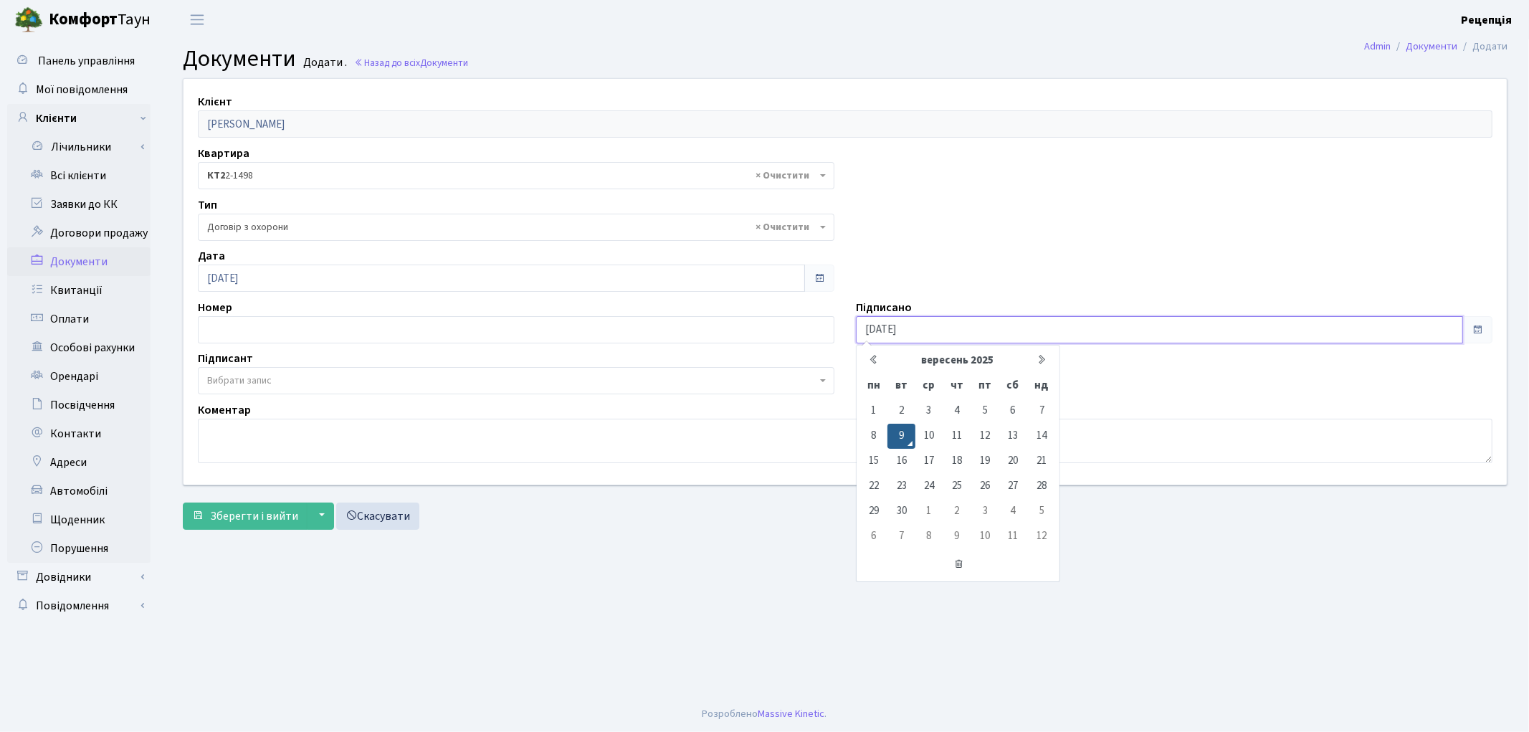
type input "[DATE]"
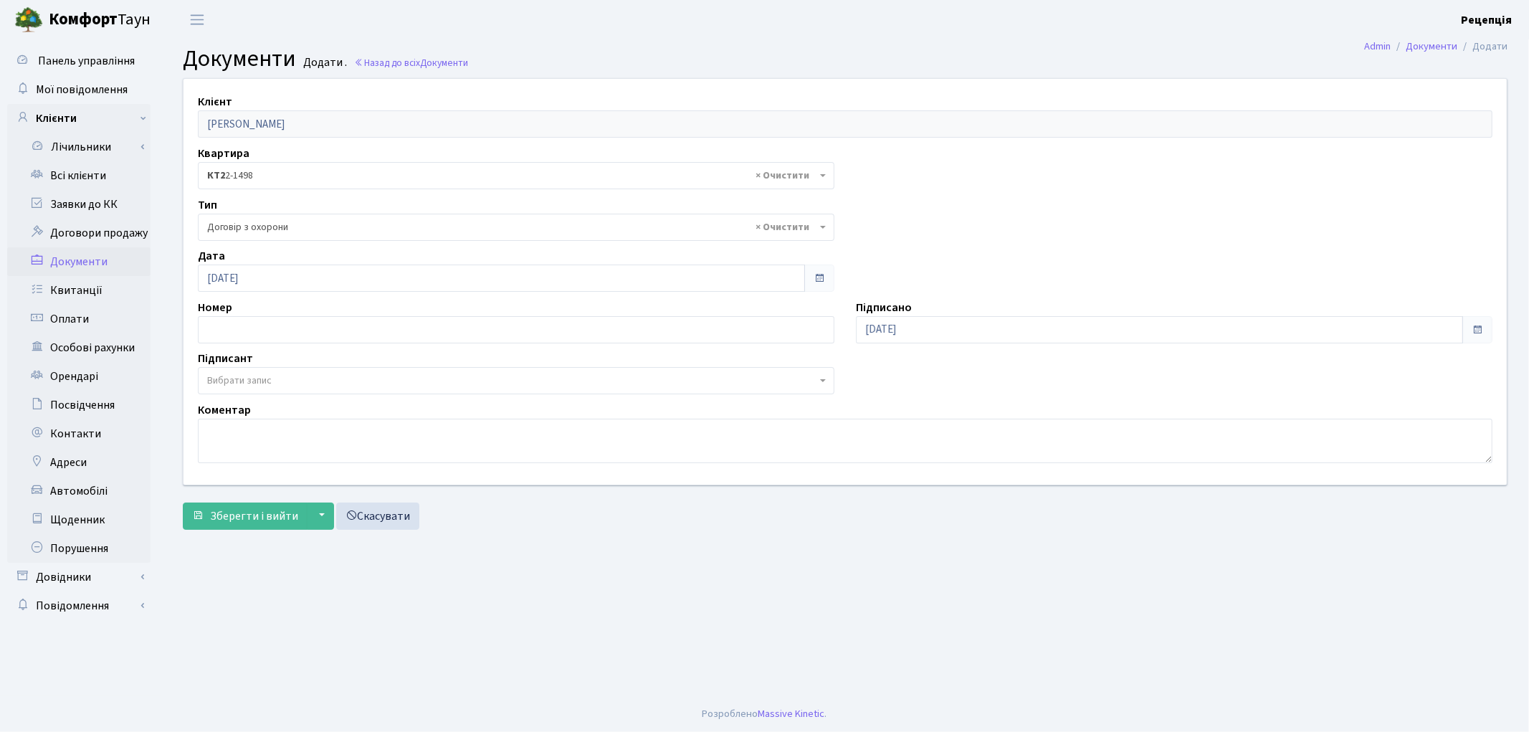
click at [279, 376] on span "Вибрати запис" at bounding box center [511, 380] width 609 height 14
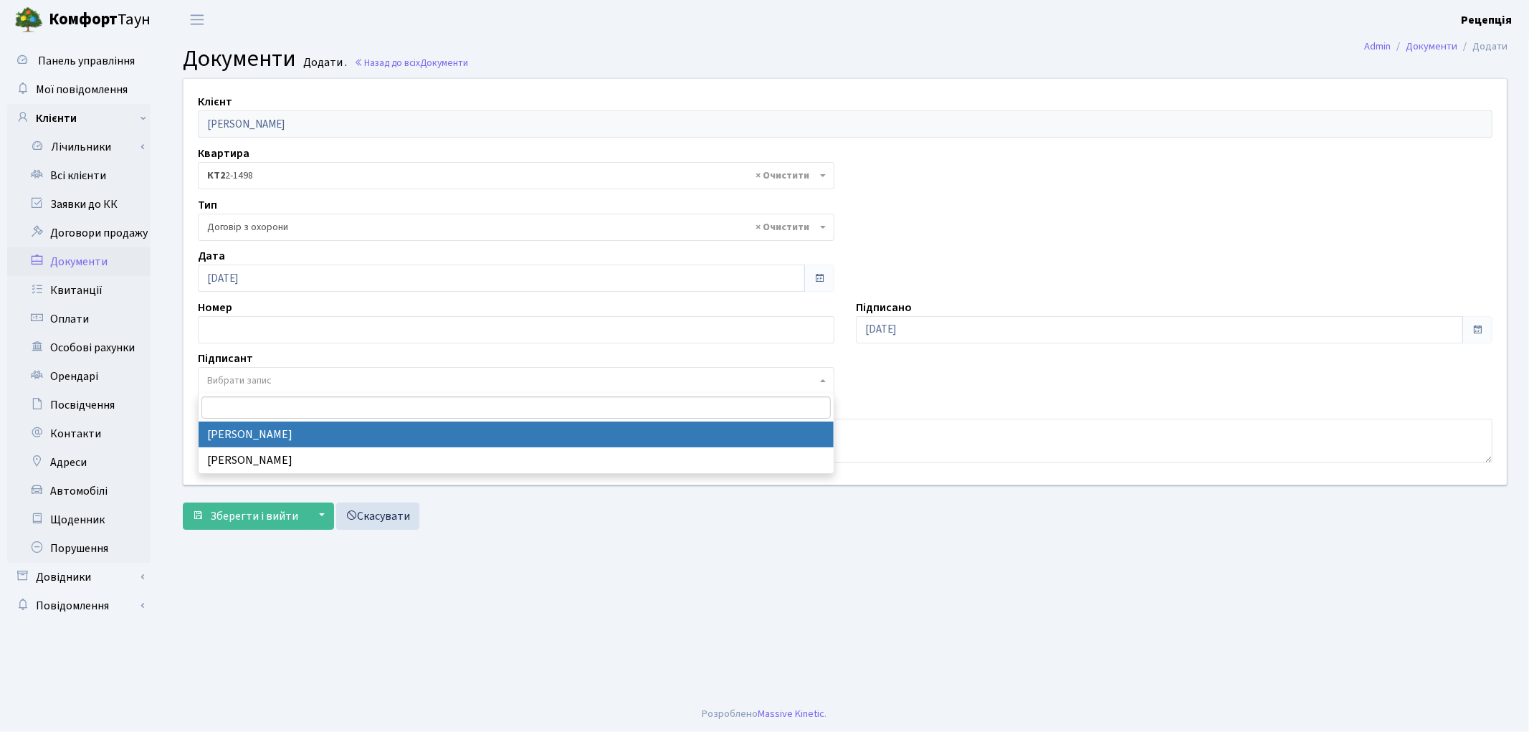
select select "74"
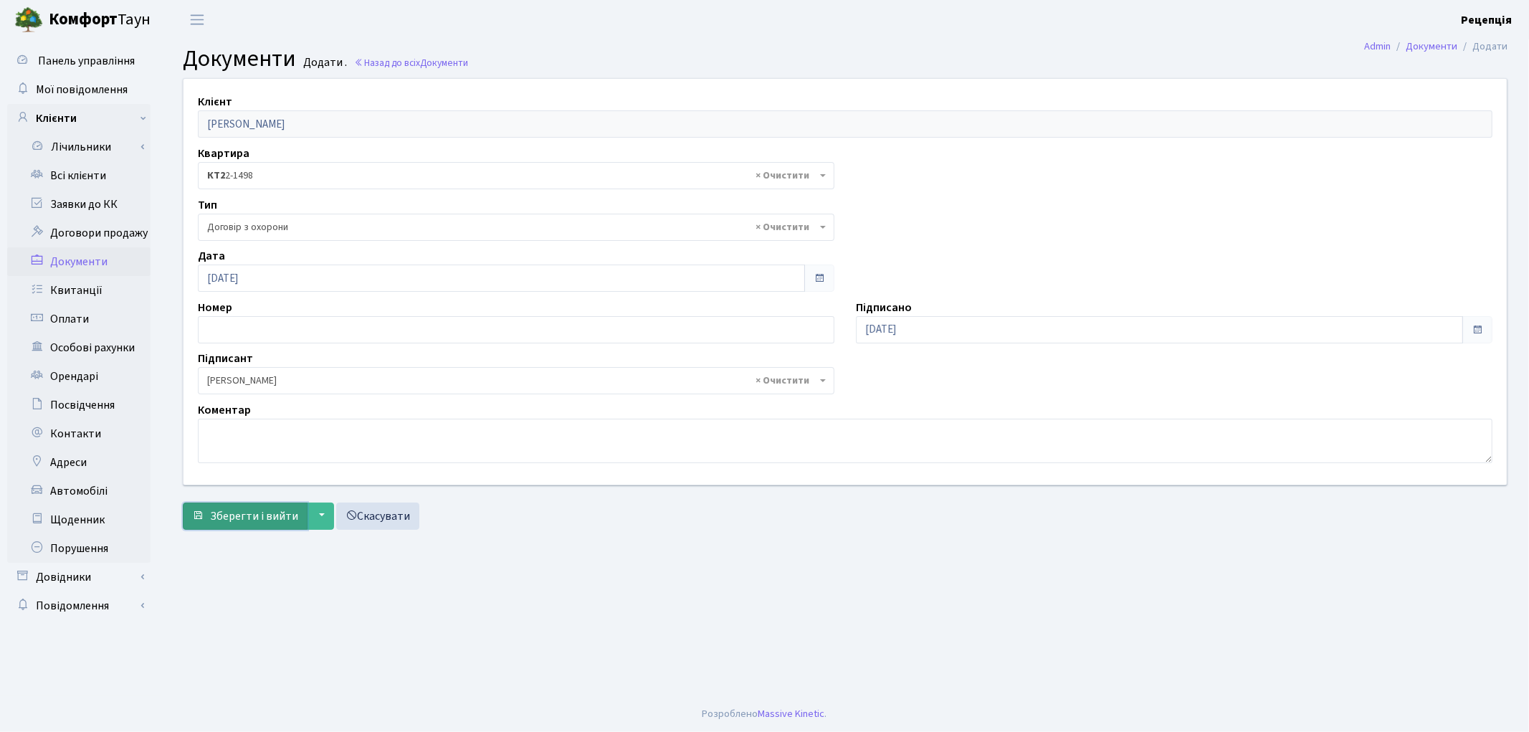
click at [249, 513] on span "Зберегти і вийти" at bounding box center [254, 516] width 88 height 16
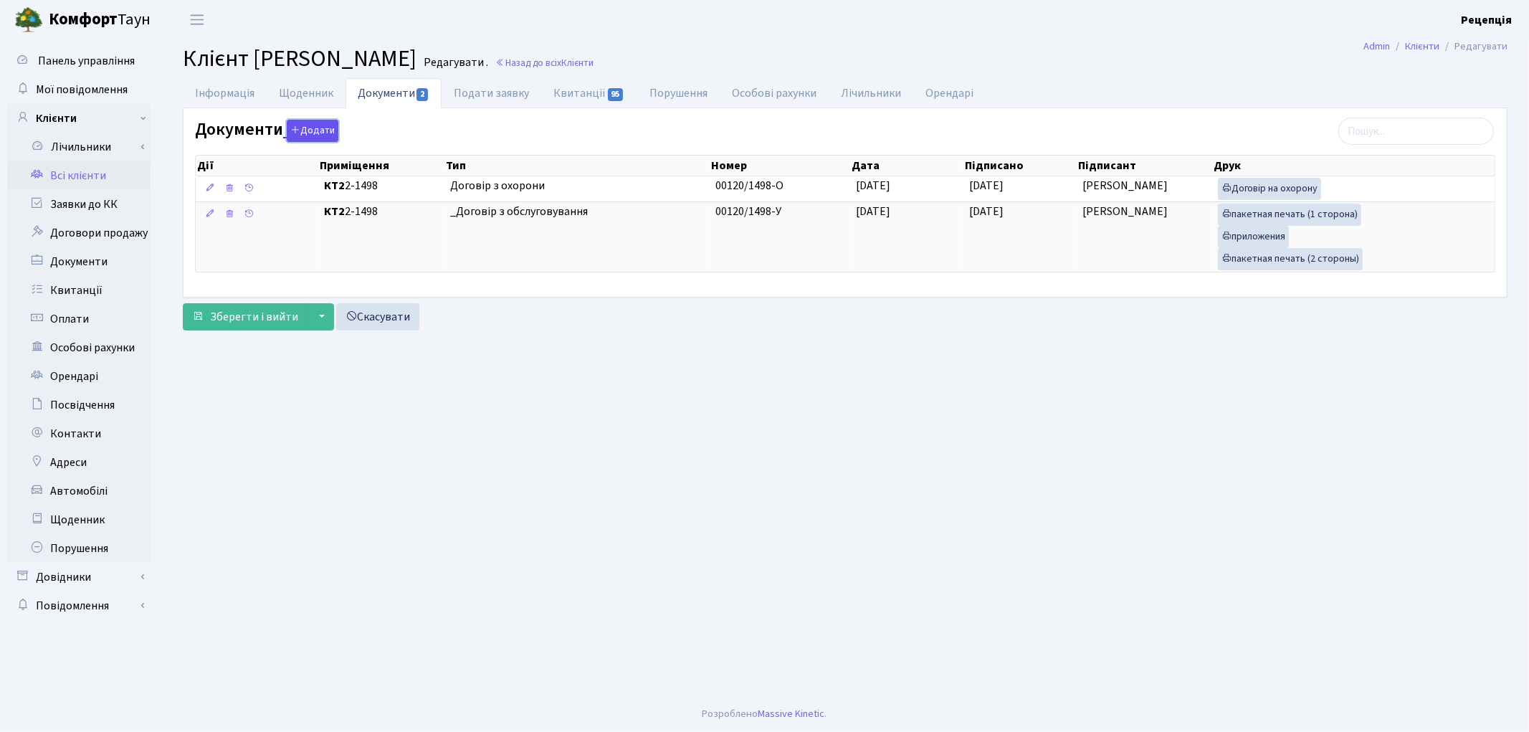
click at [312, 131] on button "Додати" at bounding box center [313, 131] width 52 height 22
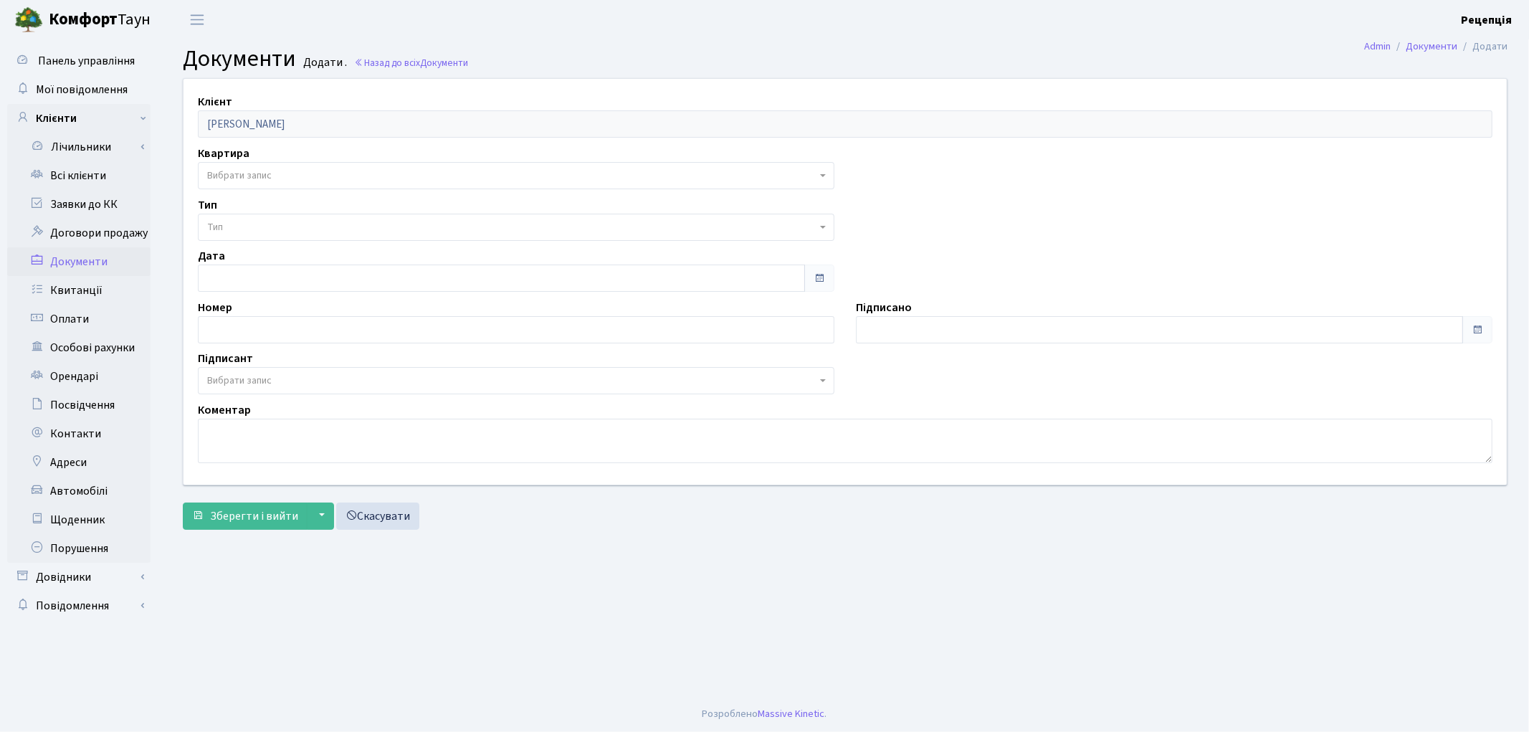
click at [259, 170] on span "Вибрати запис" at bounding box center [239, 175] width 64 height 14
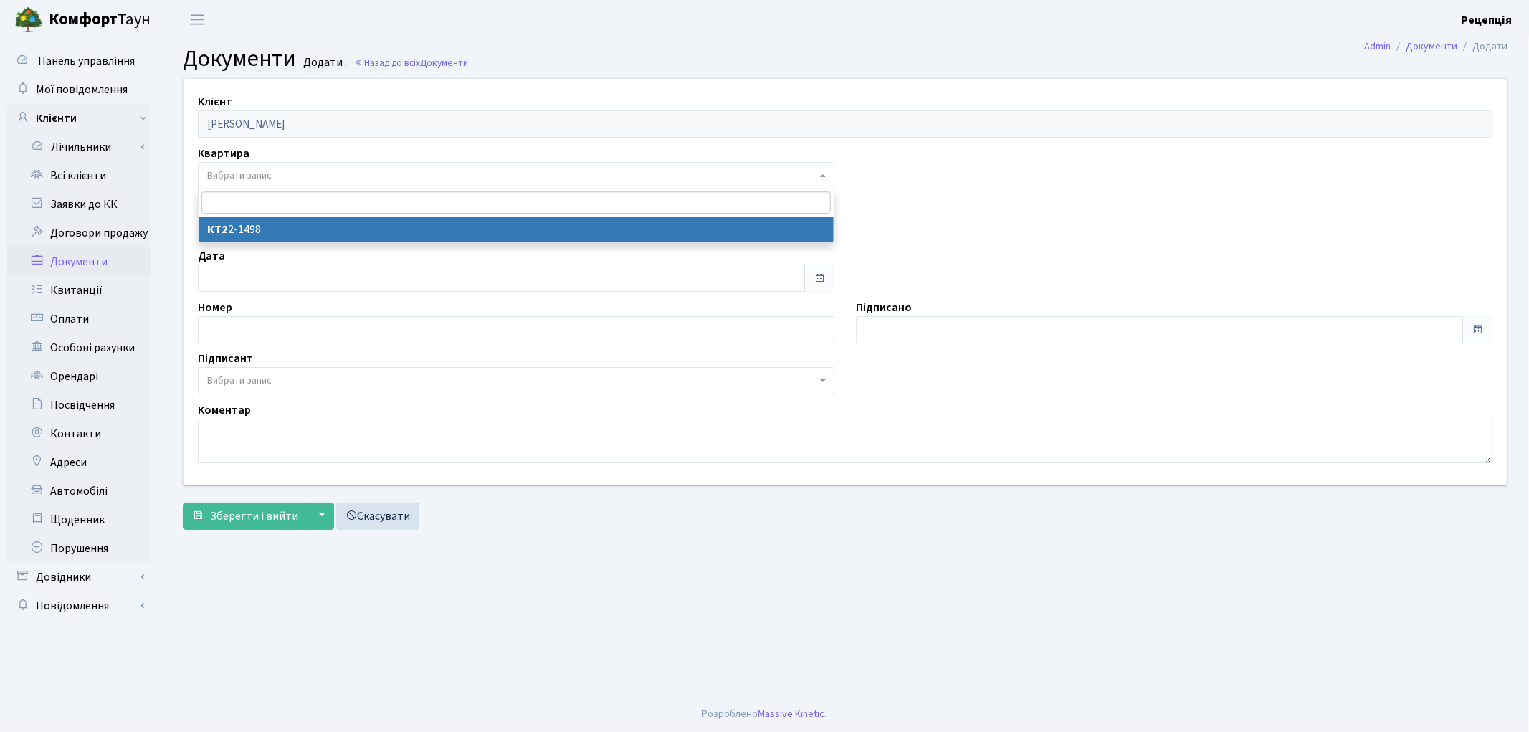
select select "178658"
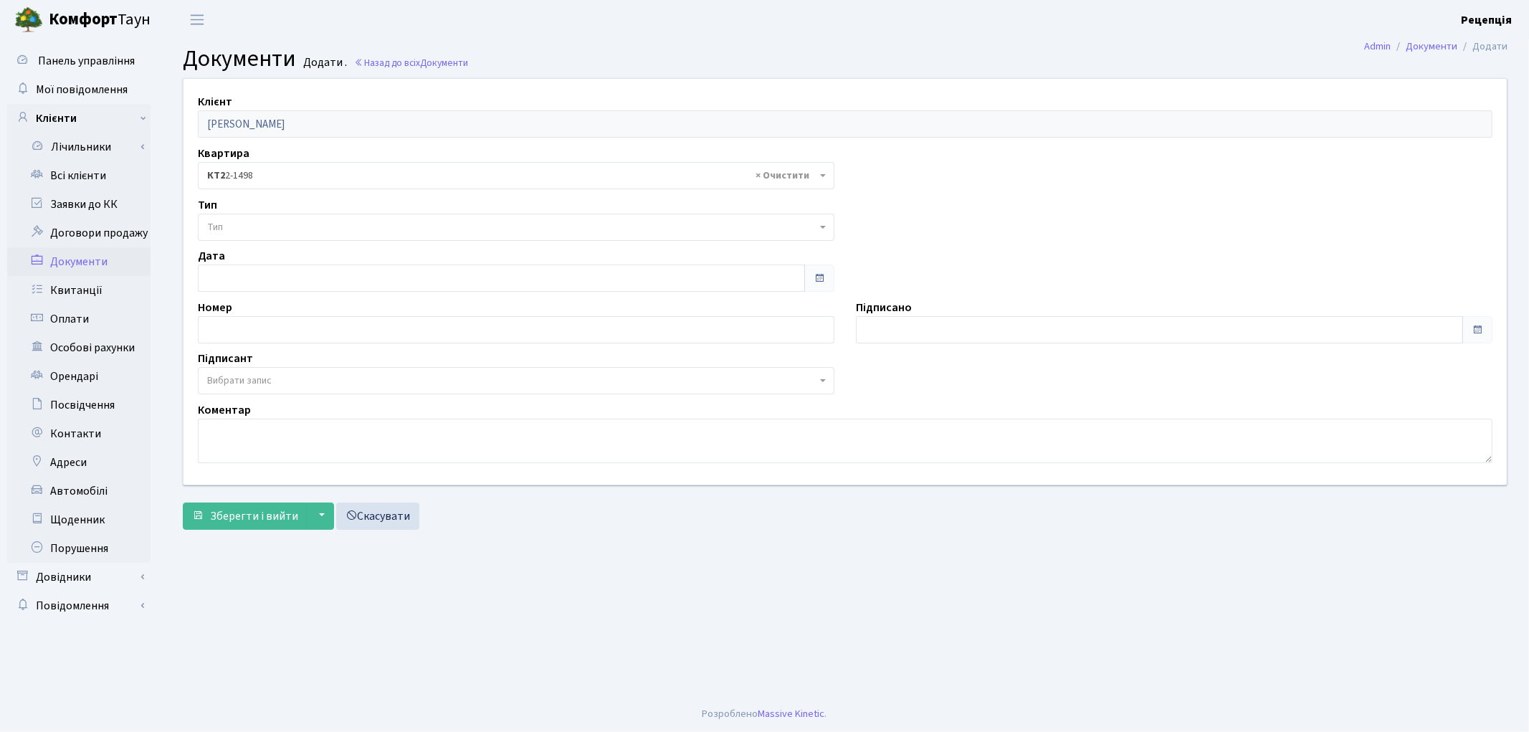
click at [248, 230] on span "Тип" at bounding box center [511, 227] width 609 height 14
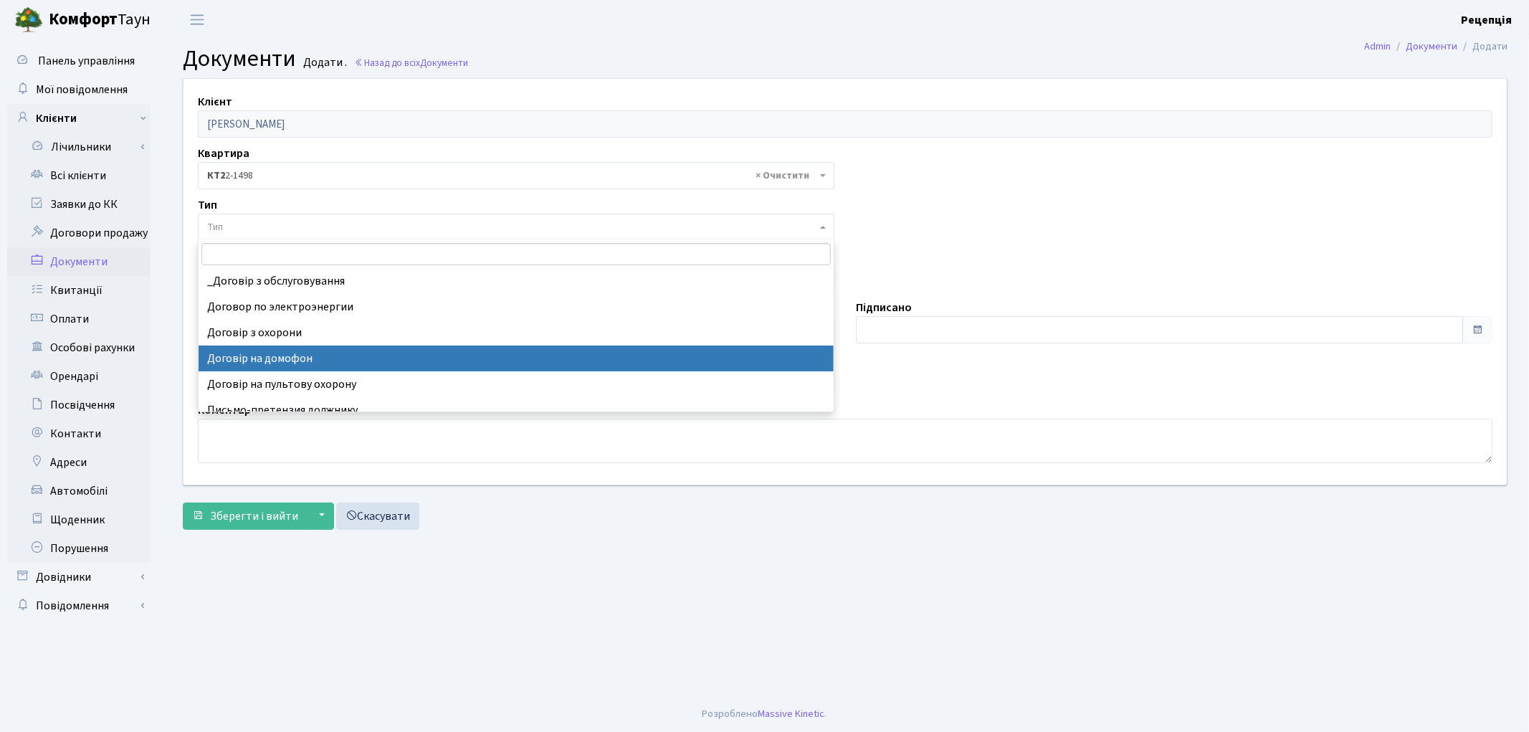
select select "292"
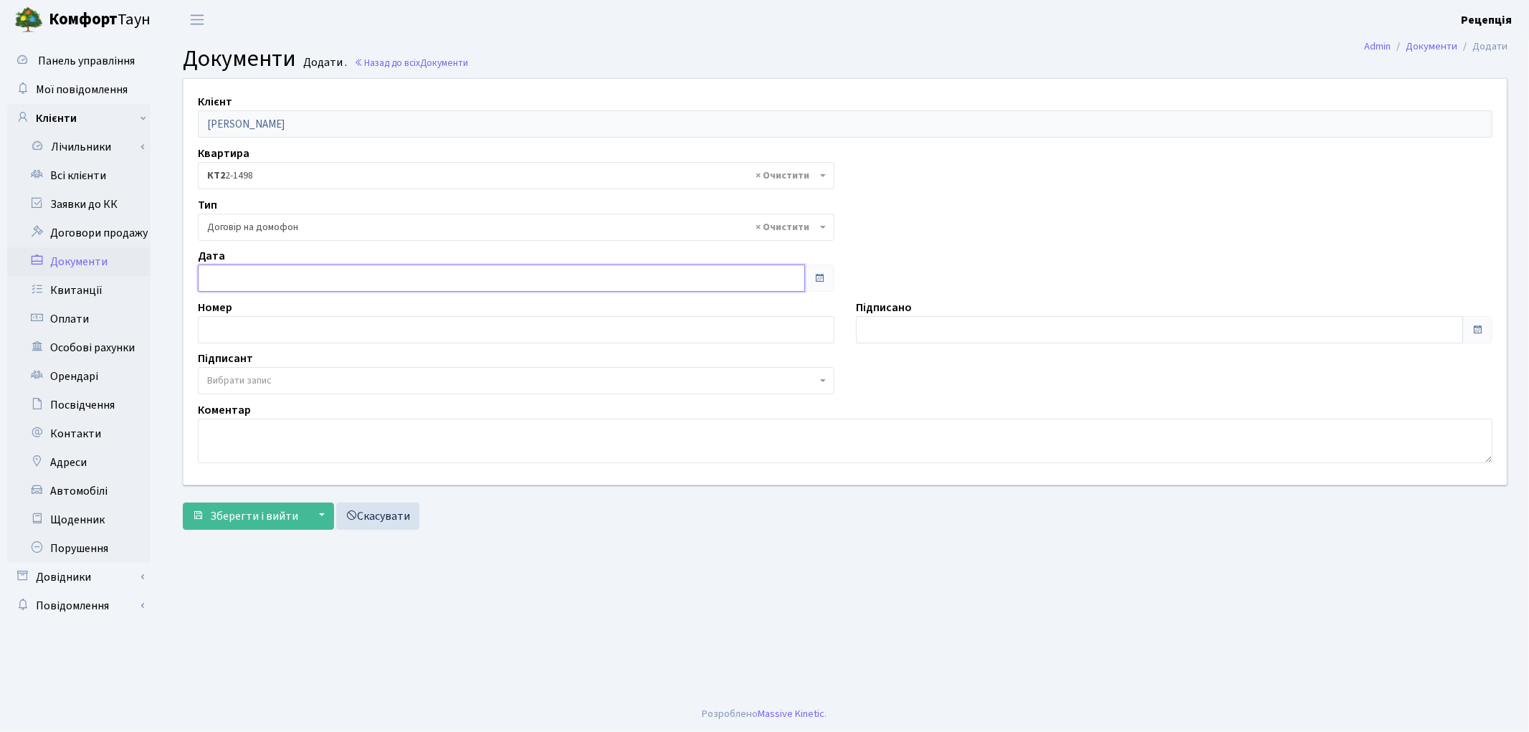
type input "[DATE]"
click at [289, 277] on input "[DATE]" at bounding box center [501, 277] width 607 height 27
type input "09.09.2025"
click at [959, 326] on input "09.09.2025" at bounding box center [1159, 329] width 607 height 27
click at [247, 376] on span "Вибрати запис" at bounding box center [239, 380] width 64 height 14
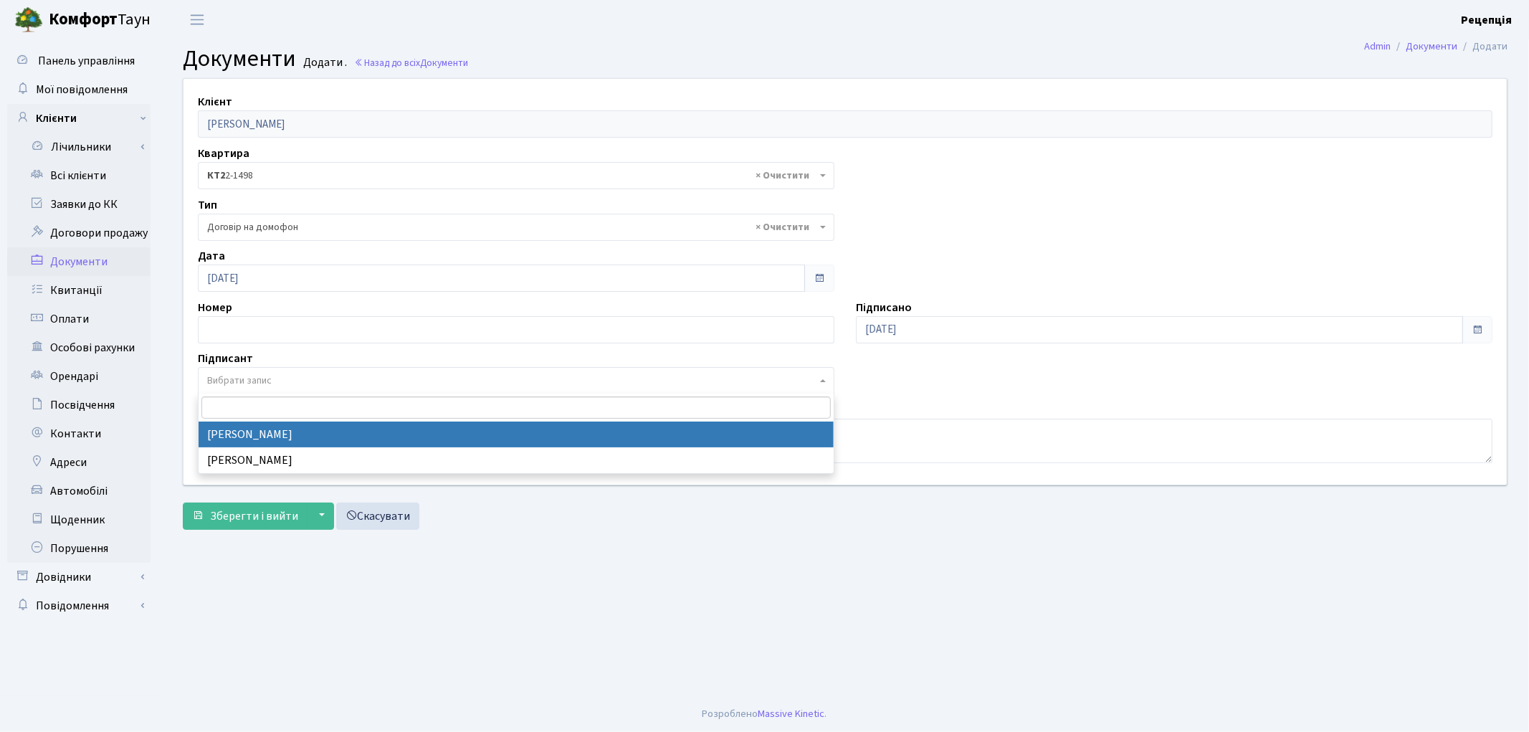
select select "74"
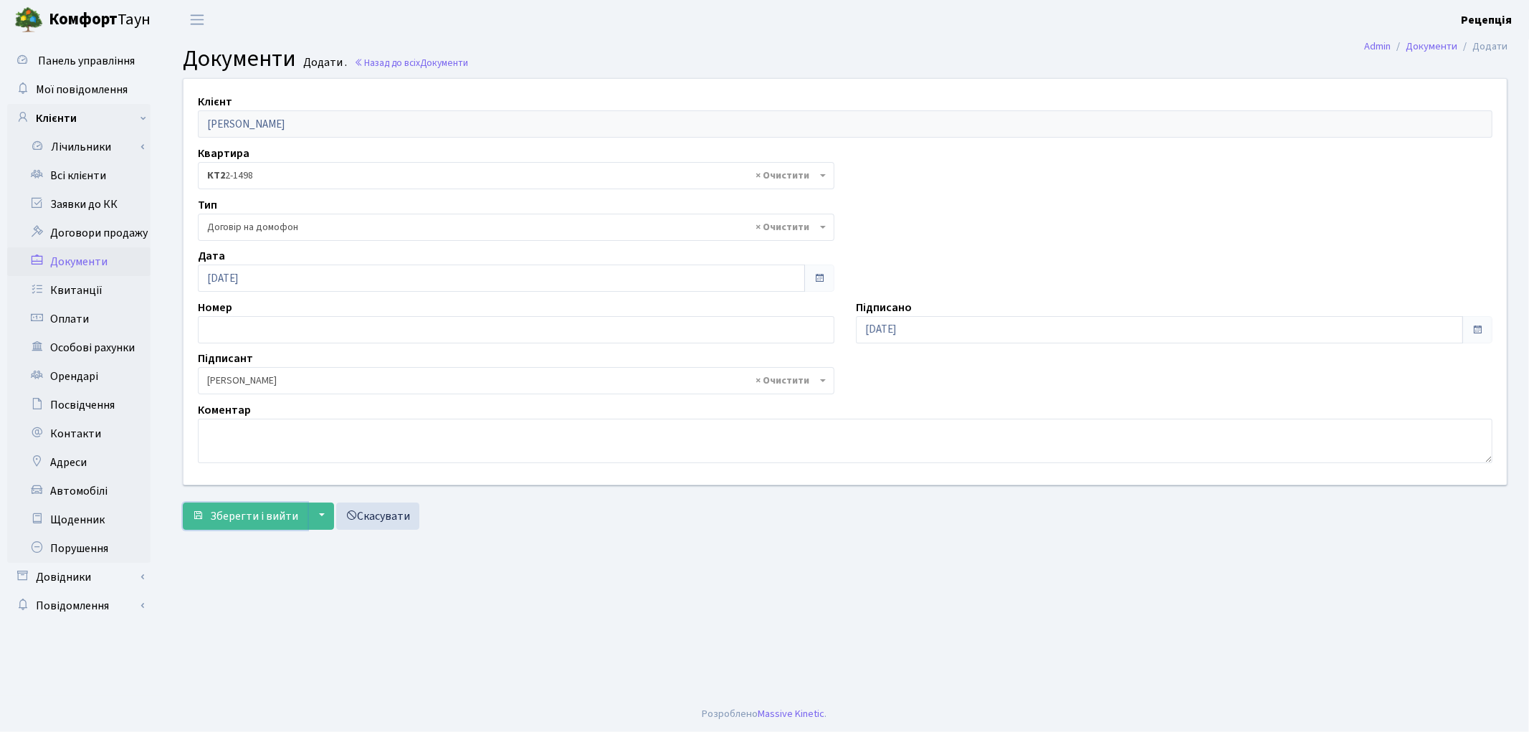
drag, startPoint x: 262, startPoint y: 525, endPoint x: 375, endPoint y: 489, distance: 117.9
click at [262, 523] on button "Зберегти і вийти" at bounding box center [245, 515] width 125 height 27
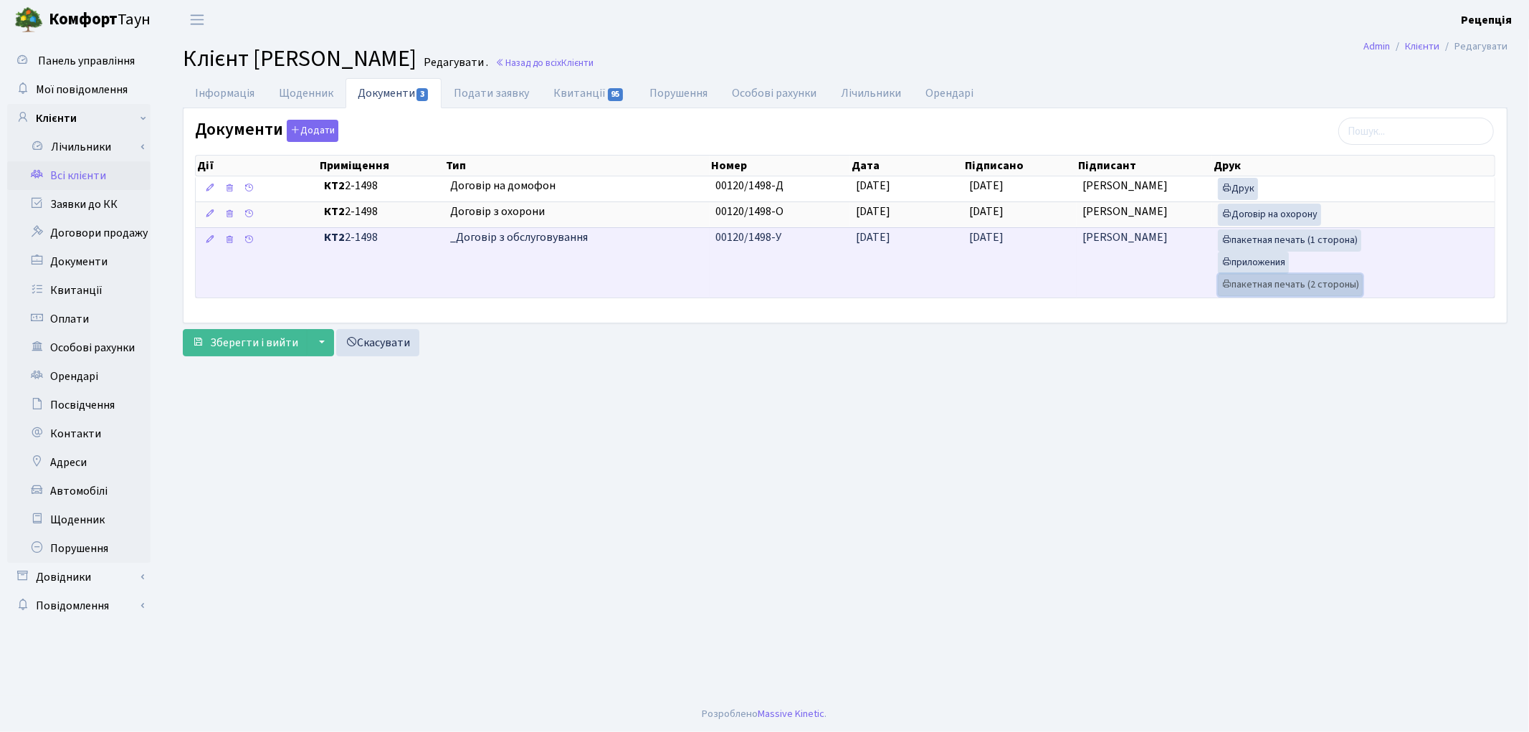
click at [1317, 280] on link "пакетная печать (2 стороны)" at bounding box center [1290, 285] width 145 height 22
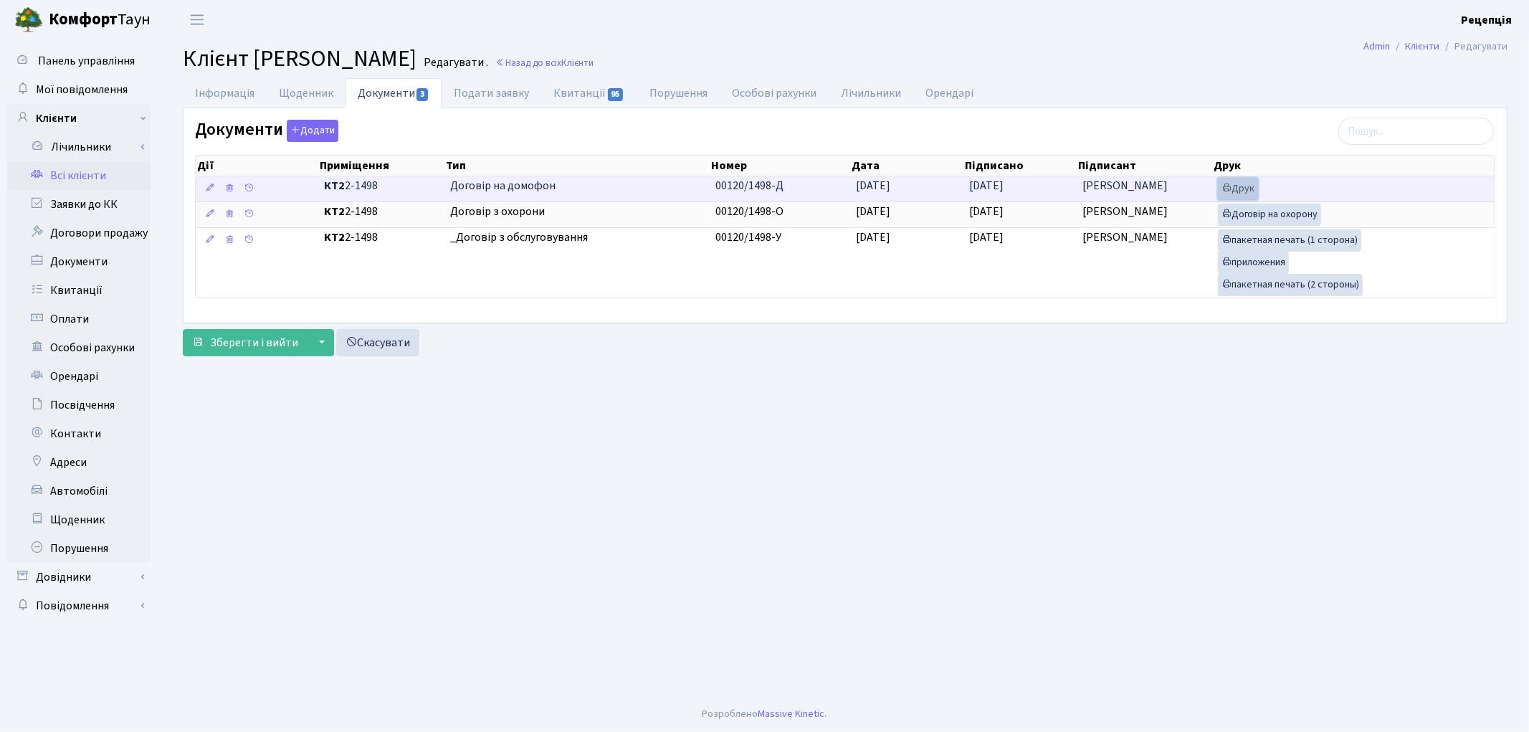
click at [1228, 186] on icon at bounding box center [1226, 188] width 10 height 10
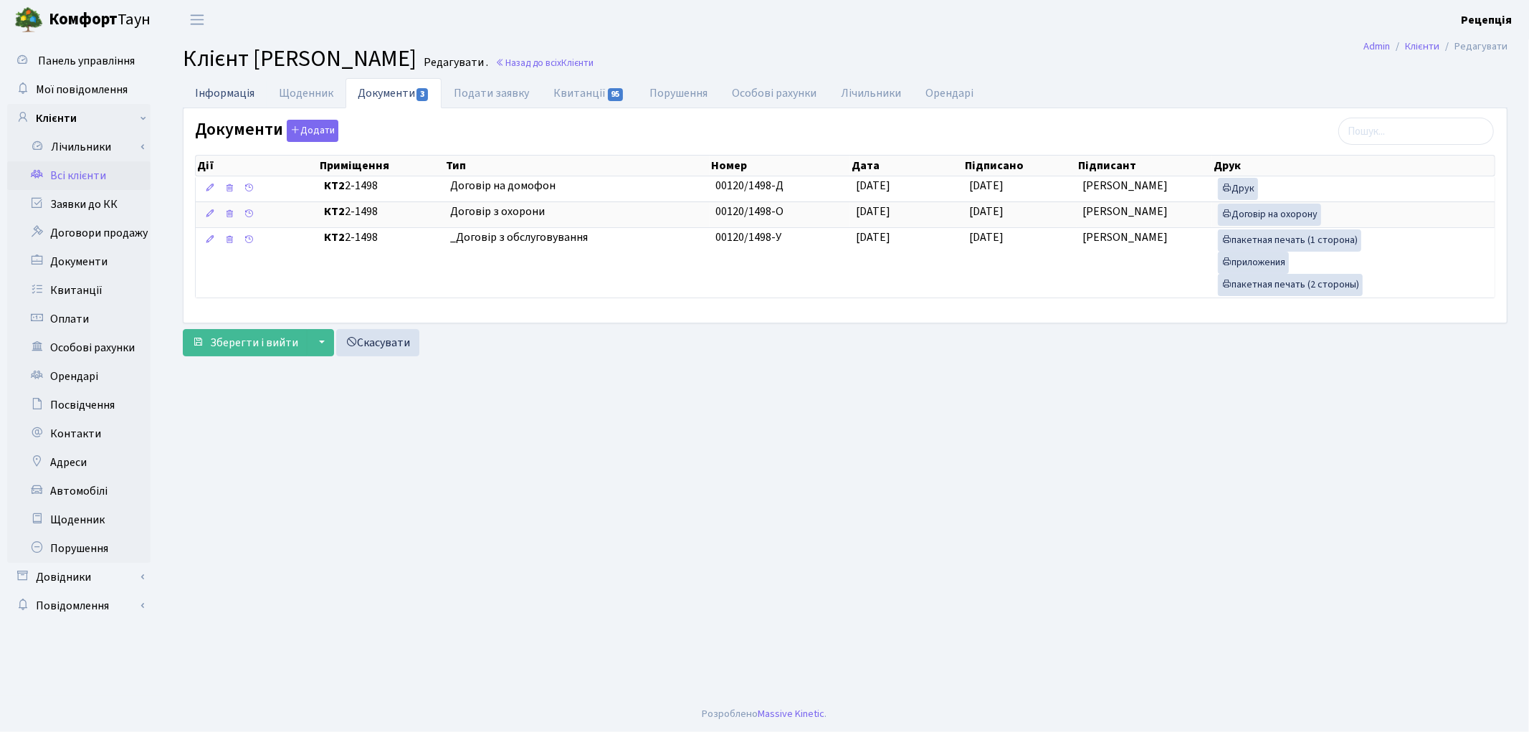
drag, startPoint x: 240, startPoint y: 95, endPoint x: 238, endPoint y: 105, distance: 9.6
click at [239, 95] on link "Інформація" at bounding box center [225, 92] width 84 height 29
select select "25"
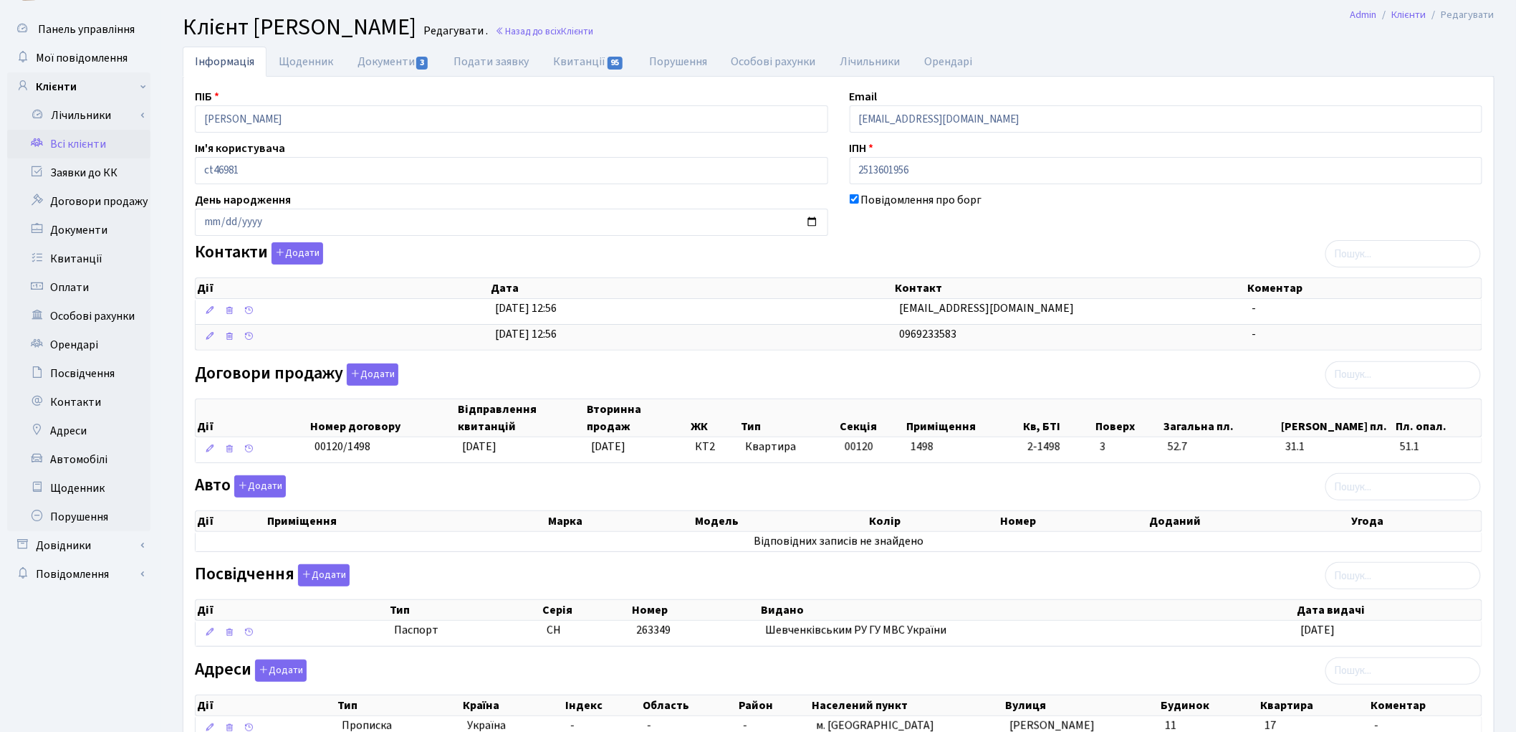
scroll to position [23, 0]
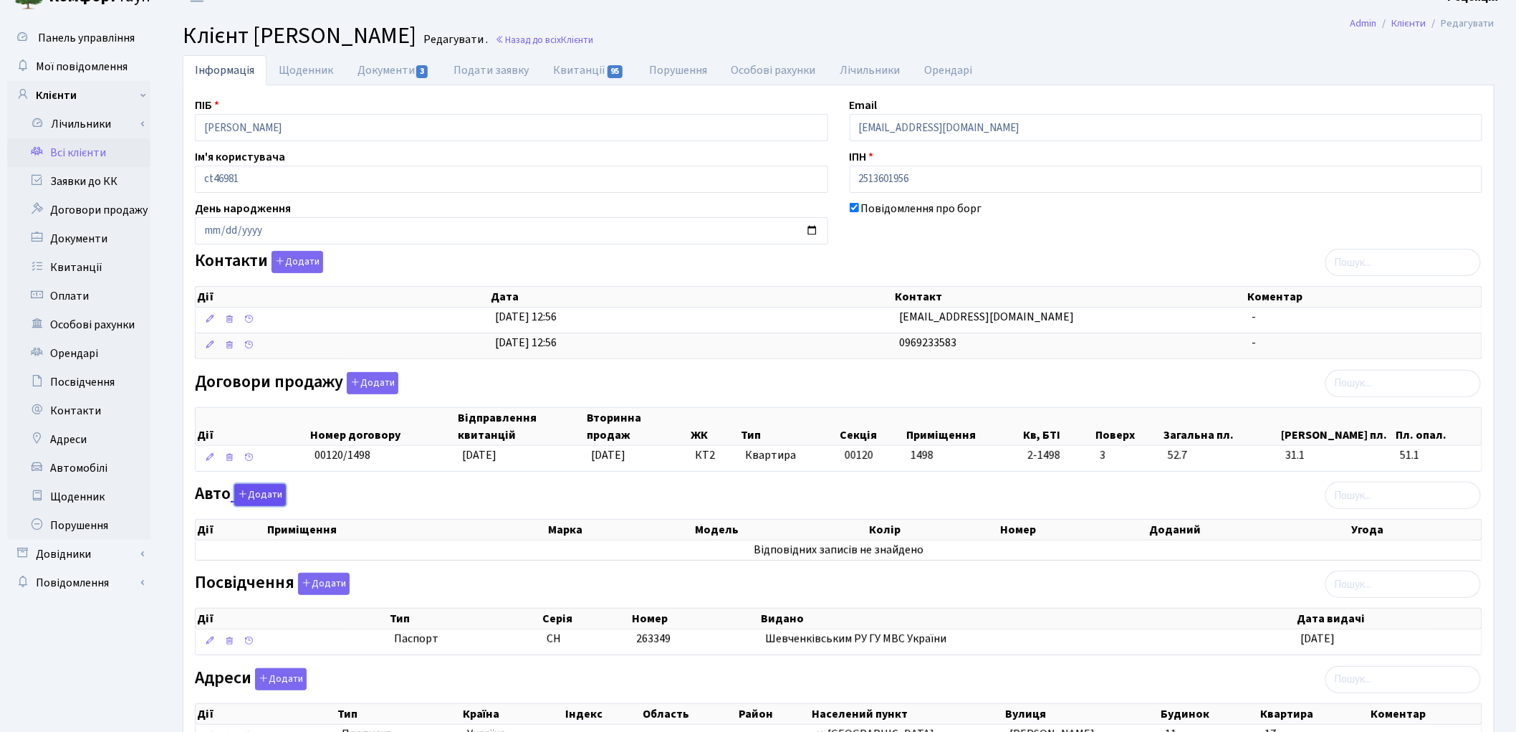
click at [270, 494] on button "Додати" at bounding box center [260, 495] width 52 height 22
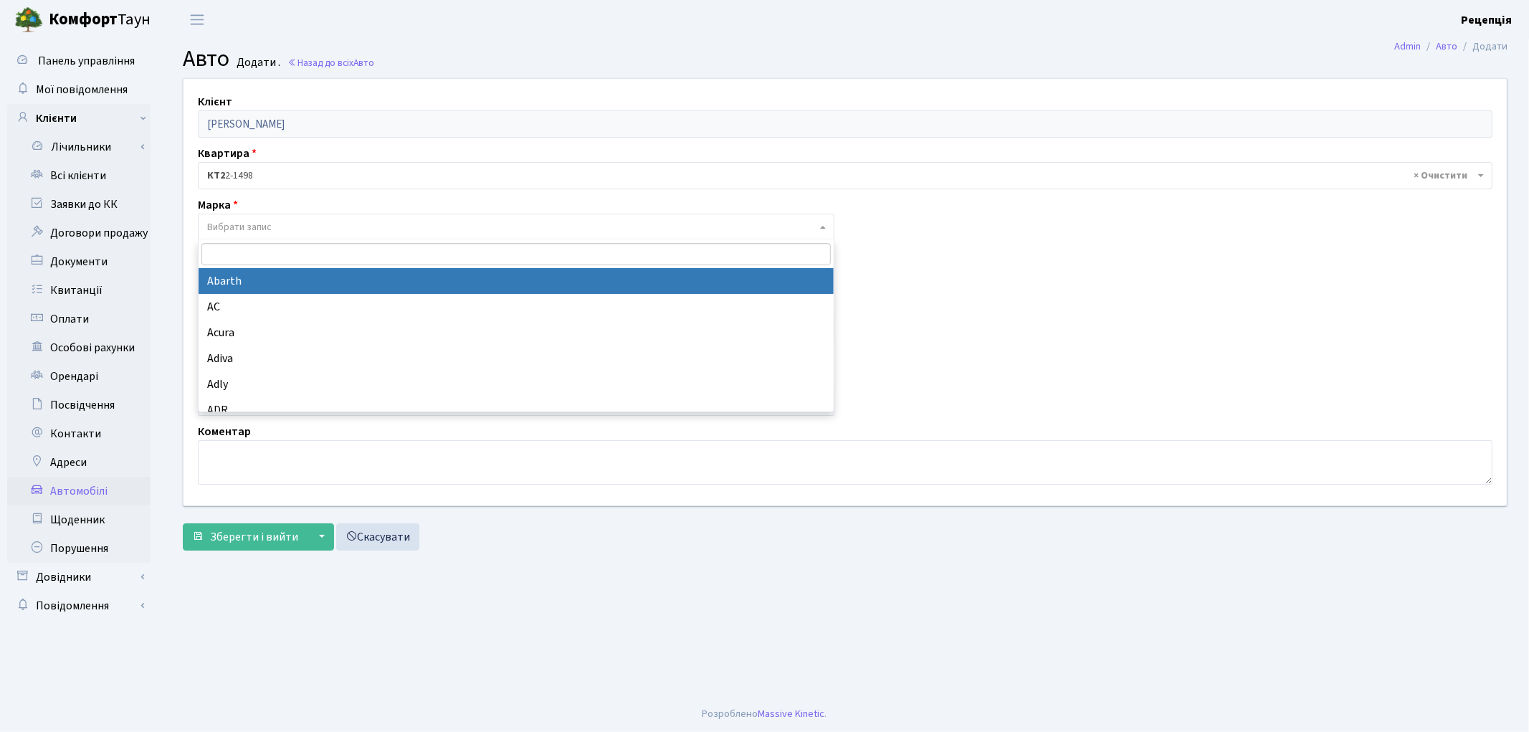
click at [254, 224] on span "Вибрати запис" at bounding box center [239, 227] width 64 height 14
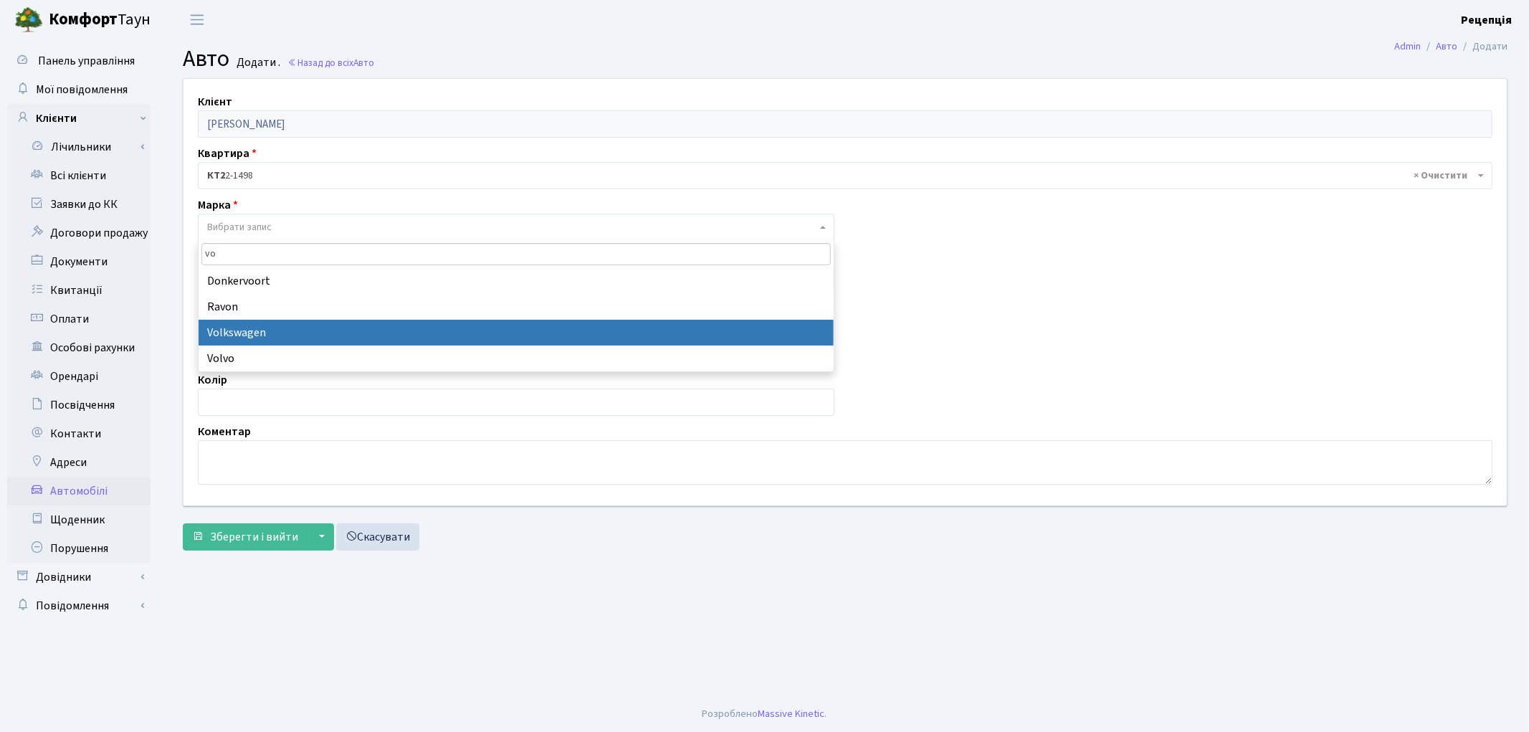
type input "vo"
select select "134"
select select
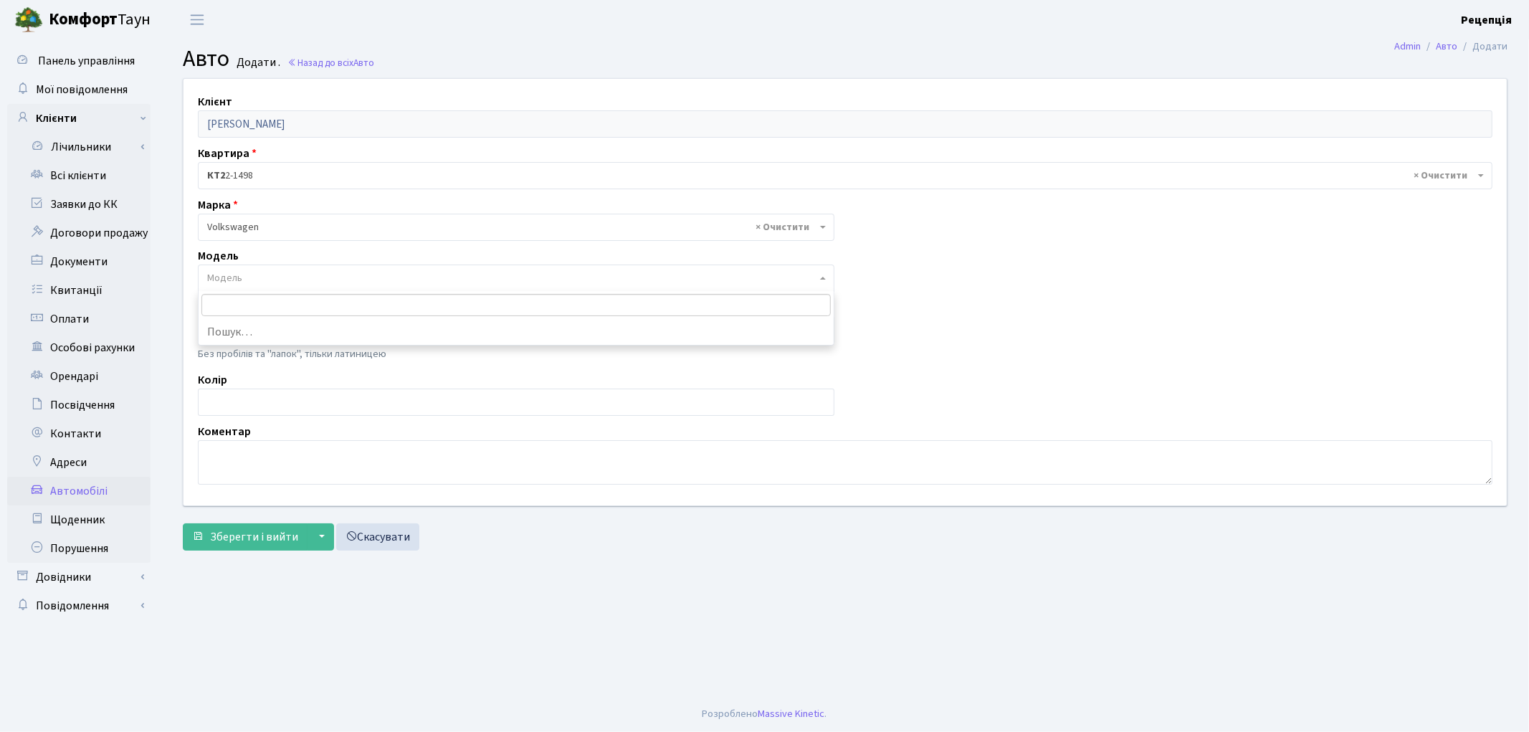
click at [235, 276] on span "Модель" at bounding box center [224, 278] width 35 height 14
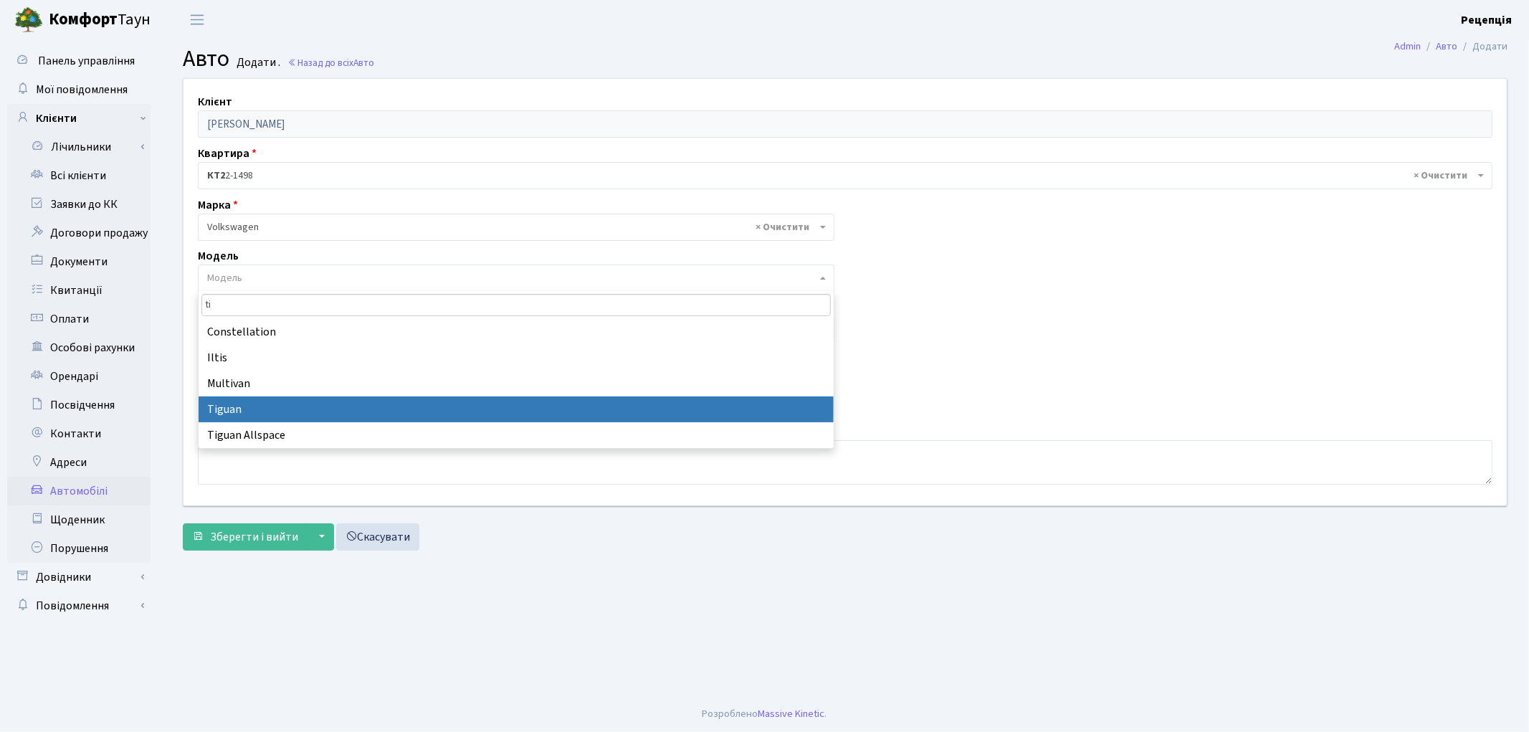
type input "ti"
select select "2490"
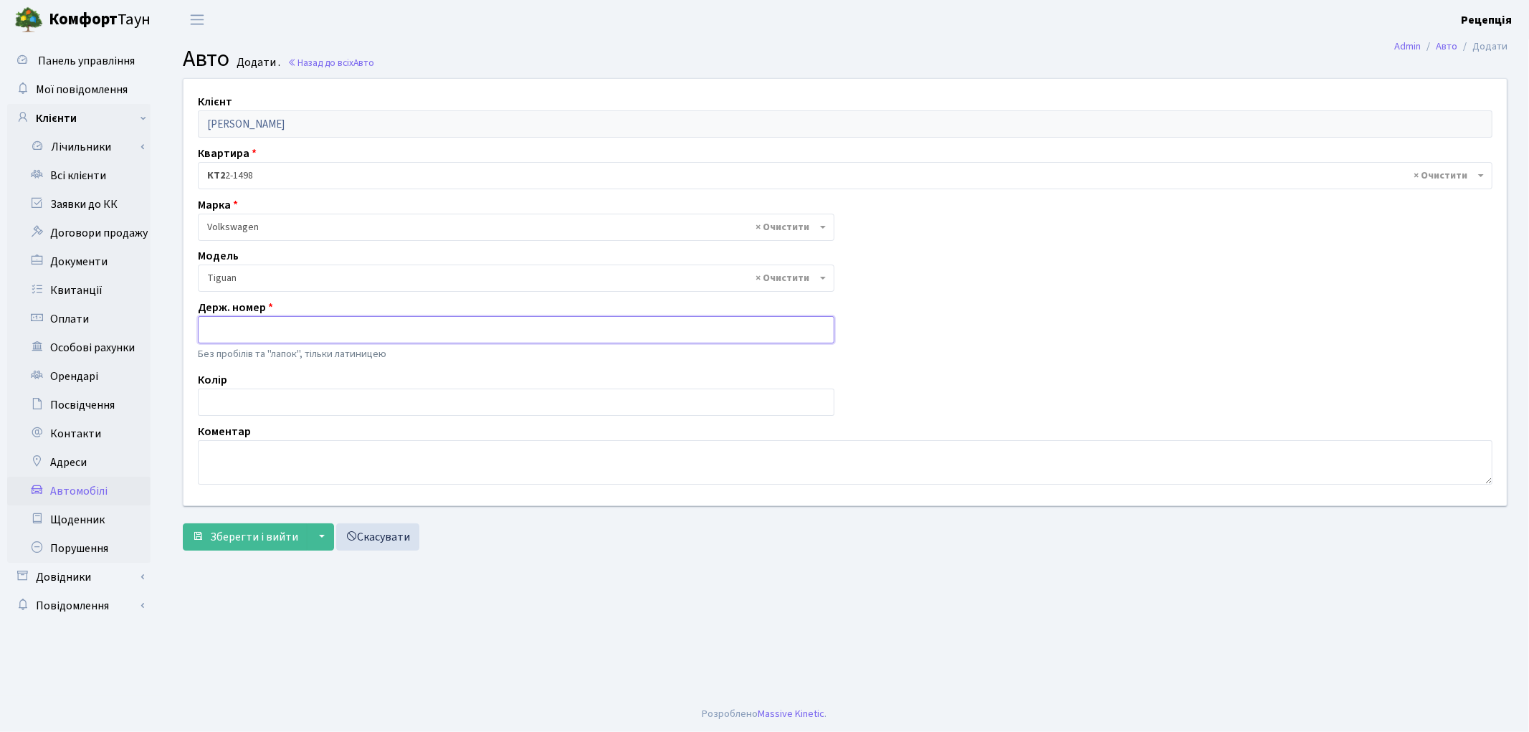
click at [238, 332] on input "text" at bounding box center [516, 329] width 636 height 27
type input "AI6528RX"
click at [249, 396] on input "text" at bounding box center [516, 401] width 636 height 27
type input "синій"
click at [257, 534] on span "Зберегти і вийти" at bounding box center [254, 537] width 88 height 16
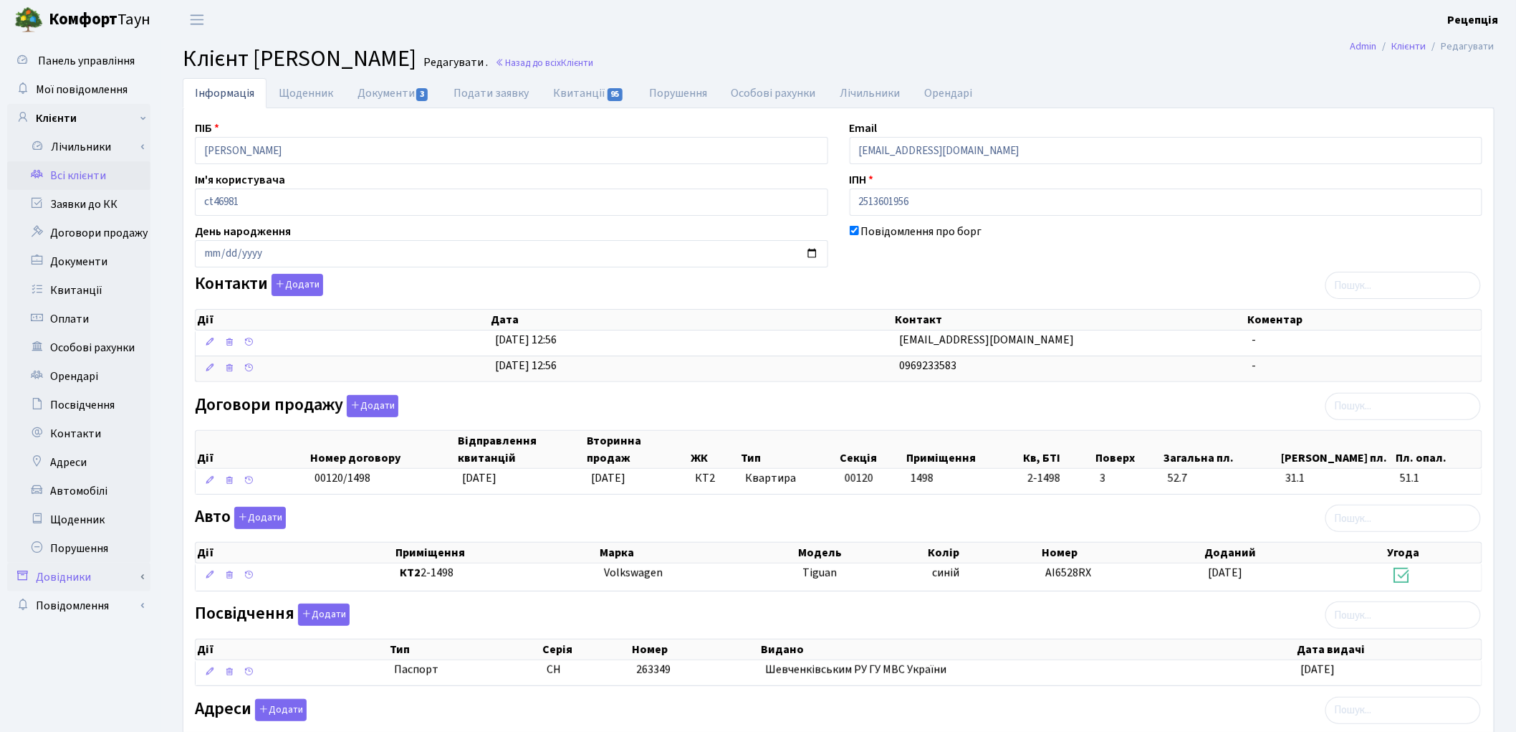
click at [69, 576] on link "Довідники" at bounding box center [78, 577] width 143 height 29
click at [93, 704] on link "Приміщення" at bounding box center [83, 708] width 134 height 29
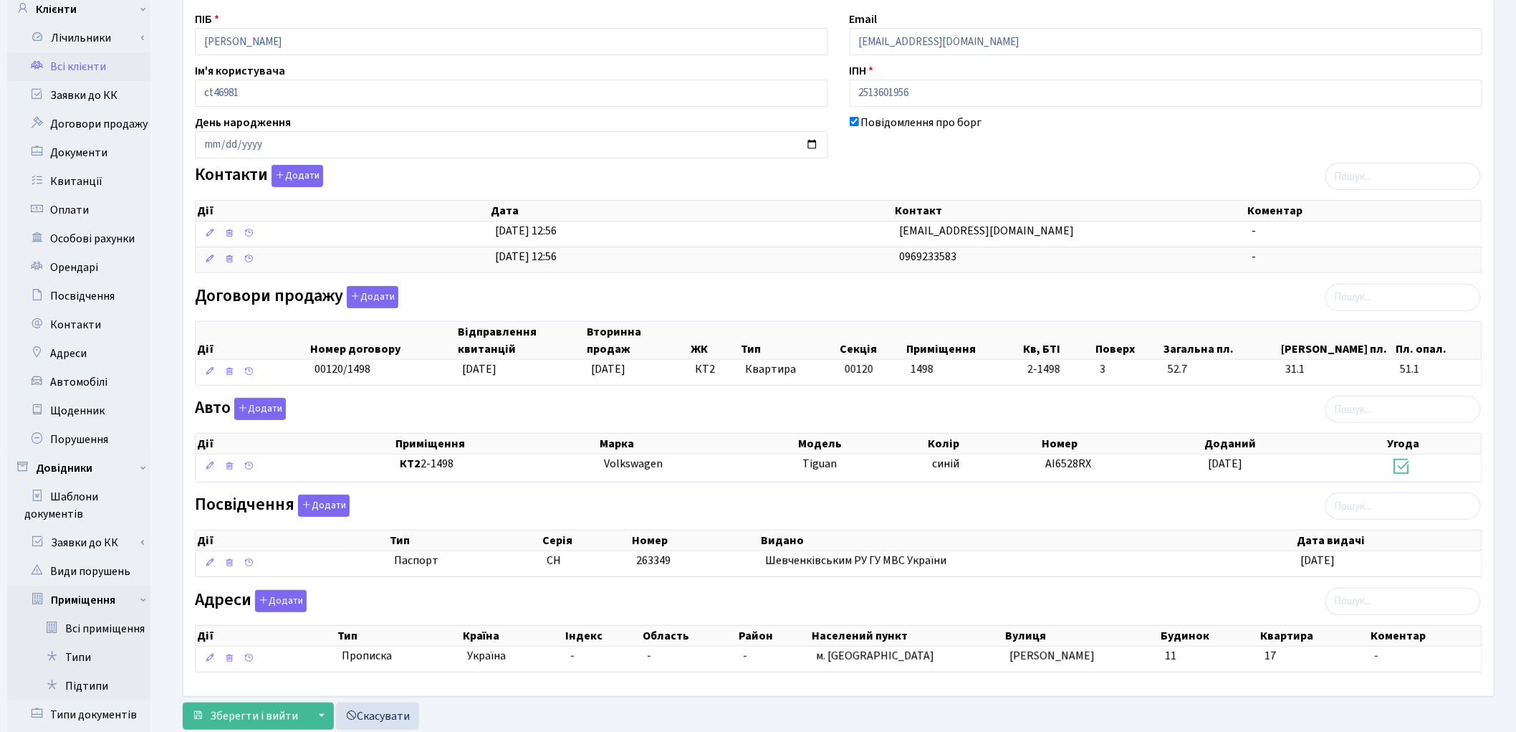
scroll to position [231, 0]
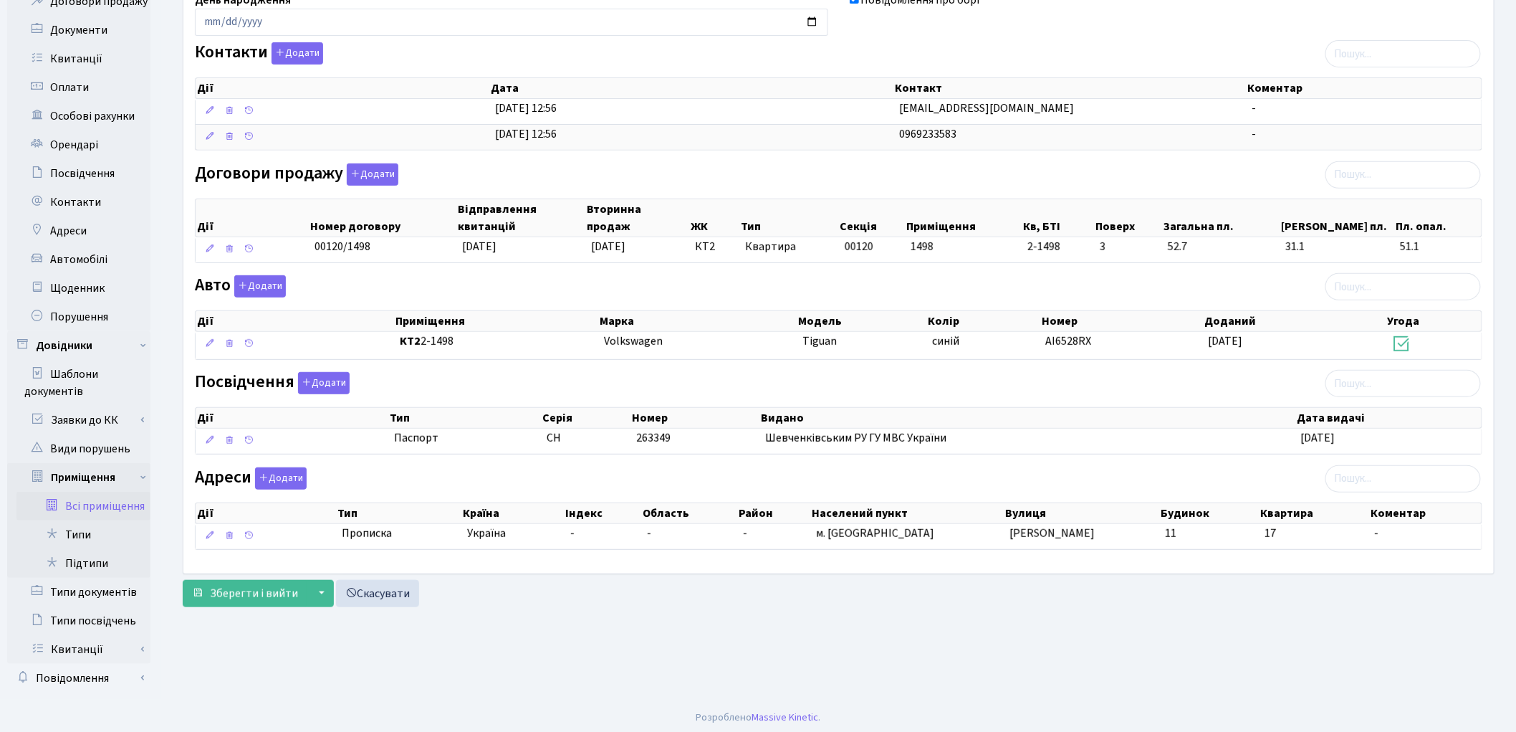
click at [117, 500] on link "Всі приміщення" at bounding box center [83, 506] width 134 height 29
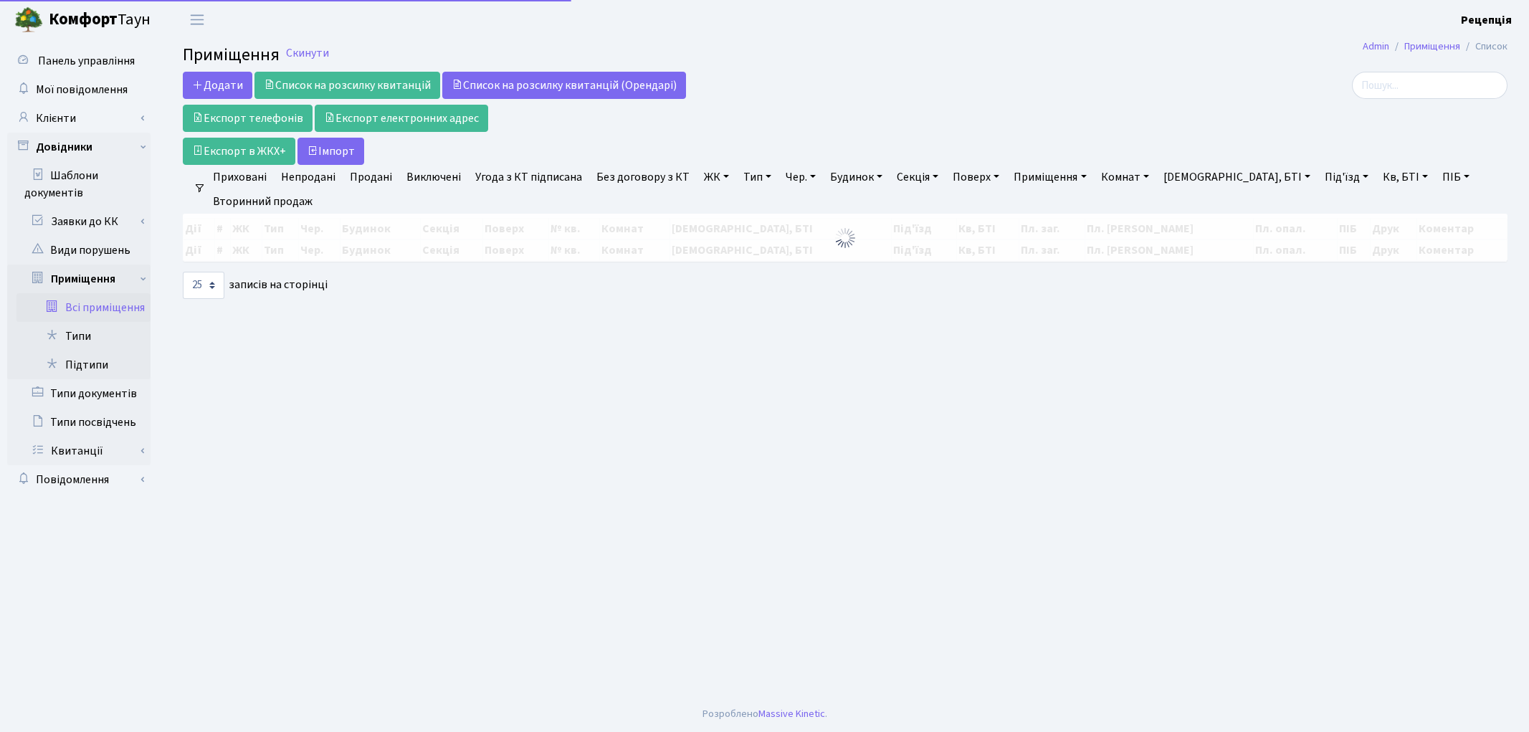
select select "25"
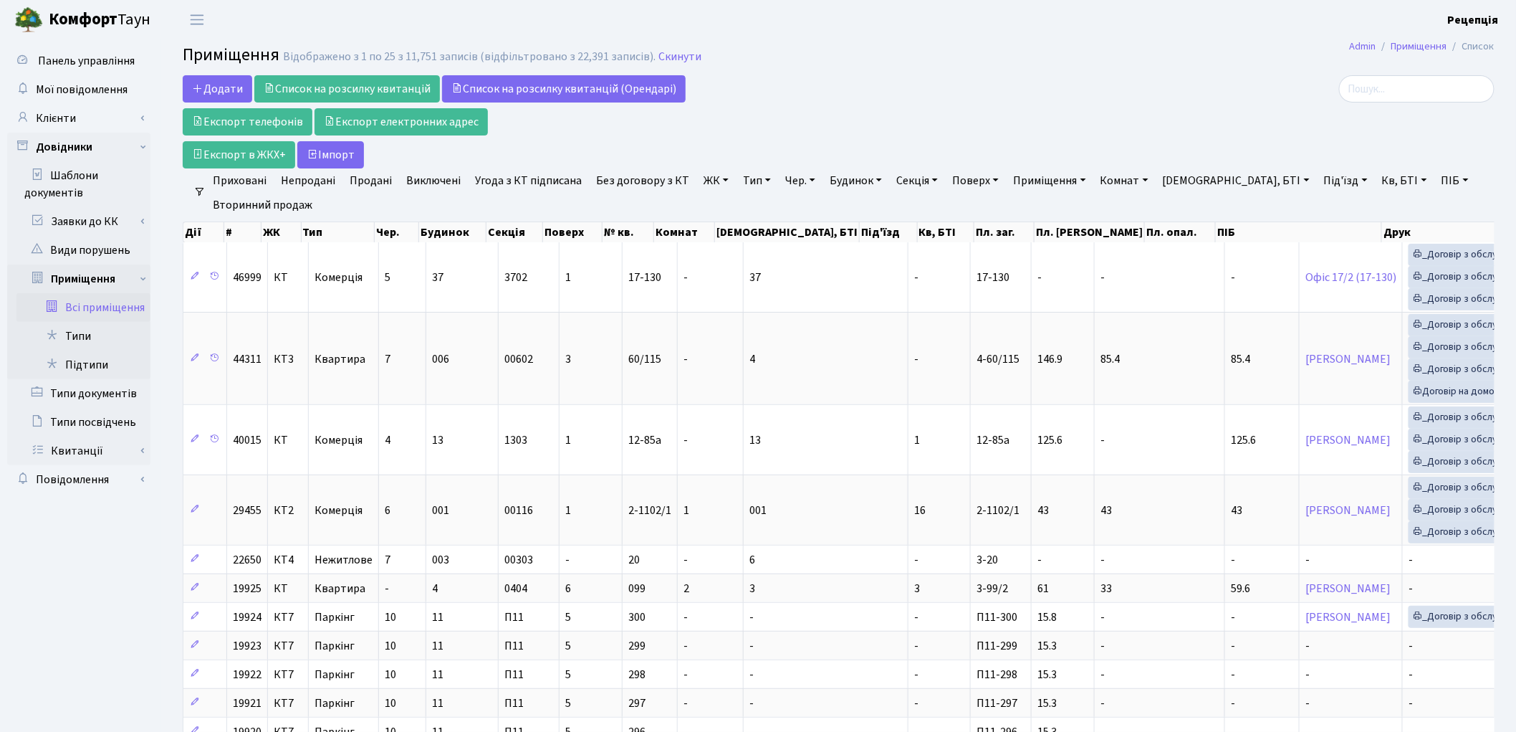
click at [703, 182] on link "ЖК" at bounding box center [716, 180] width 37 height 24
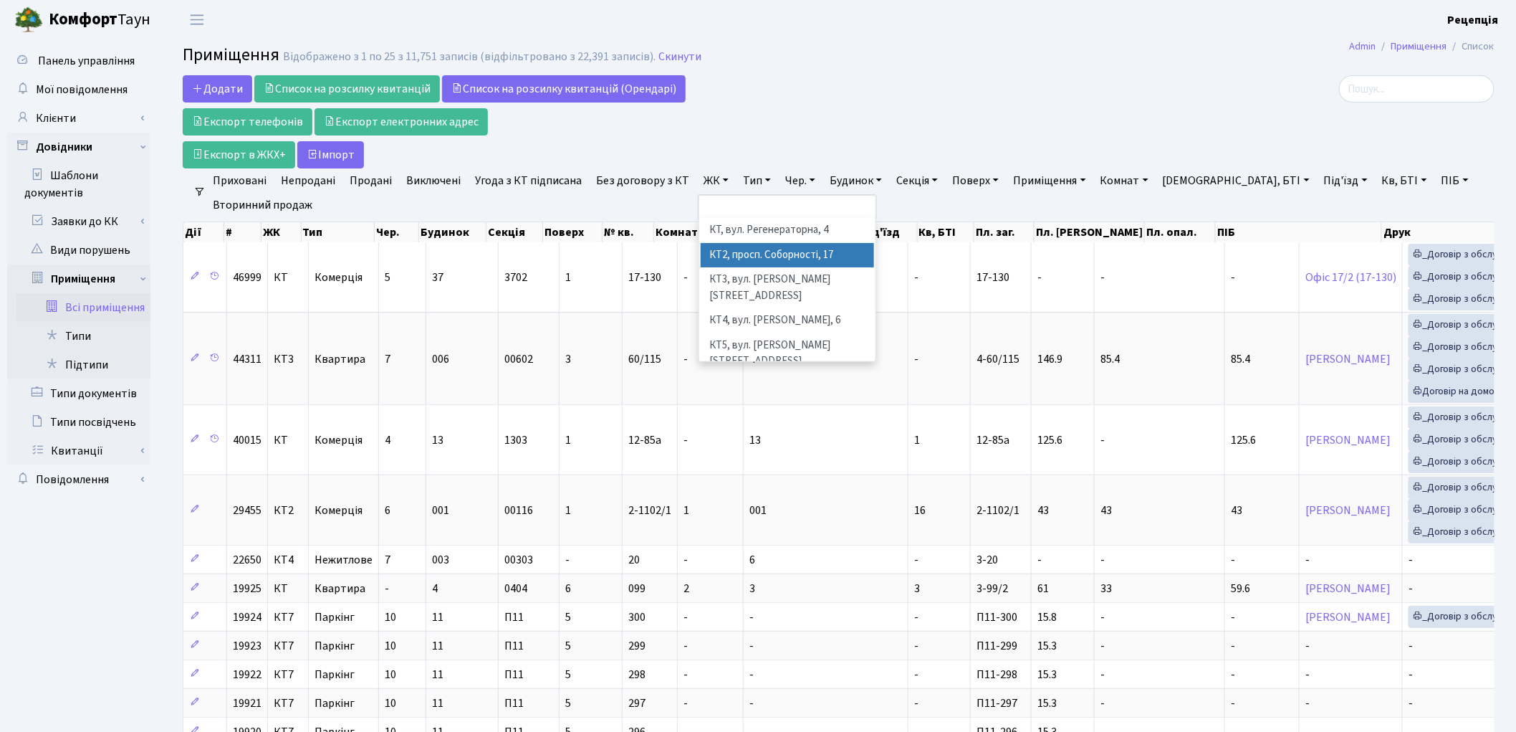
click at [734, 253] on li "КТ2, просп. Соборності, 17" at bounding box center [787, 255] width 173 height 25
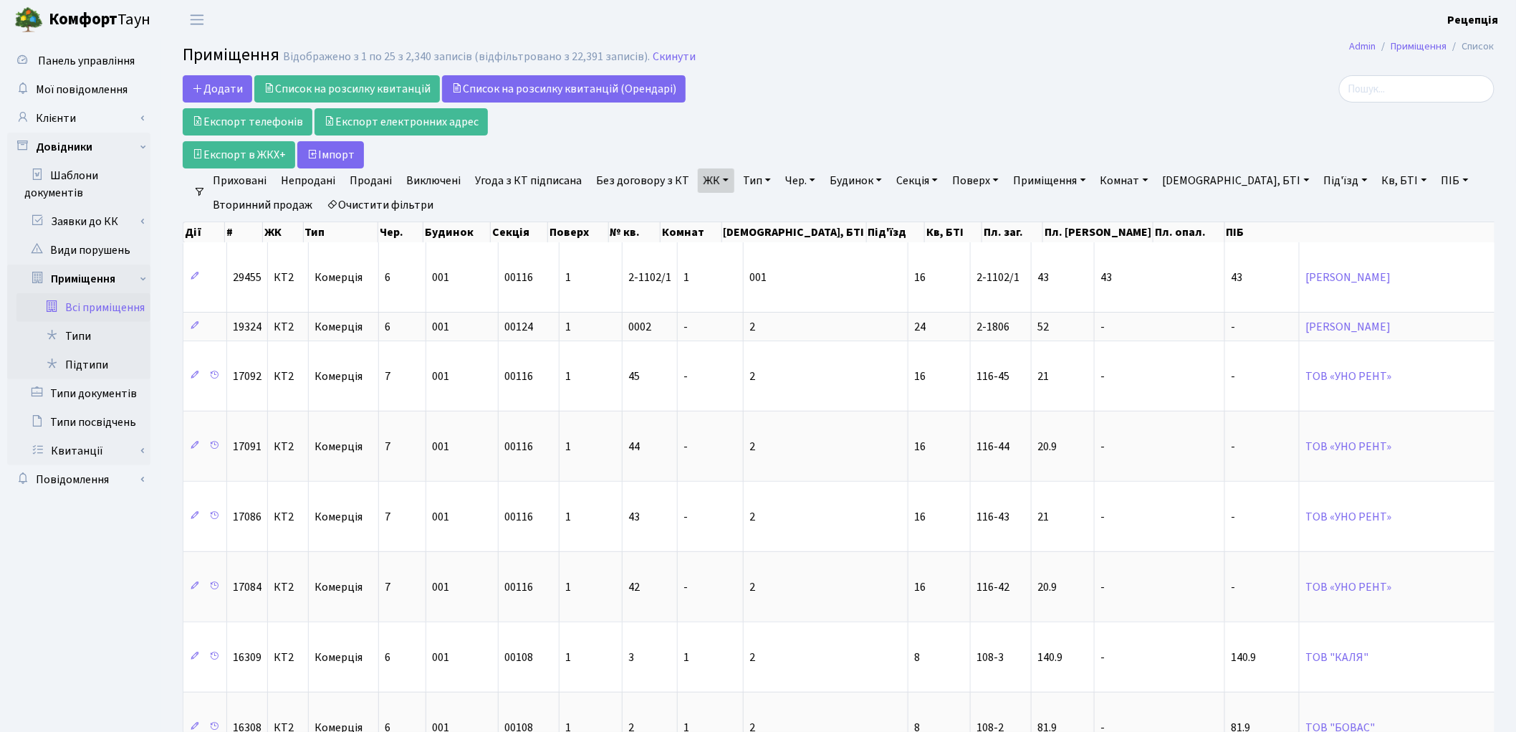
click at [1377, 175] on link "Кв, БТІ" at bounding box center [1405, 180] width 57 height 24
type input "2-1498"
